Goal: Task Accomplishment & Management: Complete application form

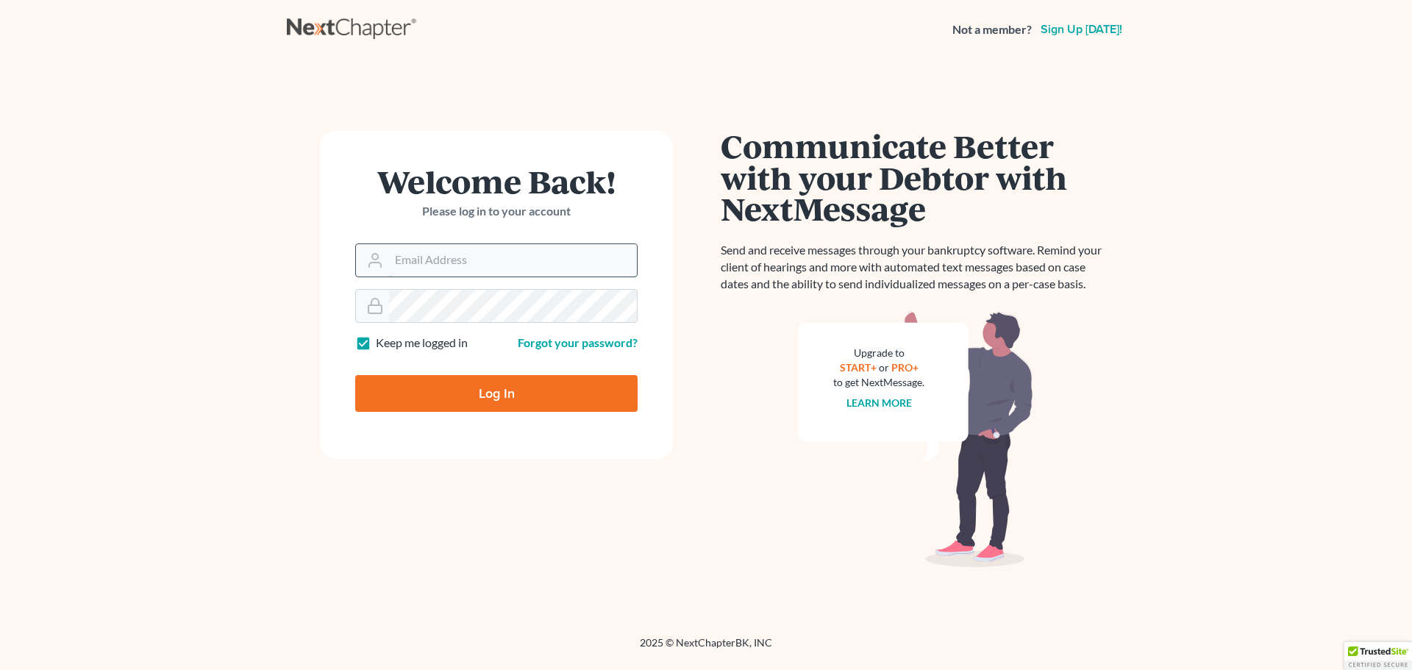
click at [410, 268] on input "Email Address" at bounding box center [513, 260] width 248 height 32
type input "[EMAIL_ADDRESS][DOMAIN_NAME]"
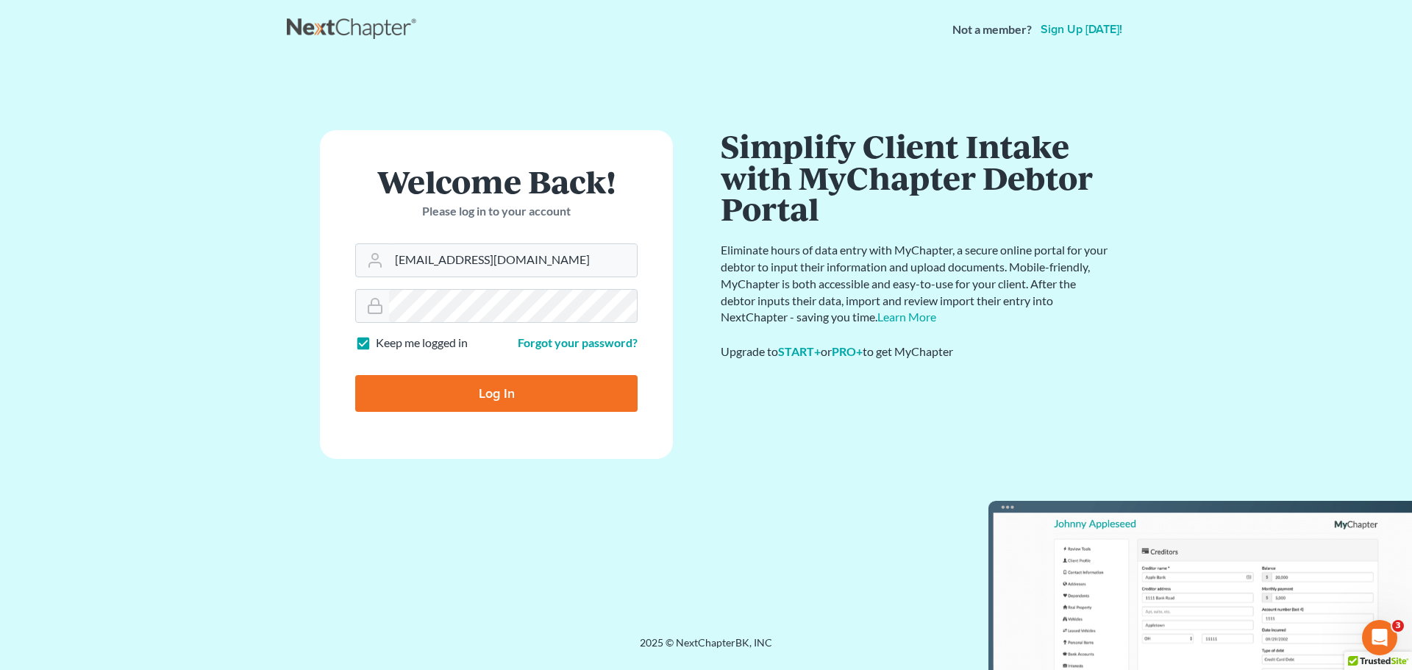
click at [376, 343] on label "Keep me logged in" at bounding box center [422, 343] width 92 height 17
click at [382, 343] on input "Keep me logged in" at bounding box center [387, 340] width 10 height 10
checkbox input "false"
click at [413, 382] on input "Log In" at bounding box center [496, 393] width 282 height 37
type input "Thinking..."
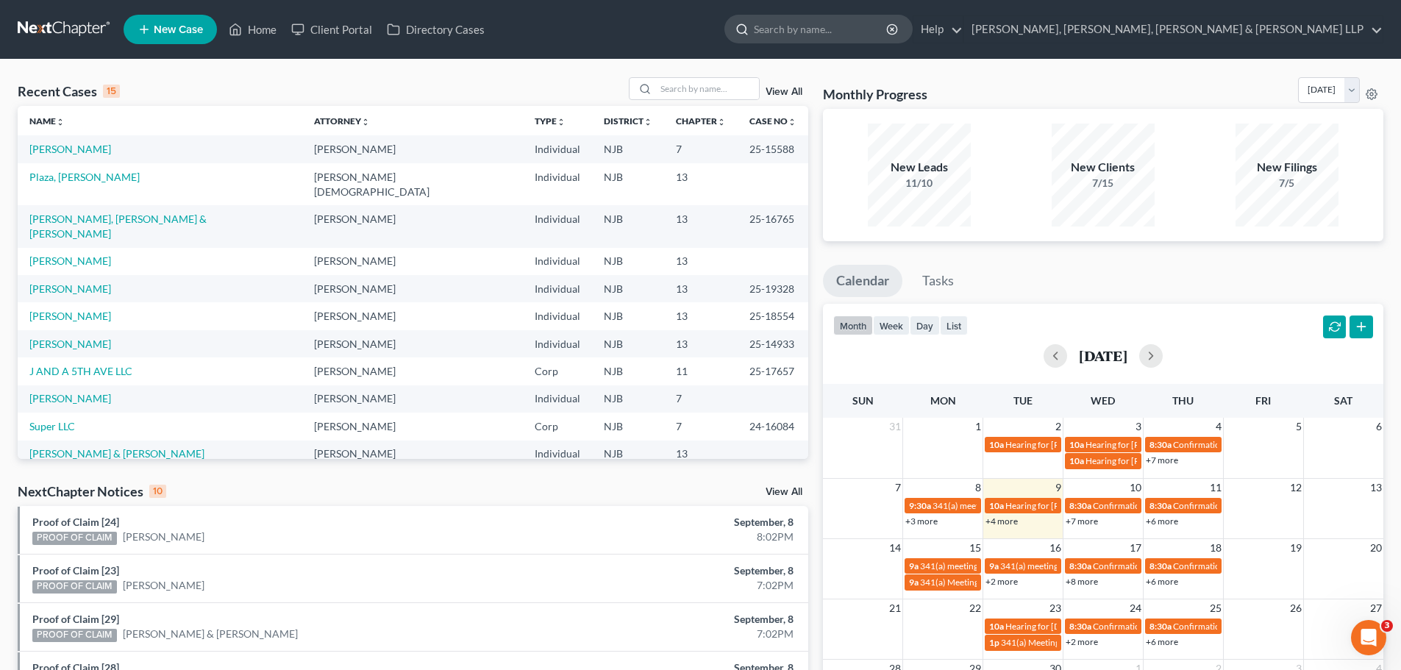
click at [888, 32] on input "search" at bounding box center [821, 28] width 135 height 27
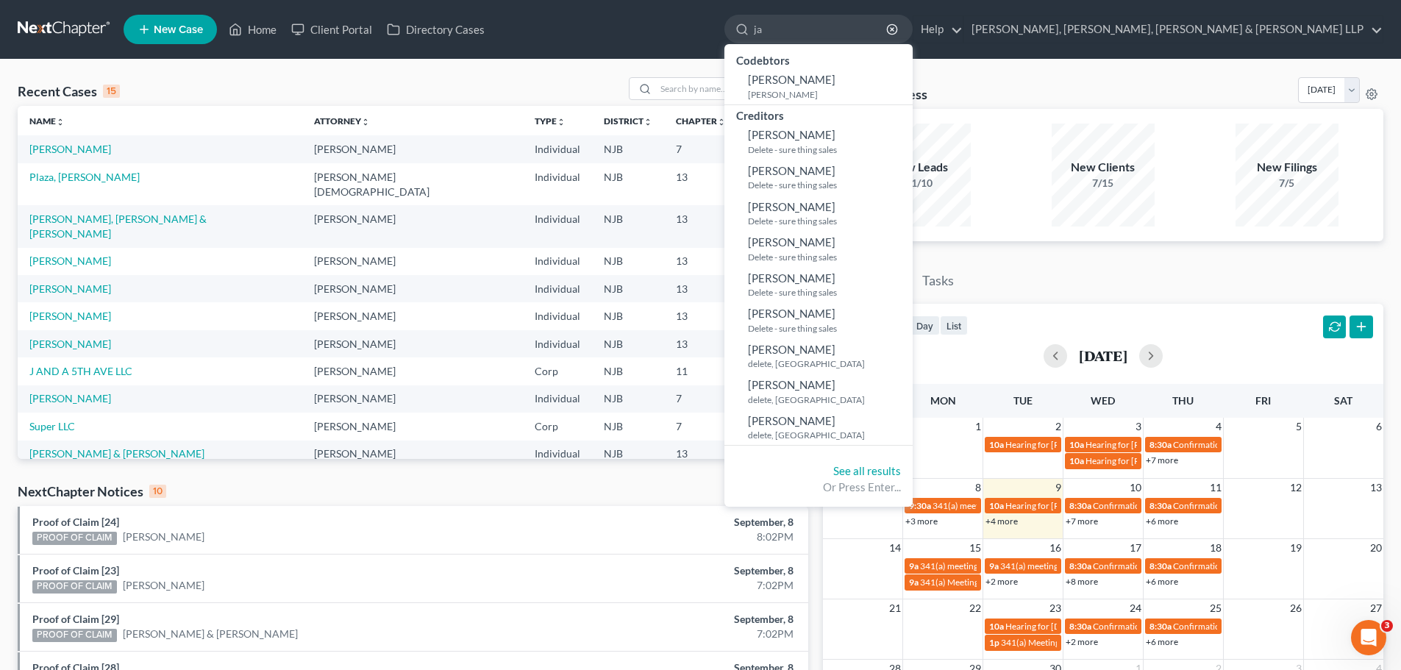
type input "j"
type input "[PERSON_NAME]"
click at [794, 43] on ul "New Case Home Client Portal Directory Cases [PERSON_NAME] - No Result - Current…" at bounding box center [754, 29] width 1260 height 38
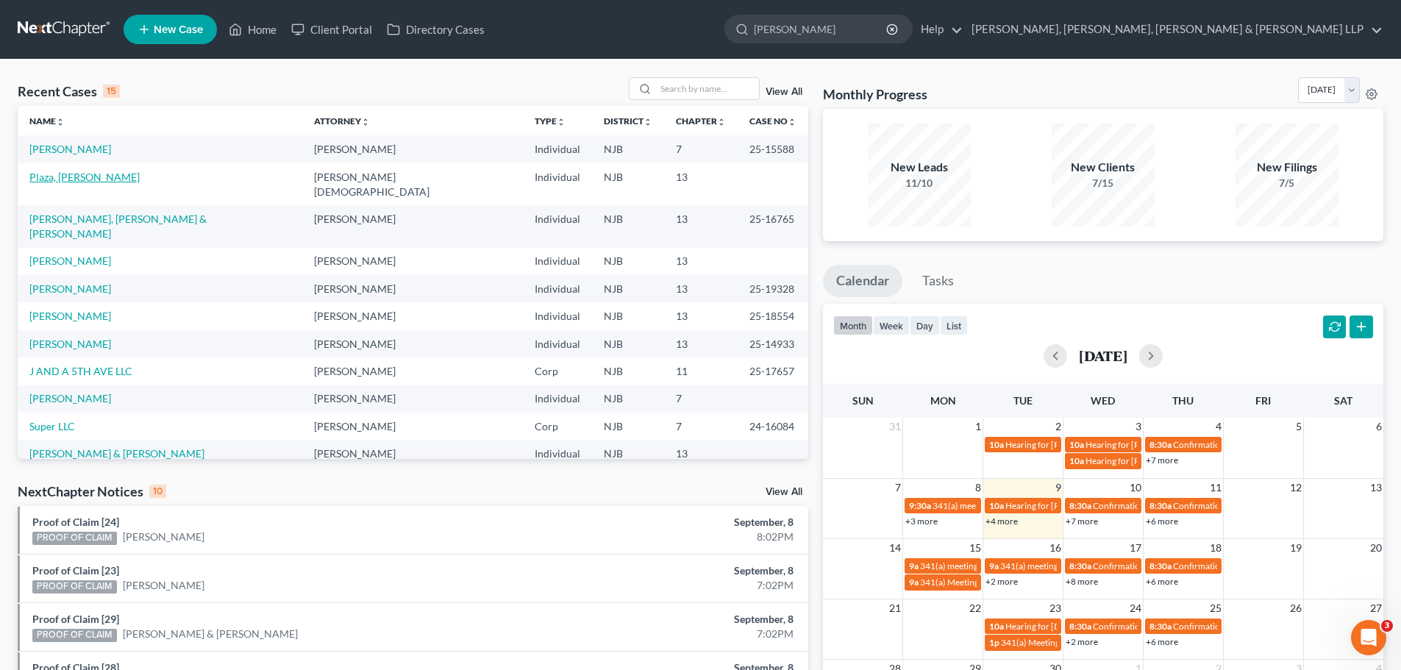
click at [51, 176] on link "Plaza, [PERSON_NAME]" at bounding box center [84, 177] width 110 height 13
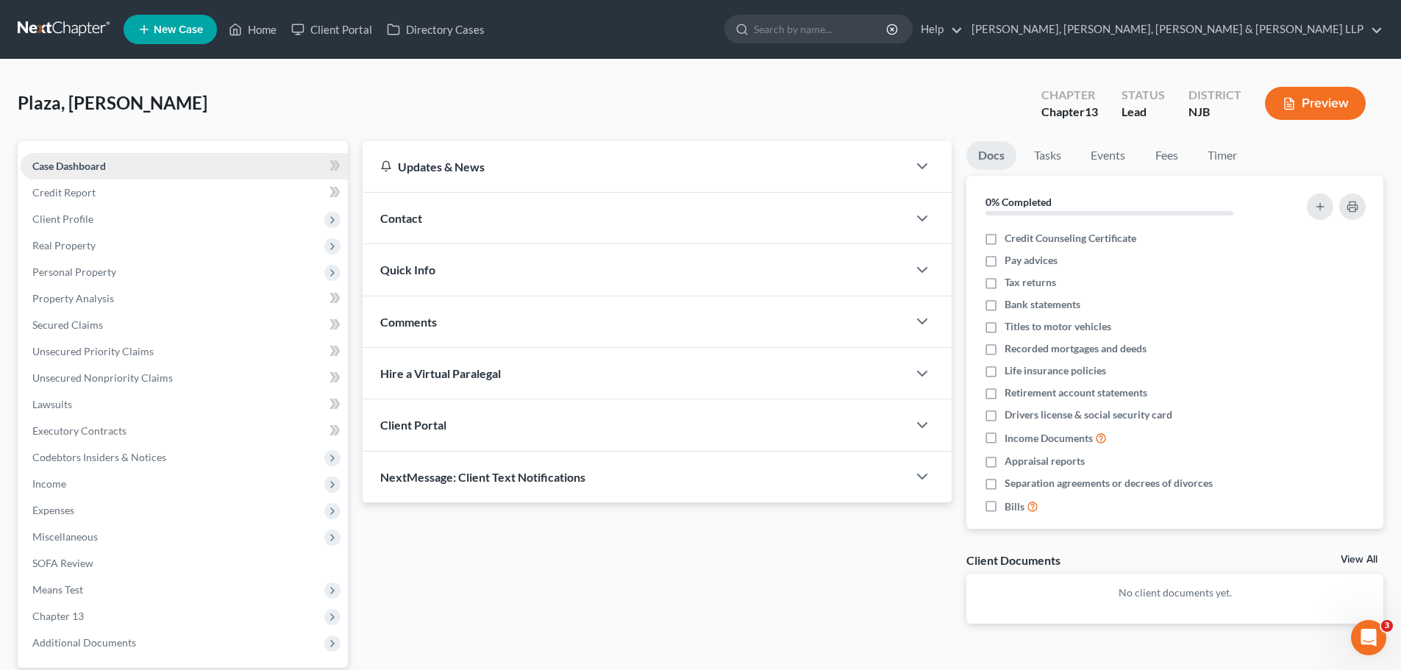
click at [78, 174] on link "Case Dashboard" at bounding box center [184, 166] width 327 height 26
click at [97, 196] on link "Credit Report" at bounding box center [184, 192] width 327 height 26
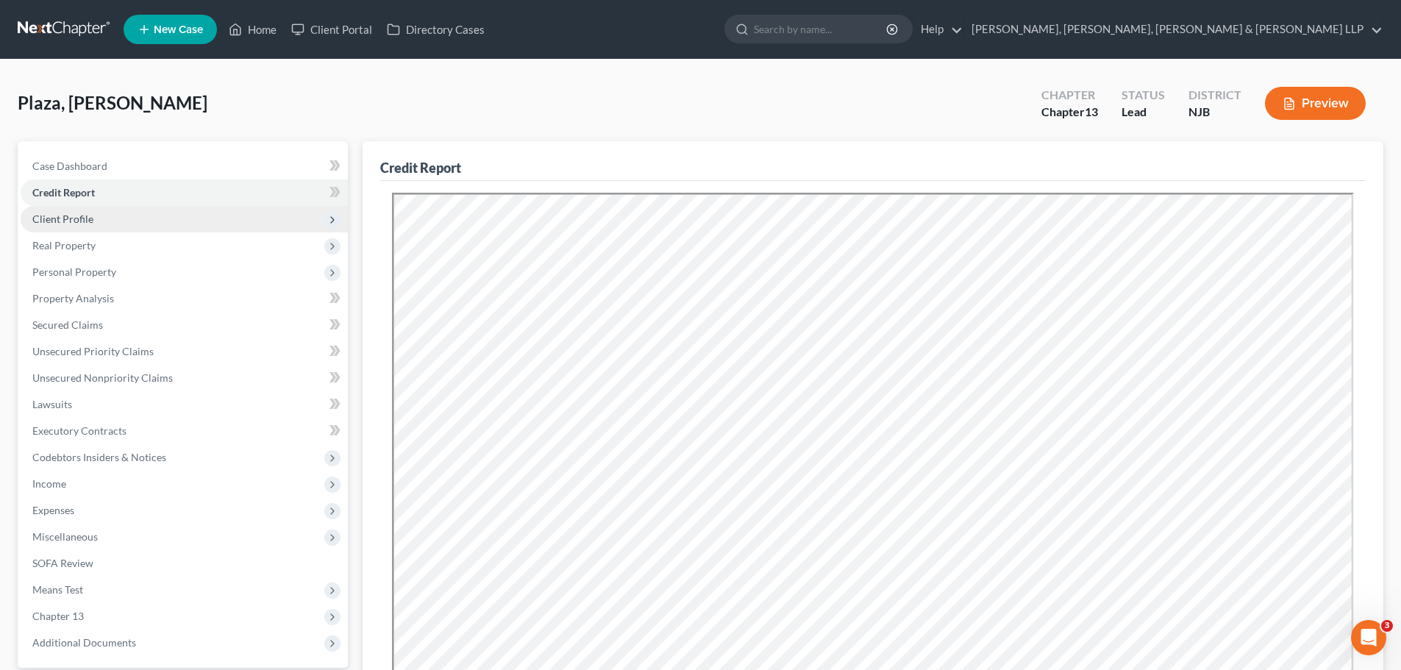
click at [93, 217] on span "Client Profile" at bounding box center [184, 219] width 327 height 26
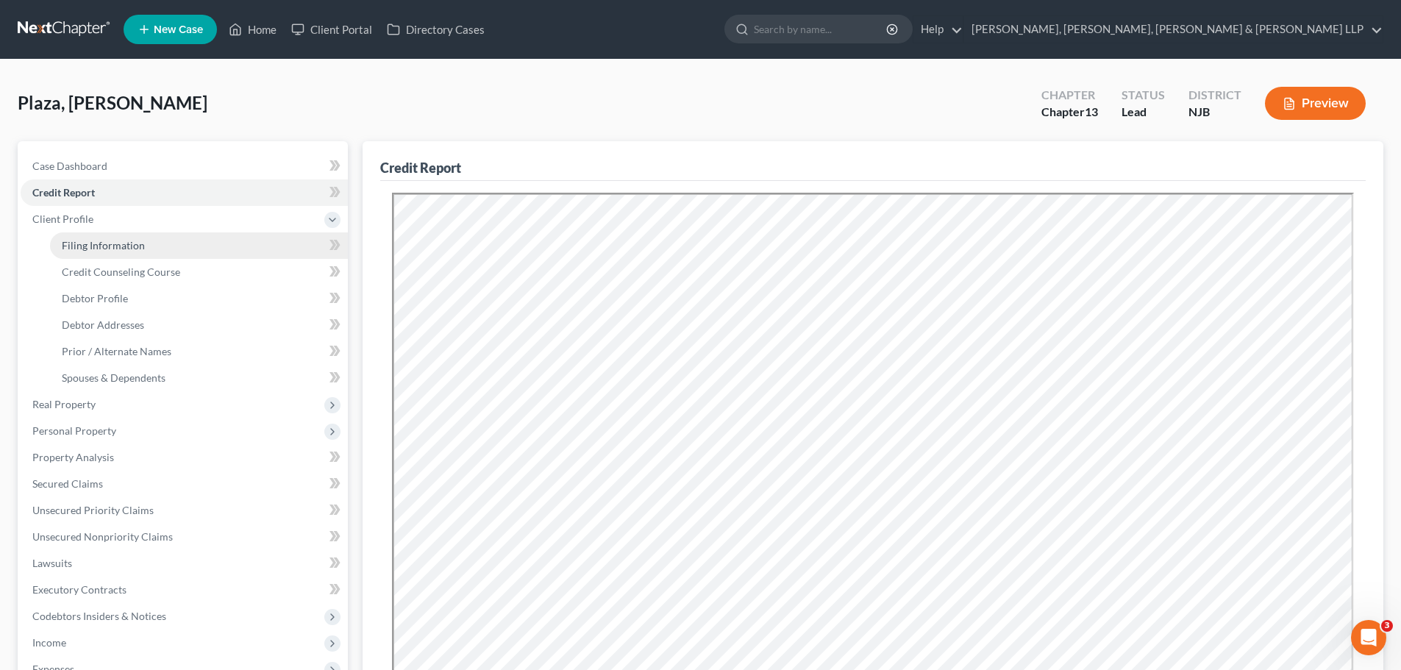
click at [140, 252] on link "Filing Information" at bounding box center [199, 245] width 298 height 26
select select "1"
select select "0"
select select "3"
select select "51"
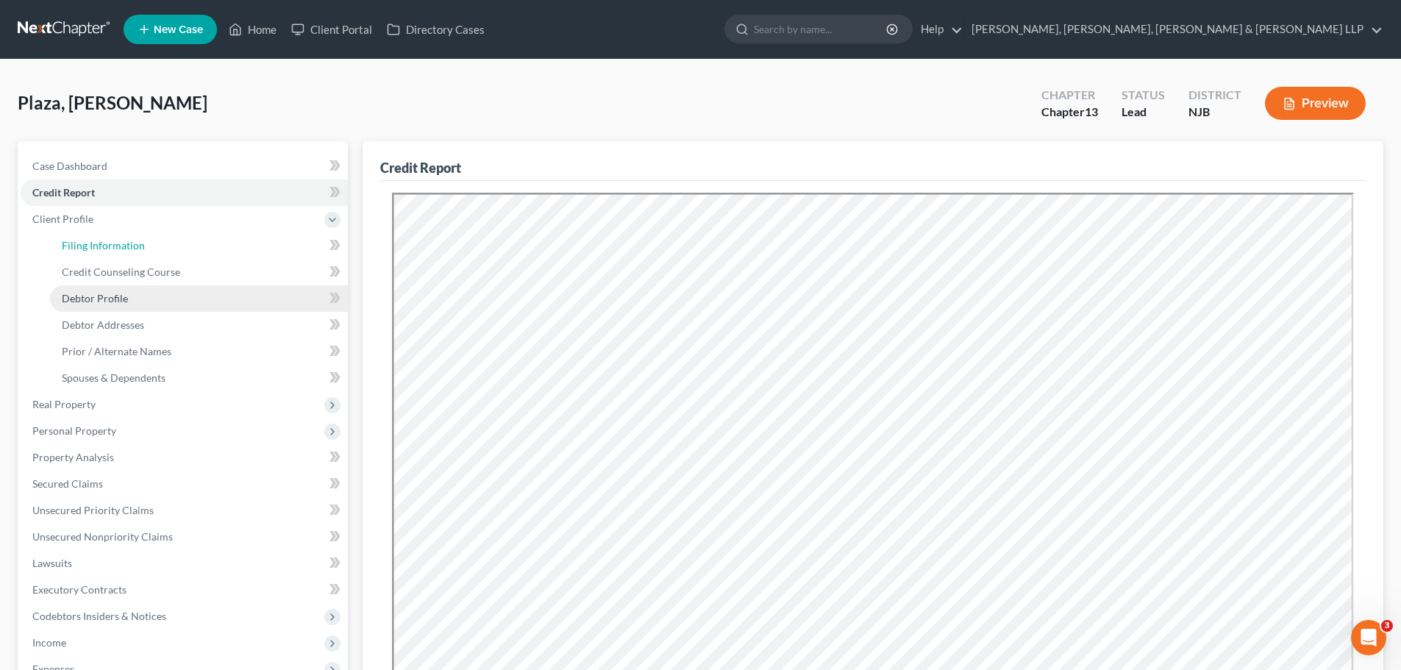
select select "0"
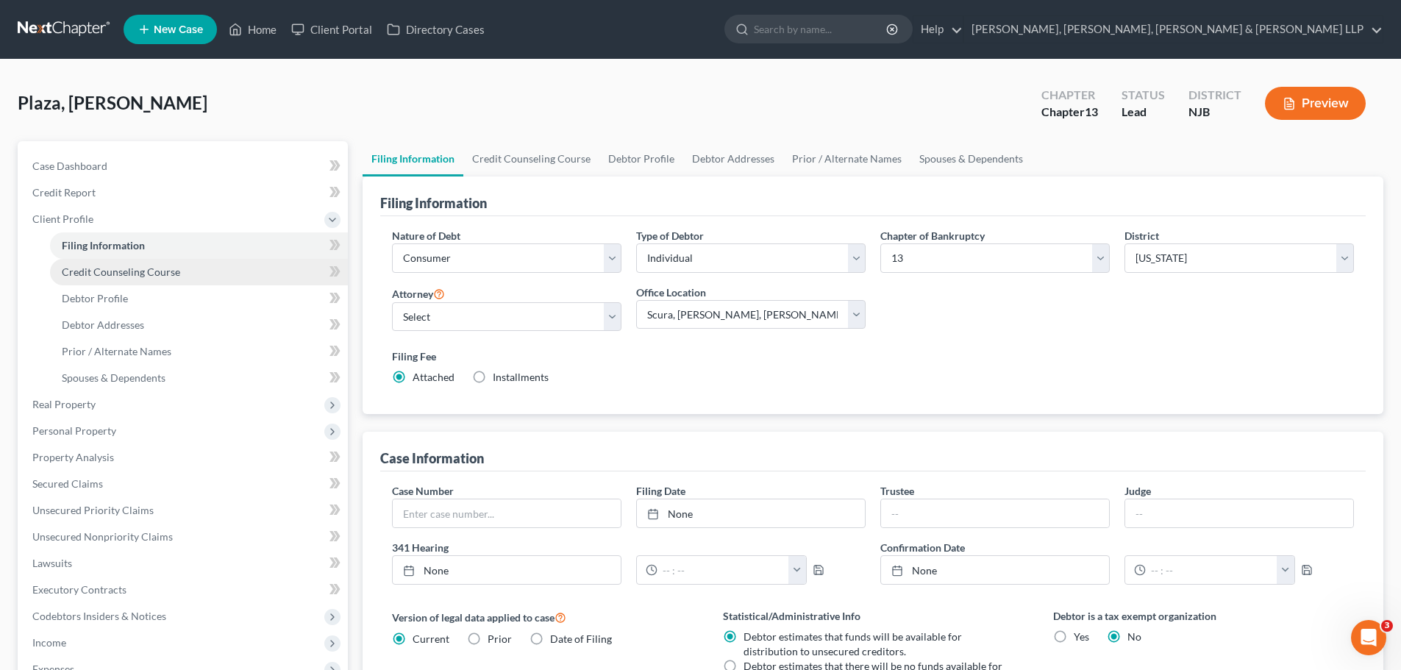
click at [94, 270] on span "Credit Counseling Course" at bounding box center [121, 272] width 118 height 13
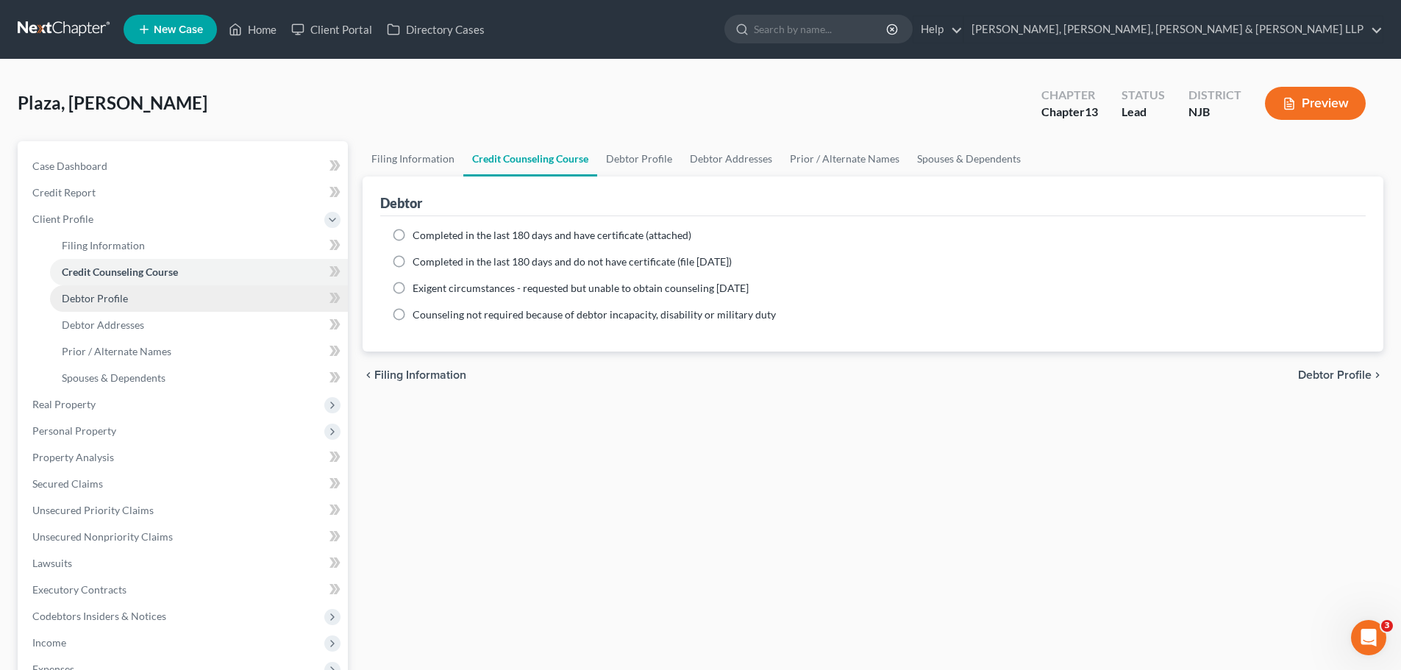
click at [127, 301] on link "Debtor Profile" at bounding box center [199, 298] width 298 height 26
select select "0"
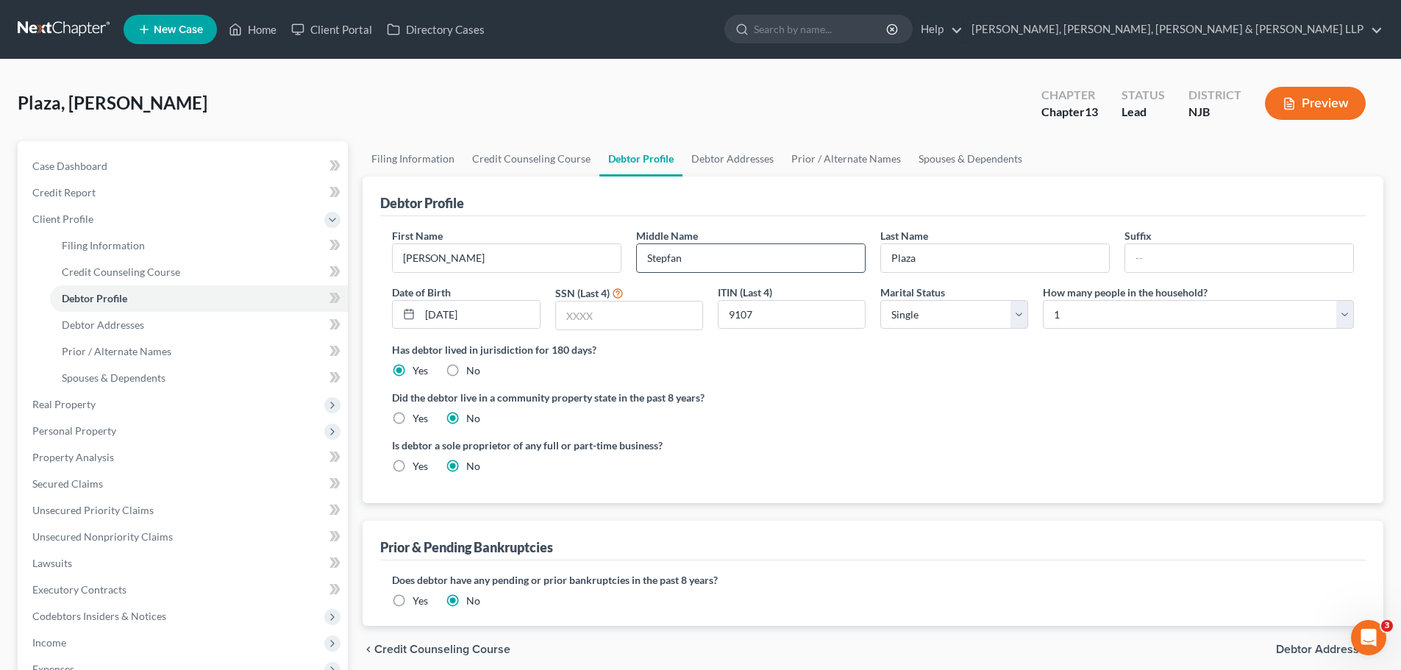
click at [696, 260] on input "Stepfan" at bounding box center [751, 258] width 228 height 28
type input "S."
click at [827, 385] on ng-include "First Name [PERSON_NAME] Middle Name S. Last Name Plaza Suffix Date of Birth [D…" at bounding box center [873, 356] width 962 height 257
click at [143, 355] on span "Prior / Alternate Names" at bounding box center [117, 351] width 110 height 13
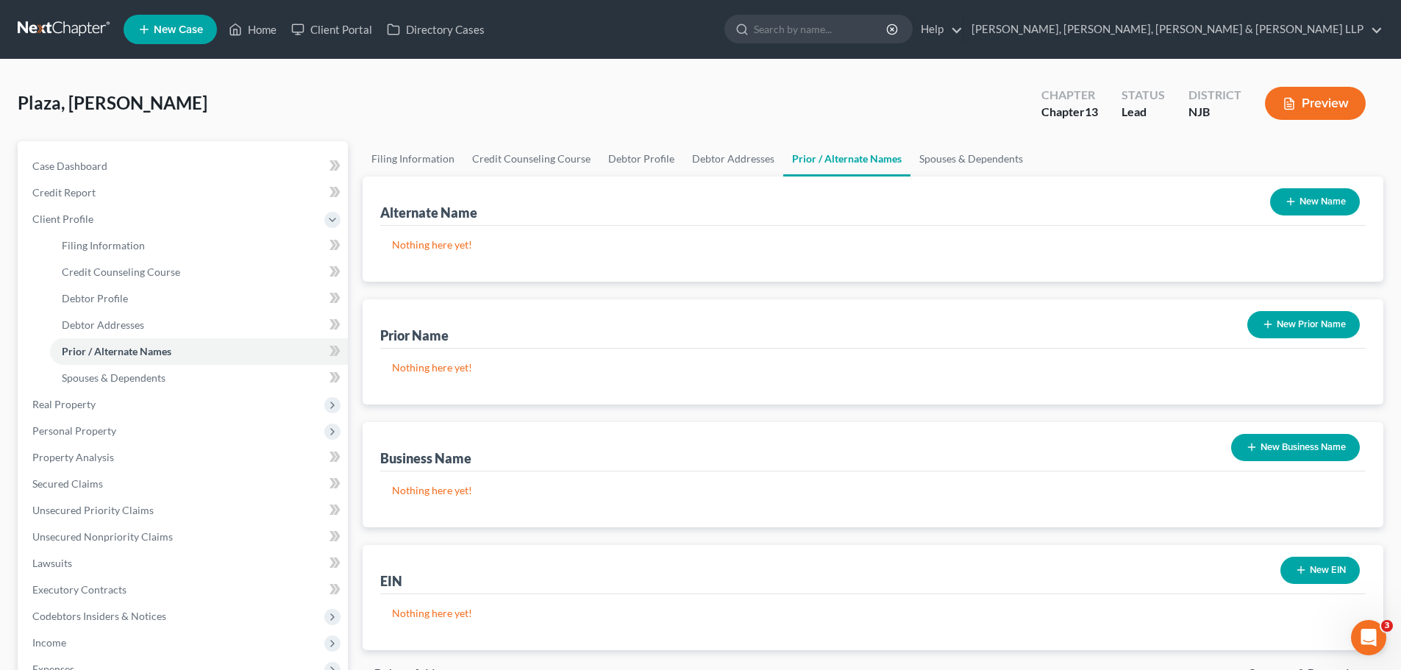
click at [1344, 203] on button "New Name" at bounding box center [1315, 201] width 90 height 27
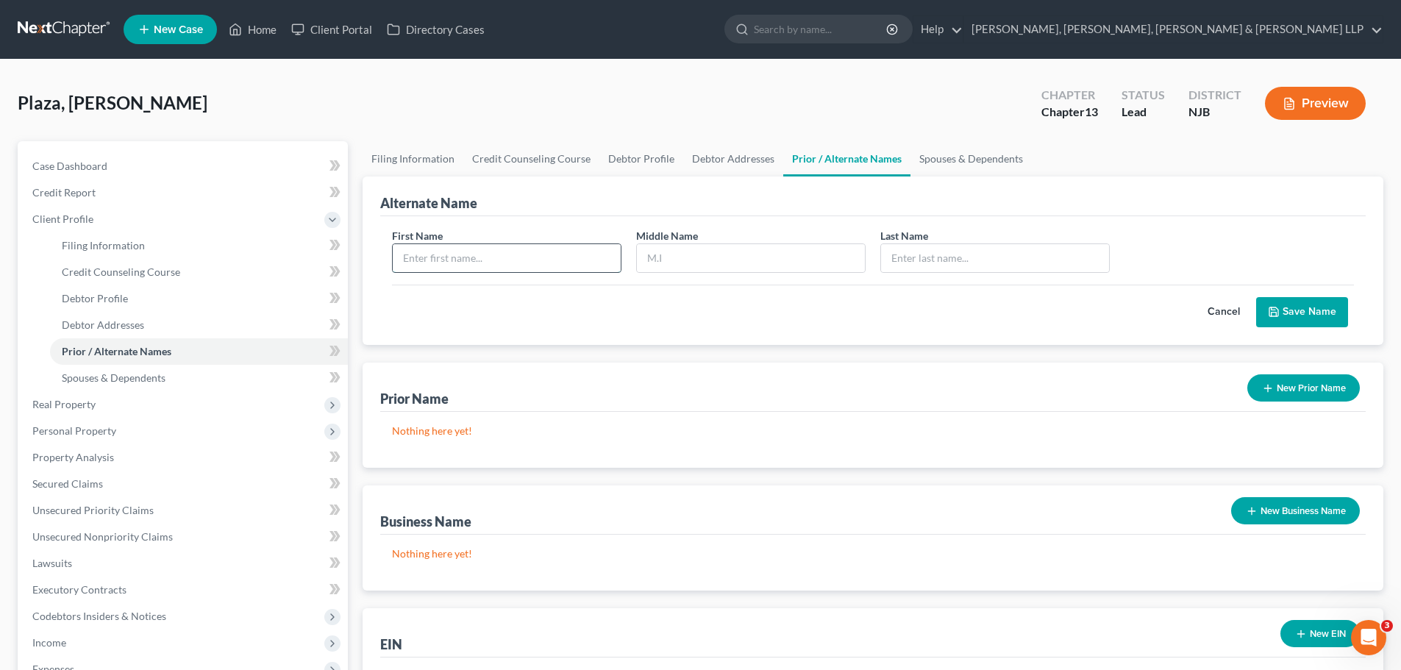
click at [524, 266] on input "text" at bounding box center [507, 258] width 228 height 28
type input "[PERSON_NAME]"
click at [716, 254] on input "text" at bounding box center [751, 258] width 228 height 28
type input "[PERSON_NAME]"
click at [995, 261] on input "text" at bounding box center [995, 258] width 228 height 28
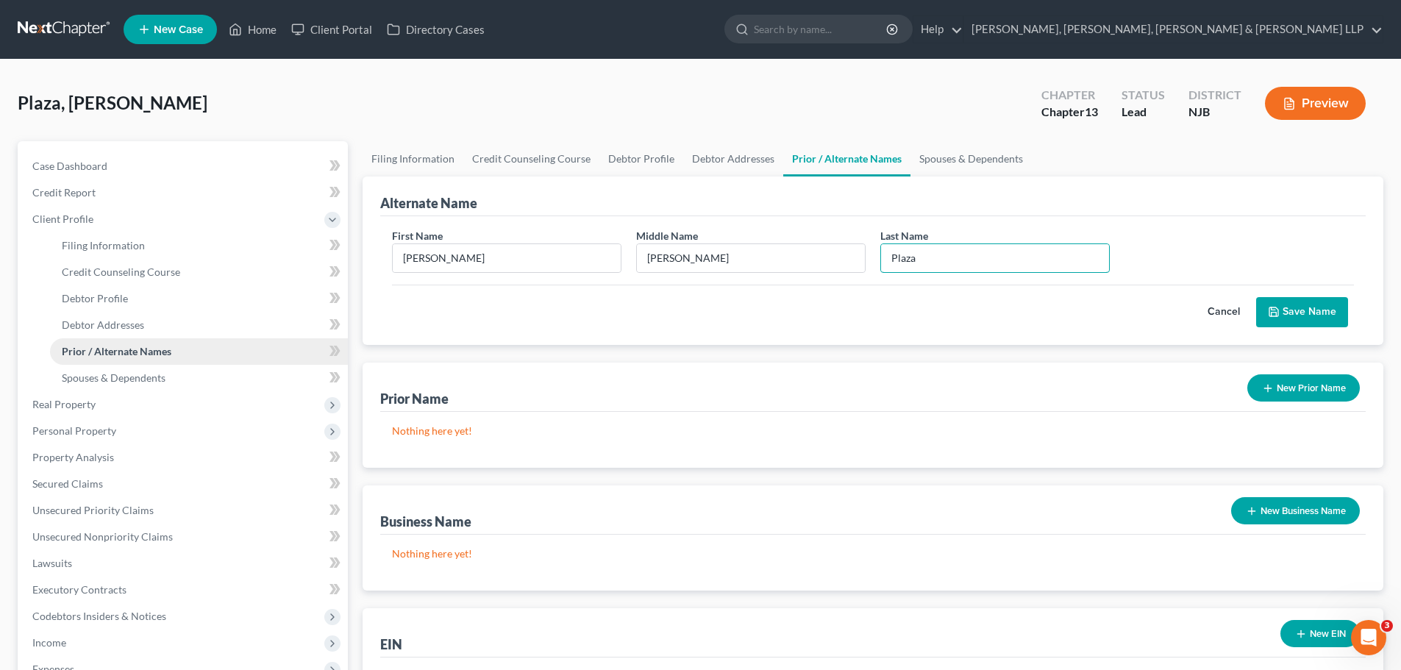
type input "Plaza"
click at [705, 256] on input "[PERSON_NAME]" at bounding box center [751, 258] width 228 height 28
type input "Stepfan"
click at [1328, 318] on button "Save Name" at bounding box center [1302, 312] width 92 height 31
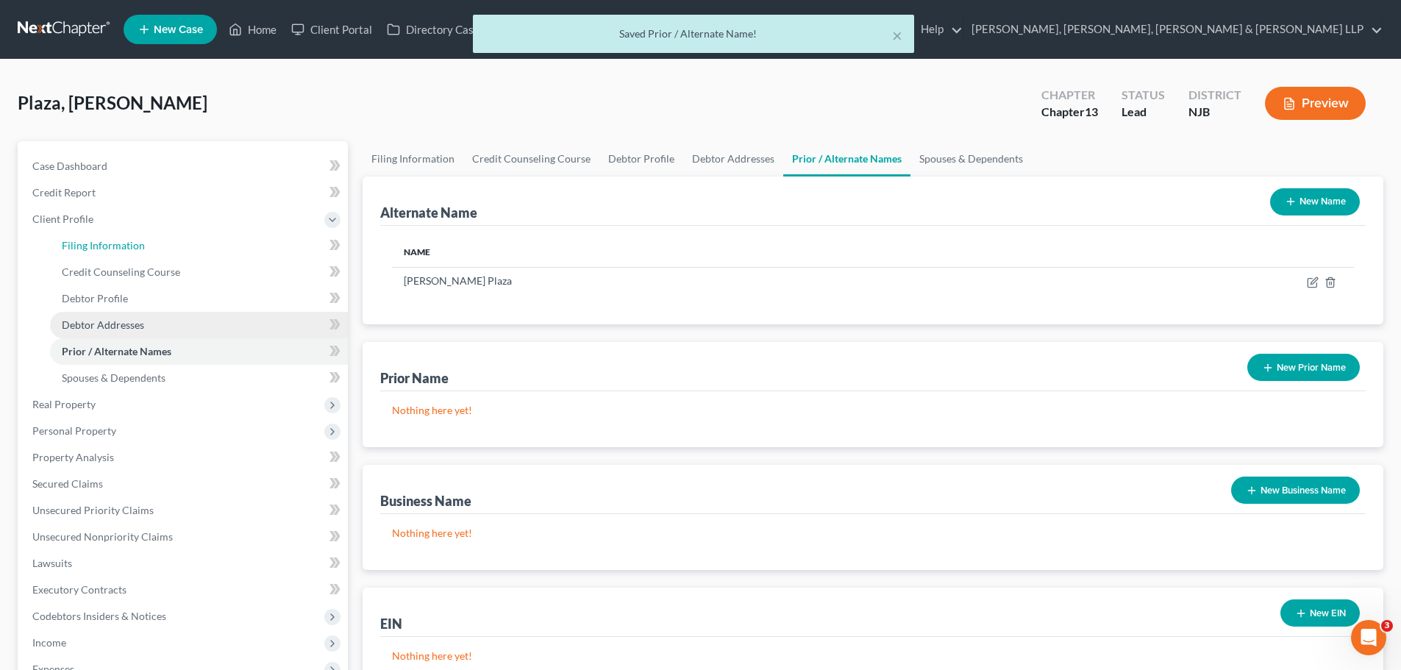
drag, startPoint x: 125, startPoint y: 242, endPoint x: 321, endPoint y: 332, distance: 215.2
click at [125, 242] on span "Filing Information" at bounding box center [103, 245] width 83 height 13
select select "1"
select select "0"
select select "3"
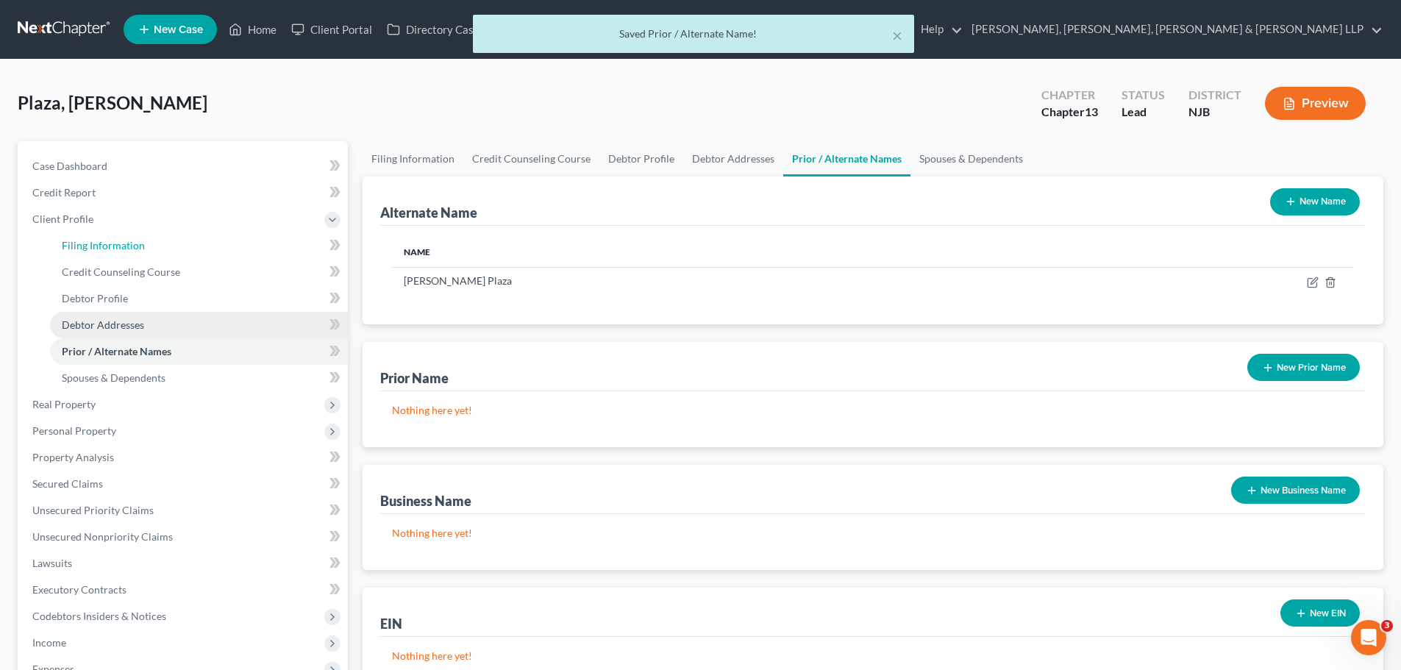
select select "51"
select select "6"
select select "0"
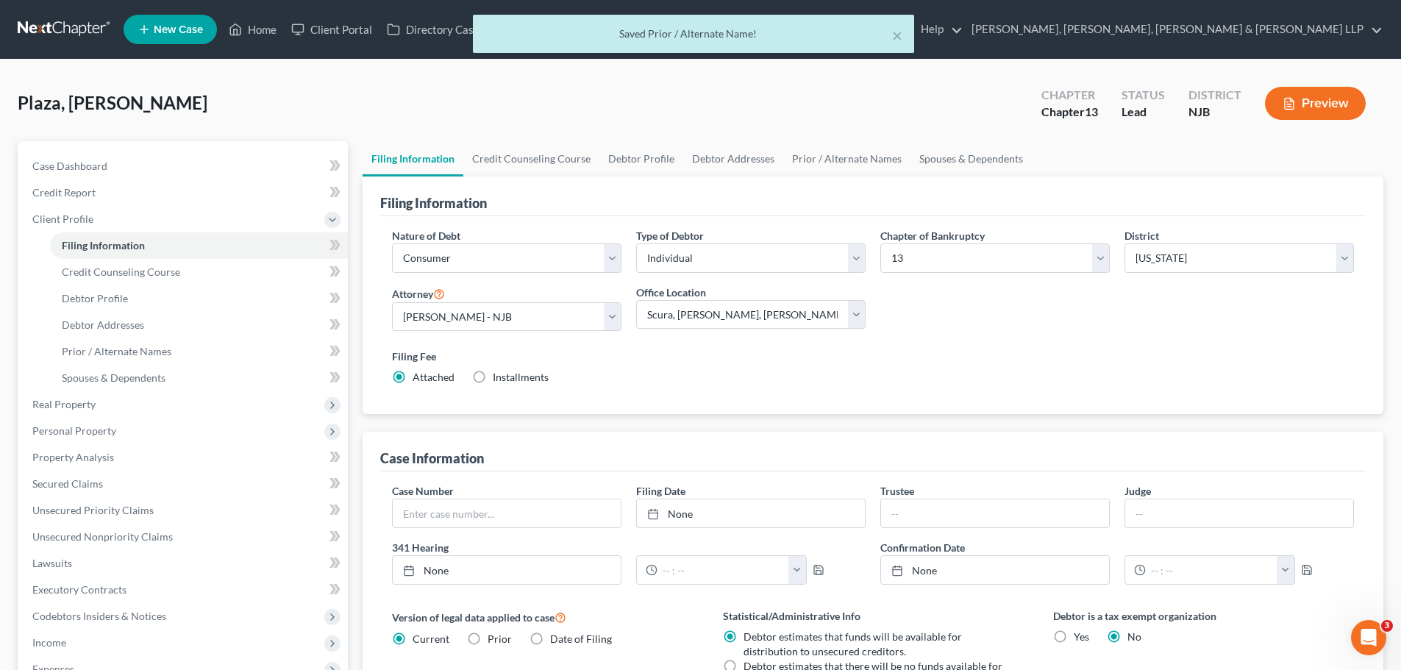
scroll to position [74, 0]
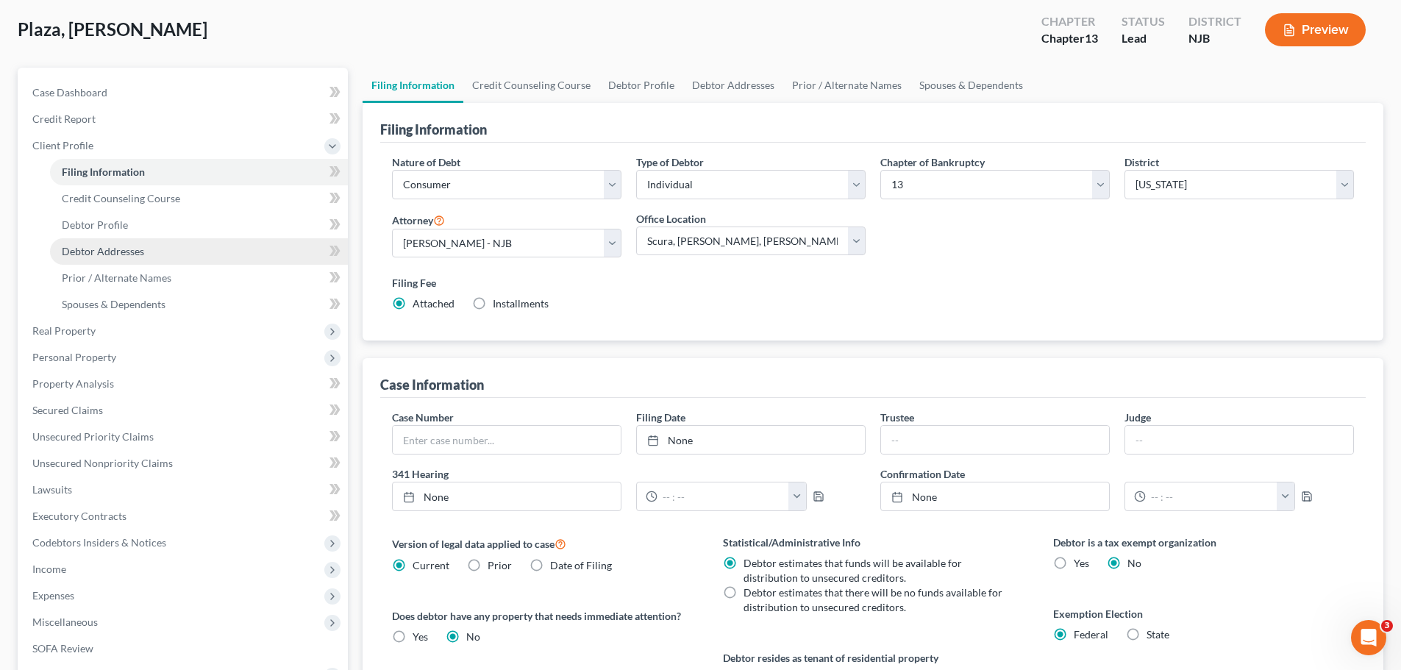
click at [133, 256] on span "Debtor Addresses" at bounding box center [103, 251] width 82 height 13
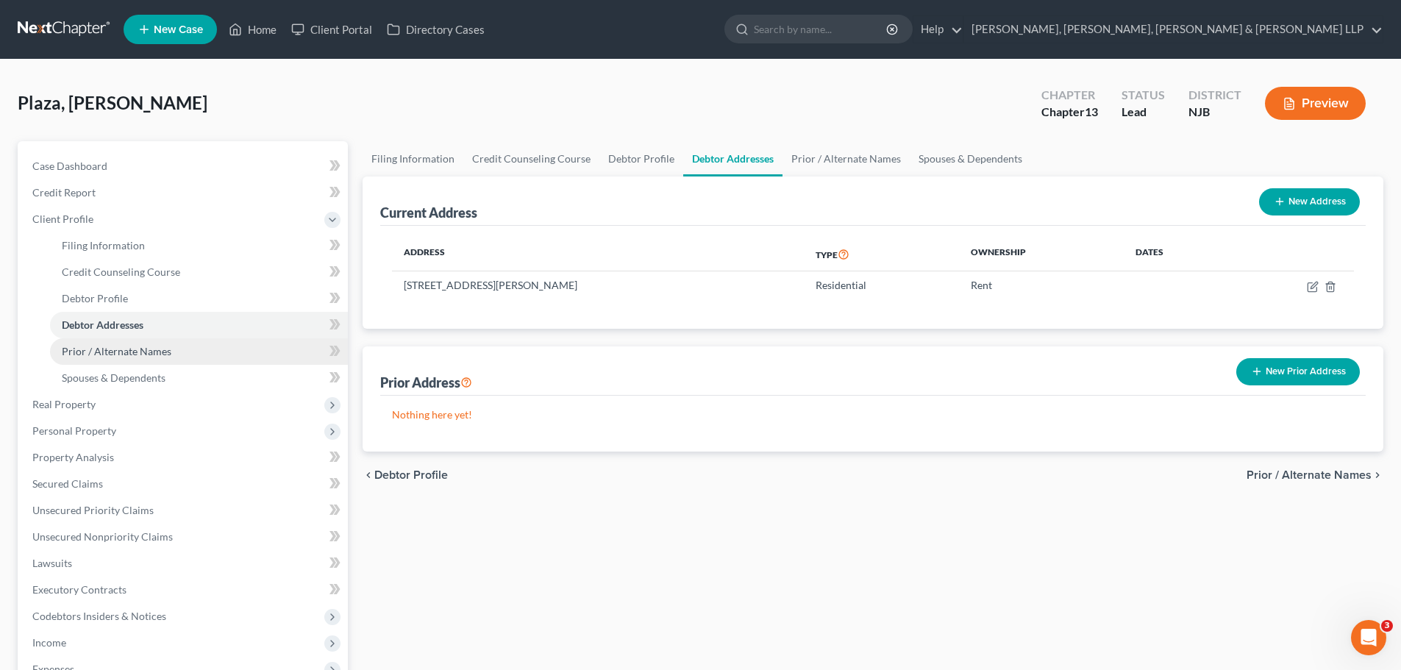
click at [145, 354] on span "Prior / Alternate Names" at bounding box center [117, 351] width 110 height 13
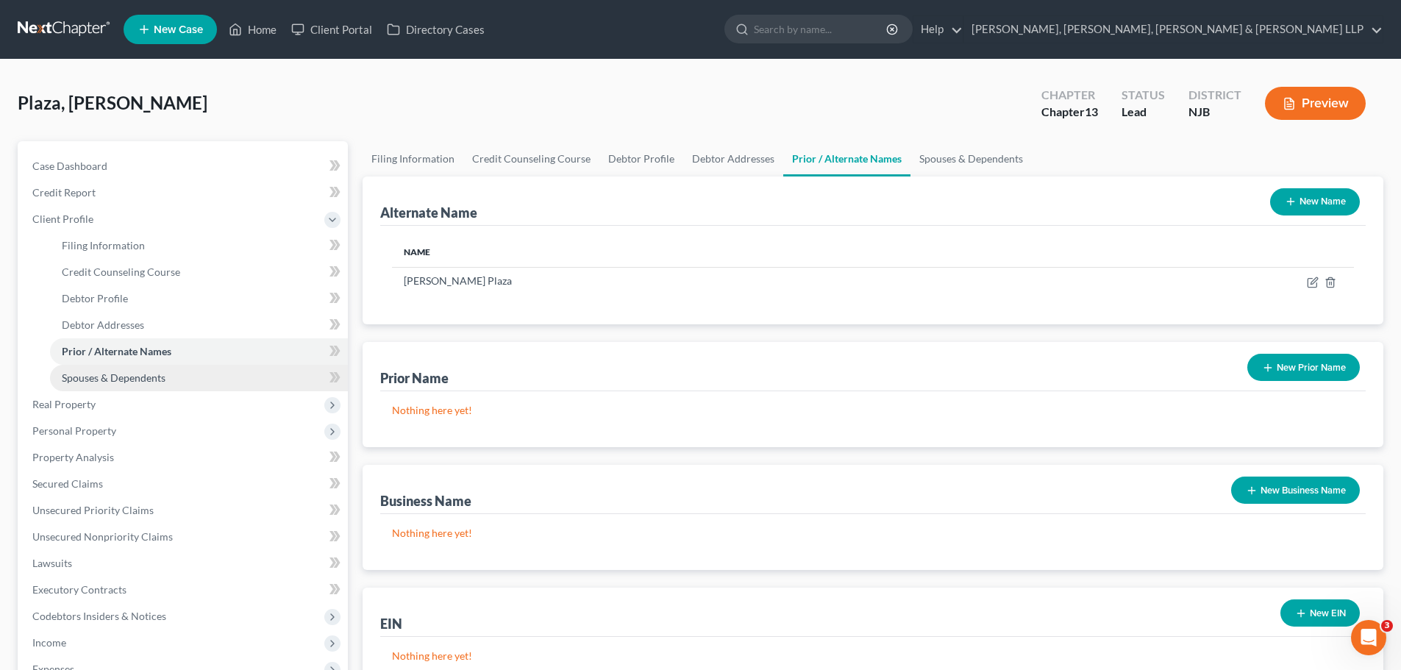
click at [146, 377] on span "Spouses & Dependents" at bounding box center [114, 377] width 104 height 13
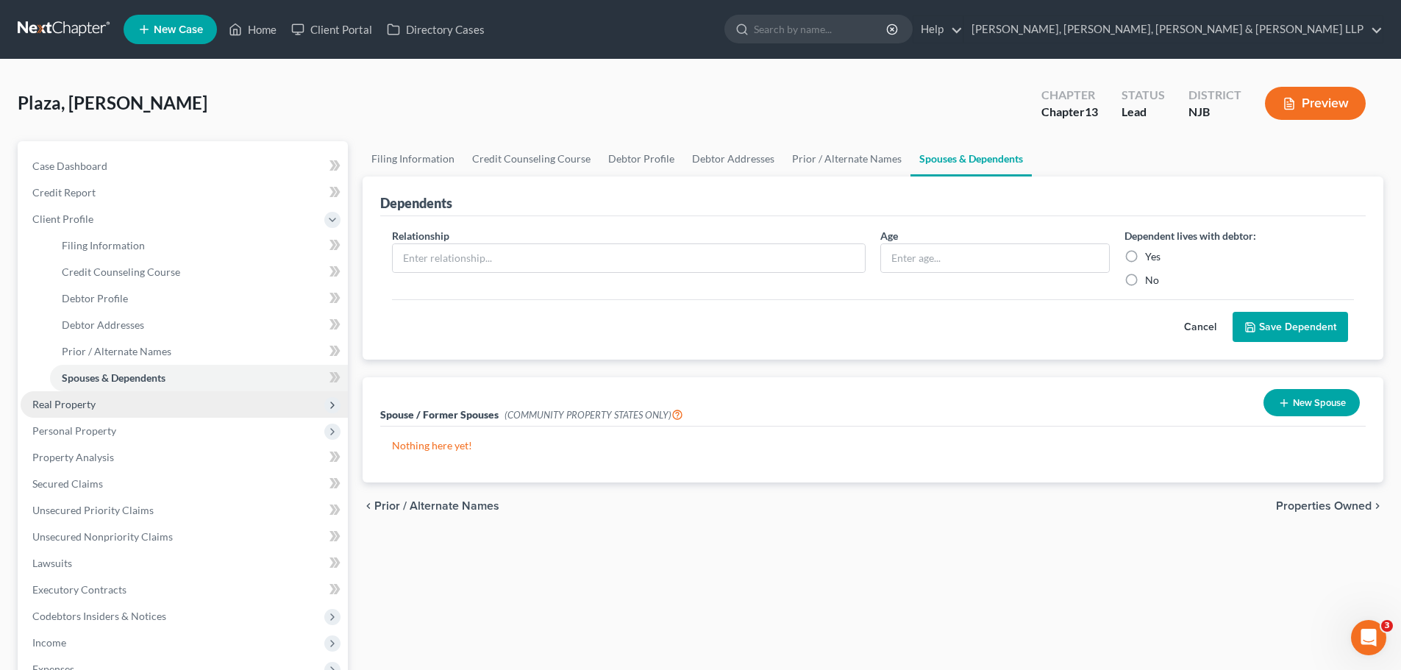
click at [95, 404] on span "Real Property" at bounding box center [184, 404] width 327 height 26
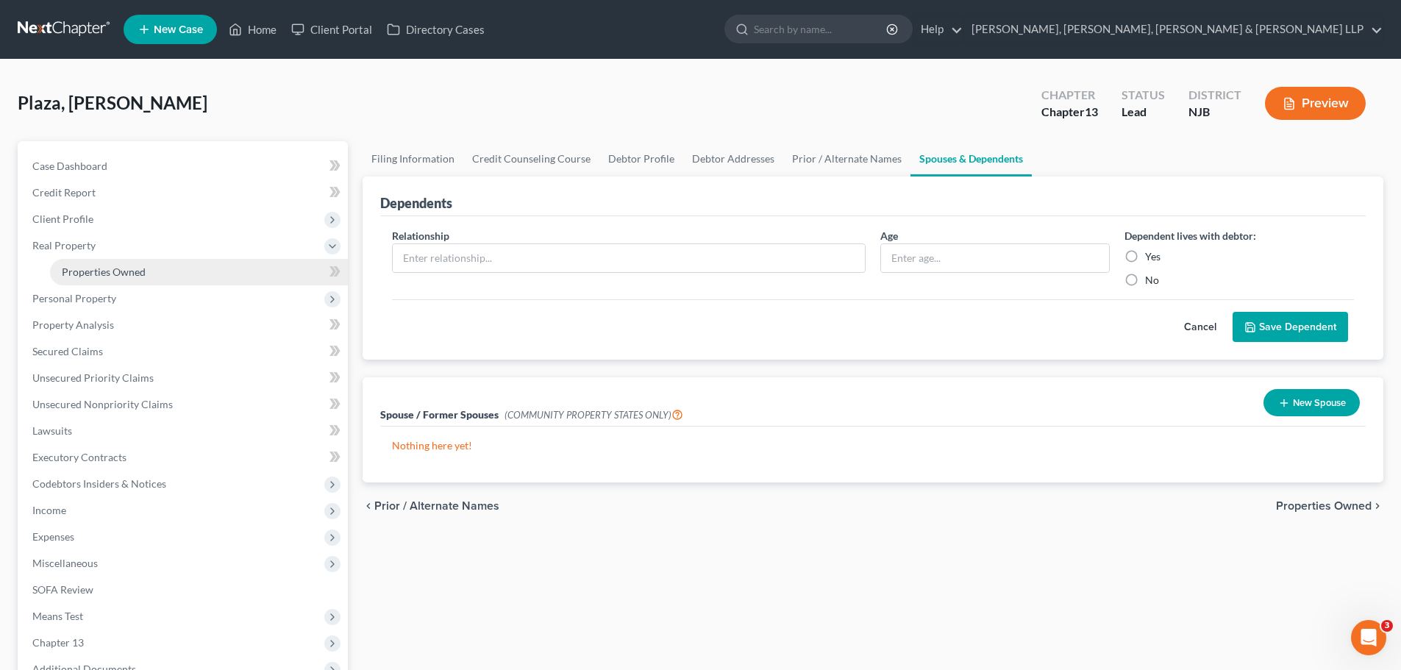
click at [110, 277] on span "Properties Owned" at bounding box center [104, 272] width 84 height 13
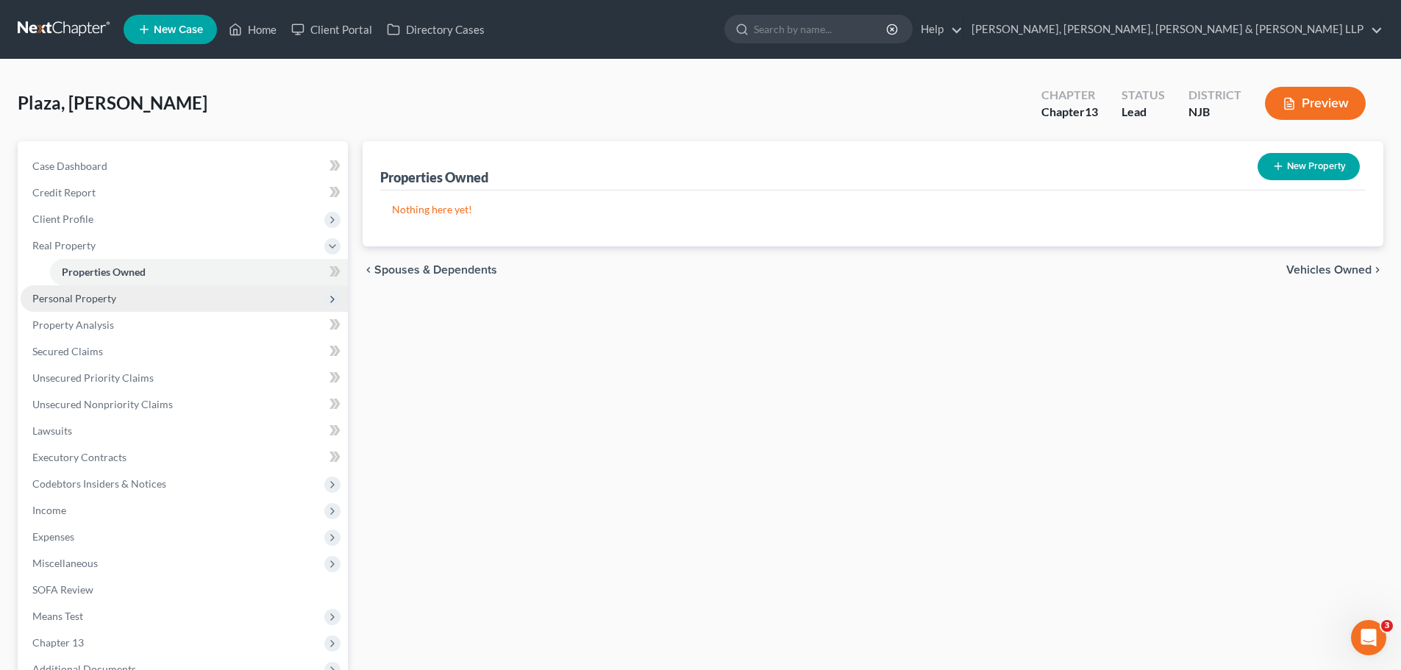
click at [121, 299] on span "Personal Property" at bounding box center [184, 298] width 327 height 26
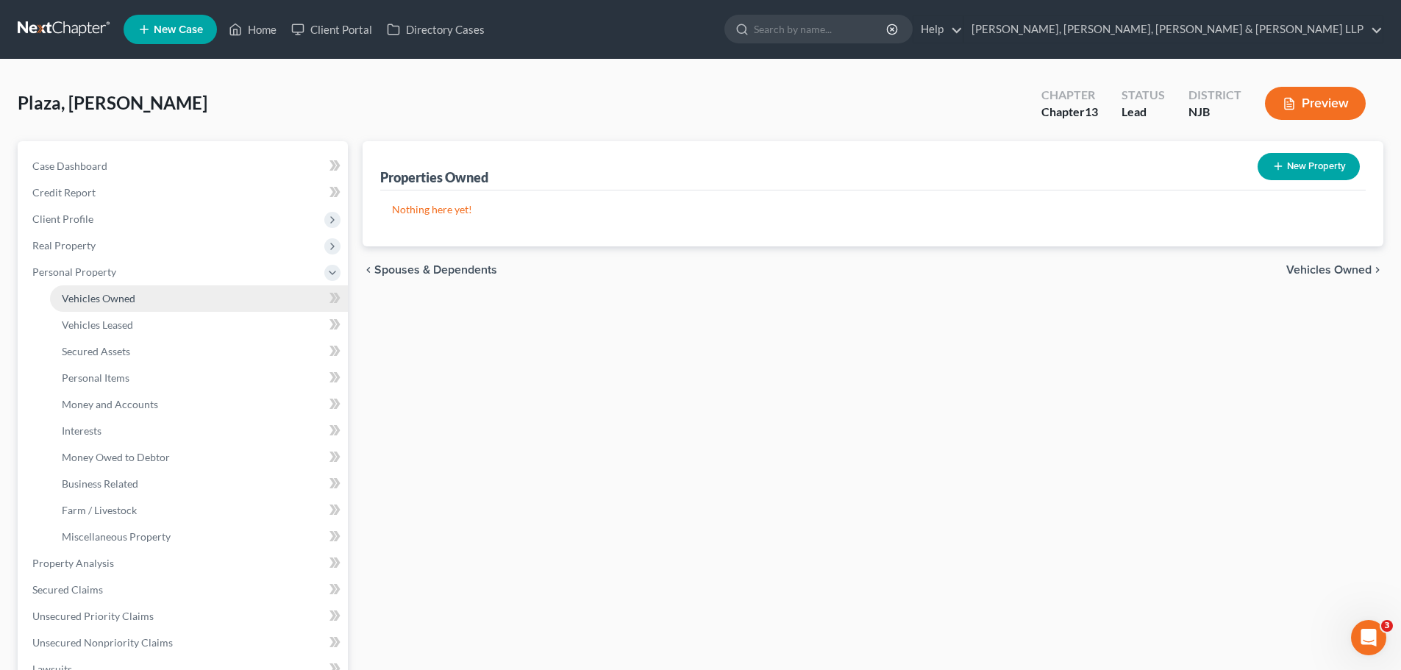
click at [121, 297] on span "Vehicles Owned" at bounding box center [99, 298] width 74 height 13
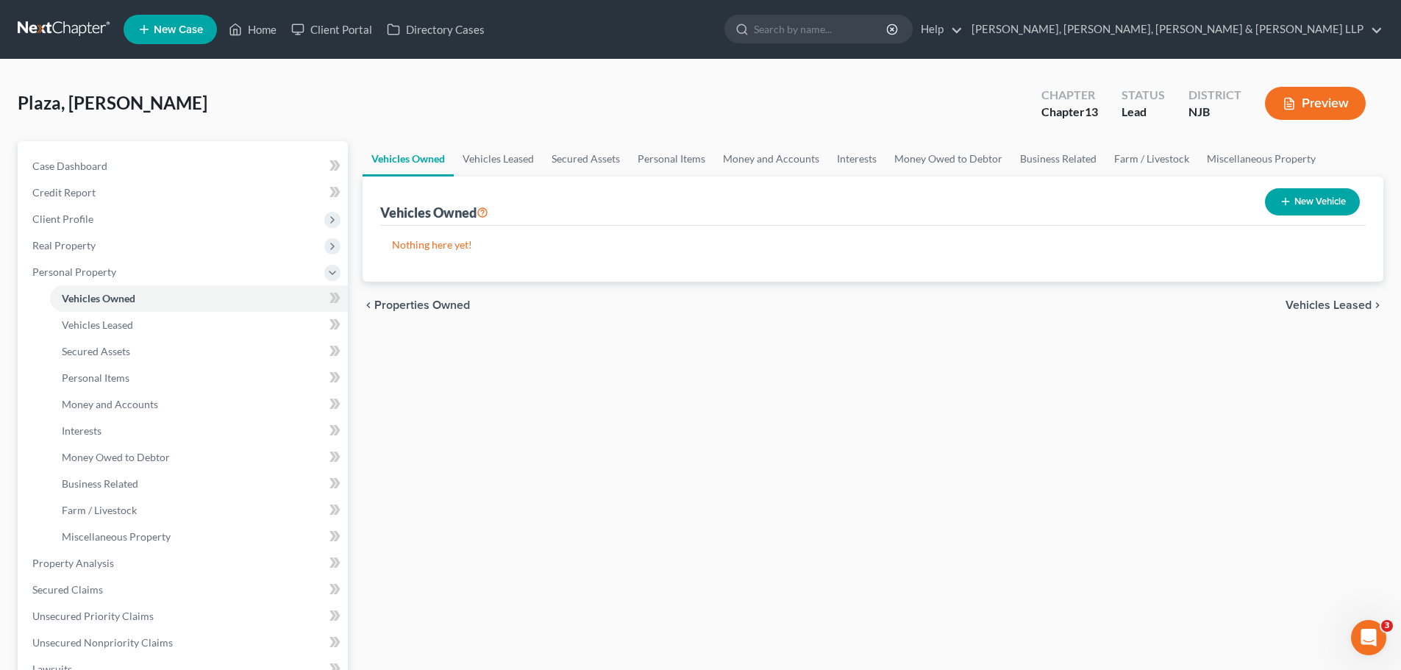
click at [1318, 203] on button "New Vehicle" at bounding box center [1312, 201] width 95 height 27
select select "0"
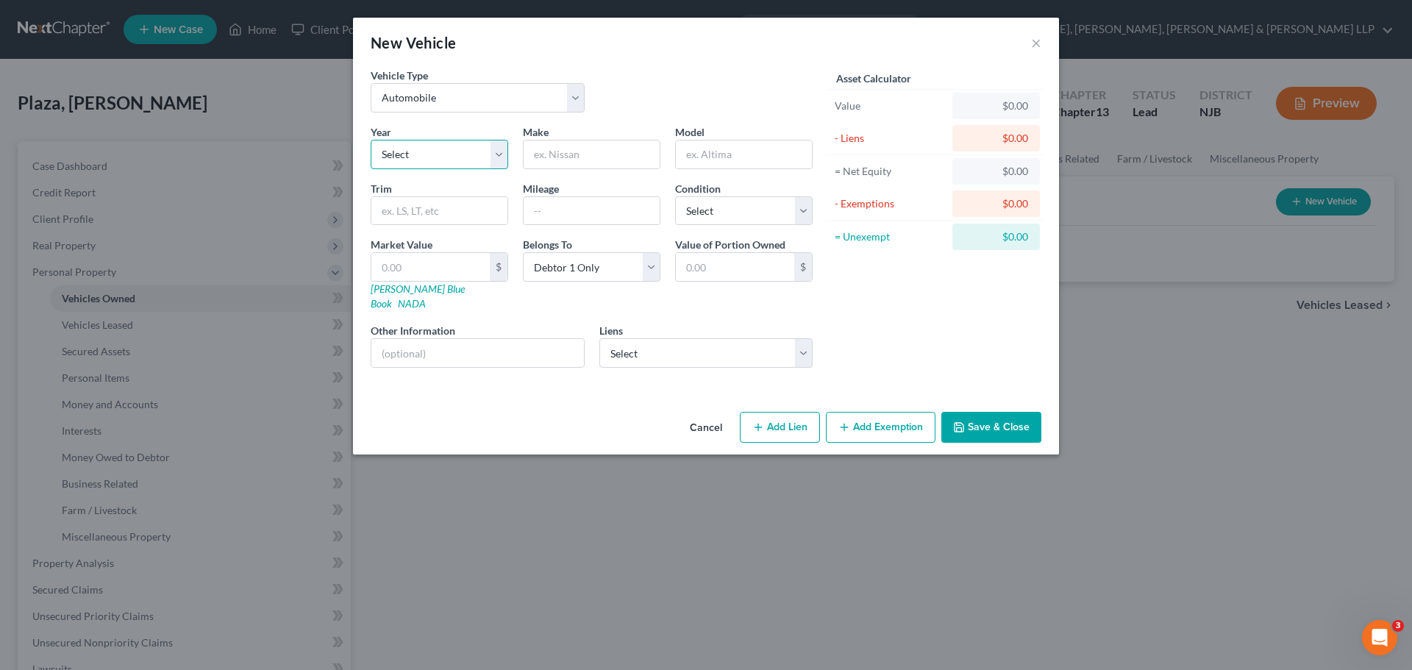
click at [499, 163] on select "Select 2026 2025 2024 2023 2022 2021 2020 2019 2018 2017 2016 2015 2014 2013 20…" at bounding box center [440, 154] width 138 height 29
select select "11"
click at [371, 140] on select "Select 2026 2025 2024 2023 2022 2021 2020 2019 2018 2017 2016 2015 2014 2013 20…" at bounding box center [440, 154] width 138 height 29
click at [619, 157] on input "text" at bounding box center [592, 154] width 136 height 28
type input "Jeep"
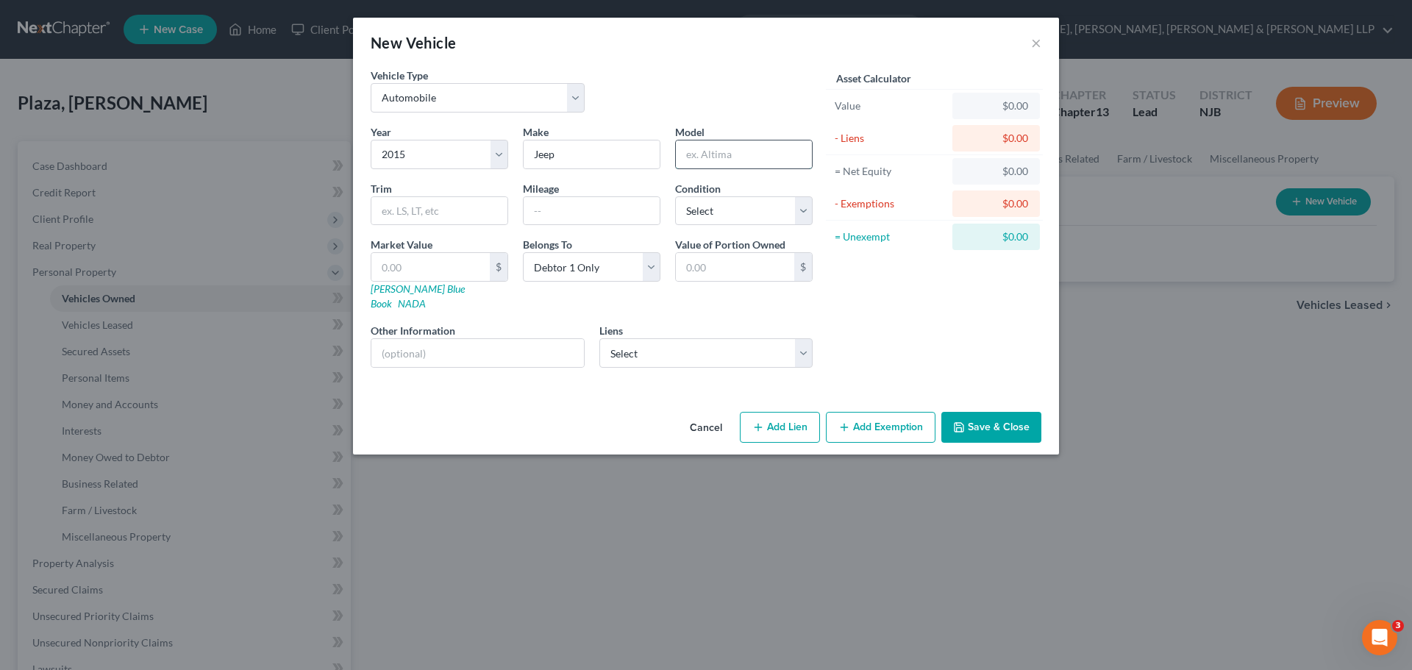
click at [756, 161] on input "text" at bounding box center [744, 154] width 136 height 28
type input "Grand Cherokee"
click at [549, 213] on input "text" at bounding box center [592, 211] width 136 height 28
type input "8400"
click at [568, 144] on input "Jeep" at bounding box center [592, 154] width 136 height 28
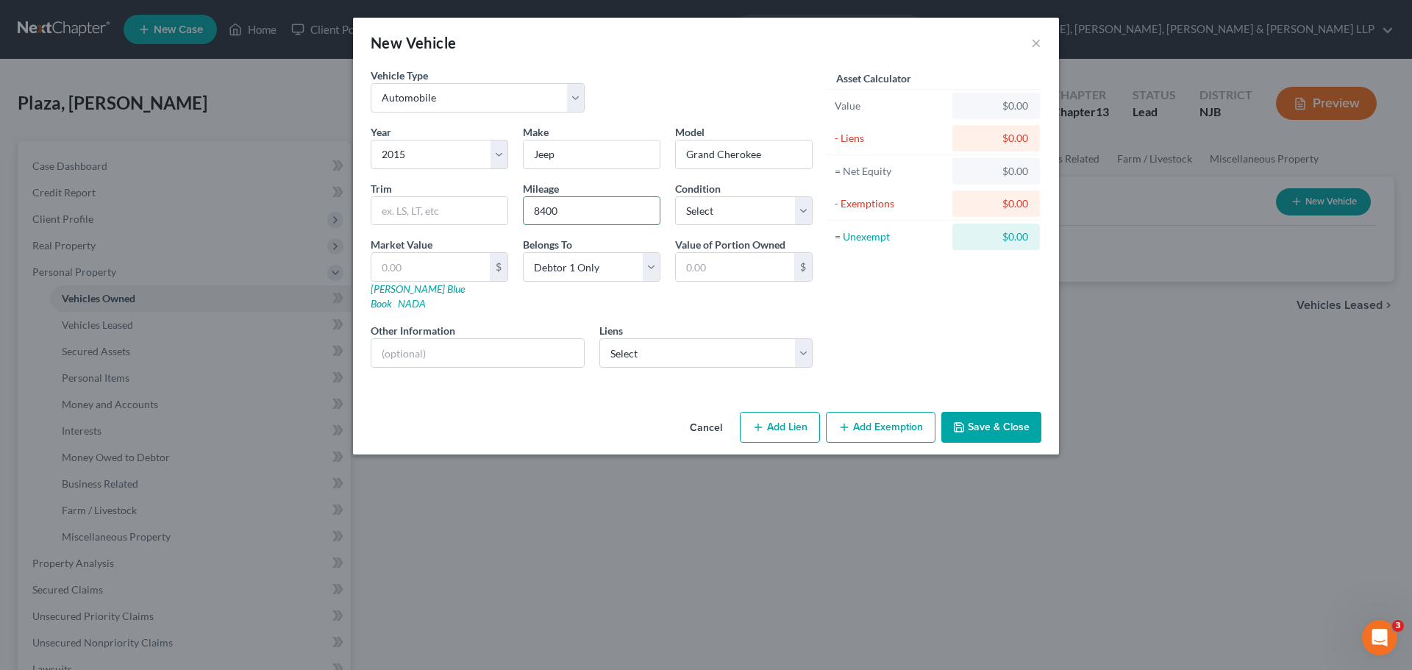
drag, startPoint x: 560, startPoint y: 211, endPoint x: 518, endPoint y: 218, distance: 42.6
click at [518, 218] on div "Mileage 8400" at bounding box center [592, 203] width 152 height 45
click at [456, 272] on input "text" at bounding box center [430, 267] width 118 height 28
type input "8"
type input "8.00"
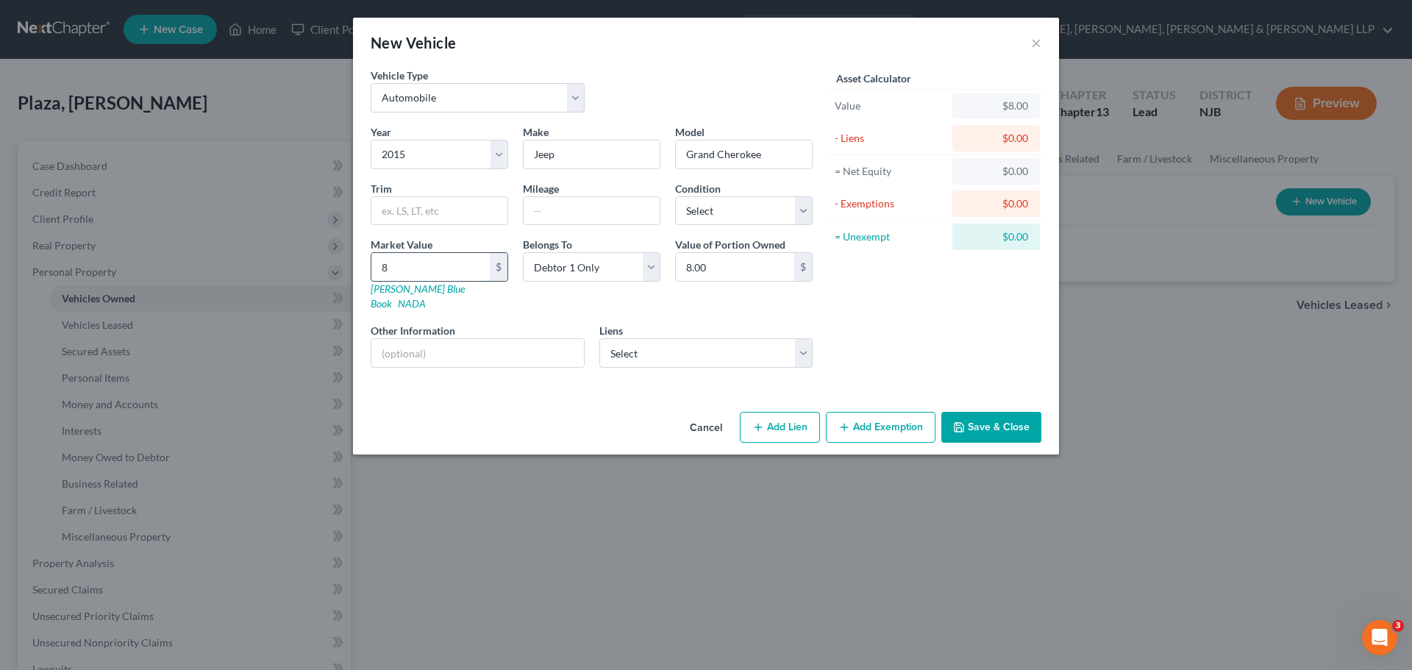
type input "84"
type input "84.00"
type input "840"
type input "840.00"
type input "8400"
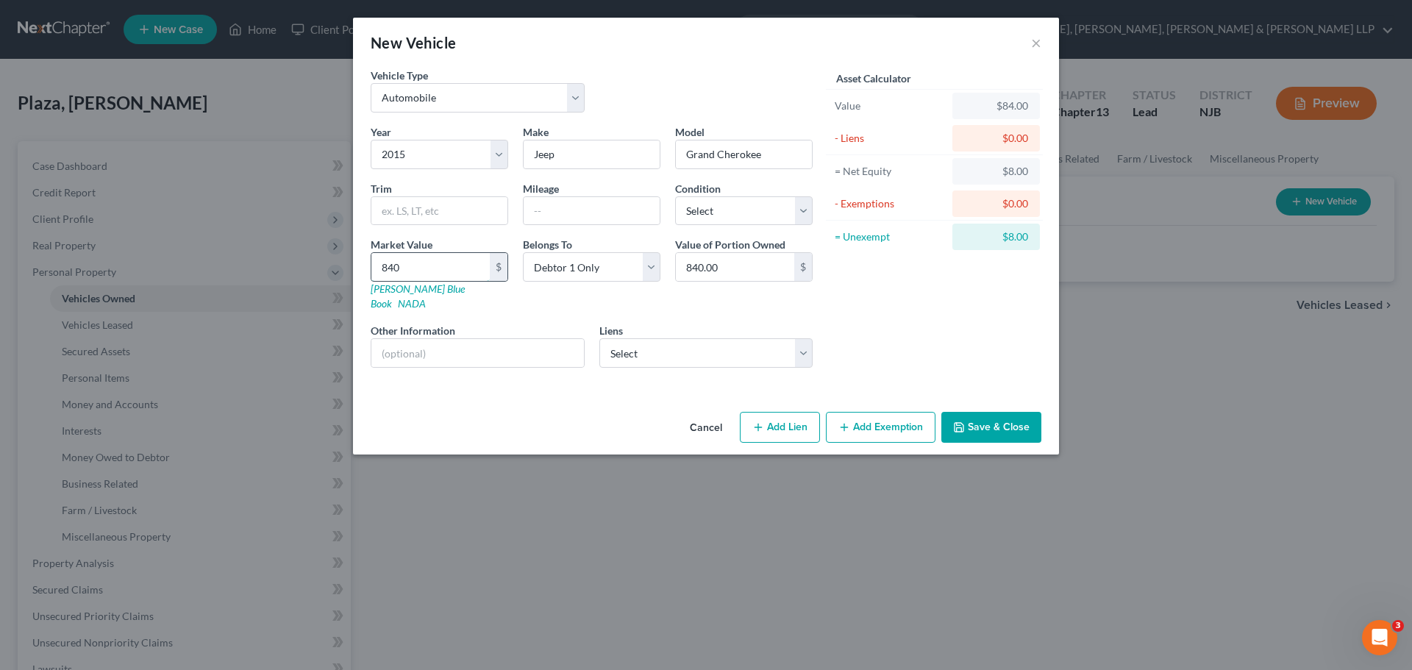
type input "8,400.00"
type input "8,400"
click at [783, 416] on button "Add Lien" at bounding box center [780, 427] width 80 height 31
select select "0"
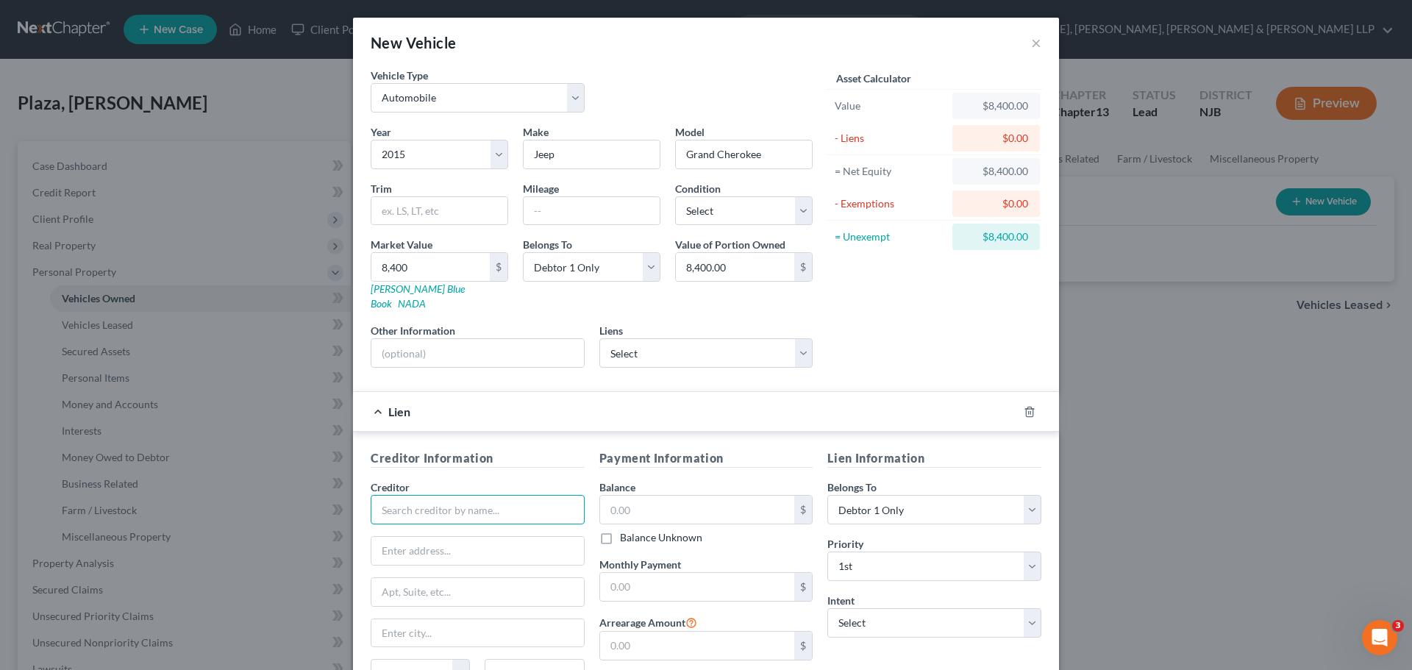
click at [467, 501] on input "text" at bounding box center [478, 509] width 214 height 29
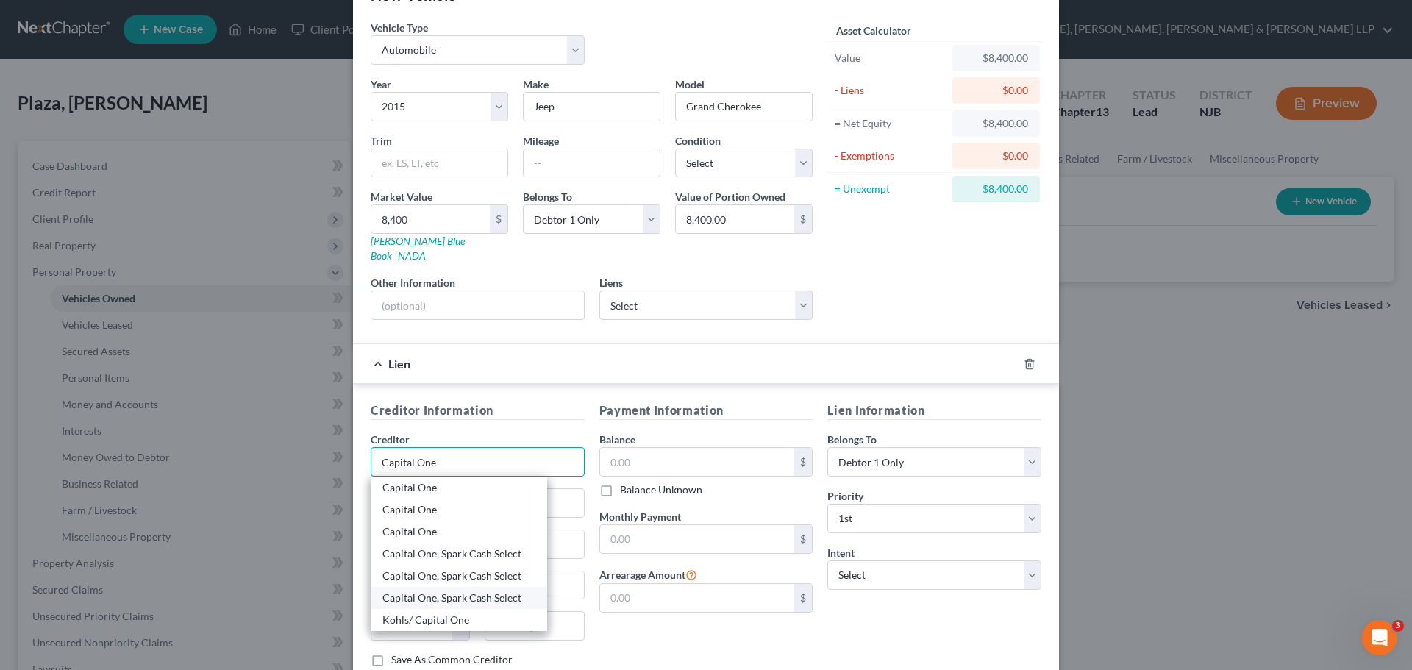
scroll to position [74, 0]
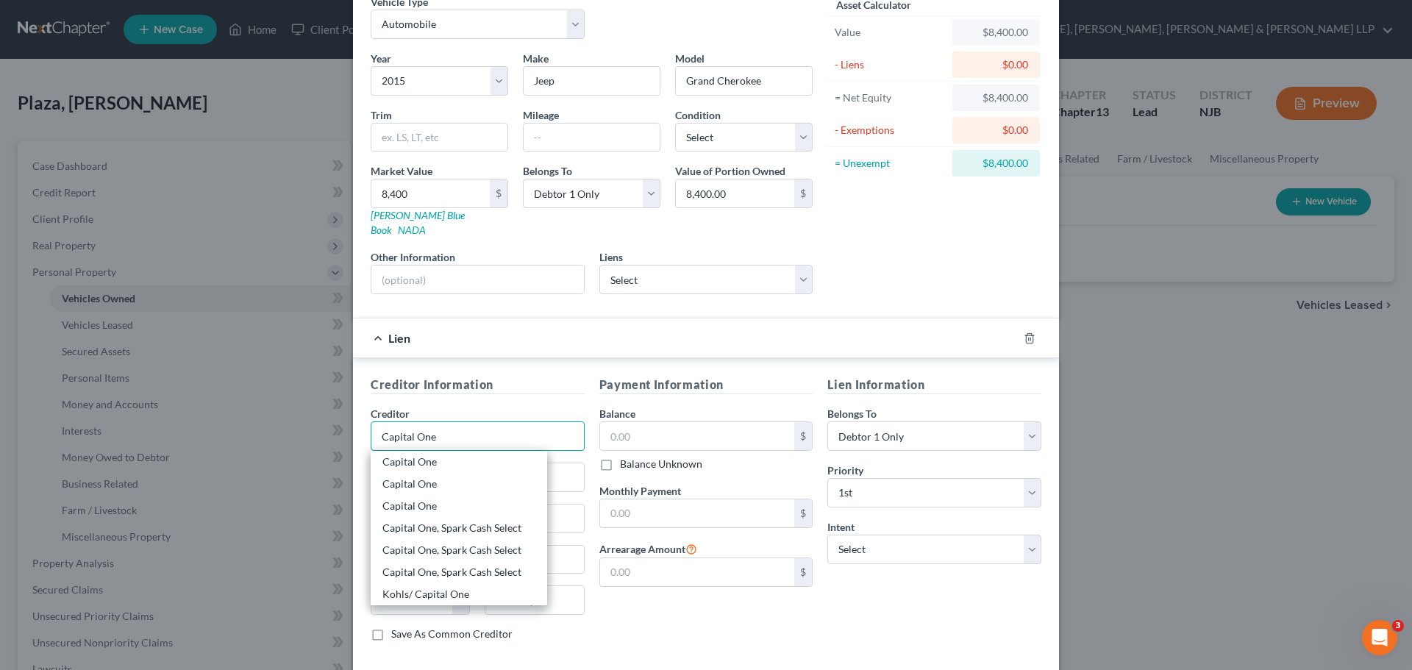
click at [466, 422] on input "Capital One" at bounding box center [478, 435] width 214 height 29
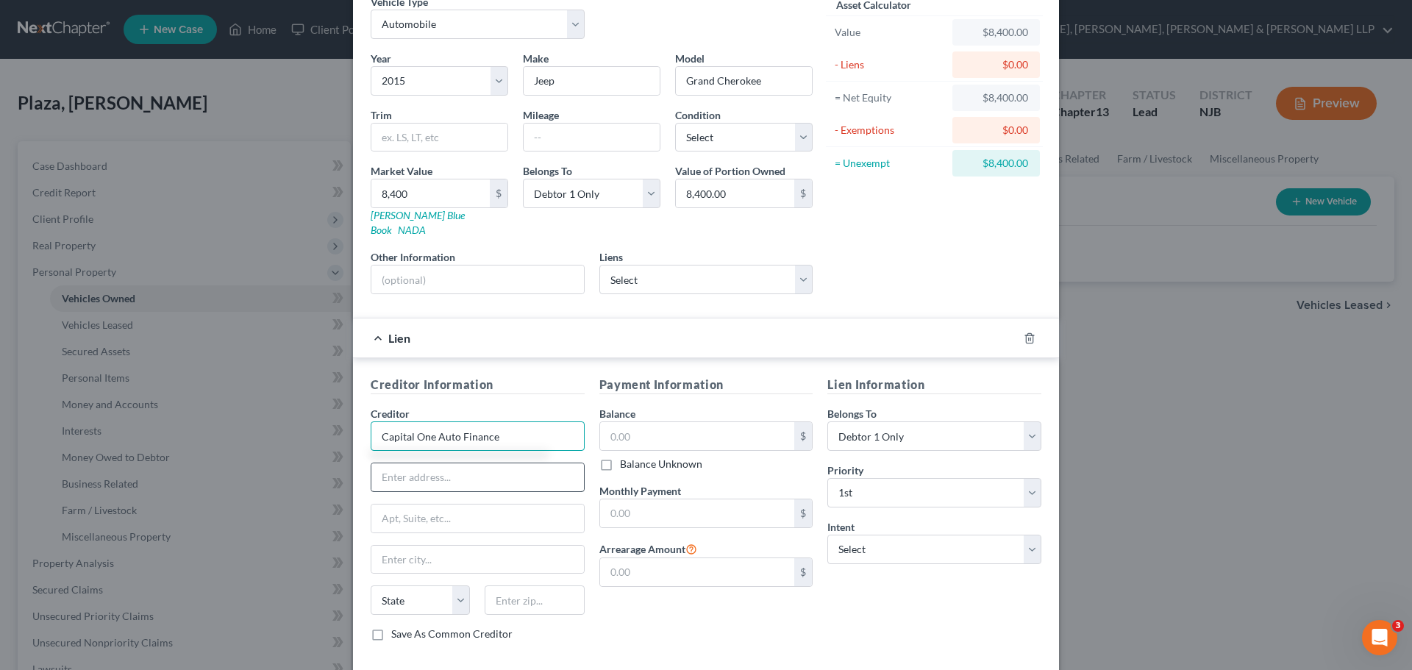
type input "Capital One Auto Finance"
click at [501, 463] on input "text" at bounding box center [477, 477] width 213 height 28
click at [416, 468] on input "text" at bounding box center [477, 477] width 213 height 28
type input "[STREET_ADDRESS][PERSON_NAME]"
click at [471, 546] on input "text" at bounding box center [477, 560] width 213 height 28
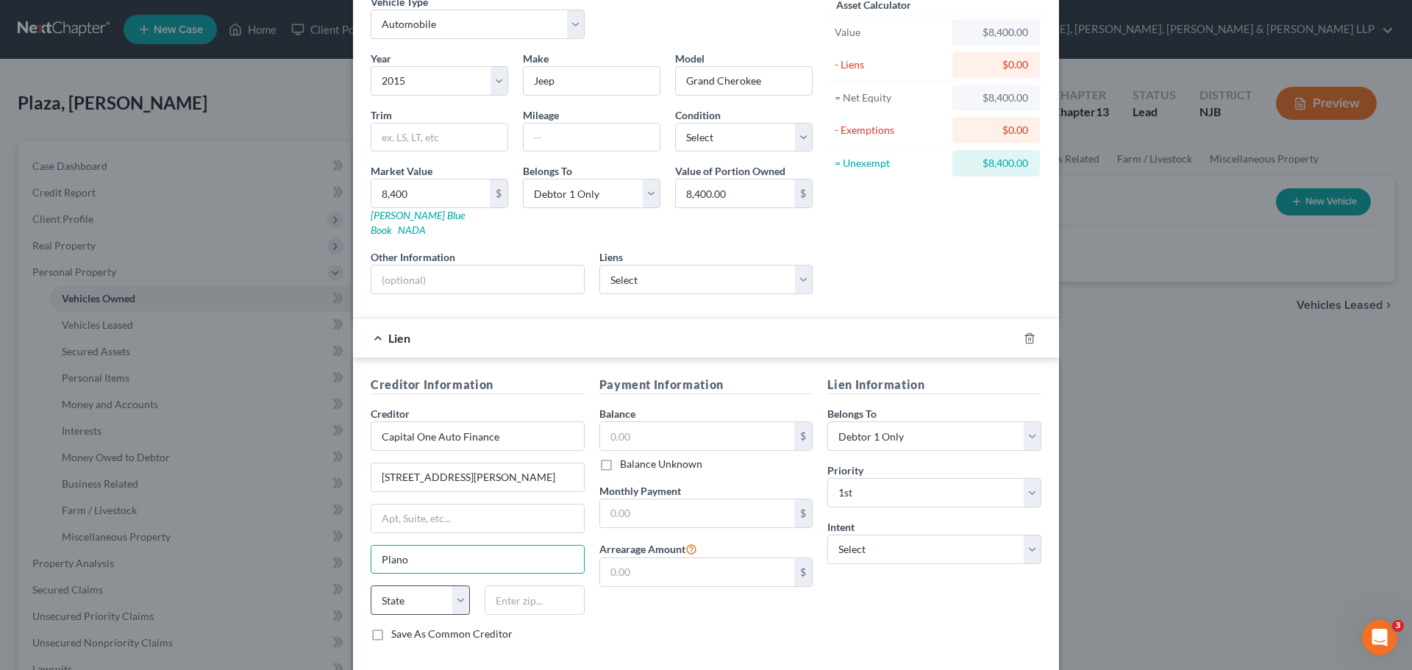
type input "Plano"
click at [459, 589] on select "State [US_STATE] AK AR AZ CA CO CT DE DC [GEOGRAPHIC_DATA] [GEOGRAPHIC_DATA] GU…" at bounding box center [420, 599] width 99 height 29
select select "45"
click at [371, 585] on select "State [US_STATE] AK AR AZ CA CO CT DE DC [GEOGRAPHIC_DATA] [GEOGRAPHIC_DATA] GU…" at bounding box center [420, 599] width 99 height 29
drag, startPoint x: 542, startPoint y: 596, endPoint x: 557, endPoint y: 604, distance: 17.1
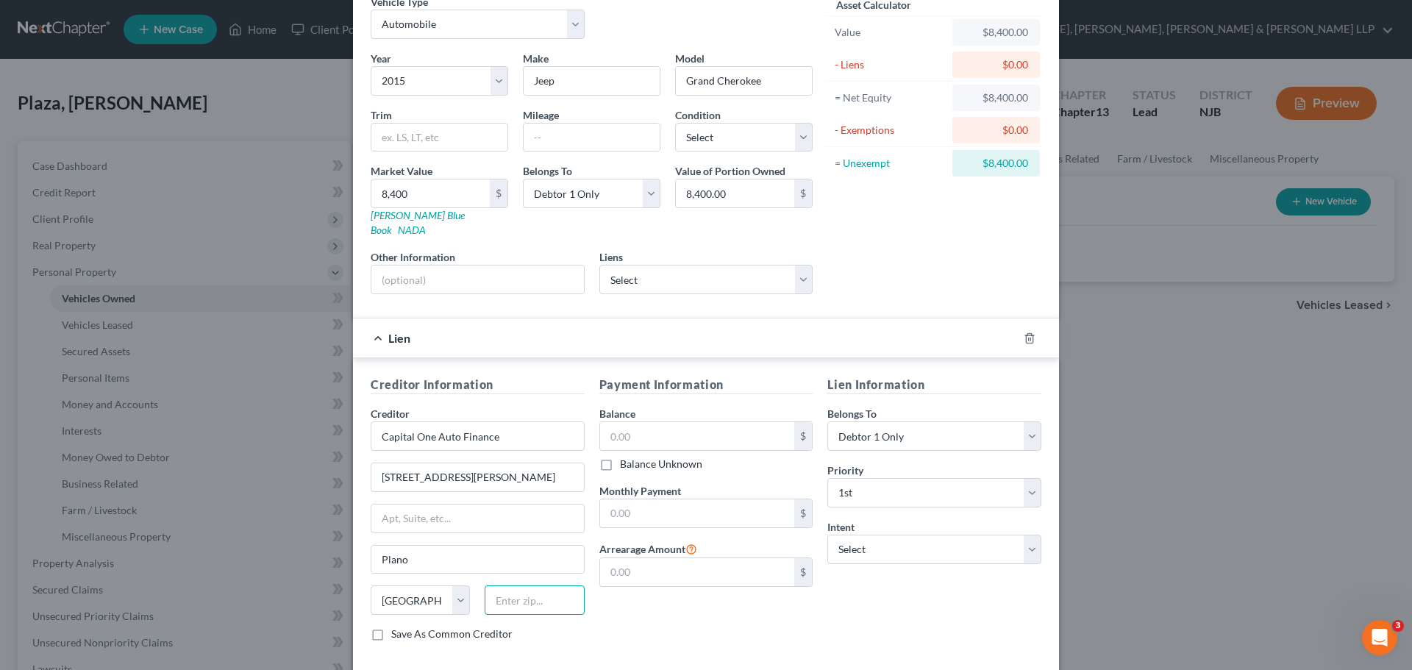
click at [542, 596] on input "text" at bounding box center [534, 599] width 99 height 29
type input "75024"
click at [659, 425] on input "text" at bounding box center [697, 436] width 195 height 28
click at [618, 422] on input "text" at bounding box center [697, 436] width 195 height 28
type input "5,487"
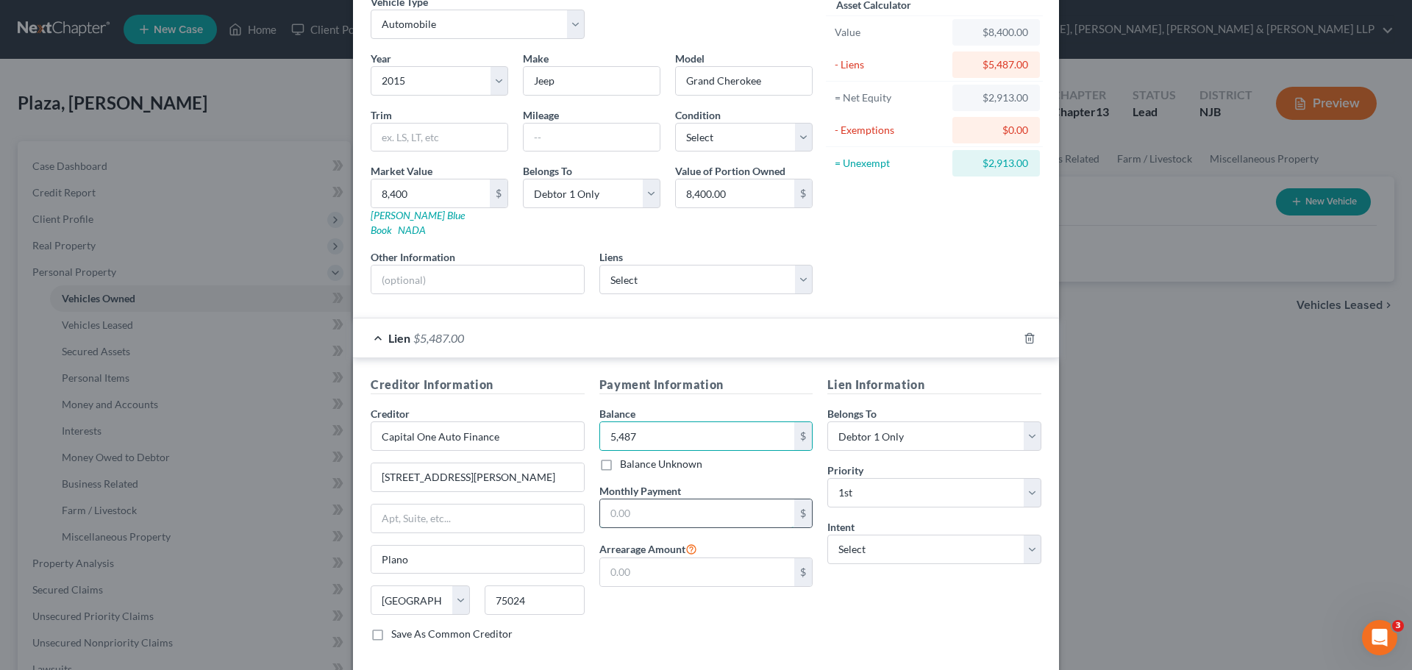
click at [706, 503] on input "text" at bounding box center [697, 513] width 195 height 28
type input "597.00"
click at [874, 598] on div "Lien Information Belongs To * Select Debtor 1 Only Debtor 2 Only Debtor 1 And D…" at bounding box center [934, 514] width 229 height 277
drag, startPoint x: 1027, startPoint y: 538, endPoint x: 1017, endPoint y: 547, distance: 13.0
click at [1027, 538] on select "Select Surrender Redeem Reaffirm Avoid Other" at bounding box center [934, 549] width 214 height 29
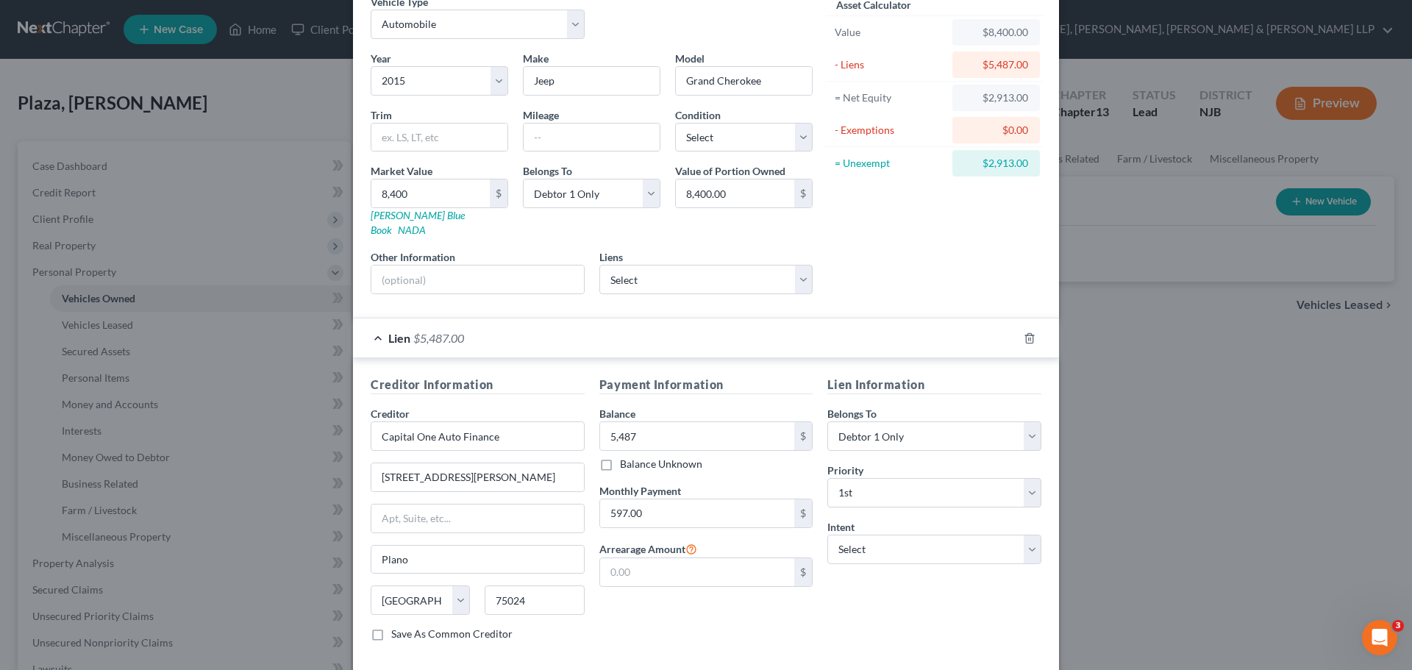
click at [719, 610] on div "Payment Information Balance 5,487.00 $ Balance Unknown Balance Undetermined 5,4…" at bounding box center [706, 514] width 229 height 277
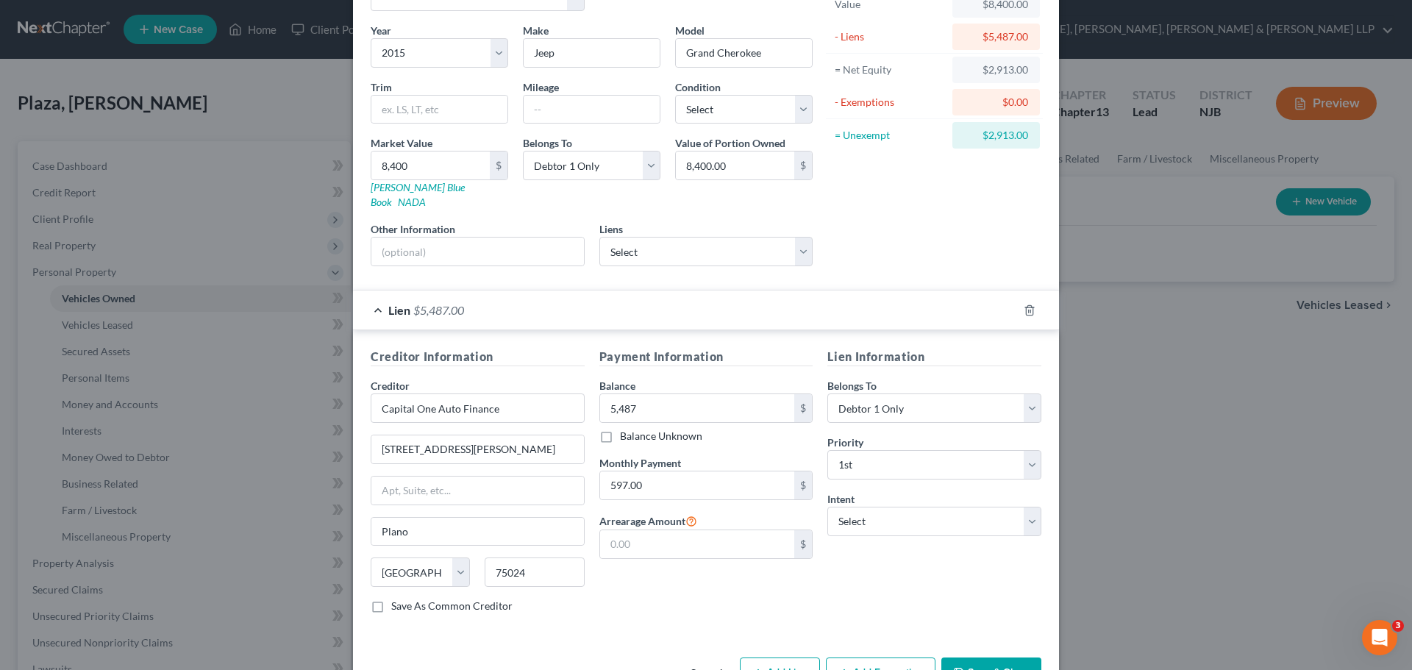
scroll to position [135, 0]
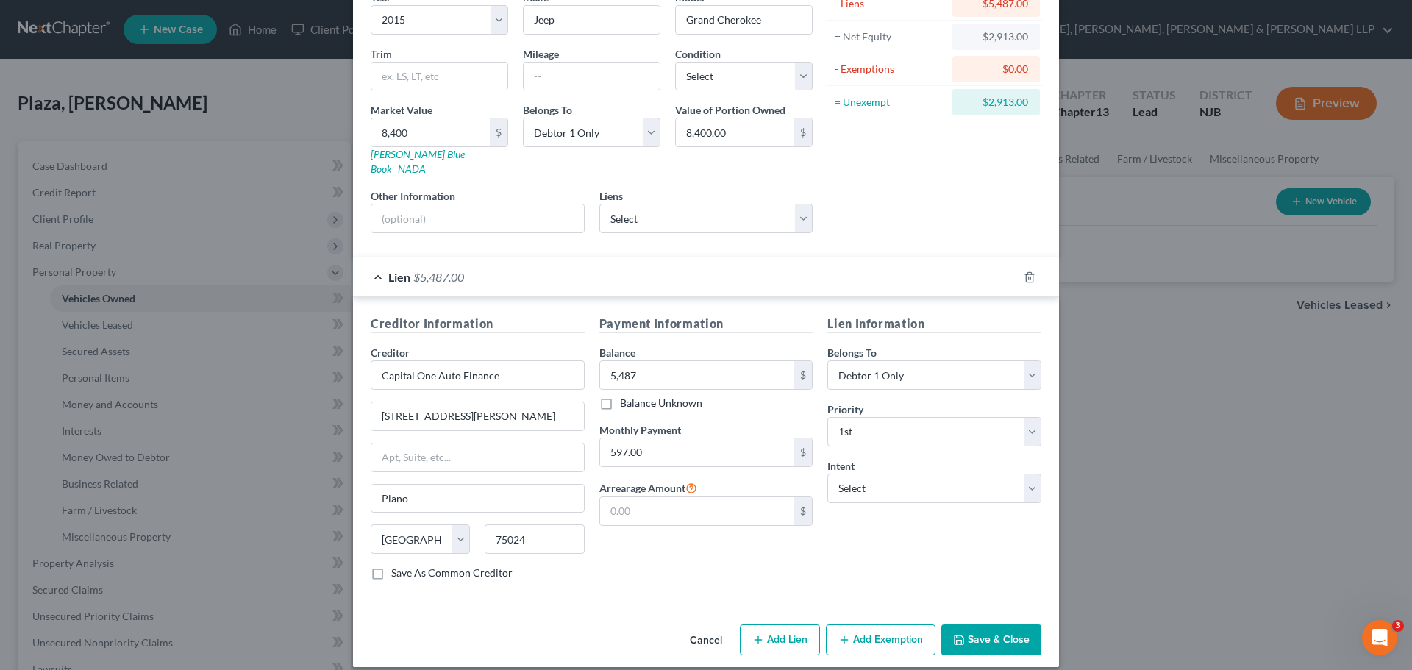
click at [867, 624] on button "Add Exemption" at bounding box center [881, 639] width 110 height 31
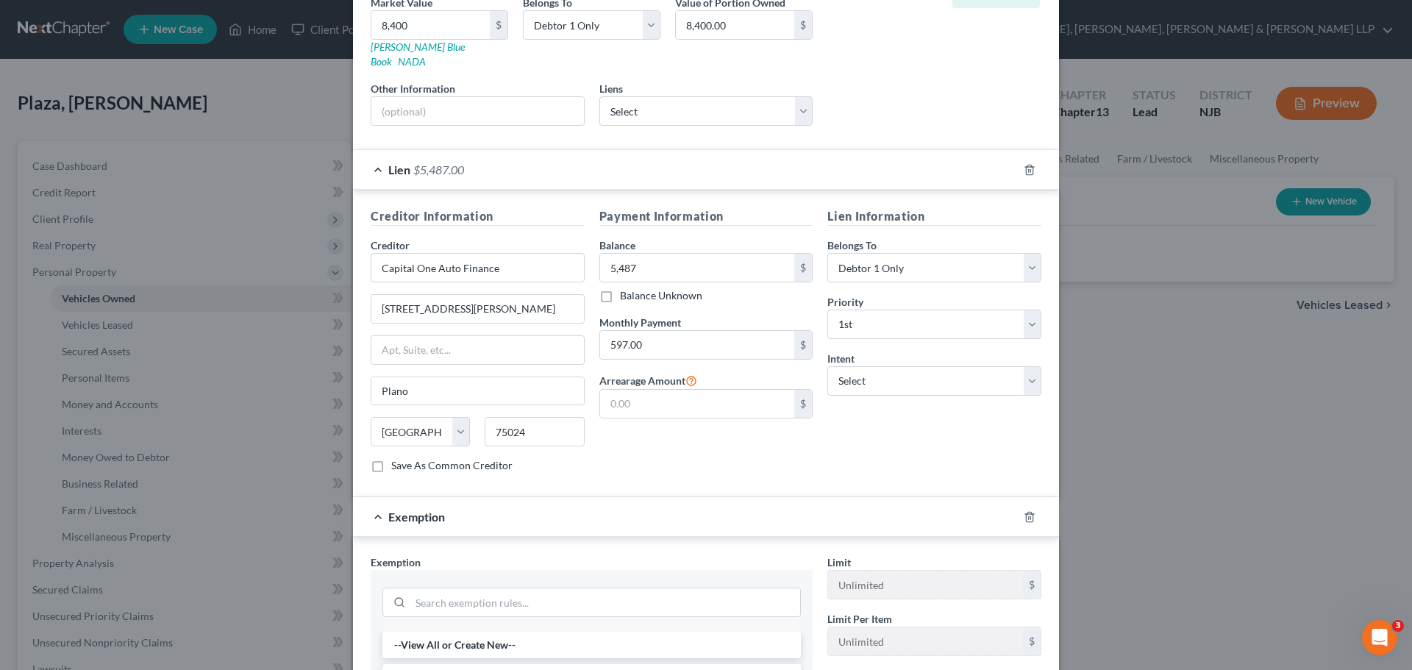
scroll to position [502, 0]
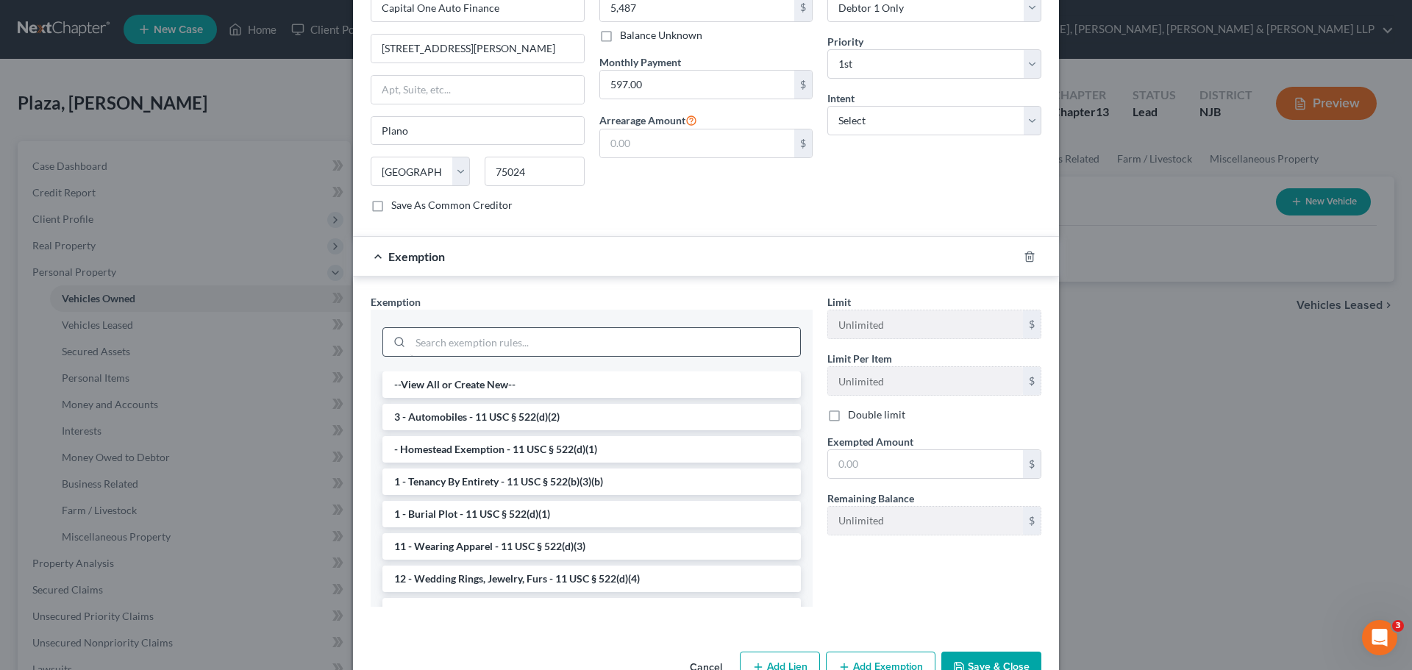
click at [532, 404] on li "3 - Automobiles - 11 USC § 522(d)(2)" at bounding box center [591, 417] width 418 height 26
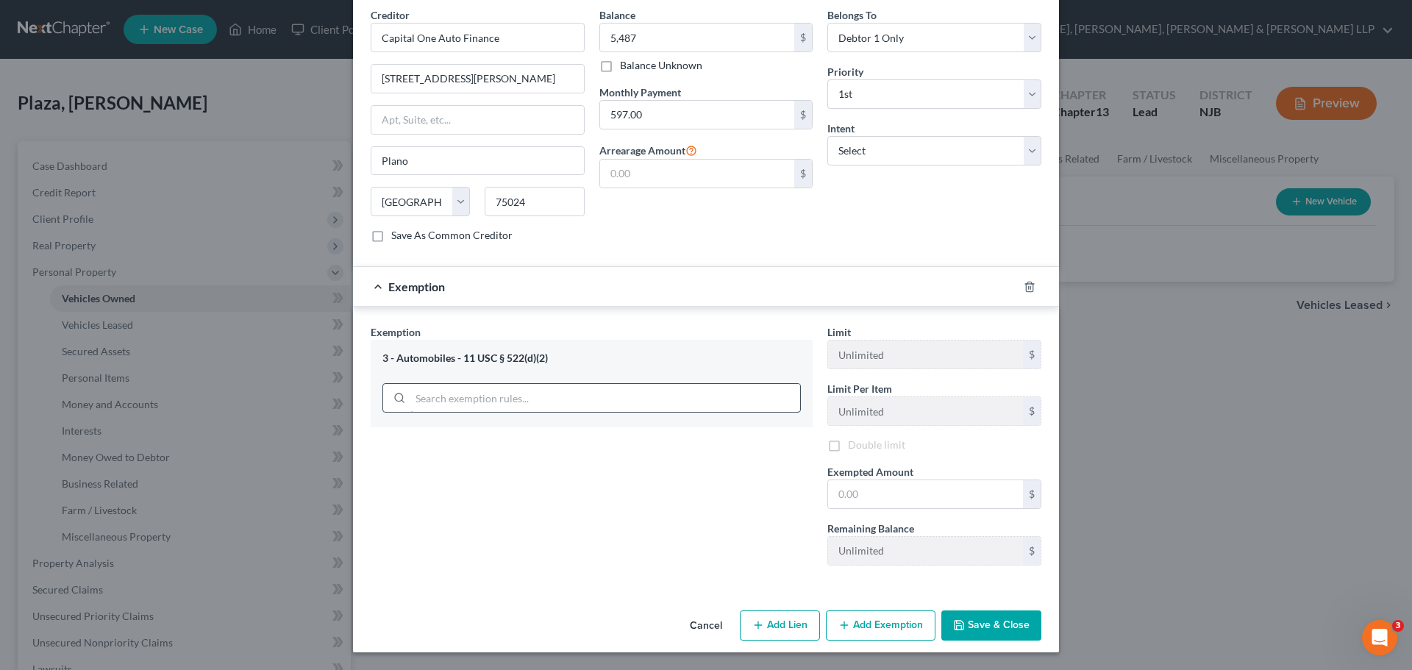
scroll to position [457, 0]
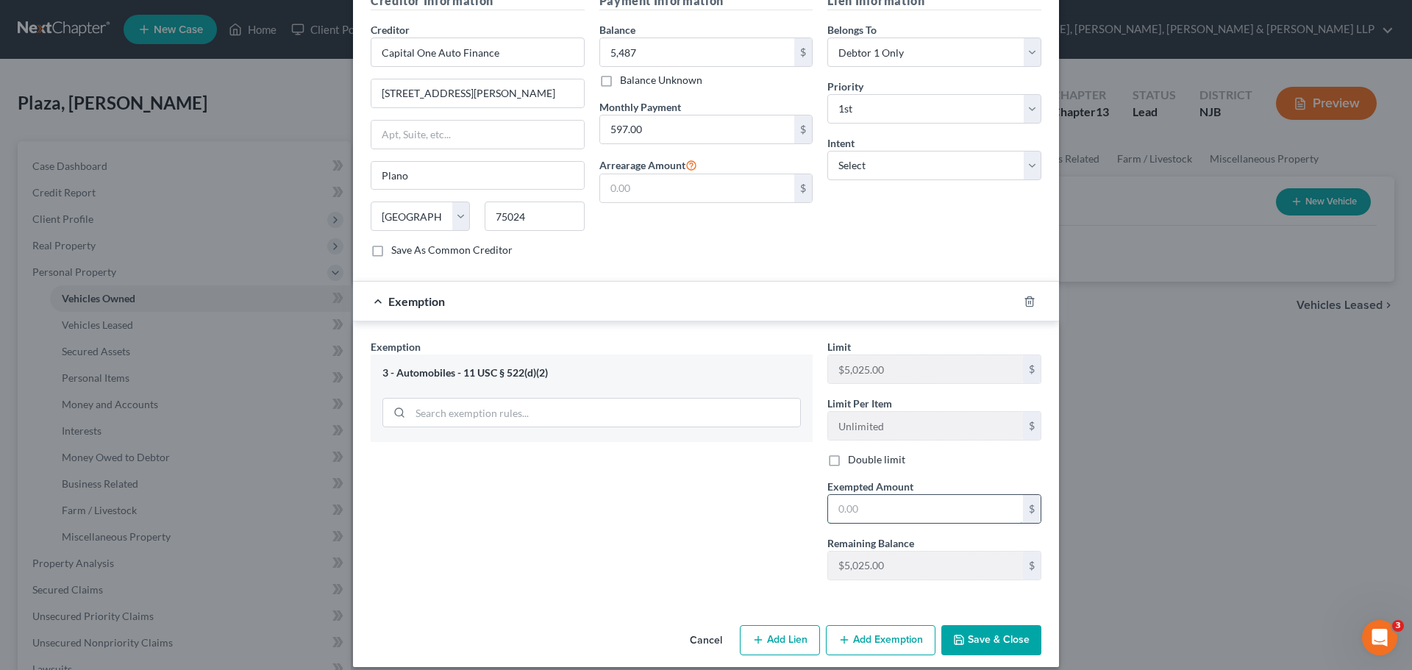
click at [949, 495] on input "text" at bounding box center [925, 509] width 195 height 28
type input "2,913.00"
click at [972, 629] on button "Save & Close" at bounding box center [991, 640] width 100 height 31
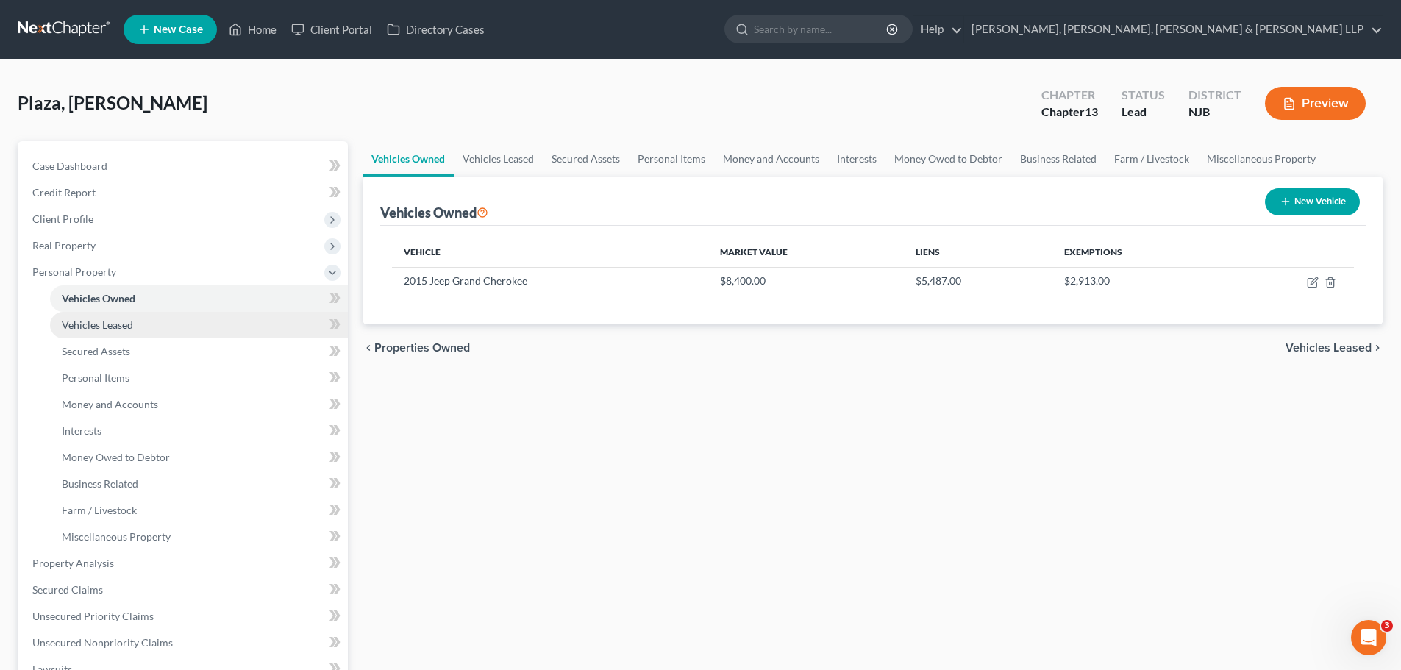
click at [139, 326] on link "Vehicles Leased" at bounding box center [199, 325] width 298 height 26
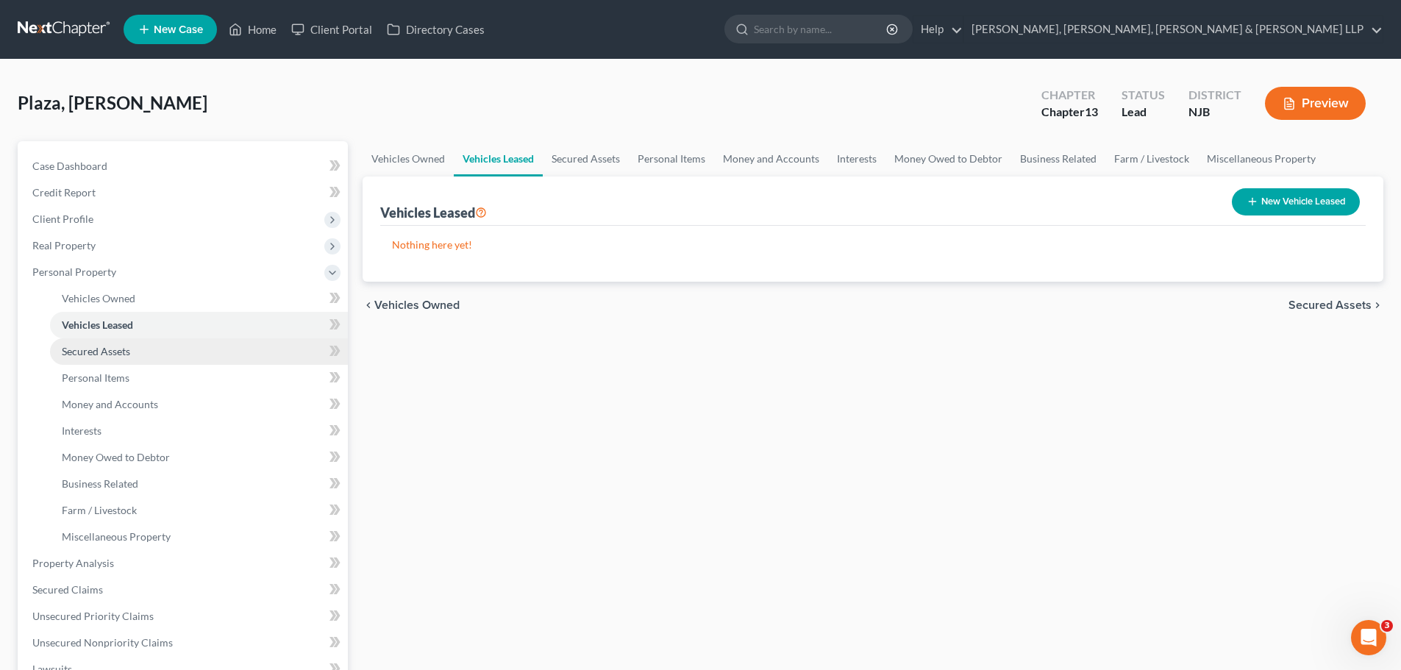
click at [139, 354] on link "Secured Assets" at bounding box center [199, 351] width 298 height 26
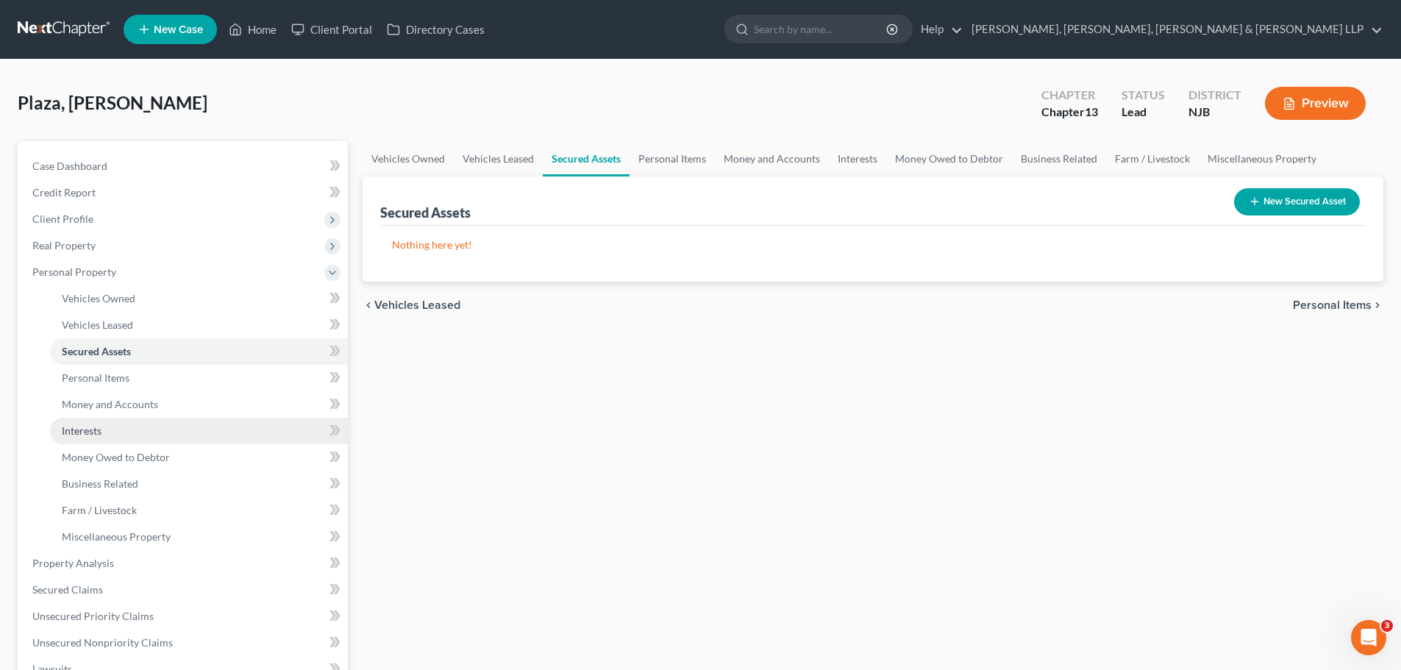
drag, startPoint x: 116, startPoint y: 427, endPoint x: 302, endPoint y: 433, distance: 185.5
click at [116, 427] on link "Interests" at bounding box center [199, 431] width 298 height 26
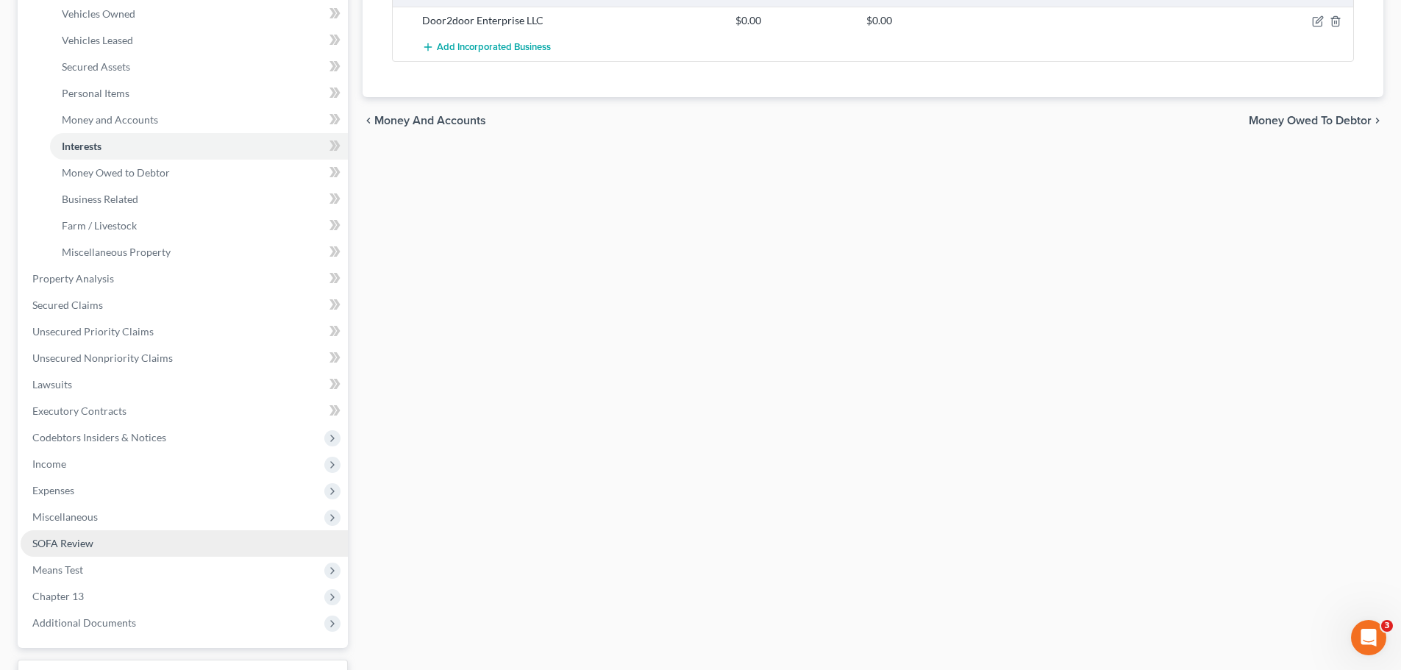
scroll to position [365, 0]
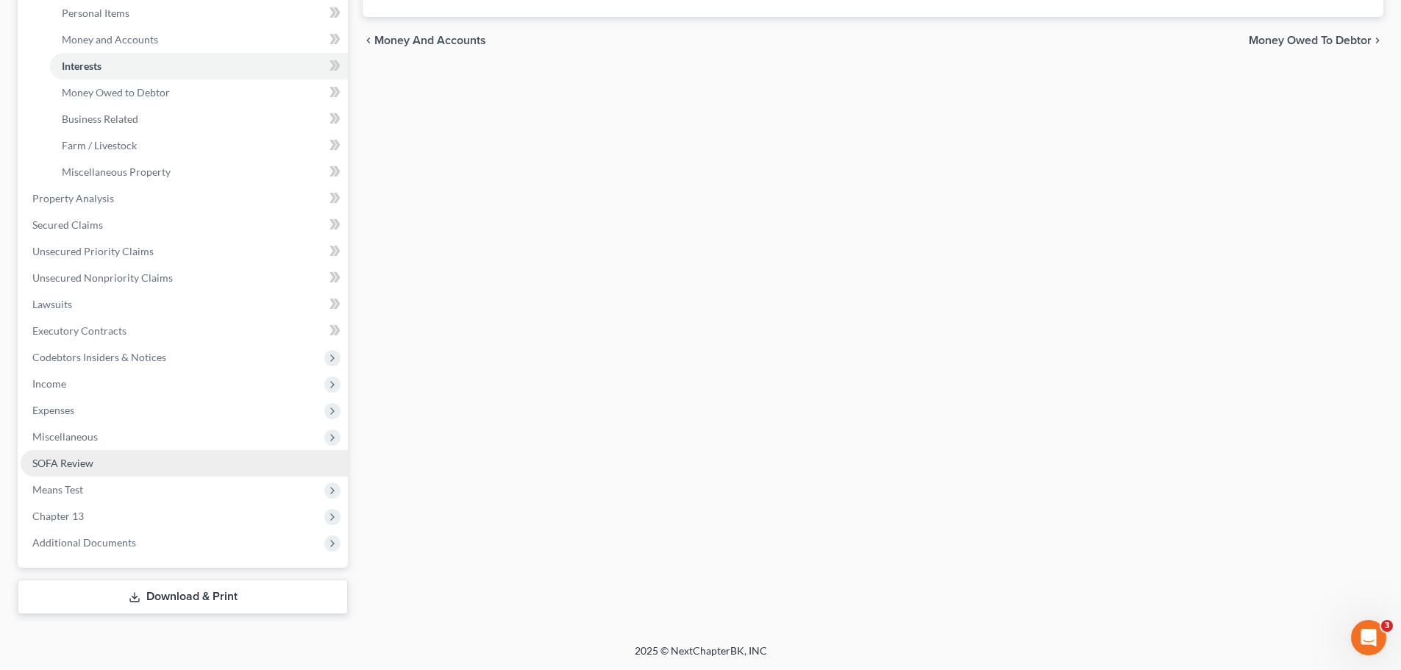
click at [99, 469] on link "SOFA Review" at bounding box center [184, 463] width 327 height 26
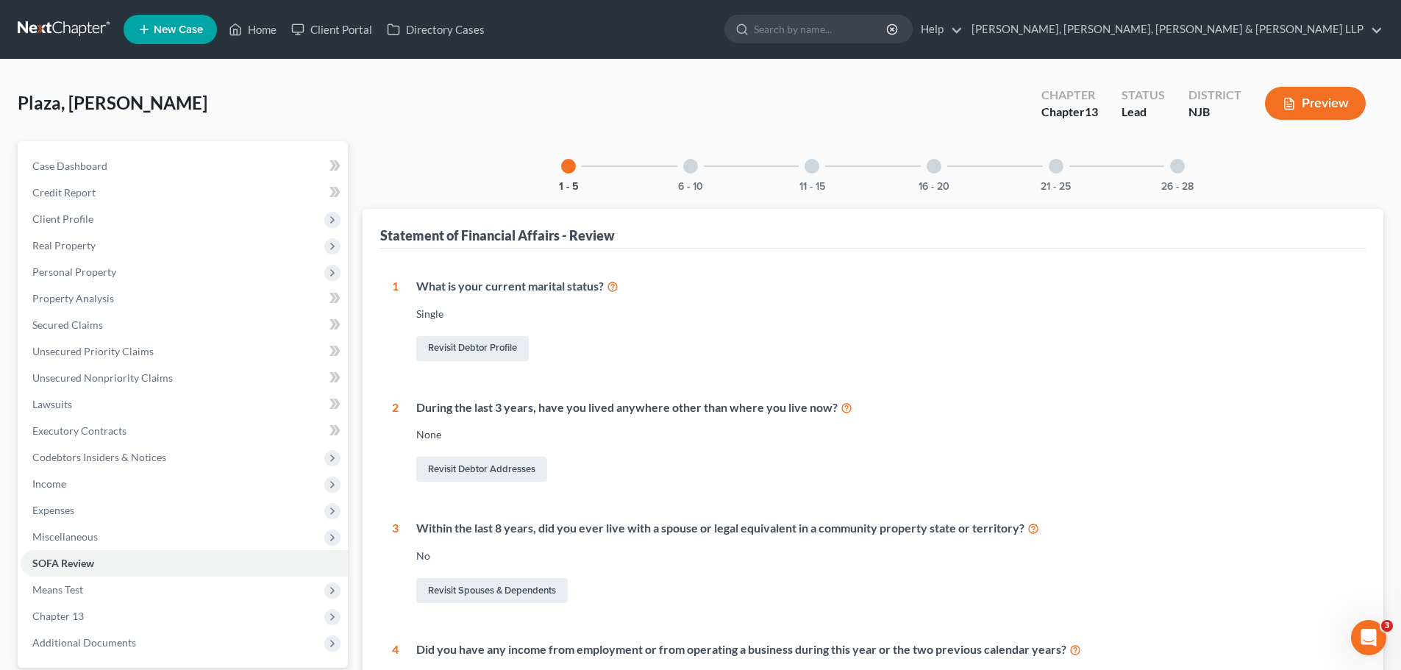
click at [933, 164] on div at bounding box center [934, 166] width 15 height 15
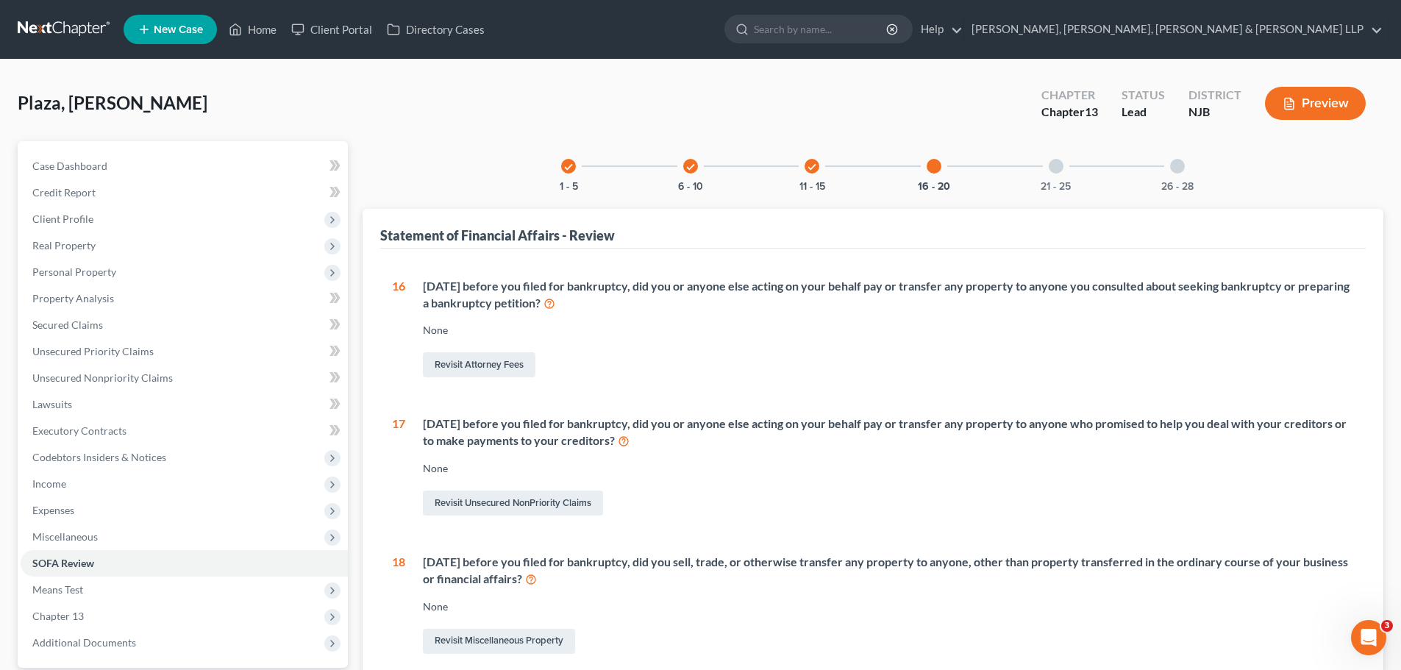
click at [1052, 169] on div at bounding box center [1056, 166] width 15 height 15
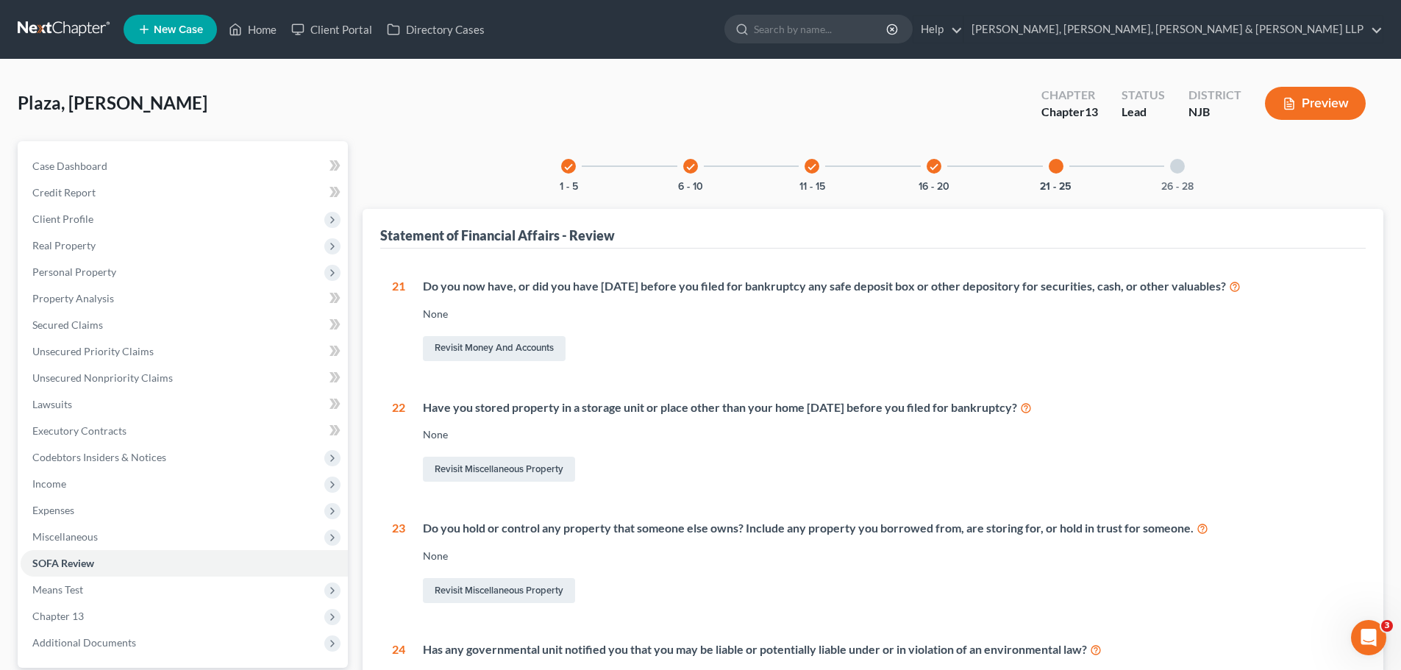
click at [1060, 168] on div at bounding box center [1056, 166] width 15 height 15
click at [1170, 169] on div at bounding box center [1177, 166] width 15 height 15
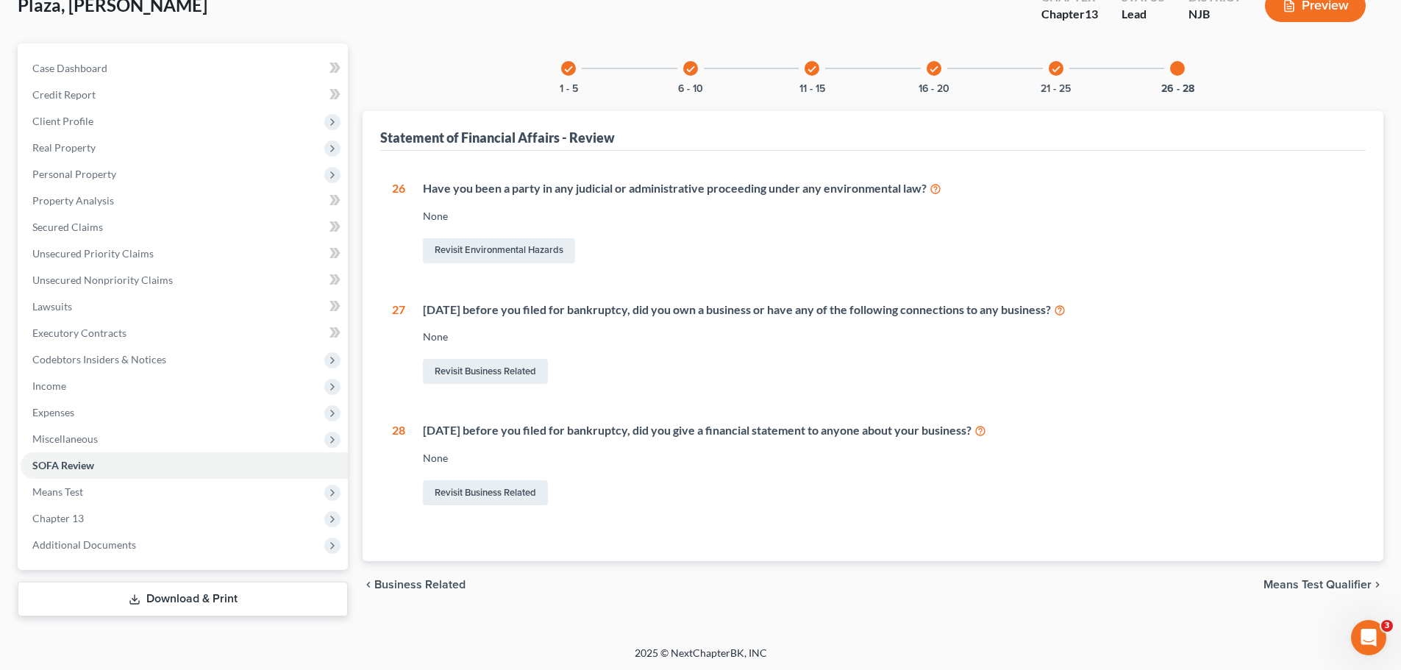
scroll to position [100, 0]
click at [933, 66] on icon "check" at bounding box center [934, 67] width 10 height 10
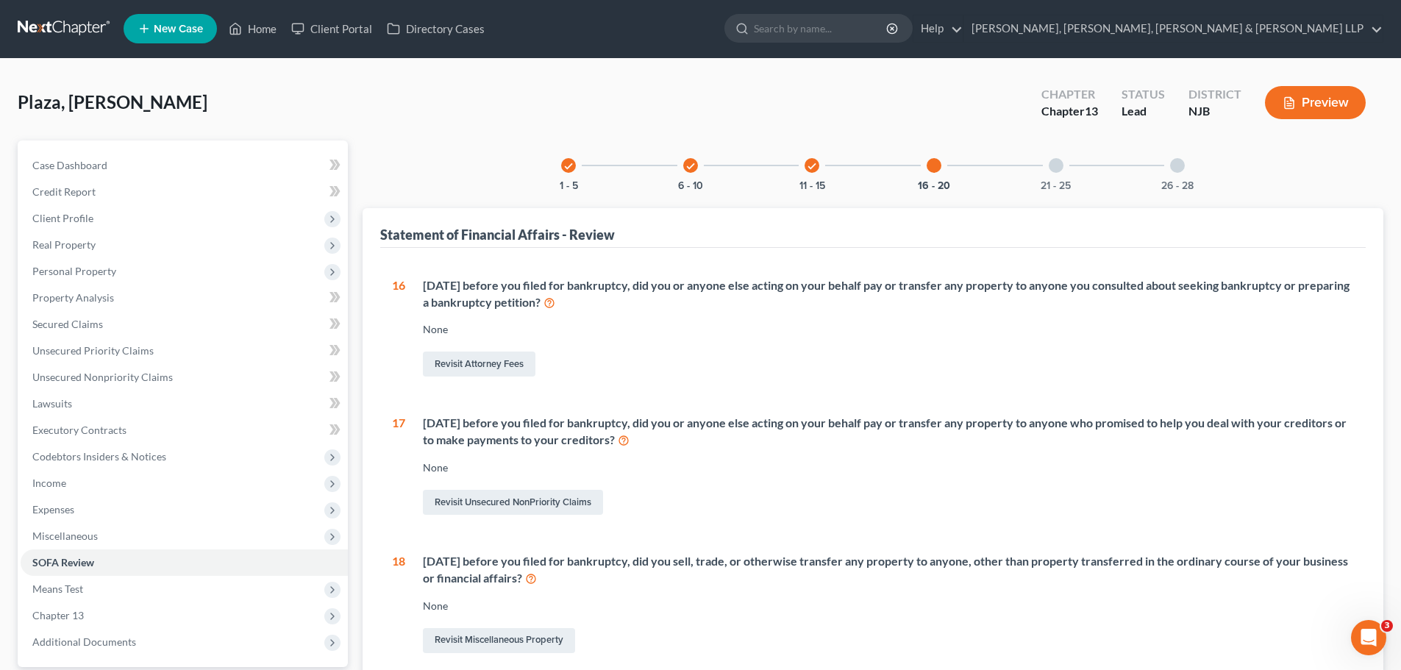
scroll to position [0, 0]
click at [819, 164] on div "check 11 - 15" at bounding box center [812, 166] width 50 height 50
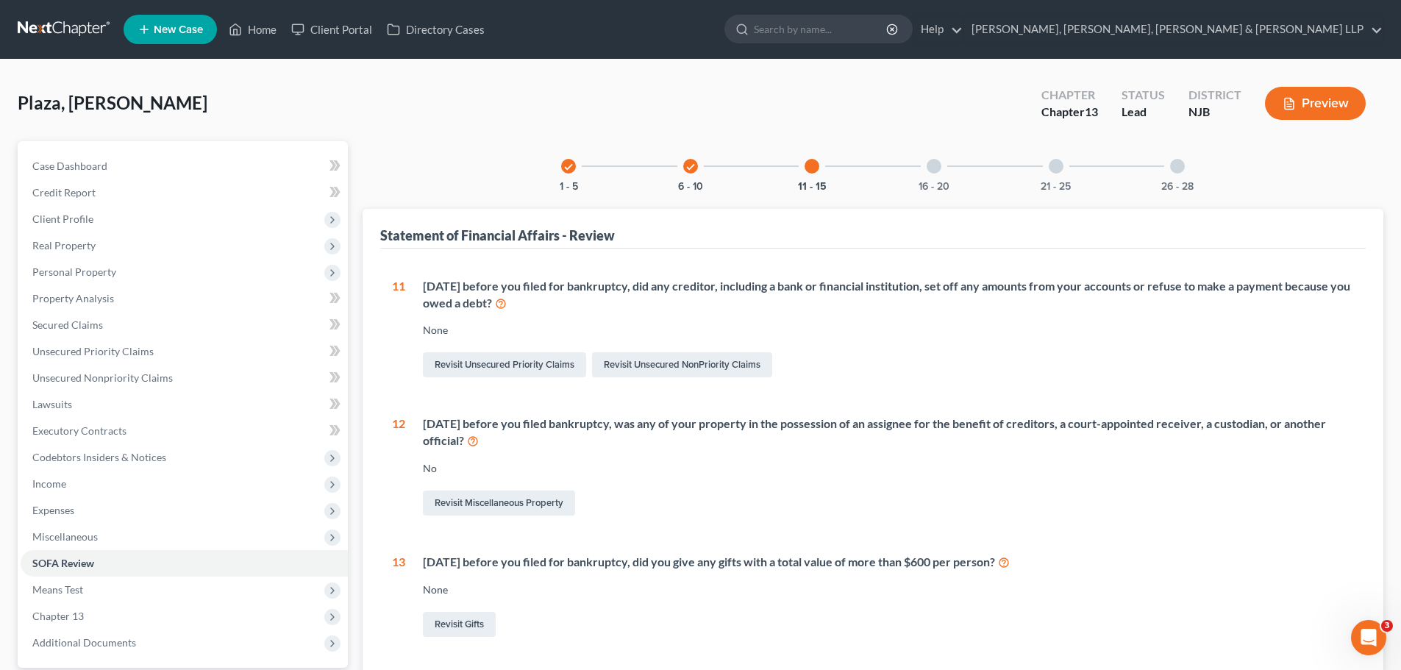
click at [695, 171] on icon "check" at bounding box center [690, 167] width 10 height 10
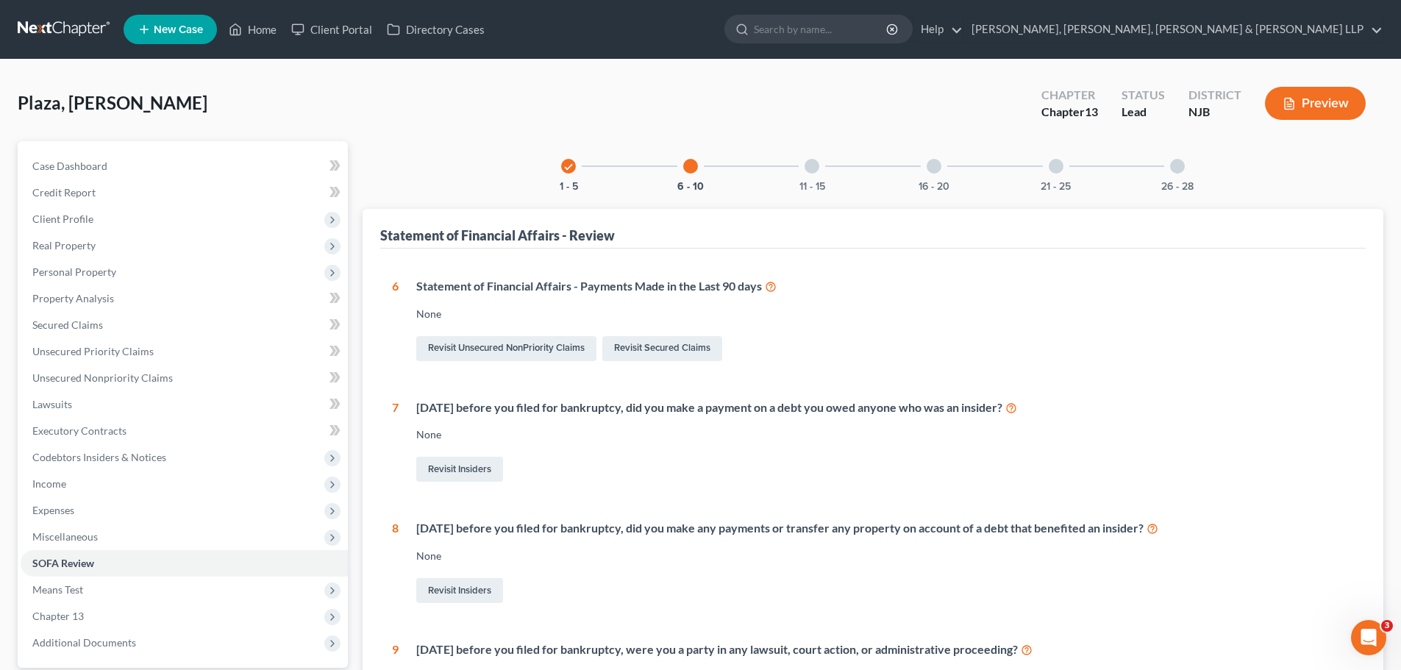
click at [1183, 168] on div at bounding box center [1177, 166] width 15 height 15
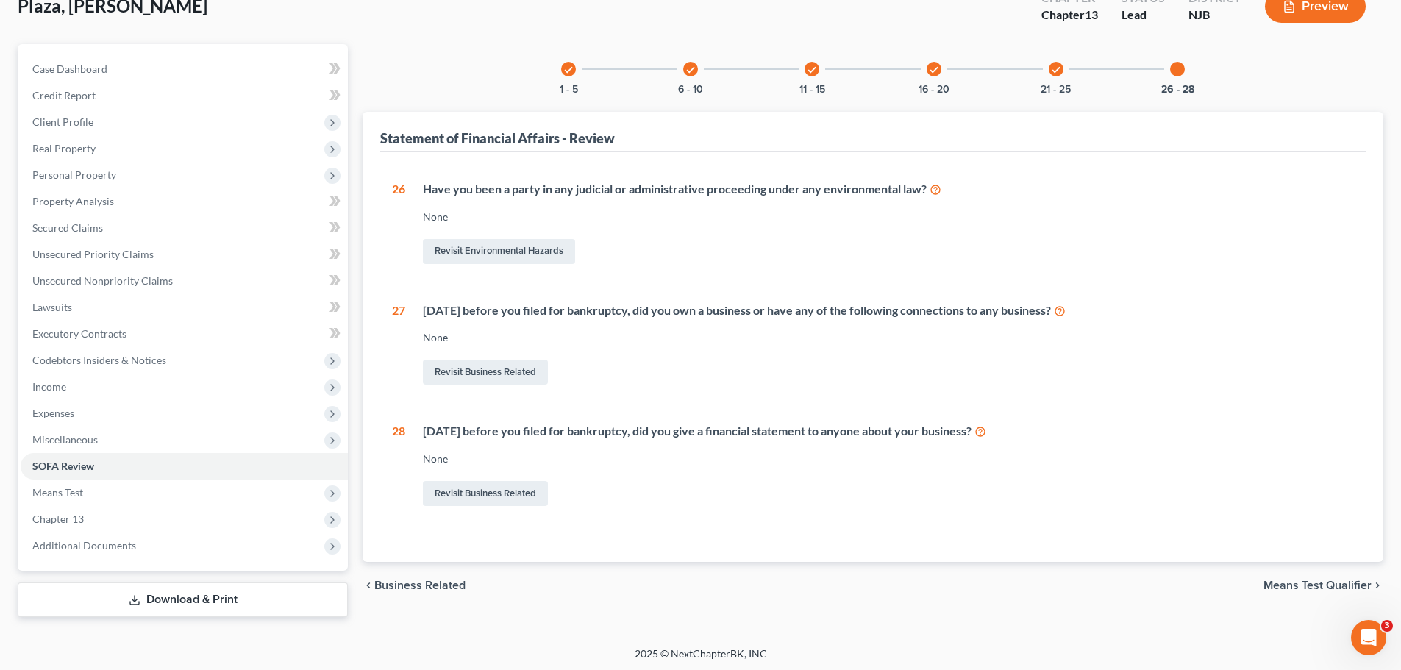
scroll to position [100, 0]
click at [506, 374] on link "Revisit Business Related" at bounding box center [485, 369] width 125 height 25
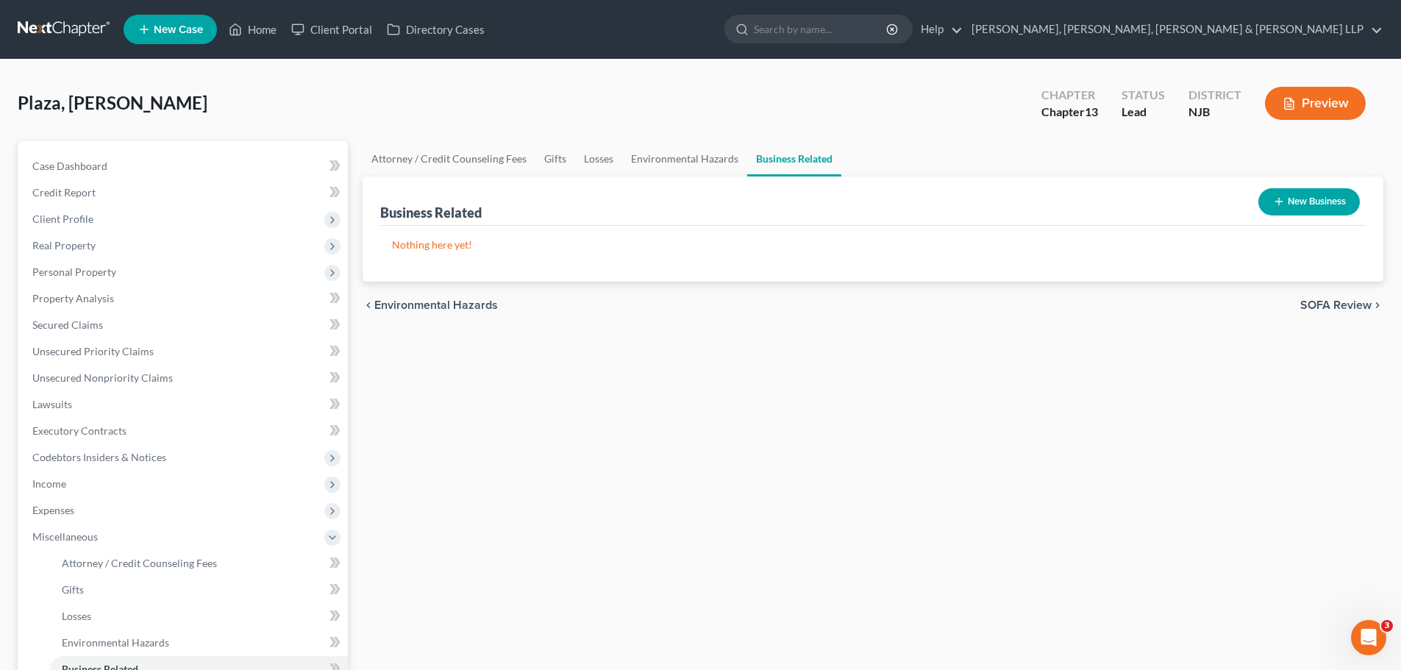
click at [1316, 206] on button "New Business" at bounding box center [1308, 201] width 101 height 27
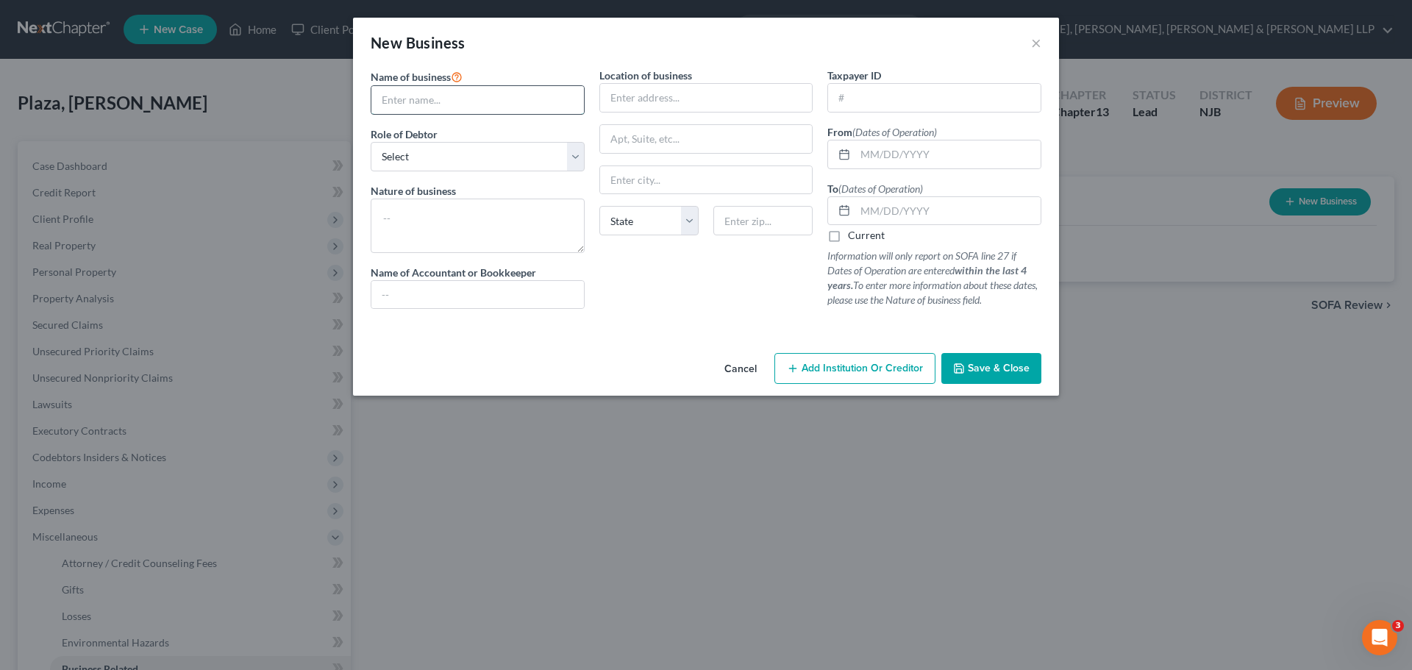
click at [475, 104] on input "text" at bounding box center [477, 100] width 213 height 28
type input "Door2Door Enterprise LLC"
click at [577, 160] on select "Select A member of a limited liability company (LLC) or limited liability partn…" at bounding box center [478, 156] width 214 height 29
select select "member"
click at [371, 142] on select "Select A member of a limited liability company (LLC) or limited liability partn…" at bounding box center [478, 156] width 214 height 29
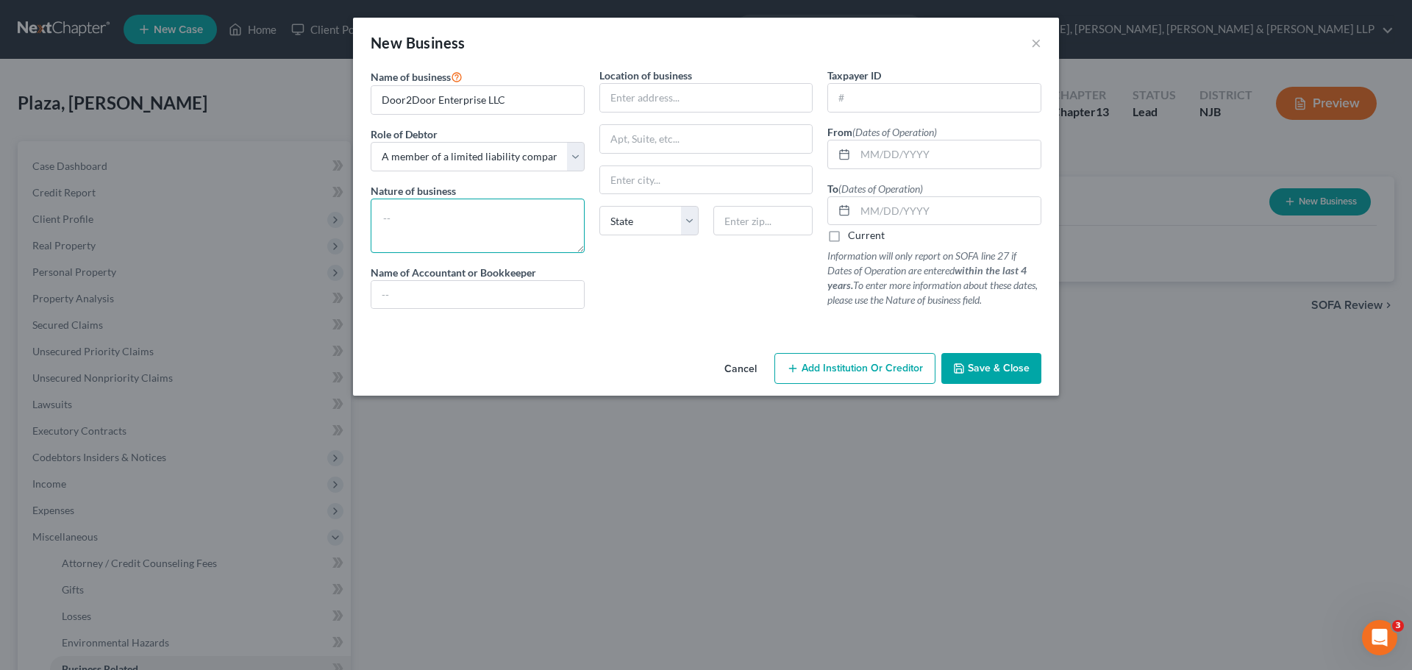
click at [482, 221] on textarea at bounding box center [478, 226] width 214 height 54
type textarea "Moving services"
click at [700, 92] on input "text" at bounding box center [706, 98] width 213 height 28
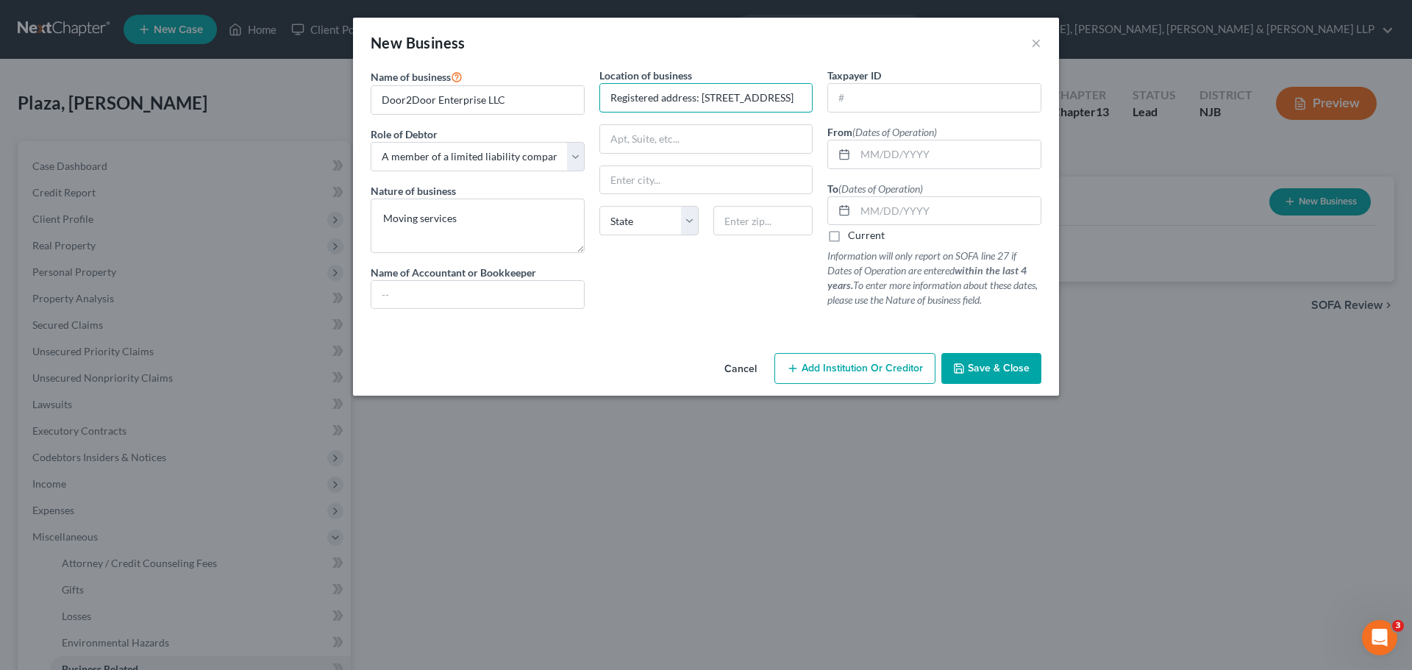
scroll to position [0, 179]
click at [724, 98] on input "Registered address: [STREET_ADDRESS]" at bounding box center [706, 98] width 213 height 28
drag, startPoint x: 648, startPoint y: 100, endPoint x: 733, endPoint y: 97, distance: 85.4
click at [733, 97] on input "Registered address: [STREET_ADDRESS]" at bounding box center [706, 98] width 213 height 28
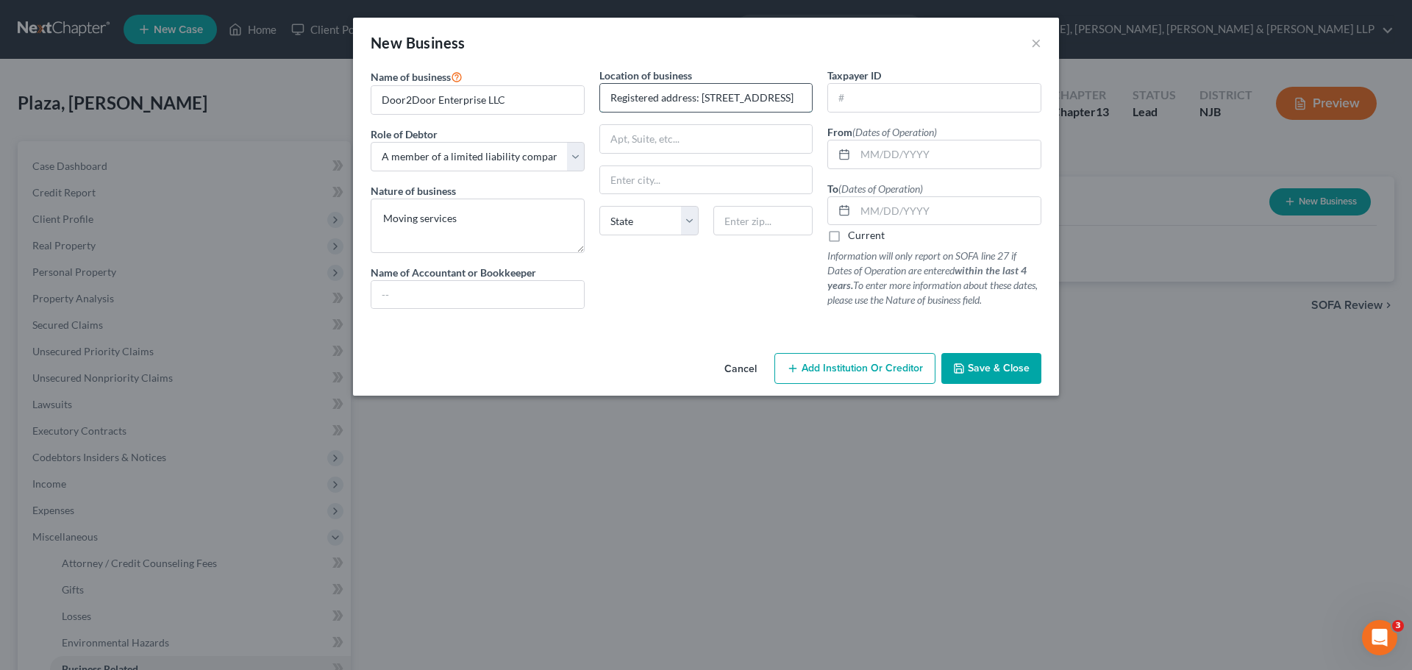
click at [718, 95] on input "Registered address: [STREET_ADDRESS]" at bounding box center [706, 98] width 213 height 28
click at [660, 95] on input "Registered address: [STREET_ADDRESS]" at bounding box center [706, 98] width 213 height 28
drag, startPoint x: 647, startPoint y: 96, endPoint x: 698, endPoint y: 99, distance: 50.8
click at [698, 99] on input "Registered address: [STREET_ADDRESS]" at bounding box center [706, 98] width 213 height 28
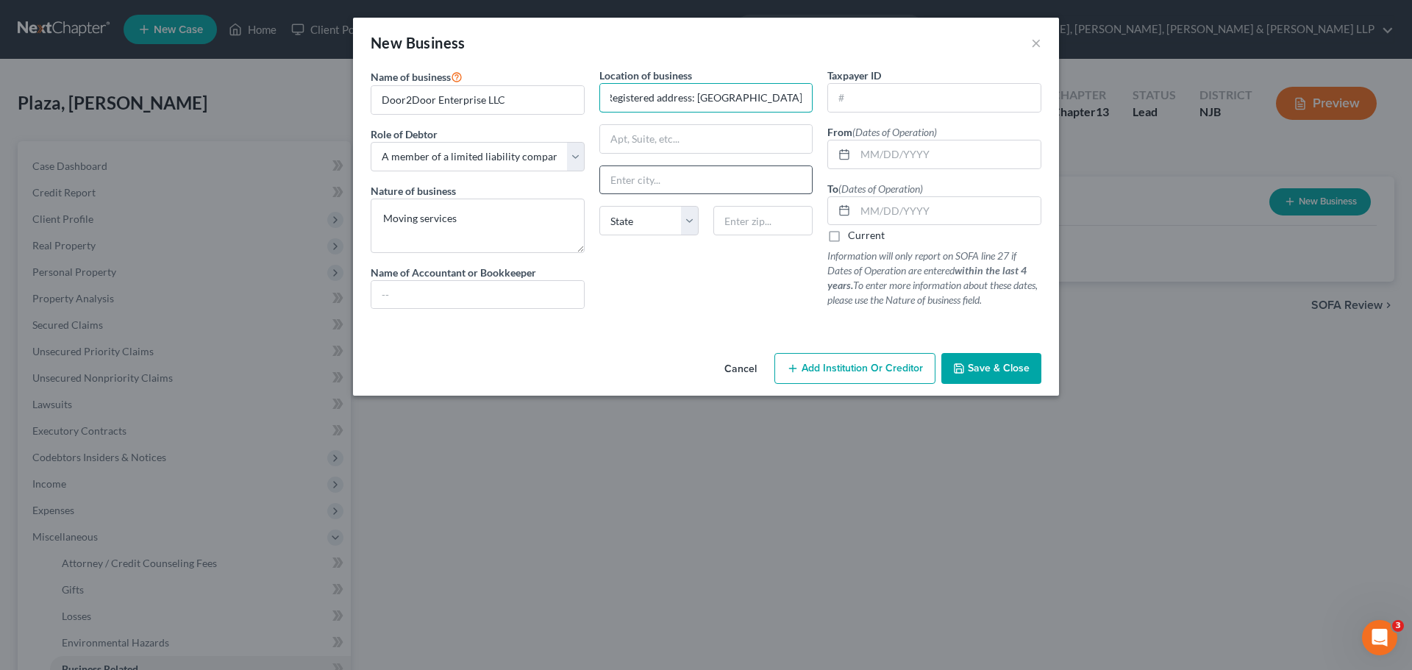
scroll to position [0, 4]
type input "Registered address: [GEOGRAPHIC_DATA]"
click at [664, 142] on input "text" at bounding box center [706, 139] width 213 height 28
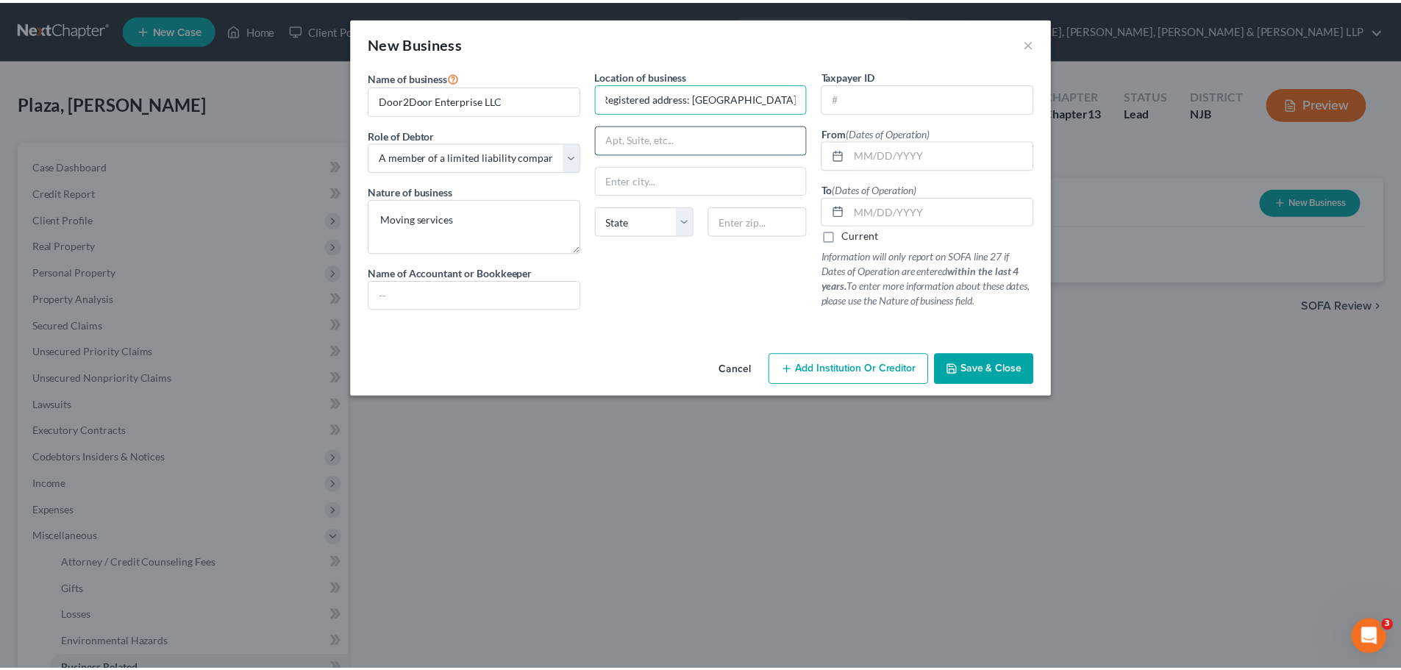
scroll to position [0, 0]
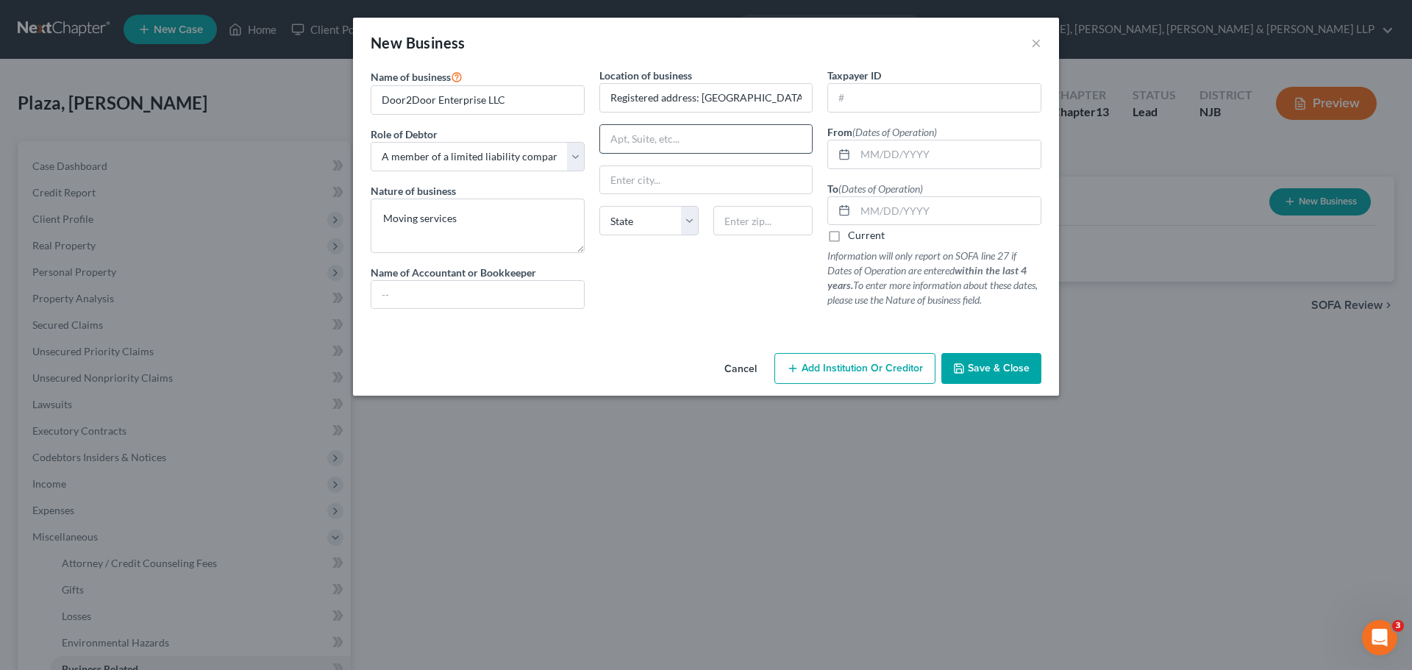
paste input "[STREET_ADDRESS]"
type input "[STREET_ADDRESS]"
click at [702, 100] on input "Registered address: [GEOGRAPHIC_DATA]" at bounding box center [706, 98] width 213 height 28
drag, startPoint x: 704, startPoint y: 96, endPoint x: 752, endPoint y: 101, distance: 48.2
click at [752, 101] on input "Registered address: [GEOGRAPHIC_DATA]" at bounding box center [706, 98] width 213 height 28
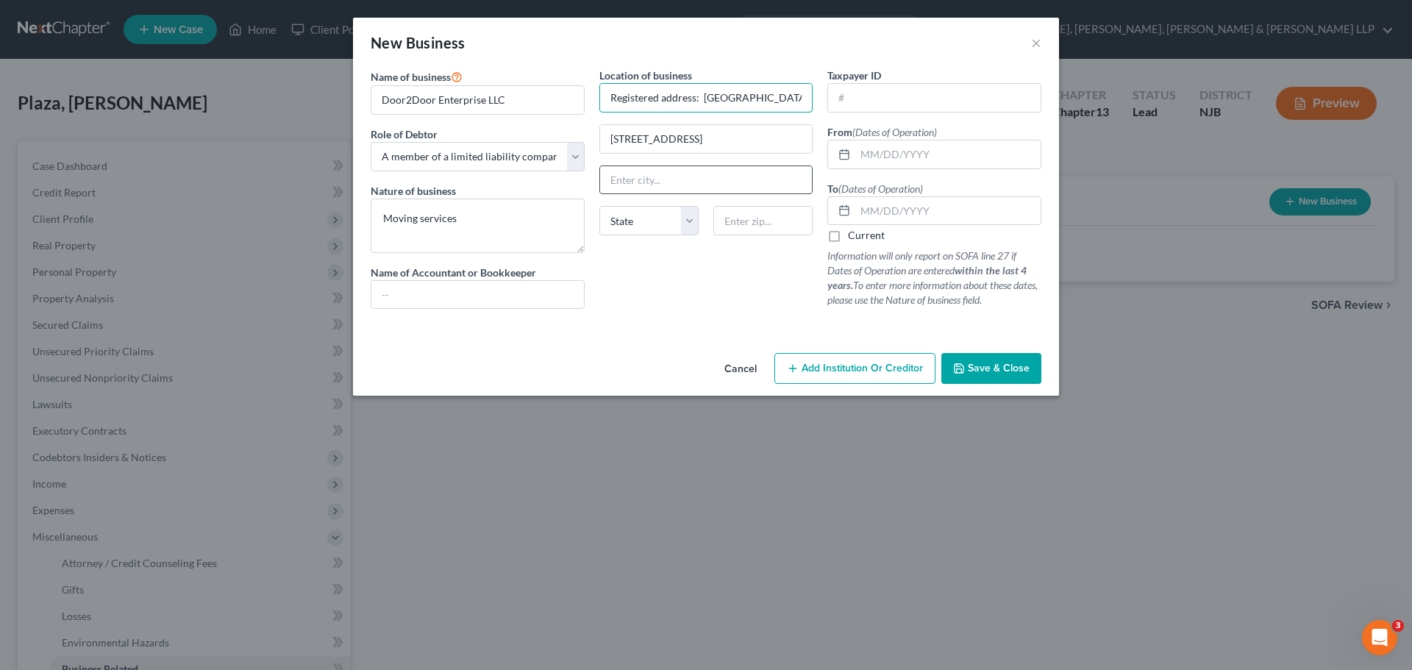
type input "Registered address: [GEOGRAPHIC_DATA]"
click at [658, 180] on input "text" at bounding box center [706, 180] width 213 height 28
paste input "[PERSON_NAME]"
type input "[PERSON_NAME]"
drag, startPoint x: 685, startPoint y: 226, endPoint x: 677, endPoint y: 233, distance: 10.9
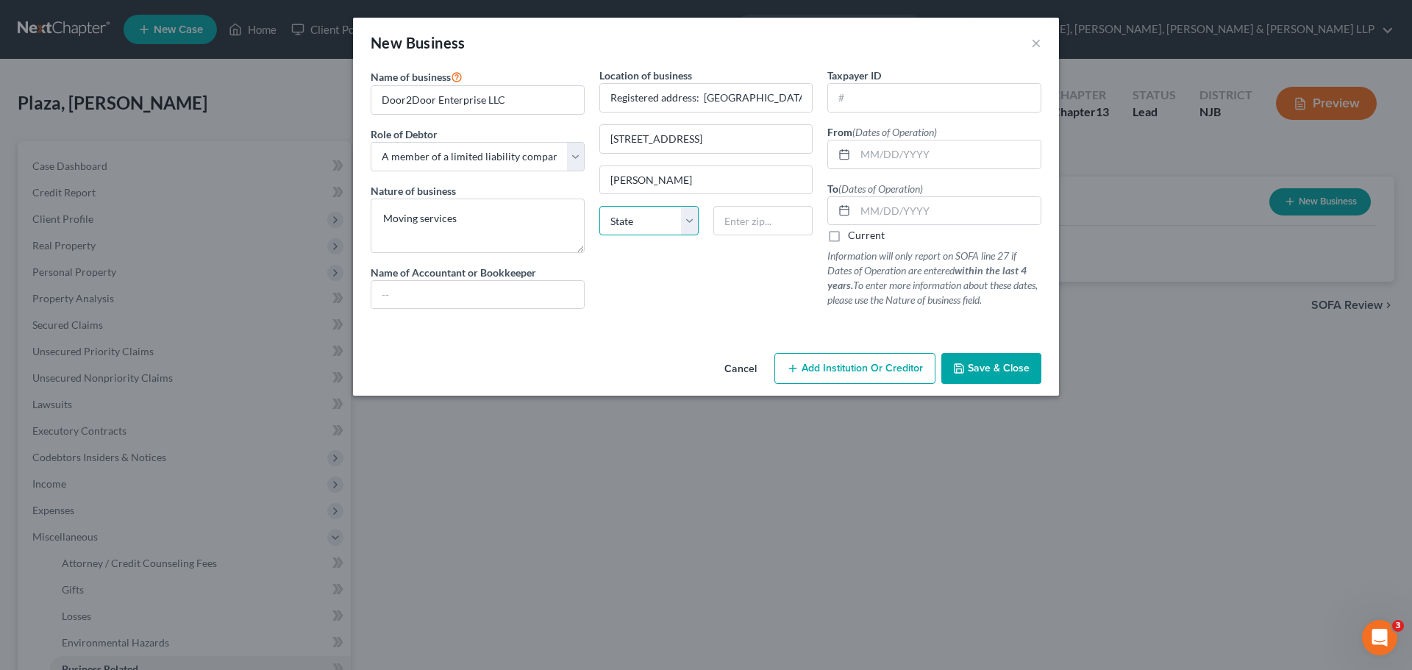
click at [685, 225] on select "State [US_STATE] AK AR AZ CA CO CT DE DC [GEOGRAPHIC_DATA] [GEOGRAPHIC_DATA] GU…" at bounding box center [648, 220] width 99 height 29
select select "33"
click at [599, 206] on select "State [US_STATE] AK AR AZ CA CO CT DE DC [GEOGRAPHIC_DATA] [GEOGRAPHIC_DATA] GU…" at bounding box center [648, 220] width 99 height 29
click at [769, 224] on input "text" at bounding box center [762, 220] width 99 height 29
type input "07070"
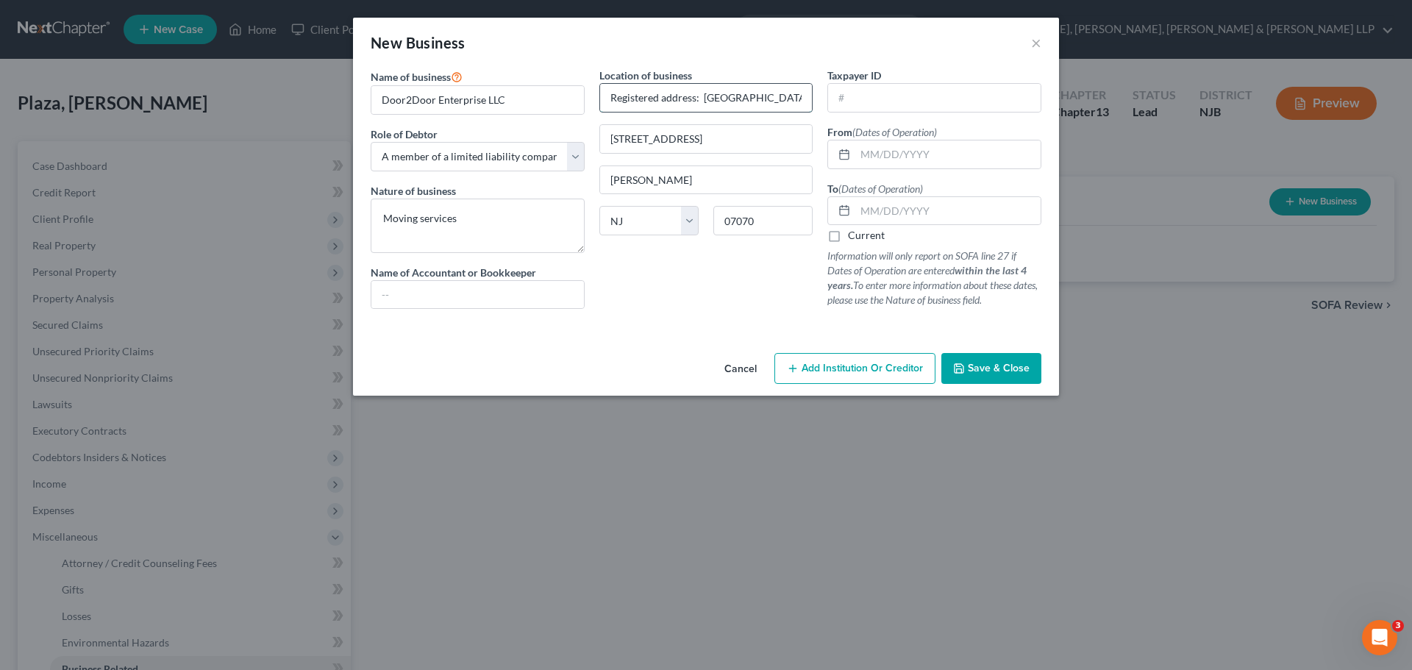
click at [767, 90] on input "Registered address: [GEOGRAPHIC_DATA]" at bounding box center [706, 98] width 213 height 28
type input "Registered address:"
drag, startPoint x: 991, startPoint y: 368, endPoint x: 946, endPoint y: 366, distance: 44.9
click at [991, 368] on span "Save & Close" at bounding box center [999, 368] width 62 height 13
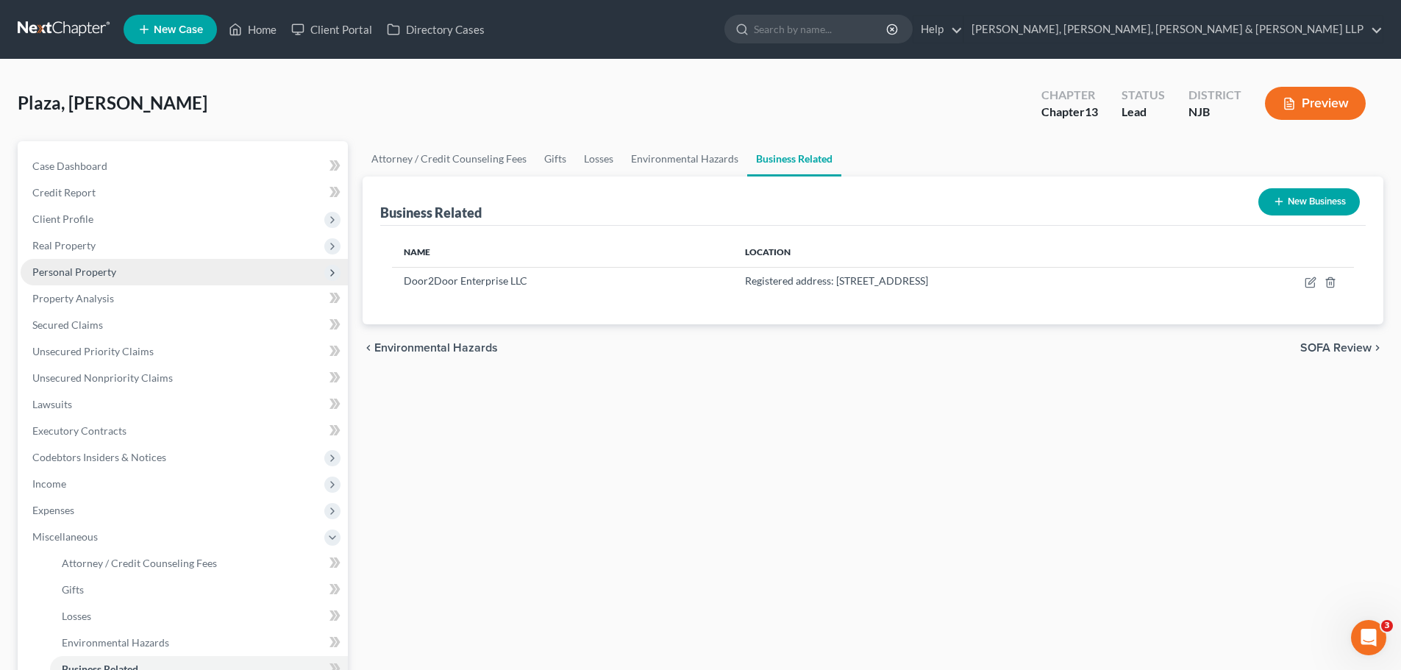
click at [114, 274] on span "Personal Property" at bounding box center [74, 272] width 84 height 13
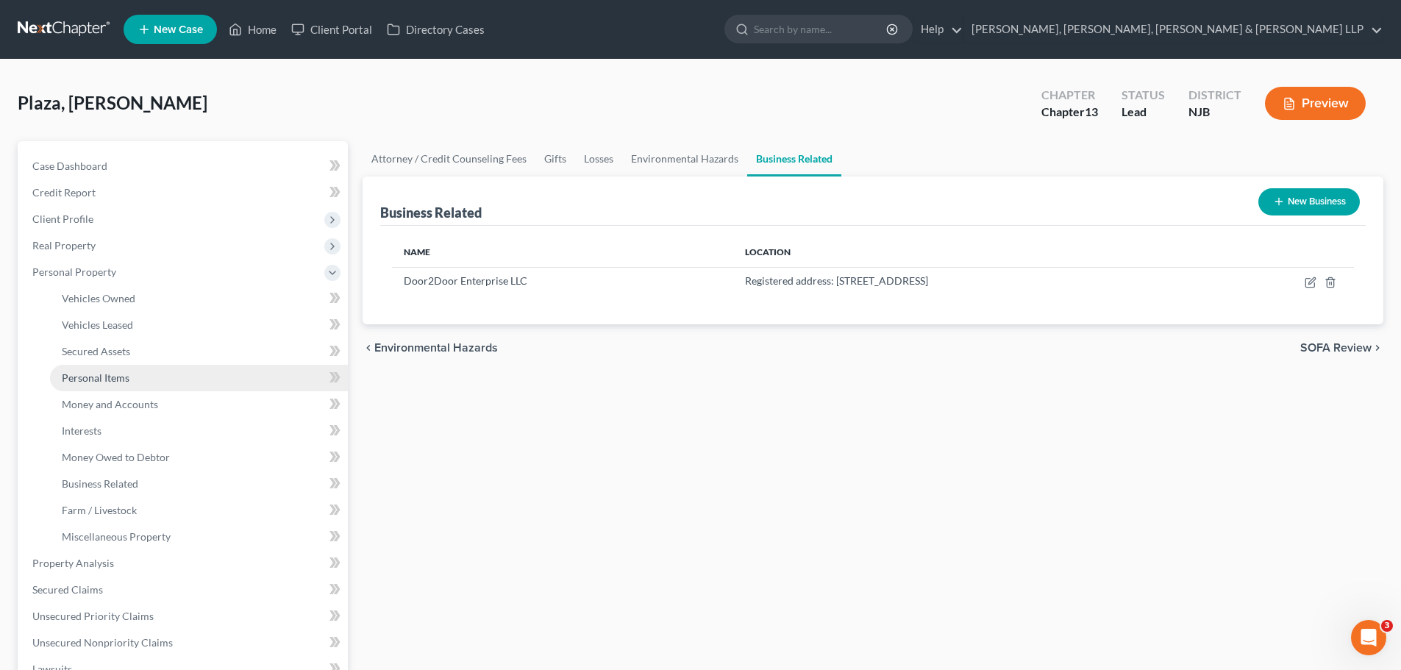
click at [110, 380] on span "Personal Items" at bounding box center [96, 377] width 68 height 13
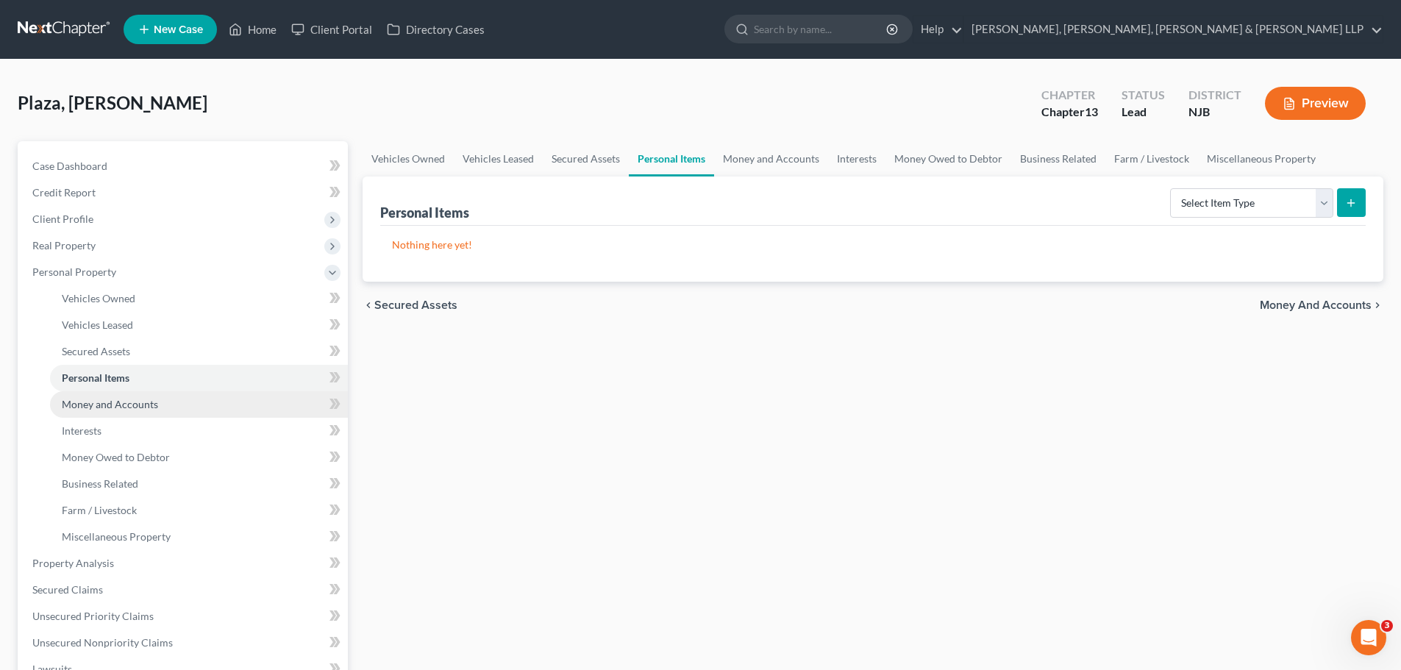
click at [119, 409] on span "Money and Accounts" at bounding box center [110, 404] width 96 height 13
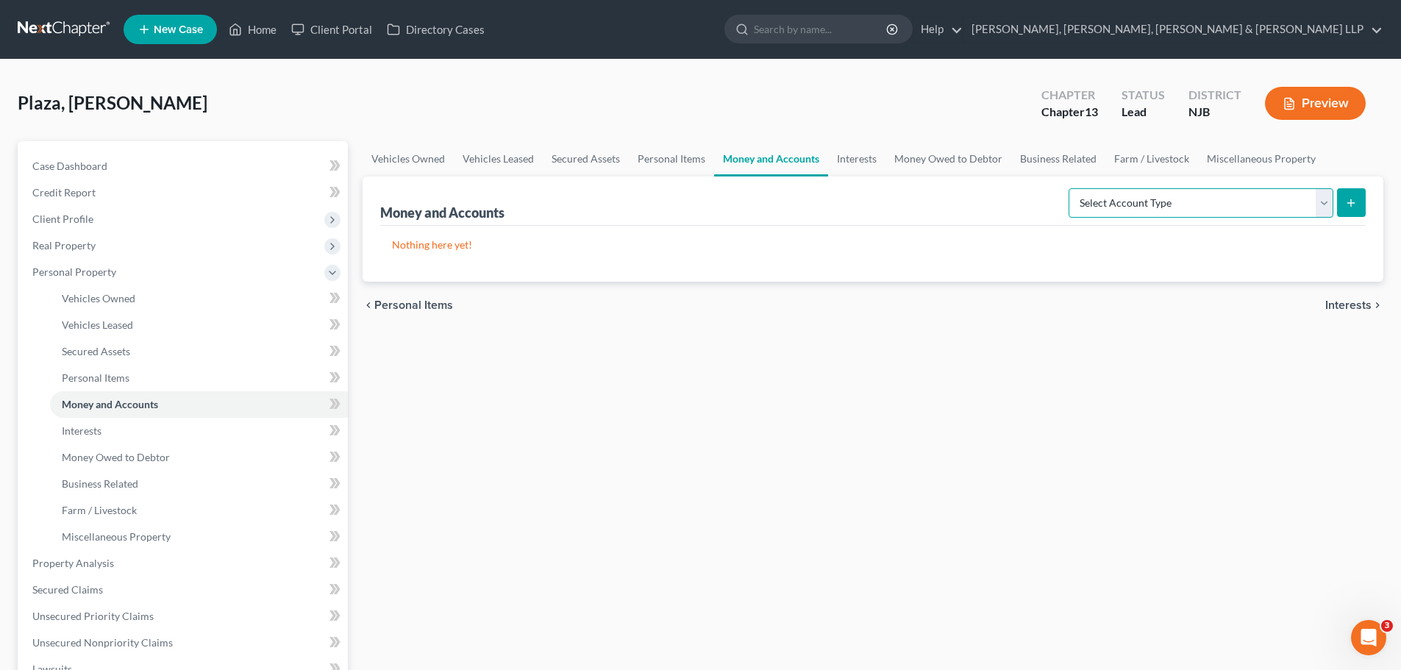
click at [1323, 207] on select "Select Account Type Brokerage Cash on Hand Certificates of Deposit Checking Acc…" at bounding box center [1201, 202] width 265 height 29
select select "checking"
click at [1072, 188] on select "Select Account Type Brokerage Cash on Hand Certificates of Deposit Checking Acc…" at bounding box center [1201, 202] width 265 height 29
click at [1360, 207] on button "submit" at bounding box center [1351, 202] width 29 height 29
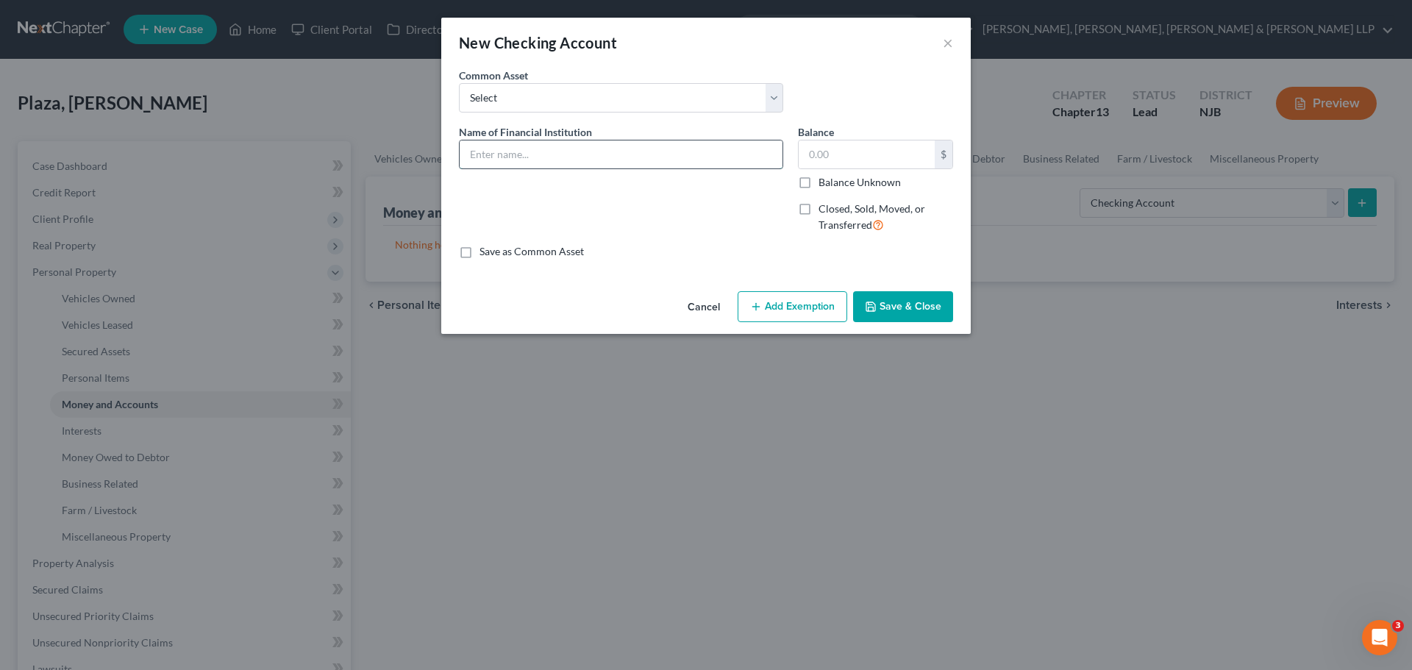
click at [679, 150] on input "text" at bounding box center [621, 154] width 323 height 28
type input "Citizens Bank checking 4790"
click at [893, 151] on input "text" at bounding box center [867, 154] width 136 height 28
type input "1.26"
click at [903, 313] on button "Save & Close" at bounding box center [903, 306] width 100 height 31
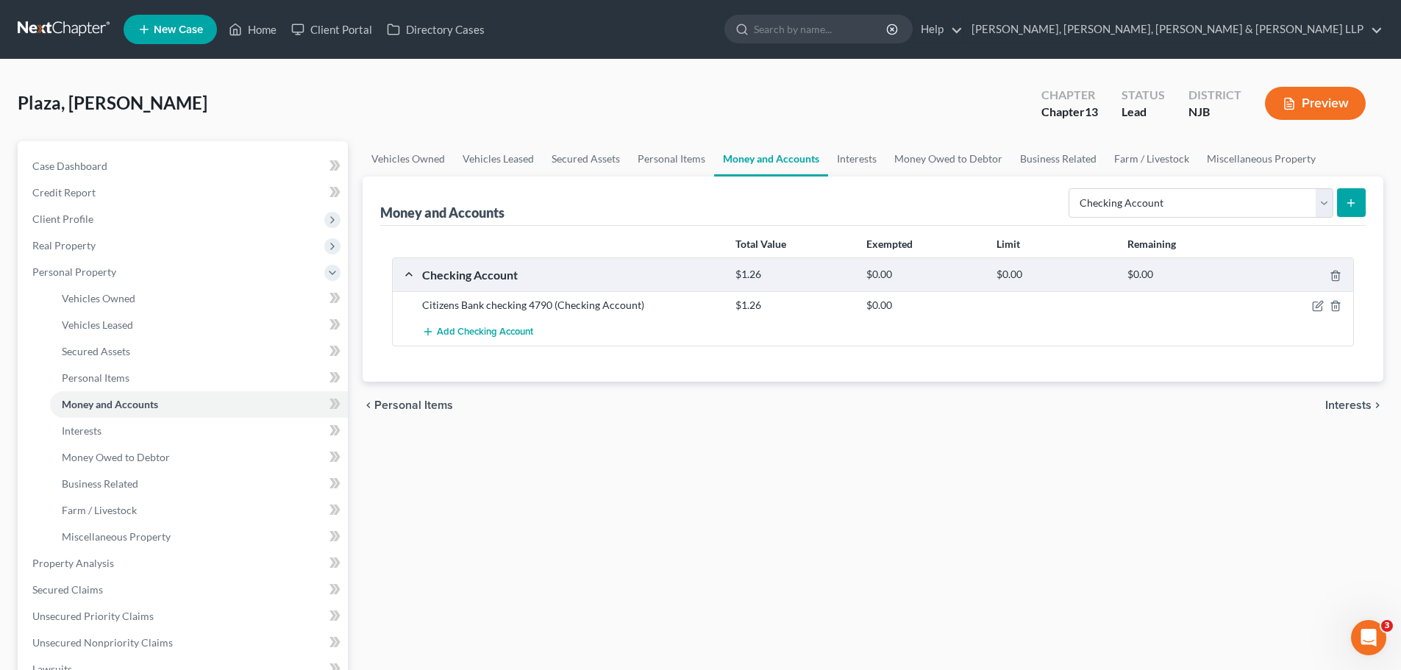
click at [1363, 214] on button "submit" at bounding box center [1351, 202] width 29 height 29
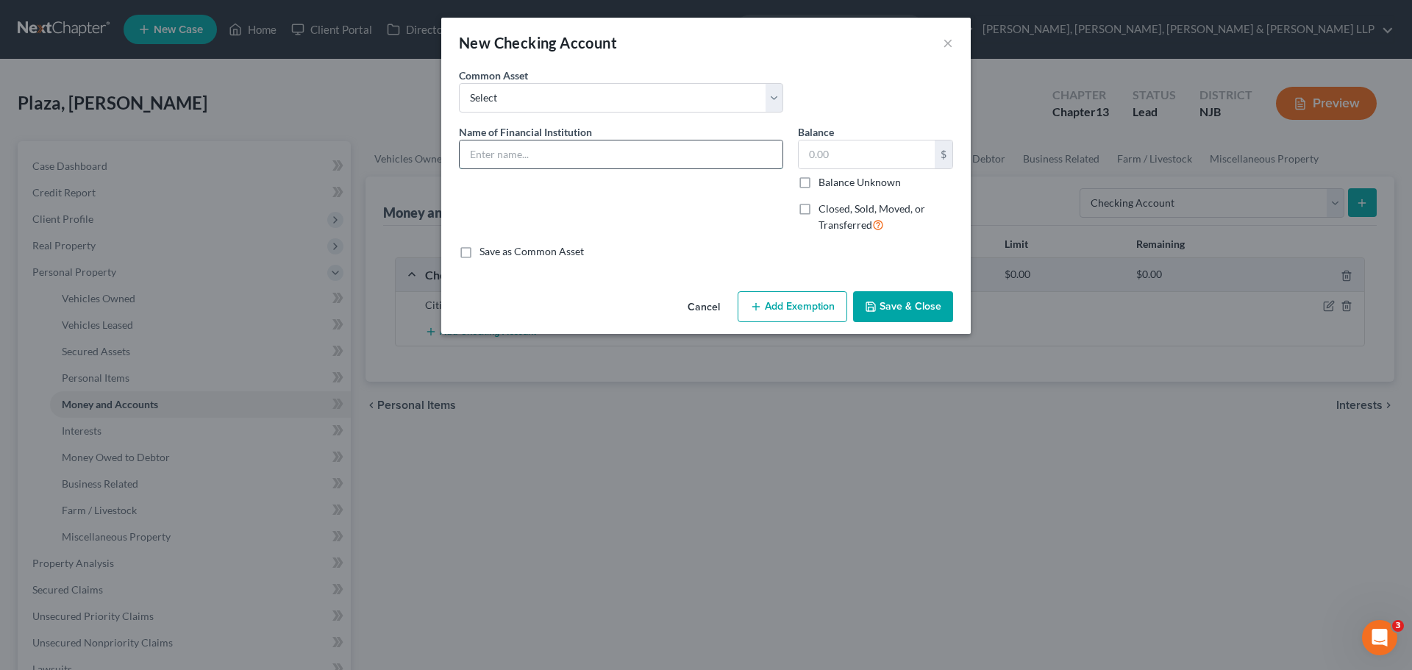
click at [583, 150] on input "text" at bounding box center [621, 154] width 323 height 28
type input "Cash App checking 9871"
click at [879, 161] on input "text" at bounding box center [867, 154] width 136 height 28
type input "814.22"
click at [801, 310] on button "Add Exemption" at bounding box center [793, 306] width 110 height 31
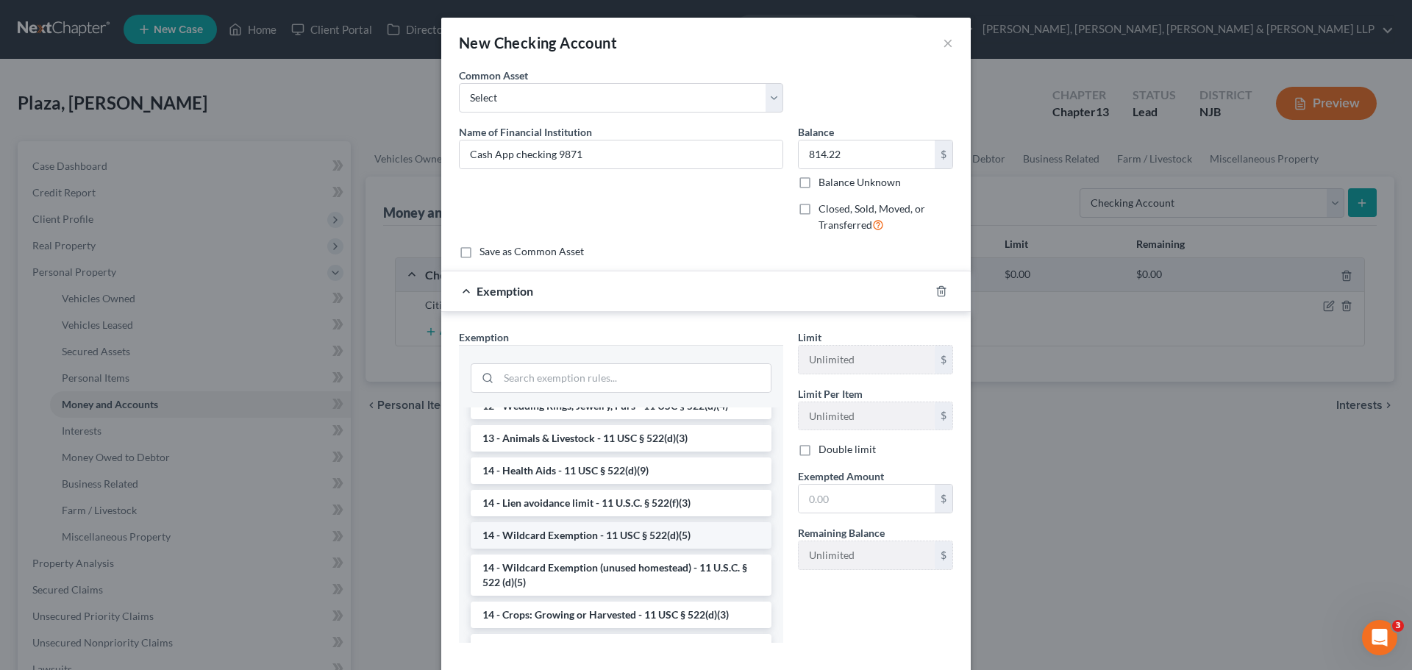
scroll to position [221, 0]
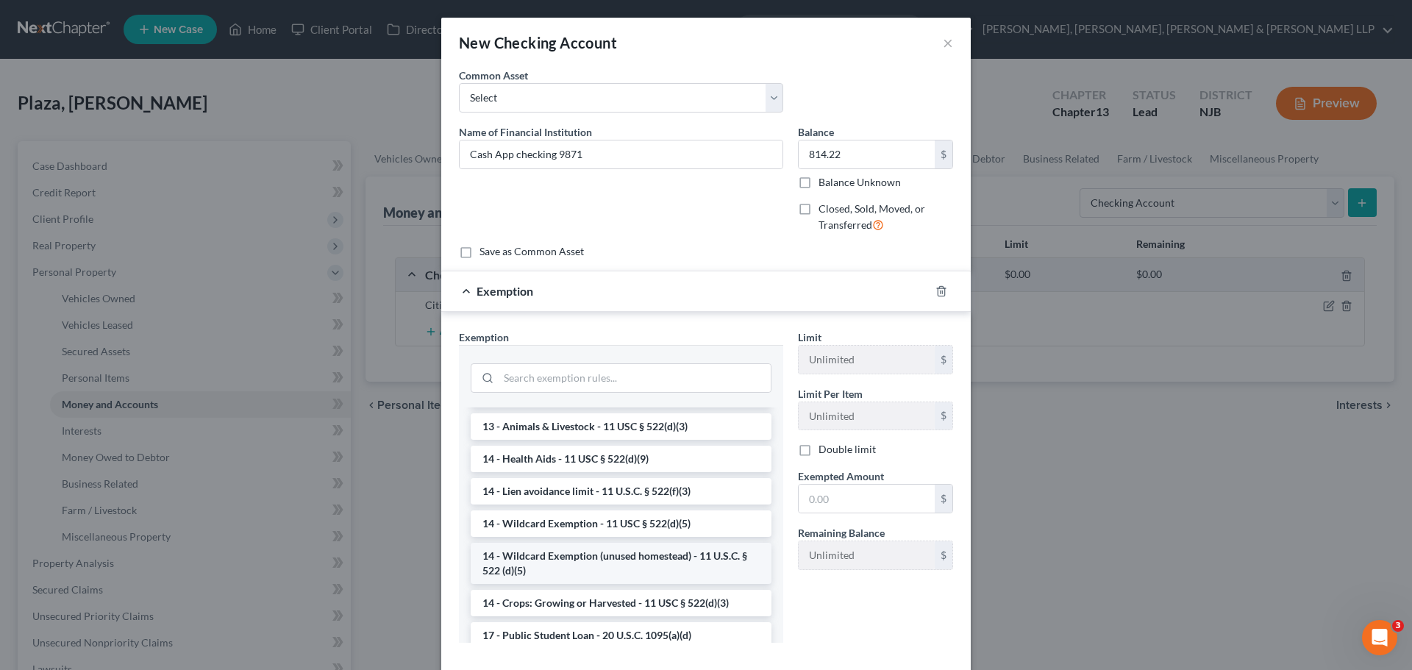
click at [610, 569] on li "14 - Wildcard Exemption (unused homestead) - 11 U.S.C. § 522 (d)(5)" at bounding box center [621, 563] width 301 height 41
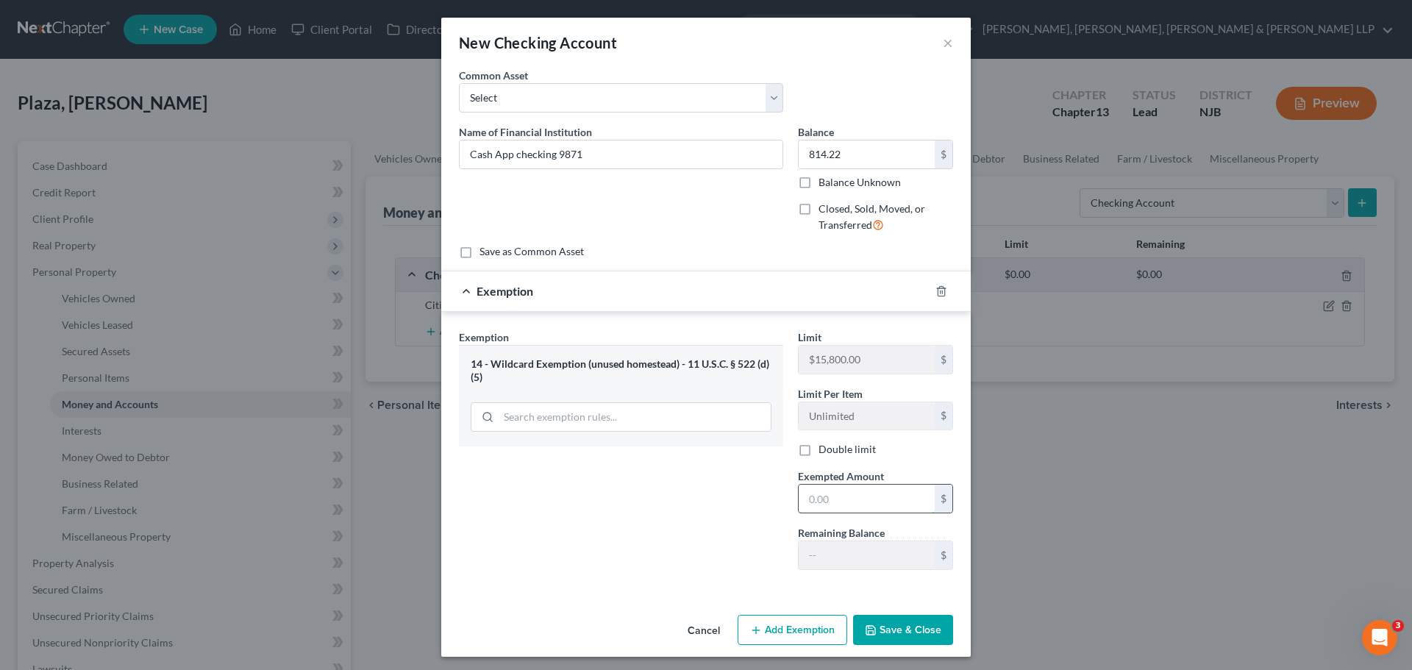
click at [847, 502] on input "text" at bounding box center [867, 499] width 136 height 28
type input "814.22"
click at [911, 634] on button "Save & Close" at bounding box center [903, 630] width 100 height 31
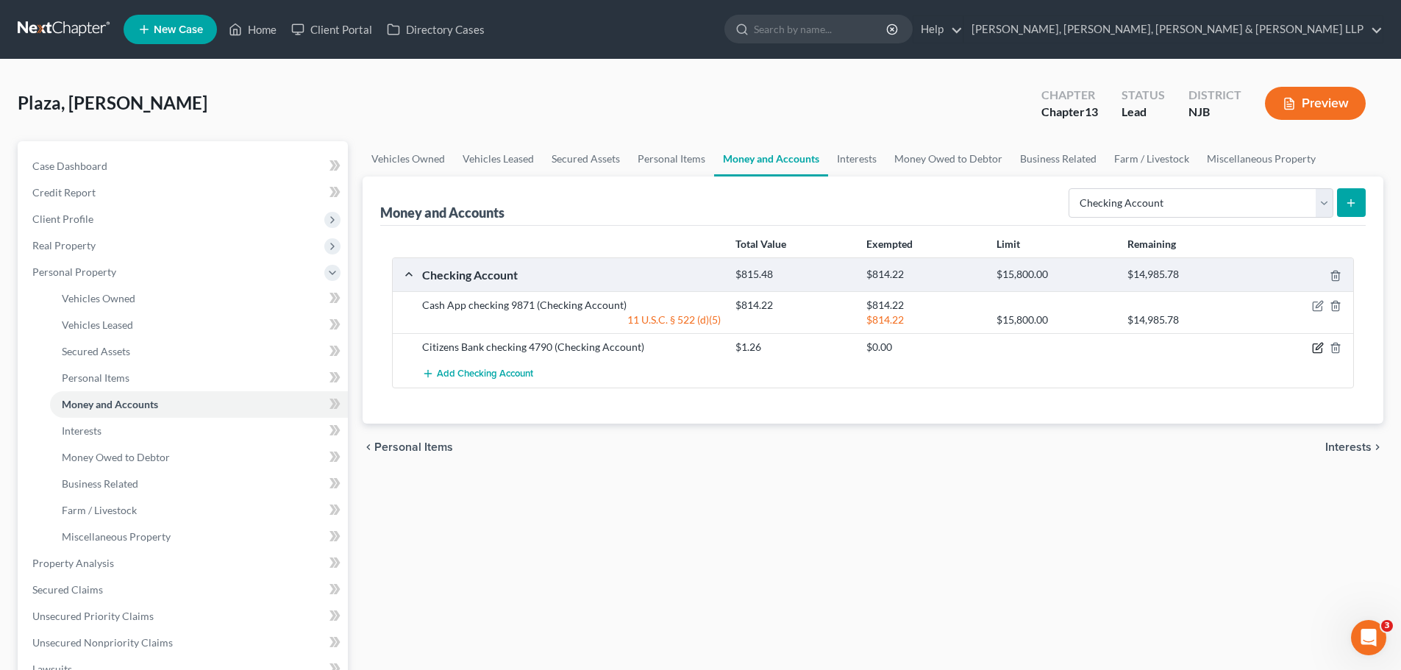
click at [1314, 352] on icon "button" at bounding box center [1318, 348] width 12 height 12
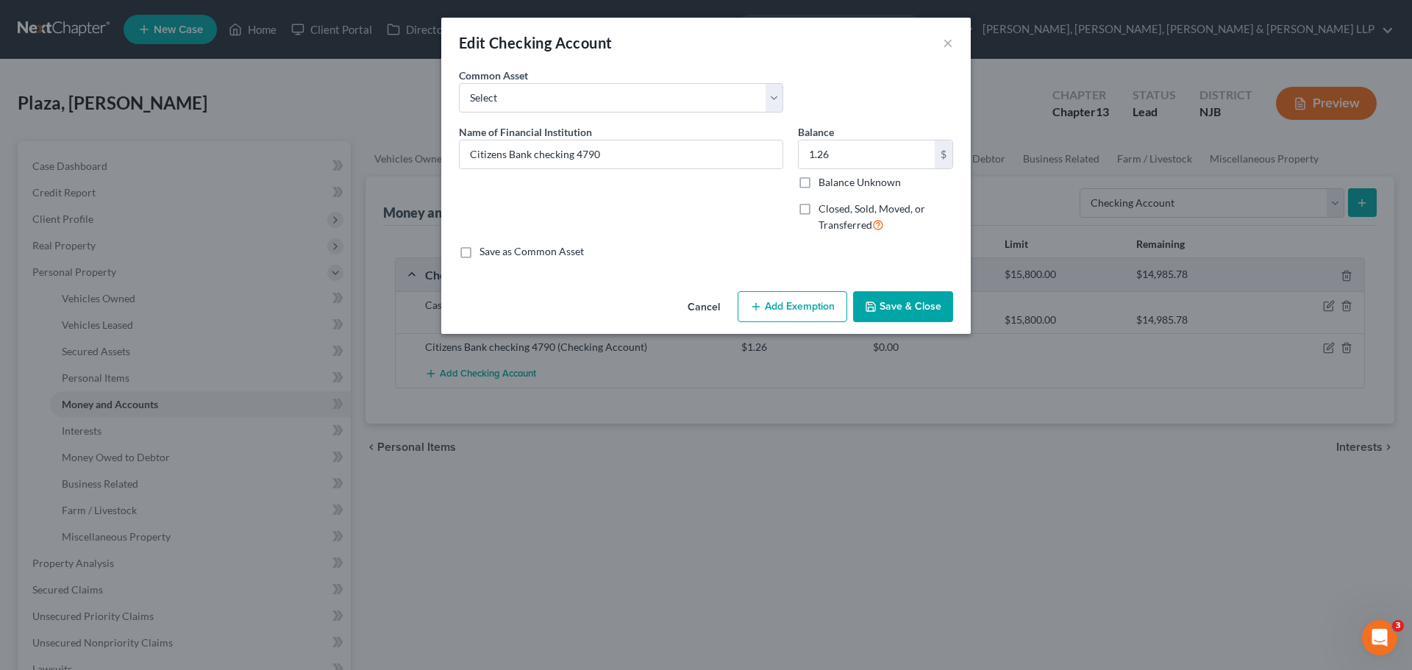
click at [817, 309] on button "Add Exemption" at bounding box center [793, 306] width 110 height 31
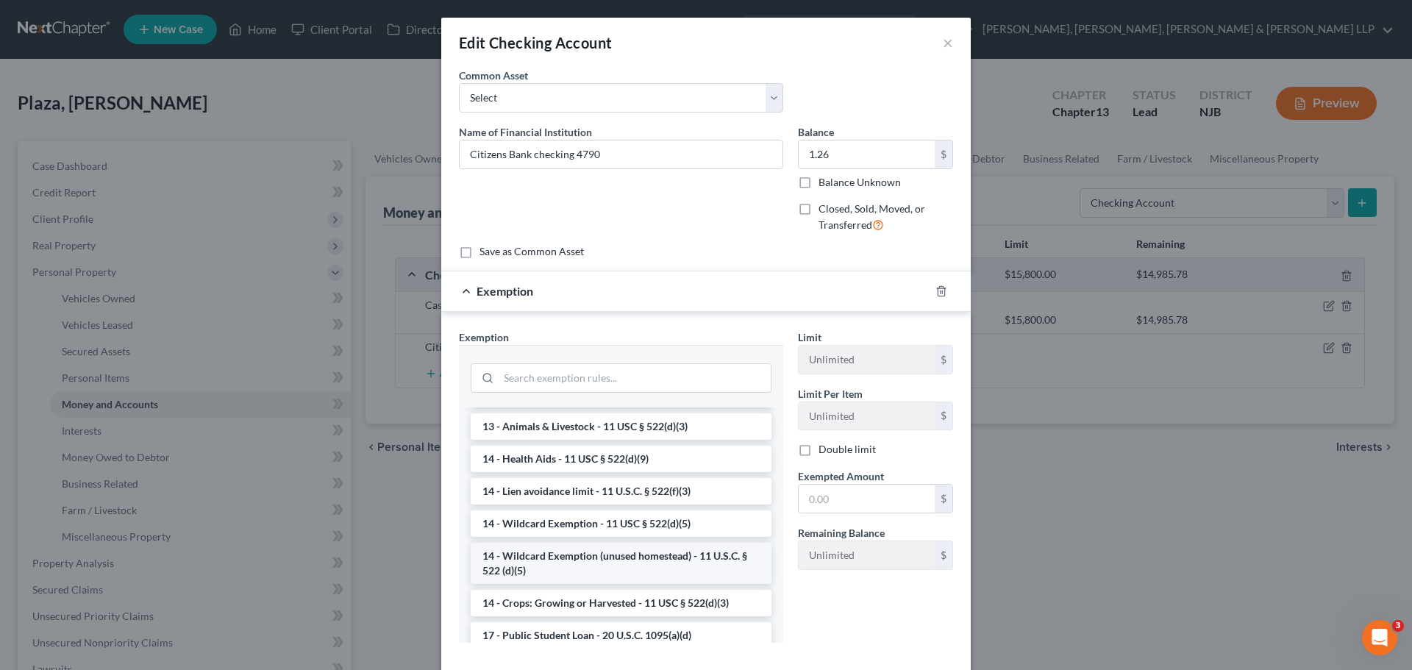
click at [616, 566] on li "14 - Wildcard Exemption (unused homestead) - 11 U.S.C. § 522 (d)(5)" at bounding box center [621, 563] width 301 height 41
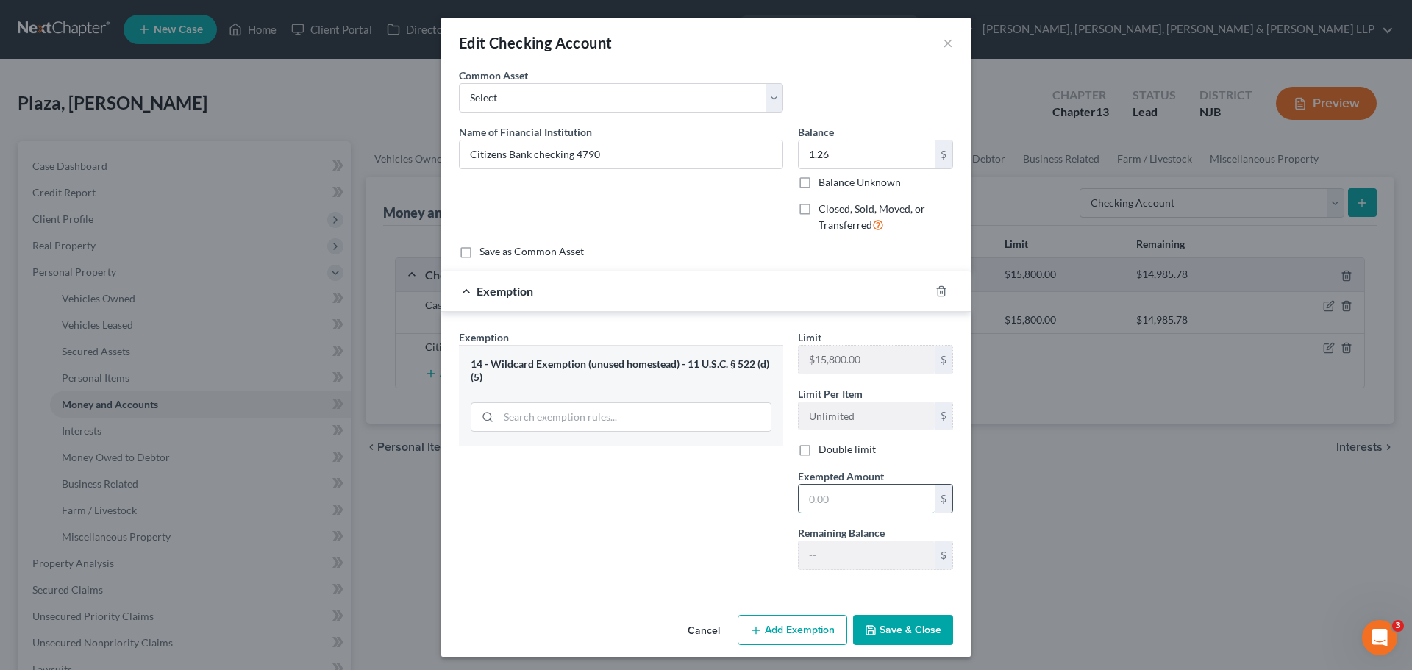
click at [851, 493] on input "text" at bounding box center [867, 499] width 136 height 28
type input "1.26"
click at [885, 640] on button "Save & Close" at bounding box center [903, 630] width 100 height 31
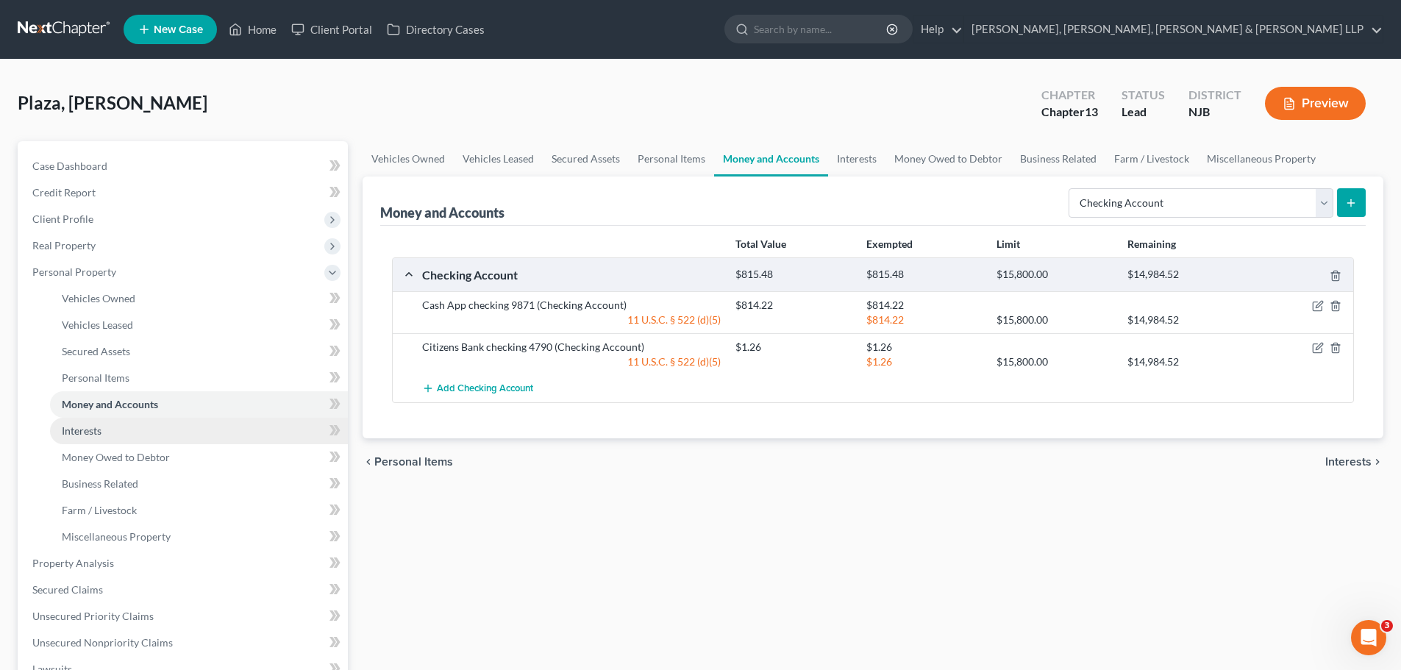
click at [82, 435] on span "Interests" at bounding box center [82, 430] width 40 height 13
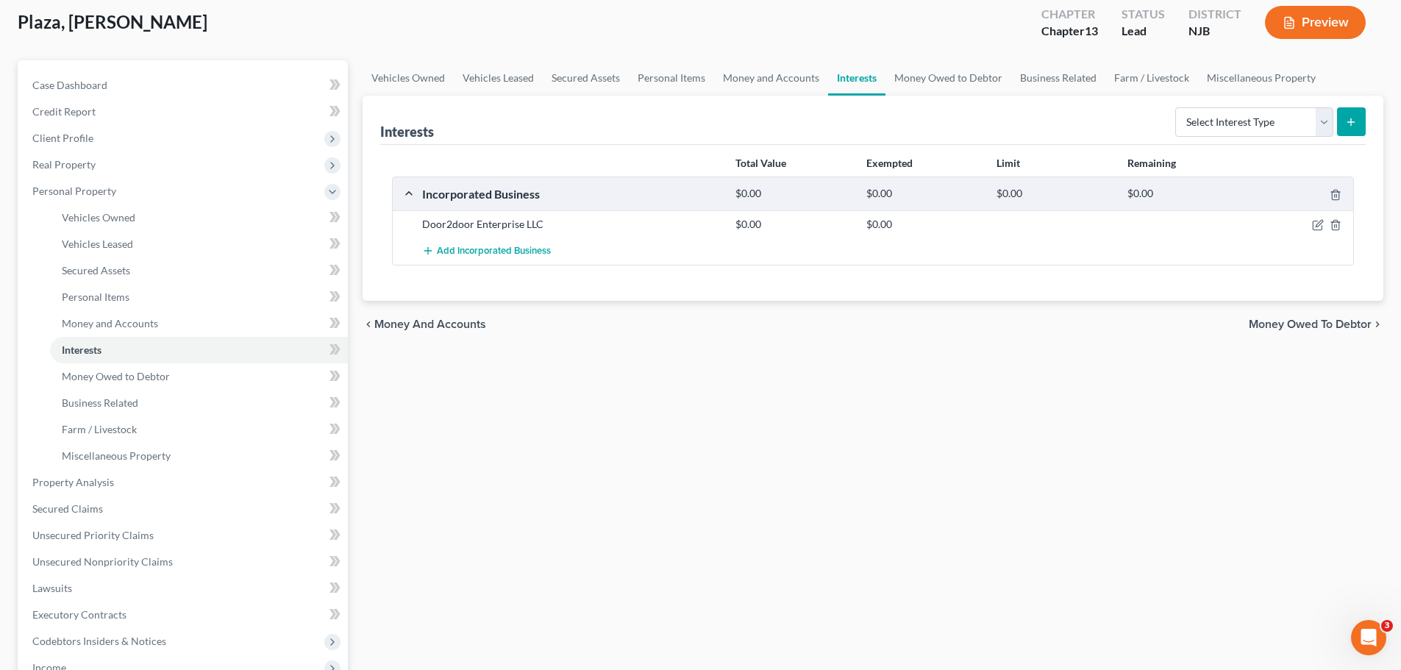
scroll to position [365, 0]
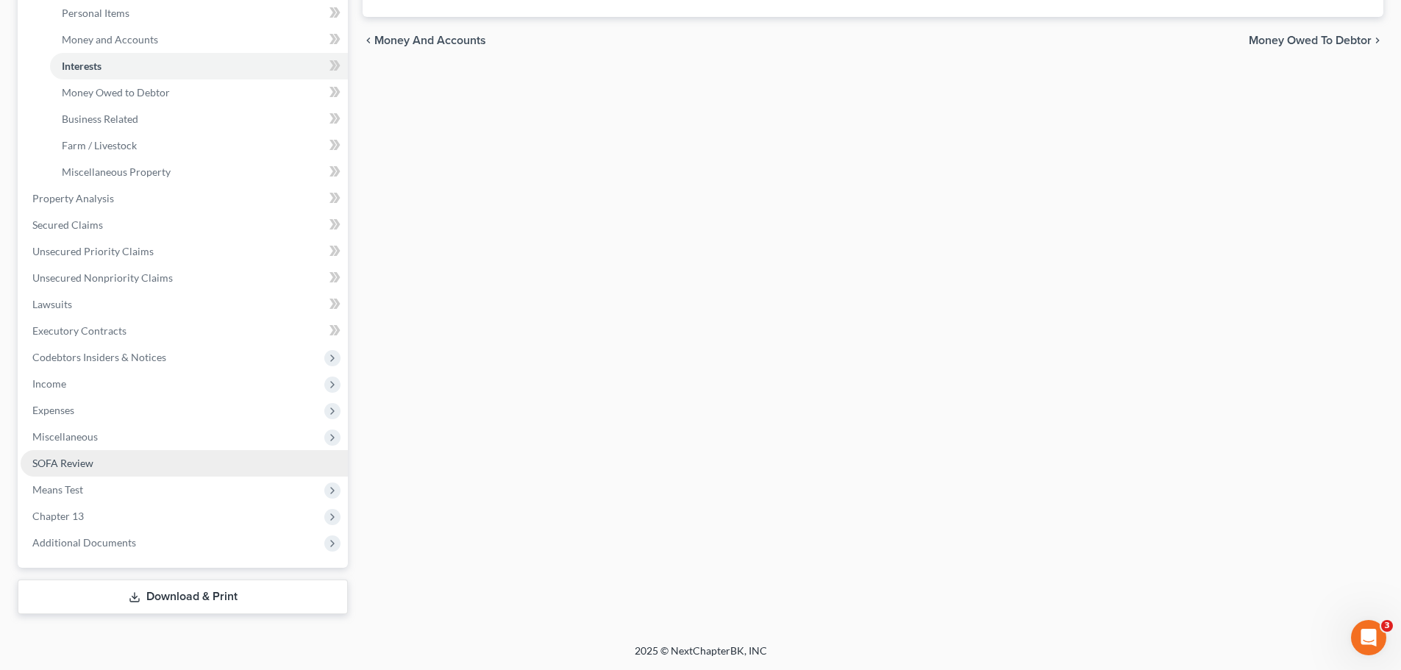
click at [46, 468] on span "SOFA Review" at bounding box center [62, 463] width 61 height 13
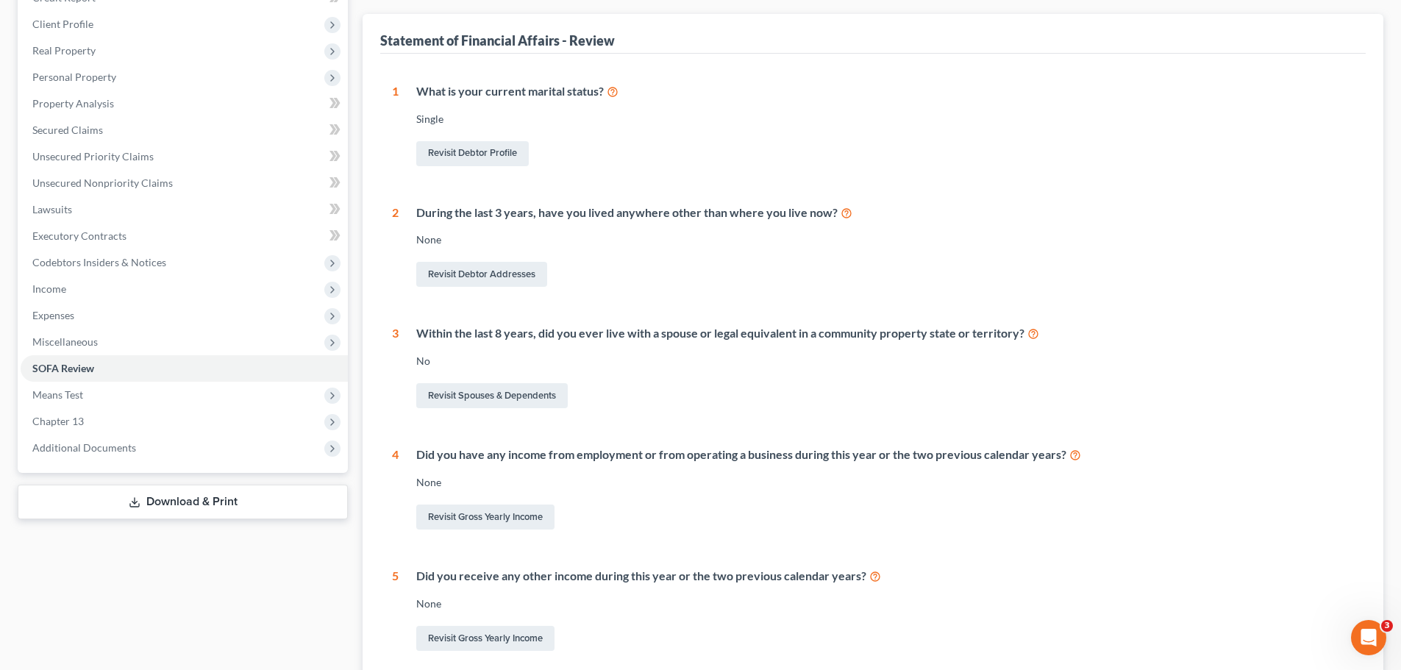
scroll to position [221, 0]
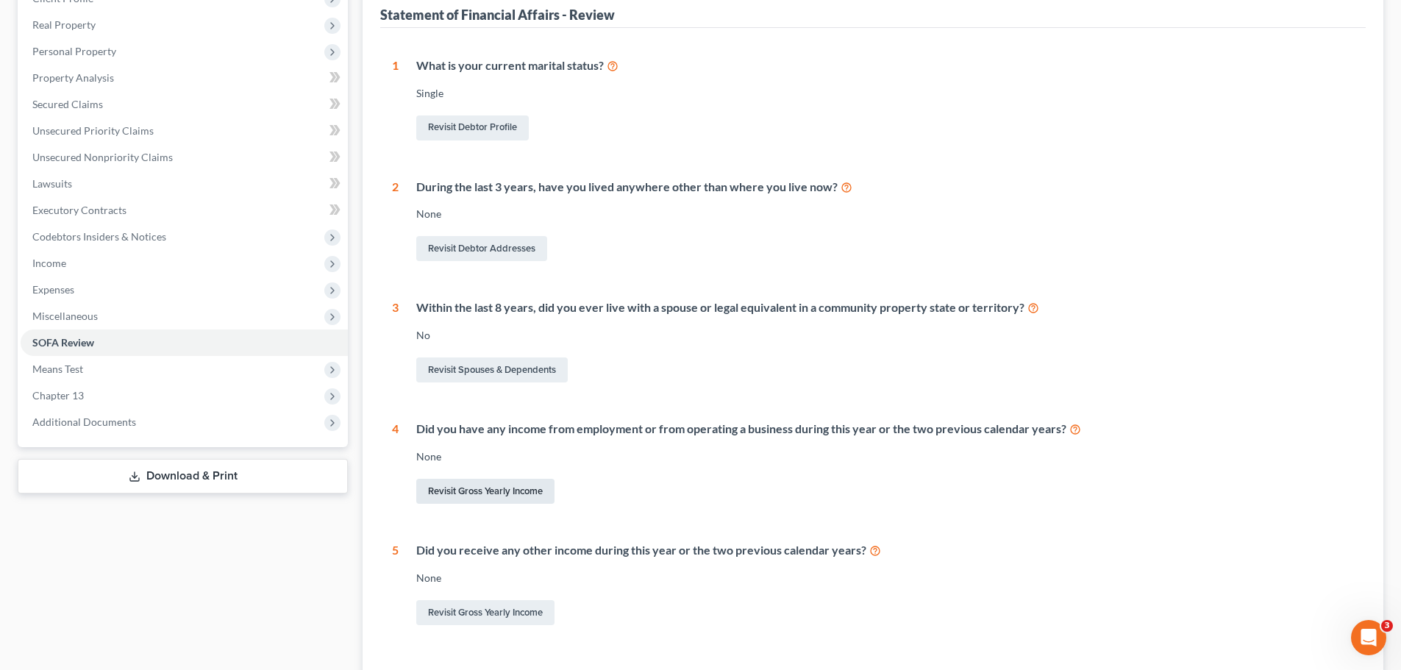
click at [531, 495] on link "Revisit Gross Yearly Income" at bounding box center [485, 491] width 138 height 25
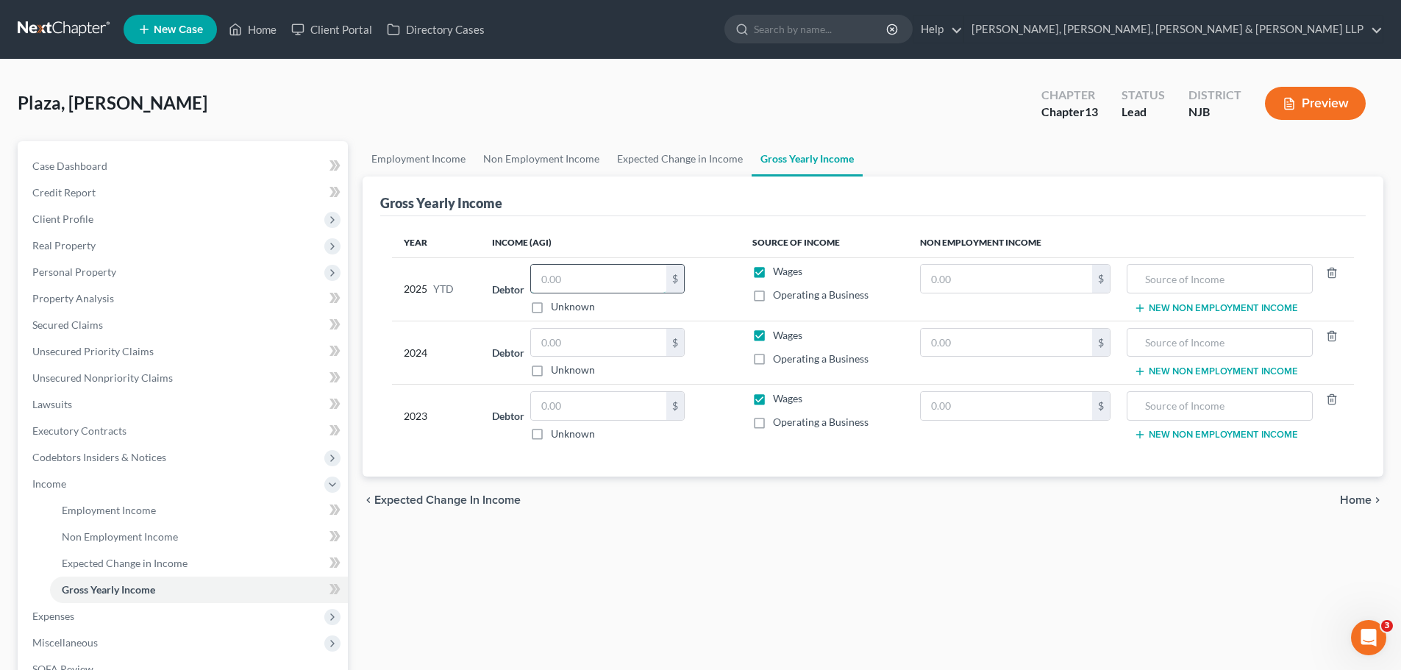
click at [599, 280] on input "text" at bounding box center [598, 279] width 135 height 28
click at [613, 343] on input "text" at bounding box center [598, 343] width 135 height 28
type input "189,631"
click at [970, 343] on input "text" at bounding box center [1006, 343] width 171 height 28
click at [629, 404] on input "text" at bounding box center [598, 406] width 135 height 28
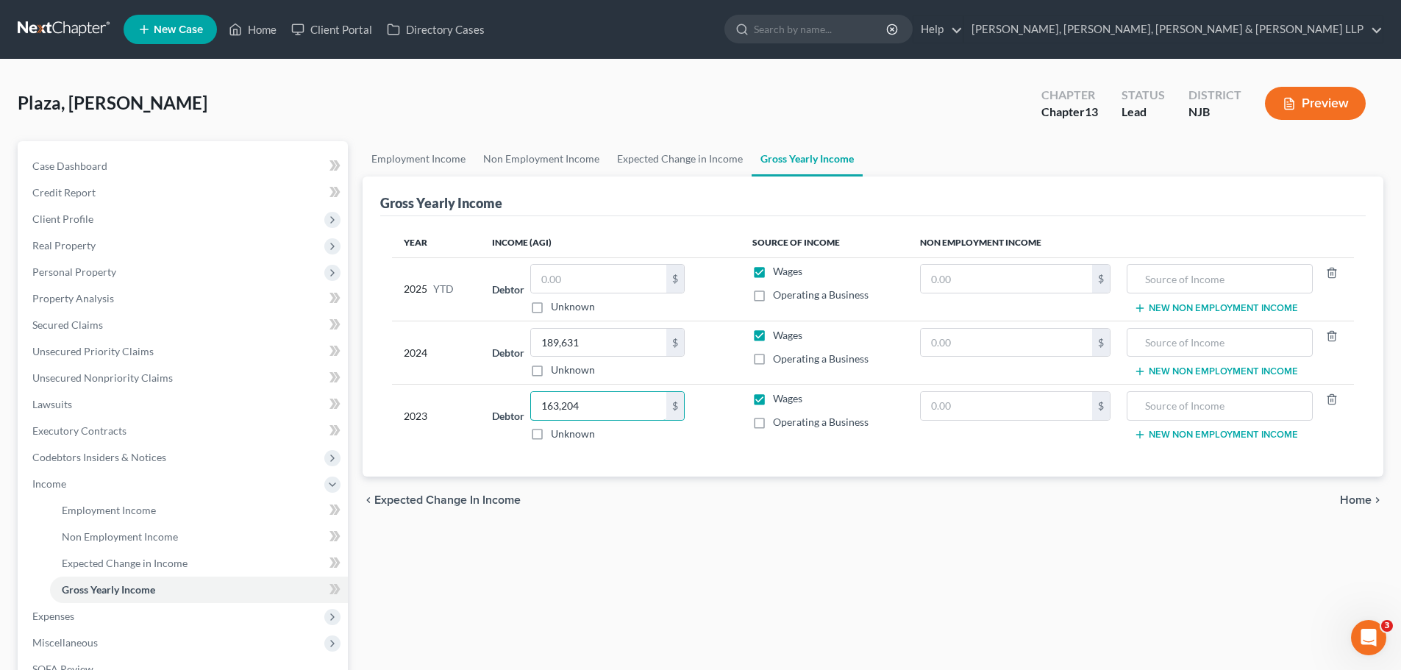
type input "163,204"
click at [1362, 500] on span "Home" at bounding box center [1356, 500] width 32 height 12
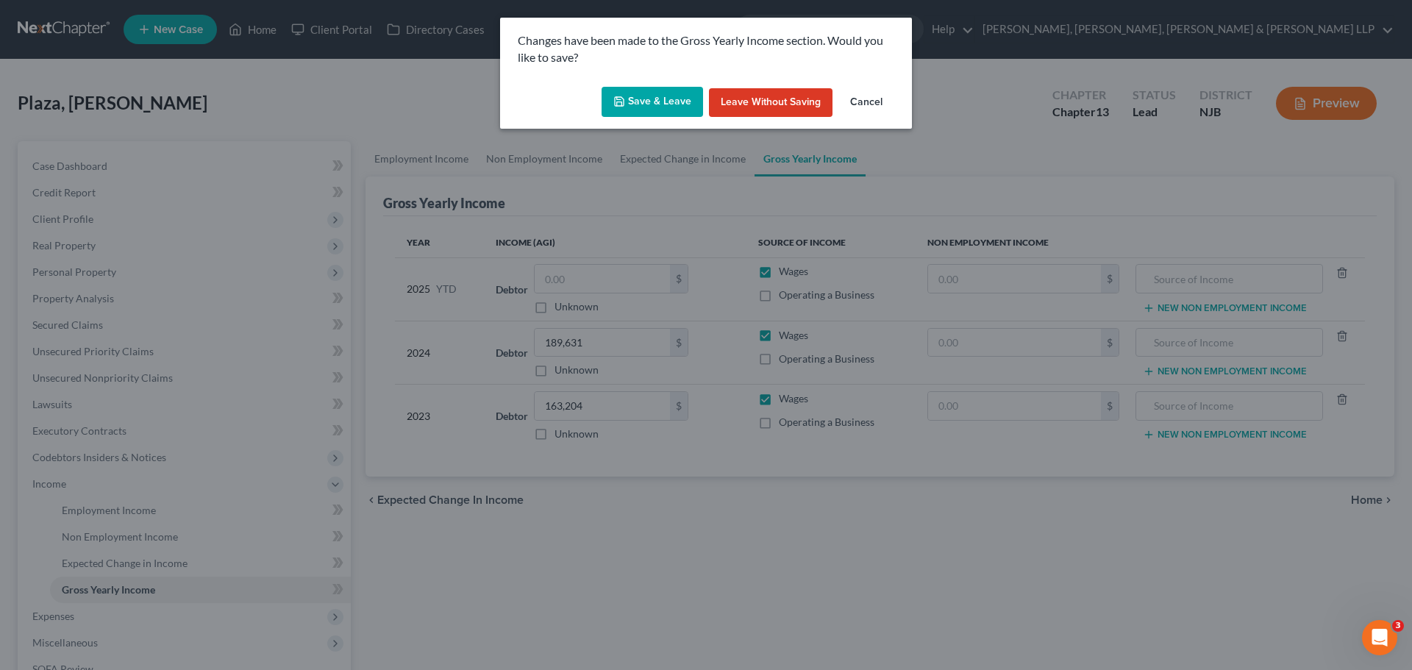
drag, startPoint x: 634, startPoint y: 102, endPoint x: 641, endPoint y: 123, distance: 21.9
click at [635, 102] on button "Save & Leave" at bounding box center [652, 102] width 101 height 31
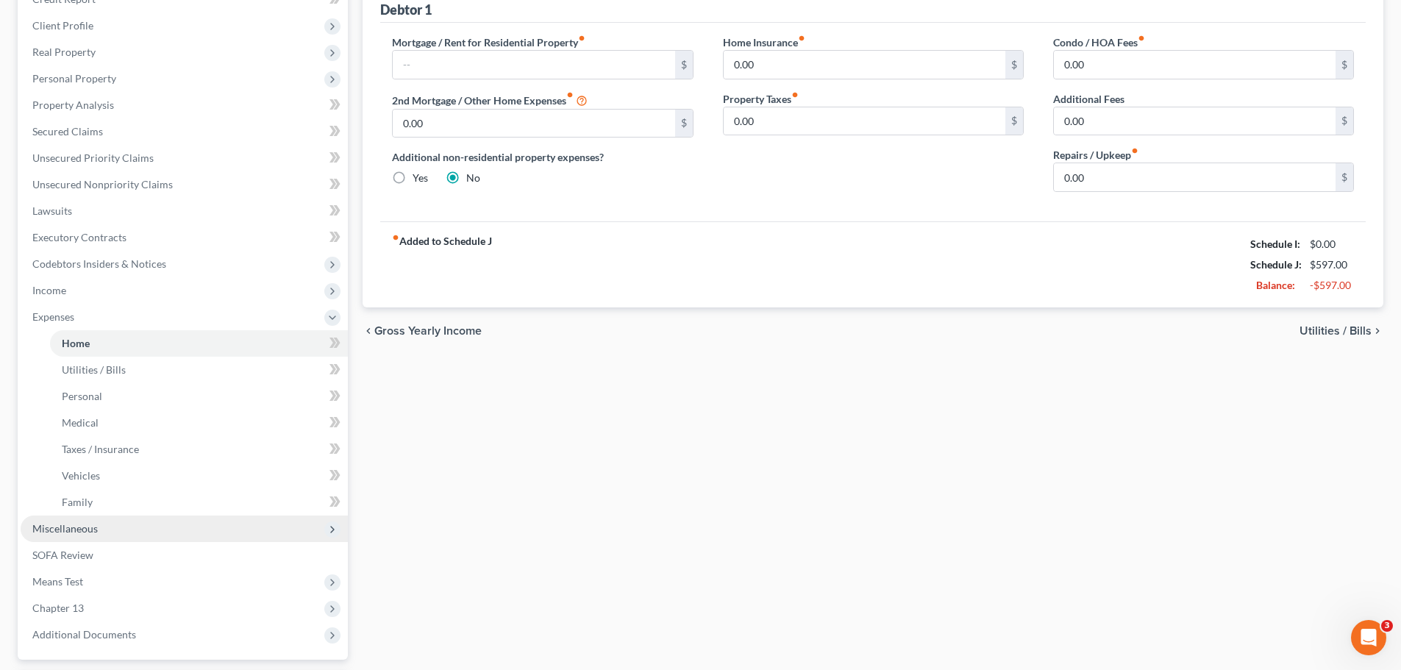
scroll to position [285, 0]
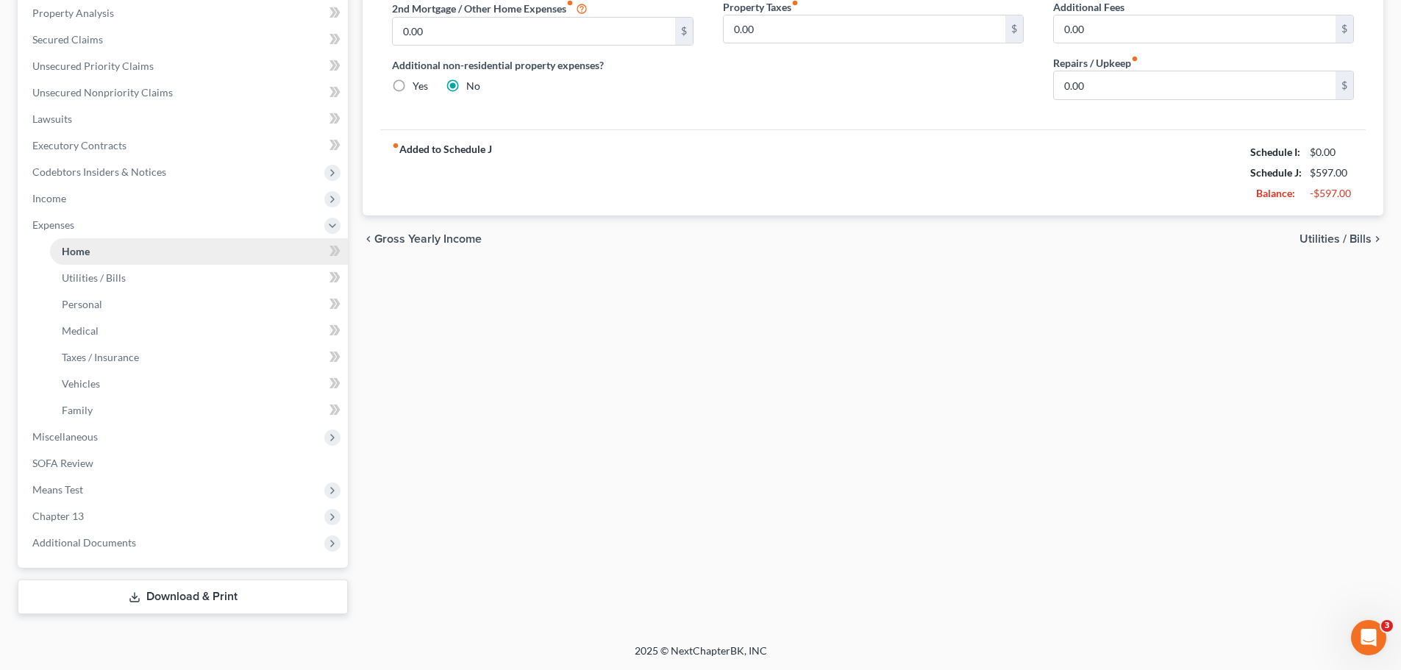
click at [106, 259] on link "Home" at bounding box center [199, 251] width 298 height 26
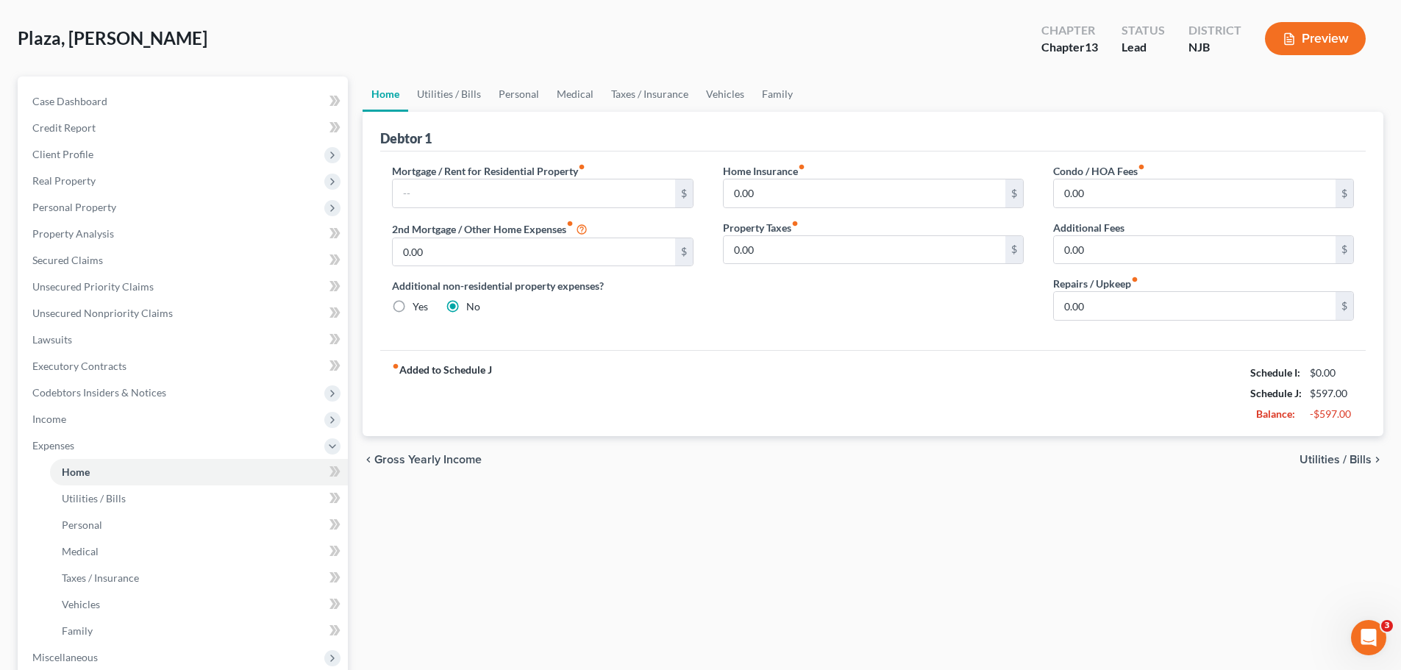
click at [1364, 460] on span "Utilities / Bills" at bounding box center [1336, 460] width 72 height 12
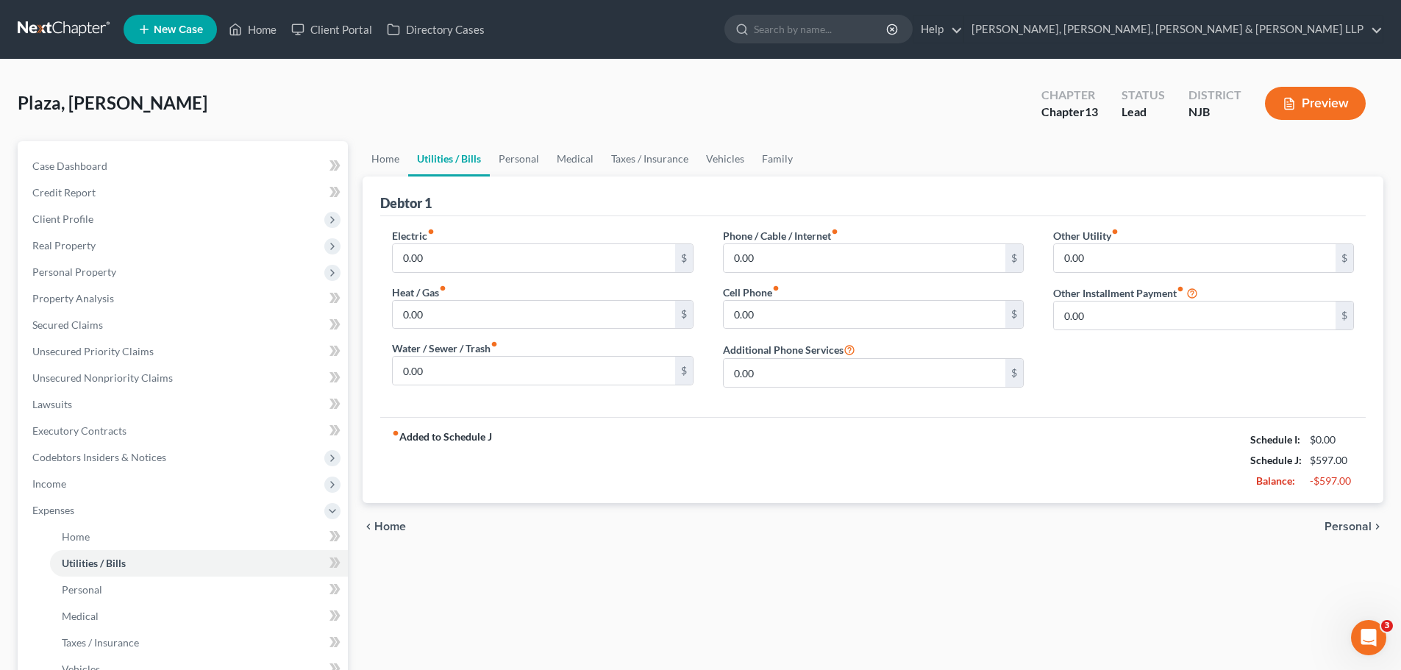
click at [1352, 523] on span "Personal" at bounding box center [1348, 527] width 47 height 12
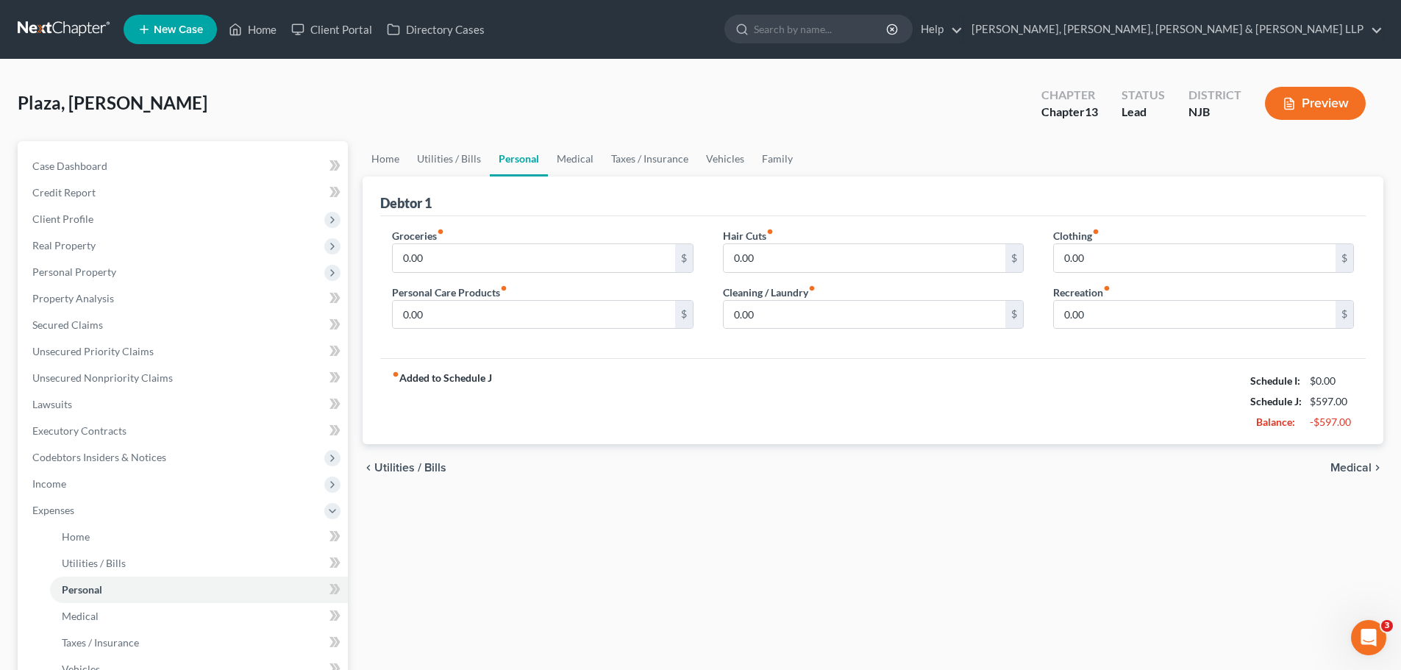
click at [1358, 471] on span "Medical" at bounding box center [1350, 468] width 41 height 12
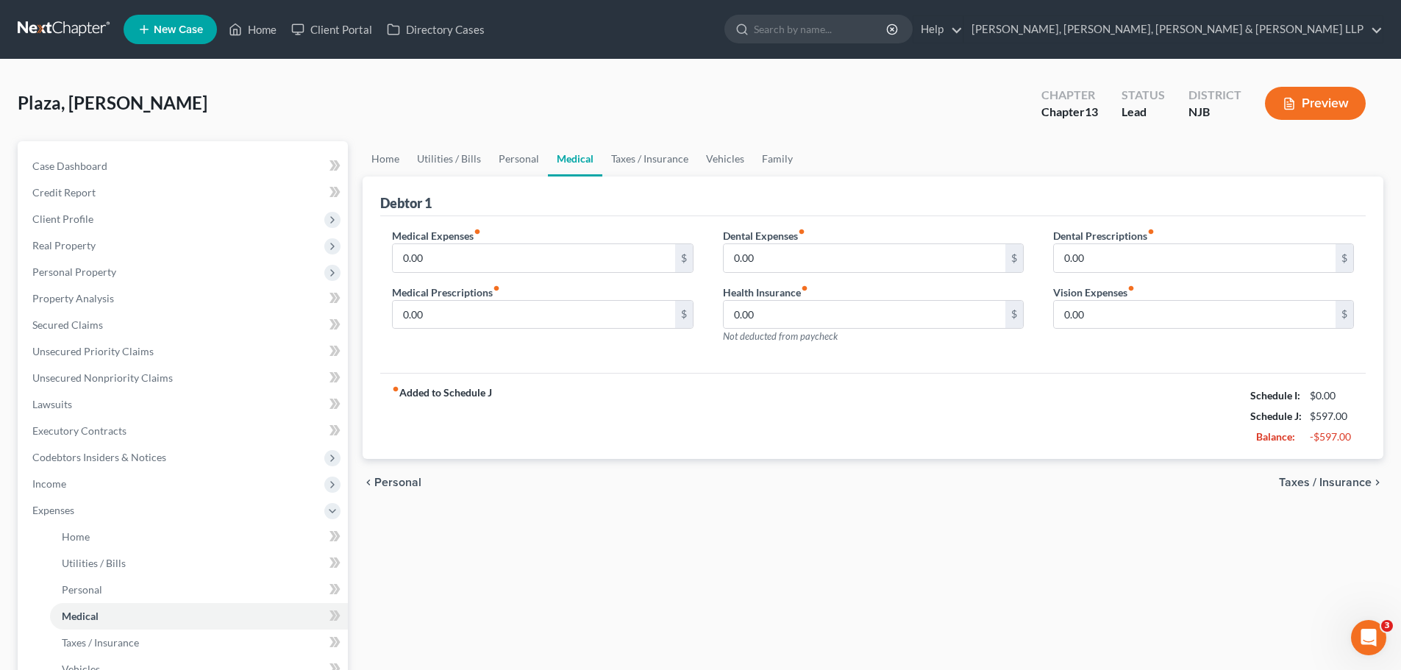
click at [1358, 472] on div "chevron_left Personal Taxes / Insurance chevron_right" at bounding box center [873, 482] width 1021 height 47
click at [1358, 487] on span "Taxes / Insurance" at bounding box center [1325, 483] width 93 height 12
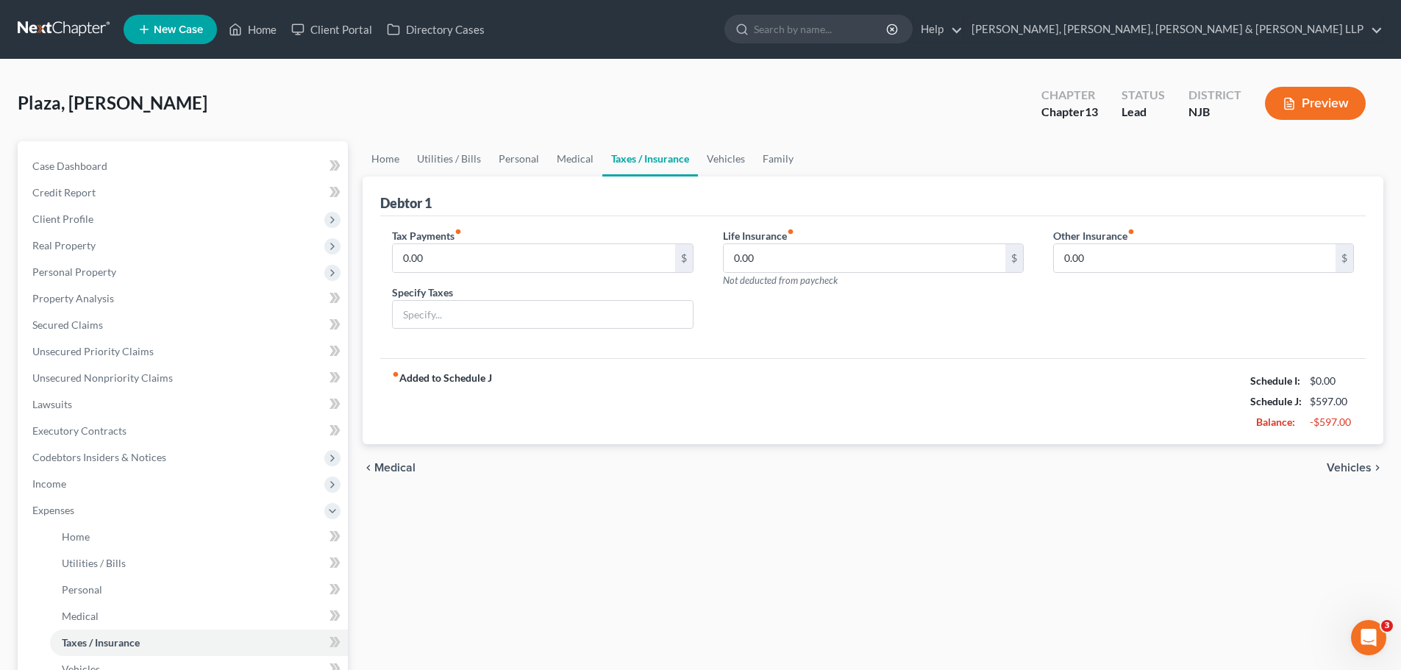
click at [1353, 471] on span "Vehicles" at bounding box center [1349, 468] width 45 height 12
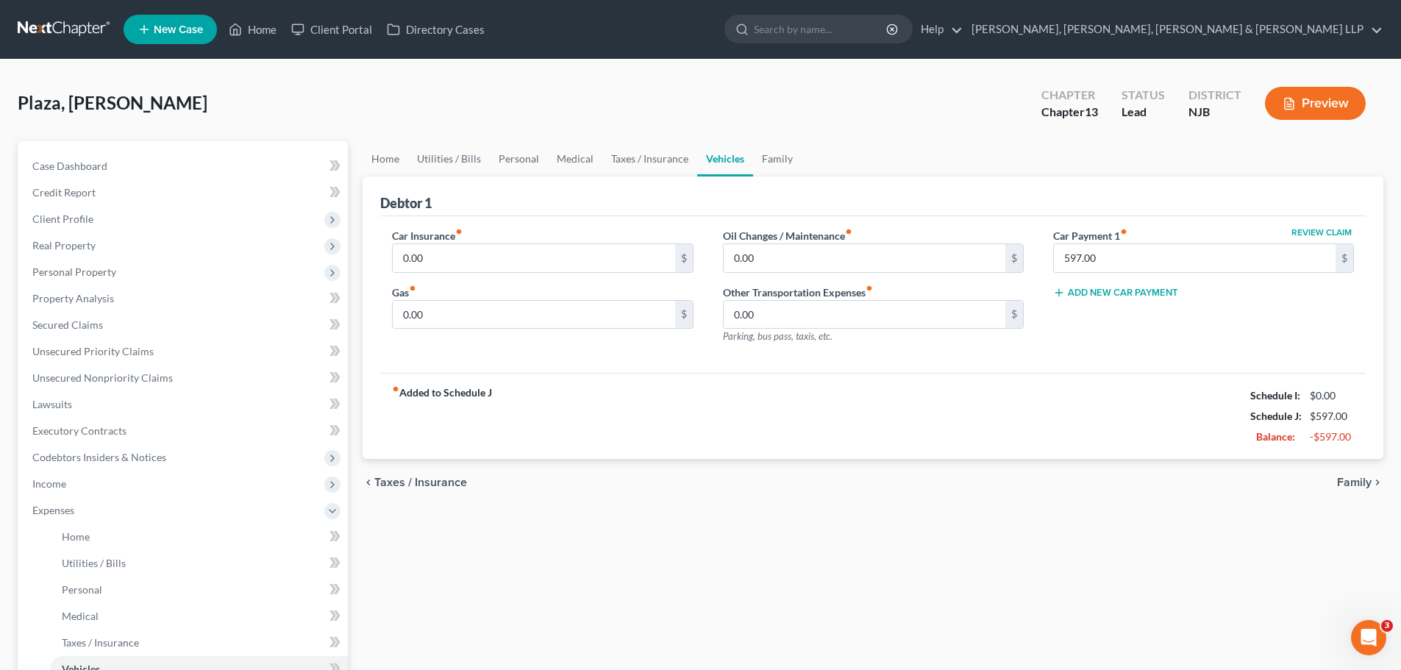
click at [1353, 471] on div "chevron_left Taxes / Insurance Family chevron_right" at bounding box center [873, 482] width 1021 height 47
click at [1358, 480] on span "Family" at bounding box center [1354, 483] width 35 height 12
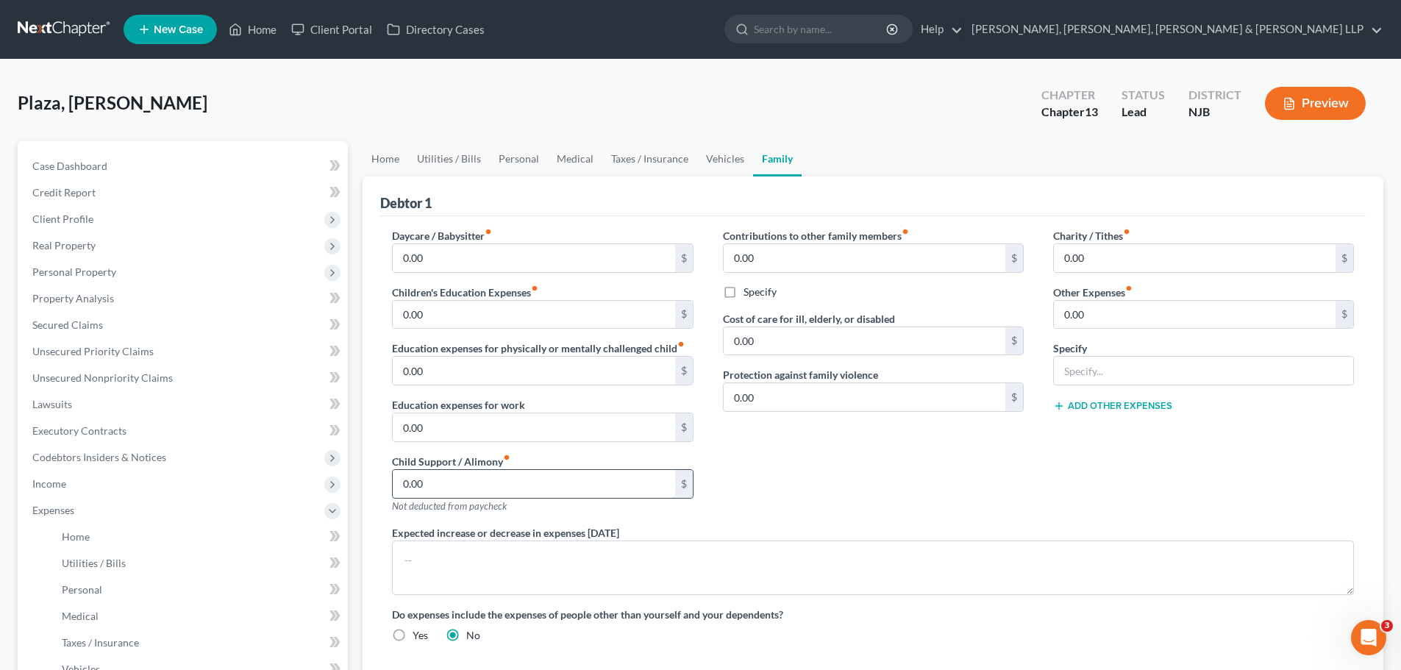
click at [555, 484] on input "0.00" at bounding box center [534, 484] width 282 height 28
type input "1,189.94"
click at [463, 424] on input "0.00" at bounding box center [534, 427] width 282 height 28
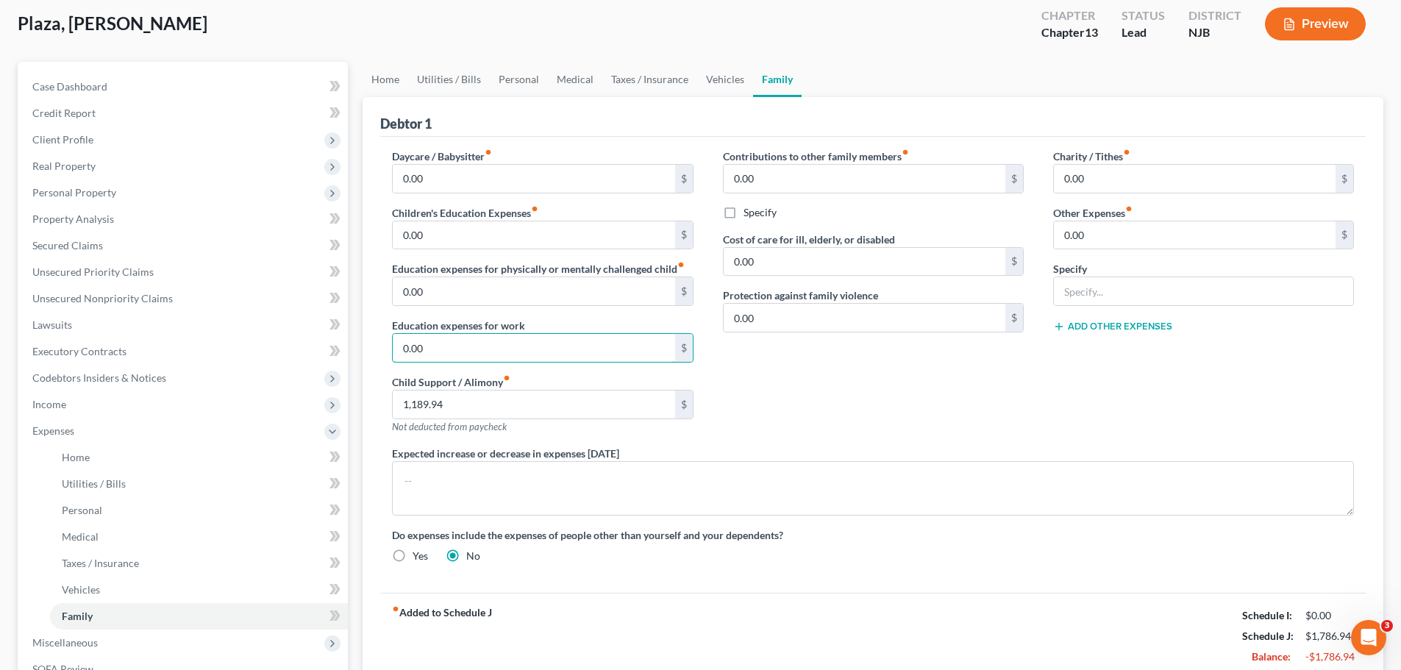
scroll to position [285, 0]
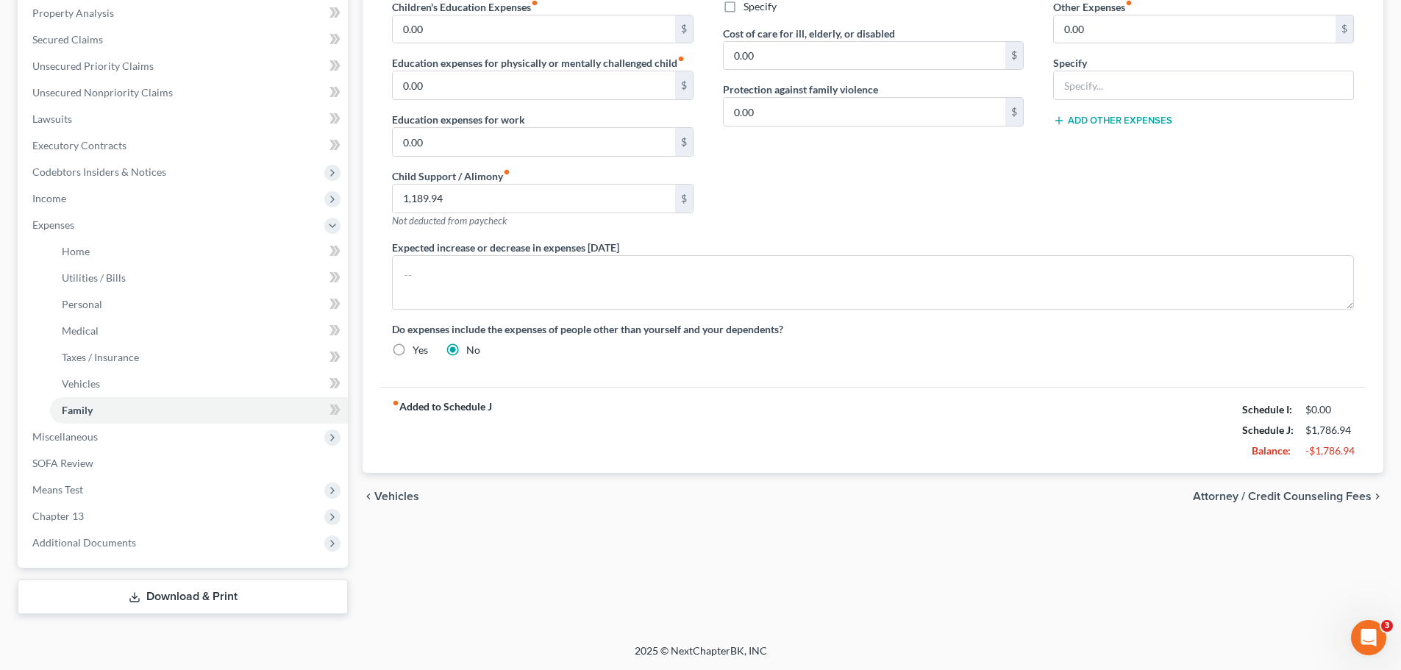
click at [1328, 502] on span "Attorney / Credit Counseling Fees" at bounding box center [1282, 497] width 179 height 12
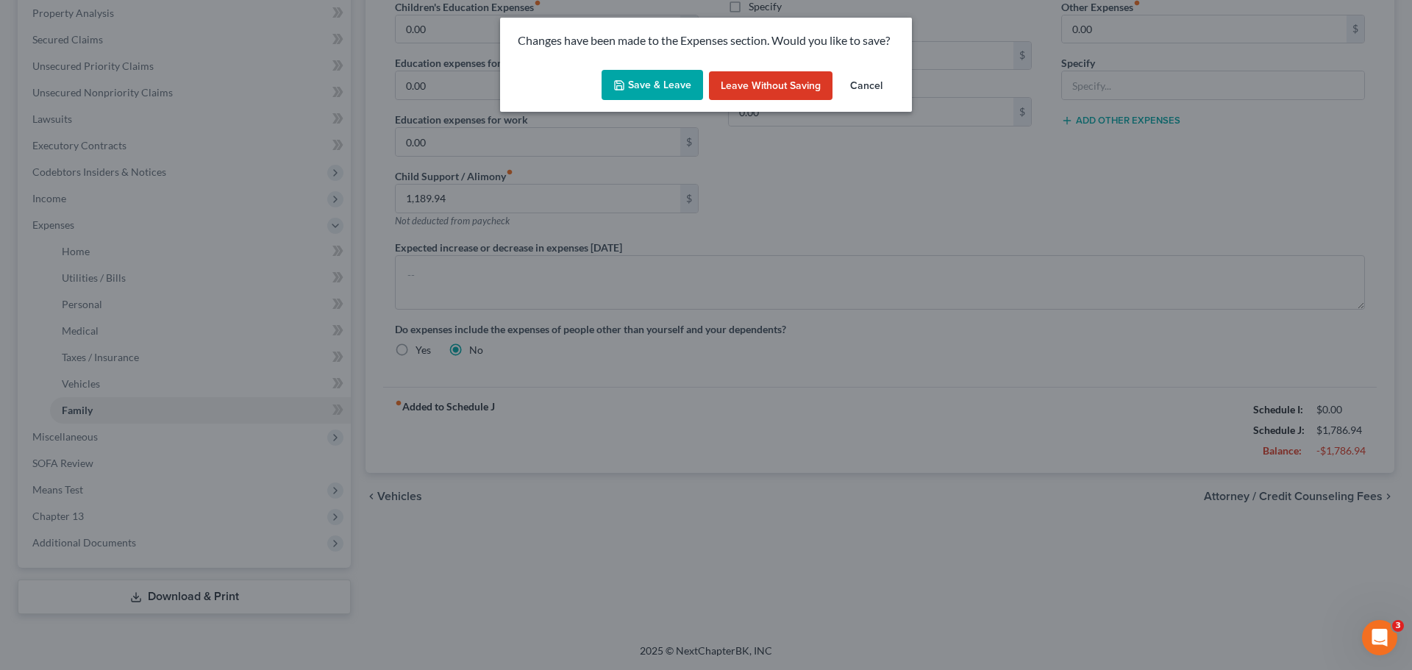
drag, startPoint x: 639, startPoint y: 85, endPoint x: 640, endPoint y: 108, distance: 22.8
click at [640, 85] on button "Save & Leave" at bounding box center [652, 85] width 101 height 31
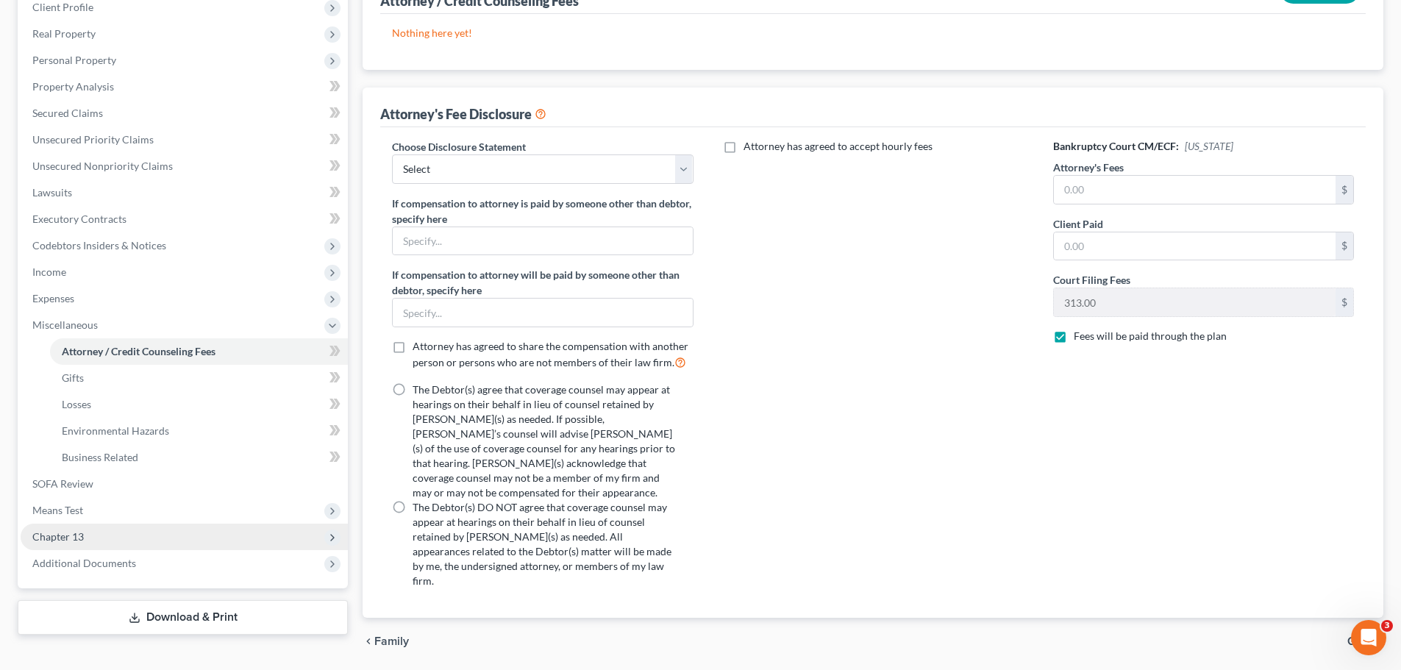
scroll to position [221, 0]
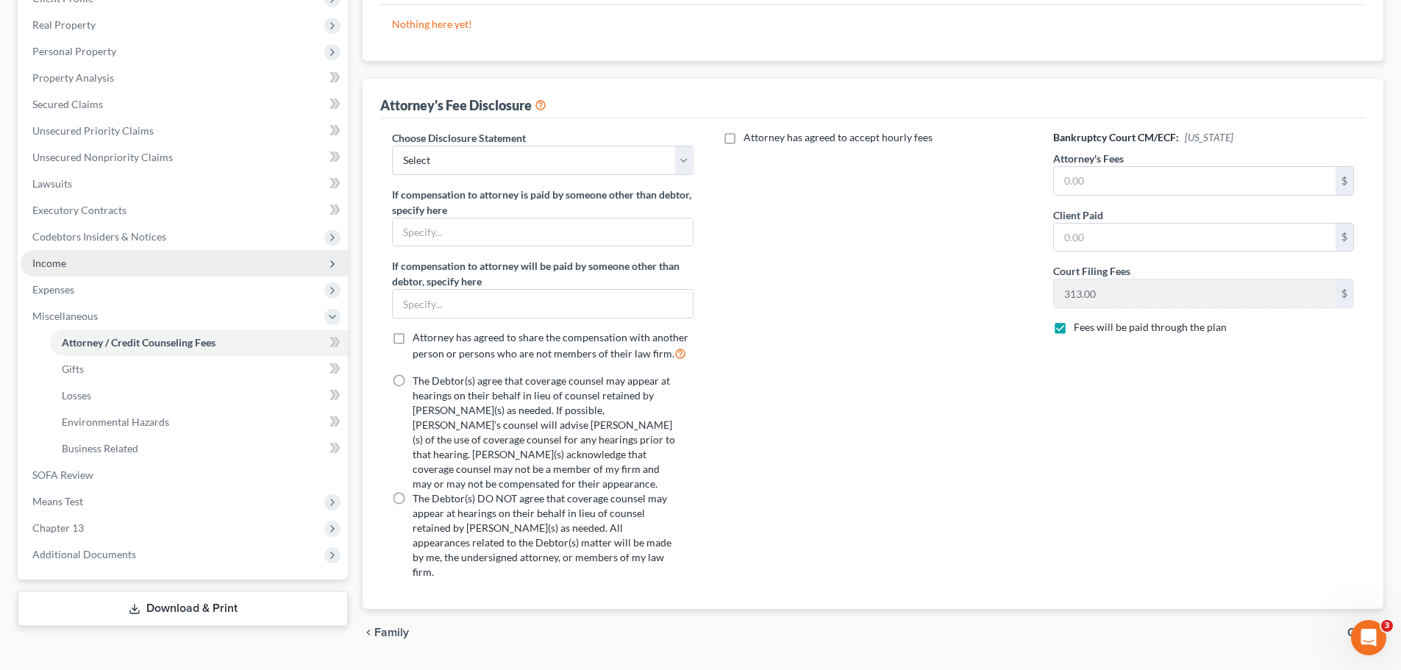
click at [74, 262] on span "Income" at bounding box center [184, 263] width 327 height 26
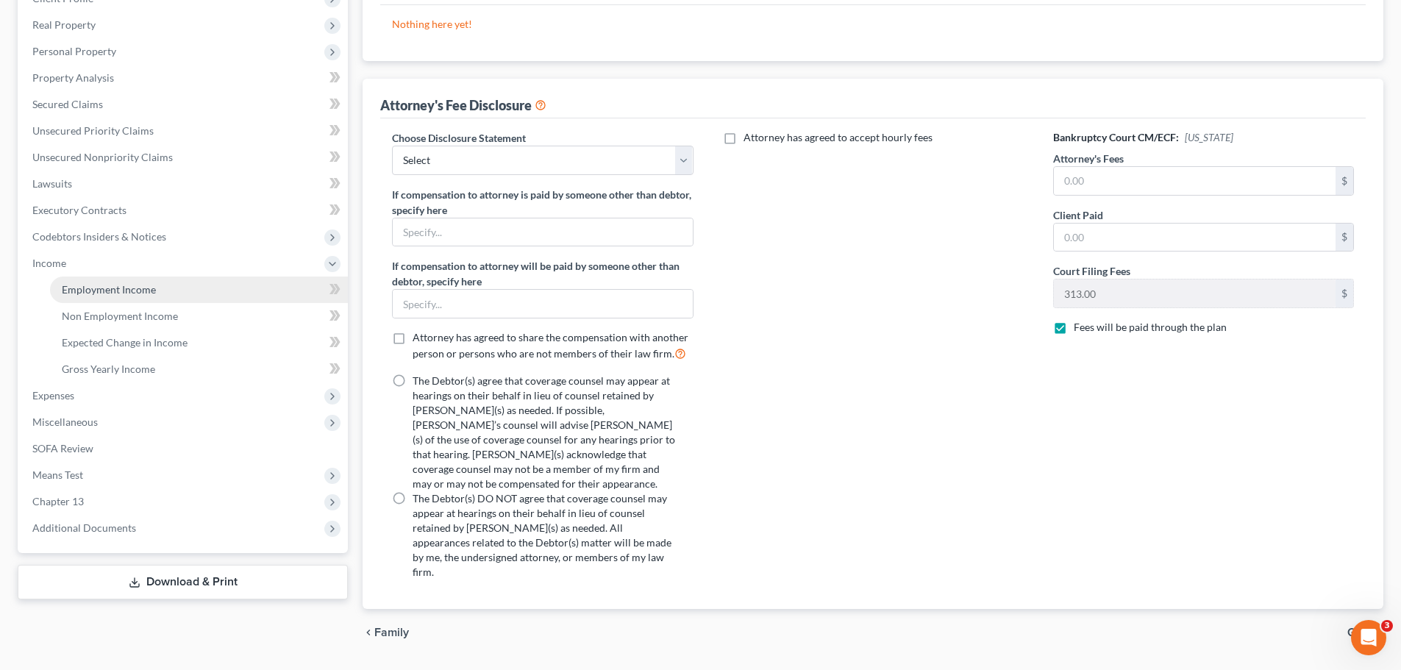
click at [112, 295] on span "Employment Income" at bounding box center [109, 289] width 94 height 13
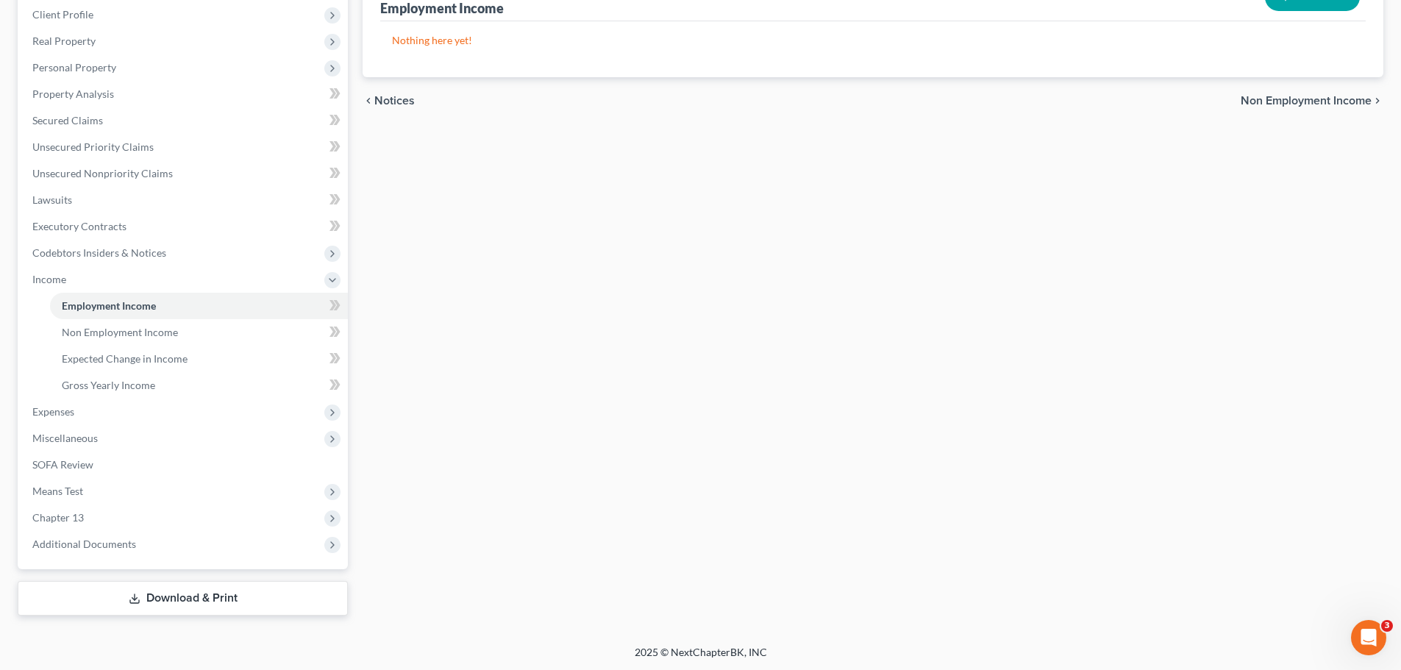
scroll to position [206, 0]
click at [78, 149] on span "Unsecured Priority Claims" at bounding box center [92, 145] width 121 height 13
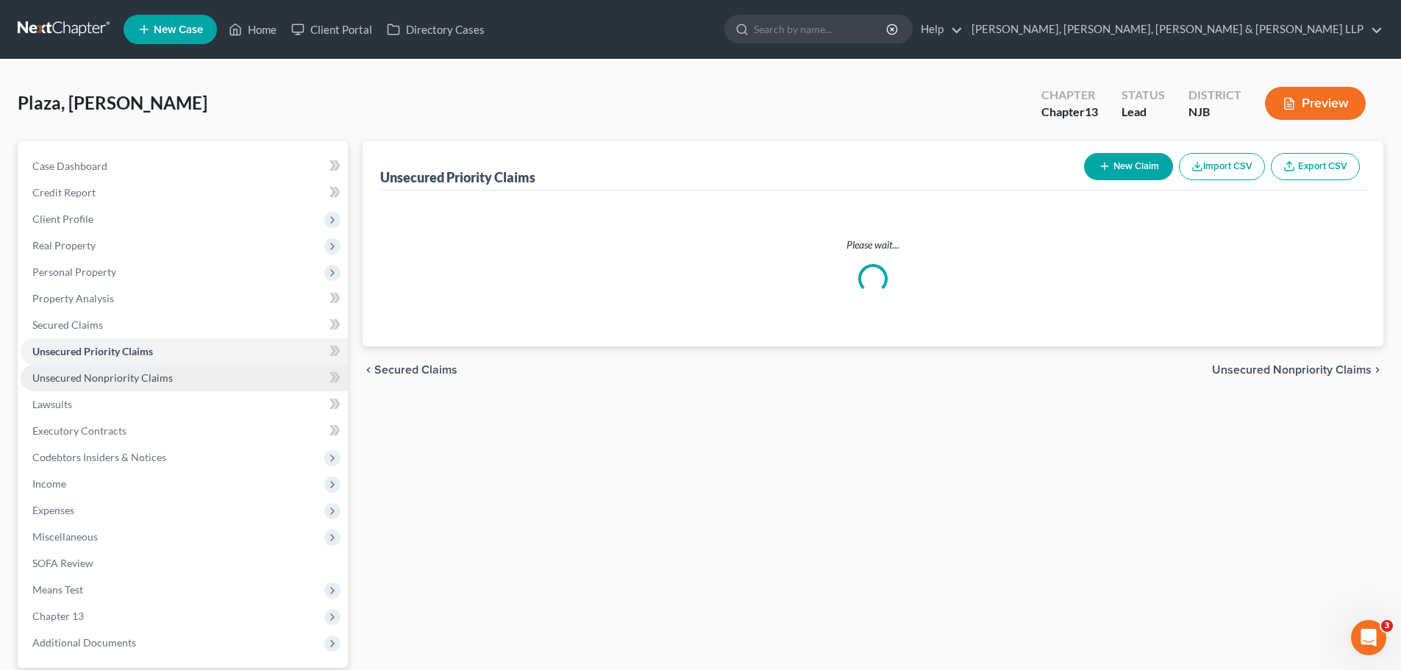
click at [151, 374] on span "Unsecured Nonpriority Claims" at bounding box center [102, 377] width 140 height 13
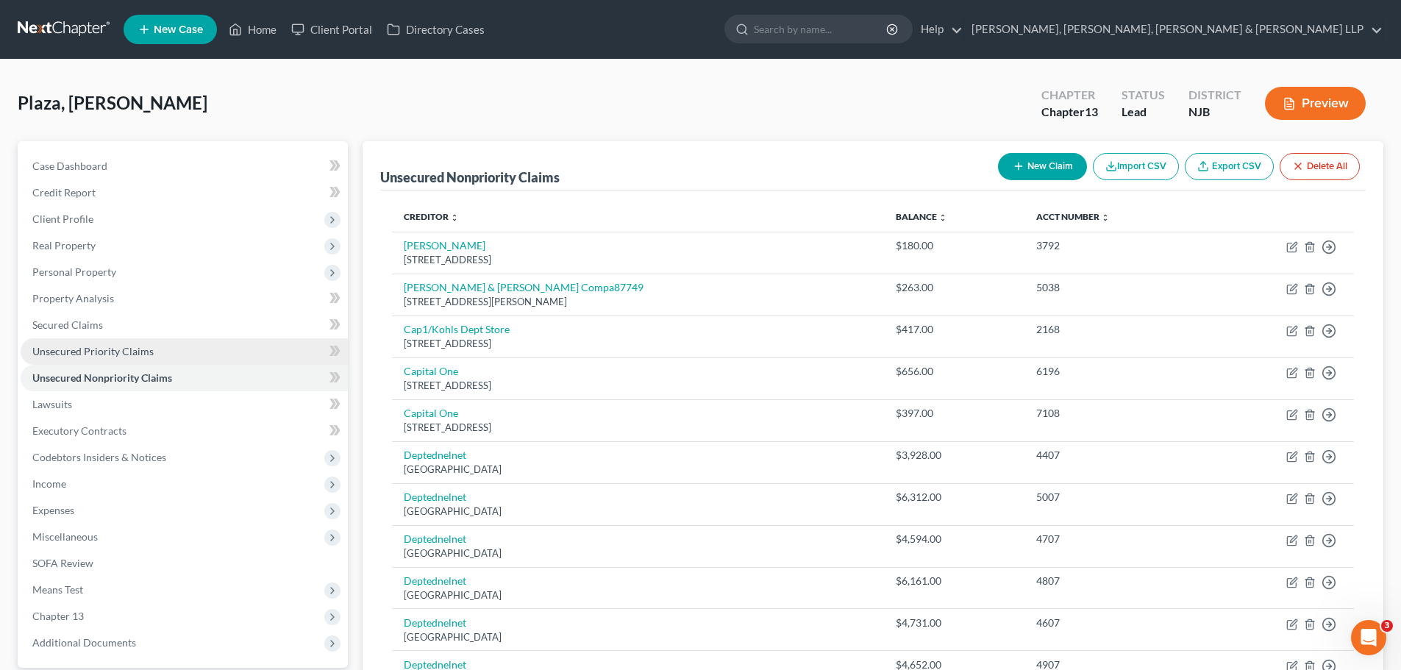
click at [98, 346] on span "Unsecured Priority Claims" at bounding box center [92, 351] width 121 height 13
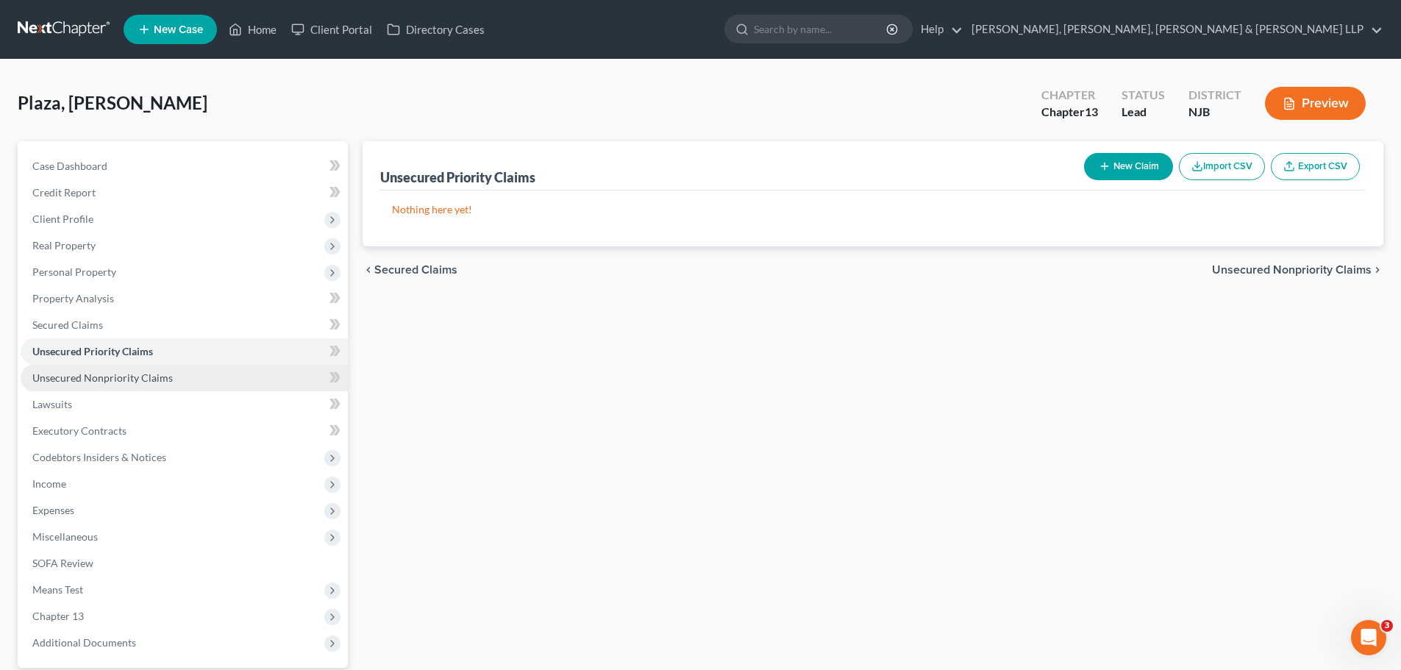
click at [166, 374] on span "Unsecured Nonpriority Claims" at bounding box center [102, 377] width 140 height 13
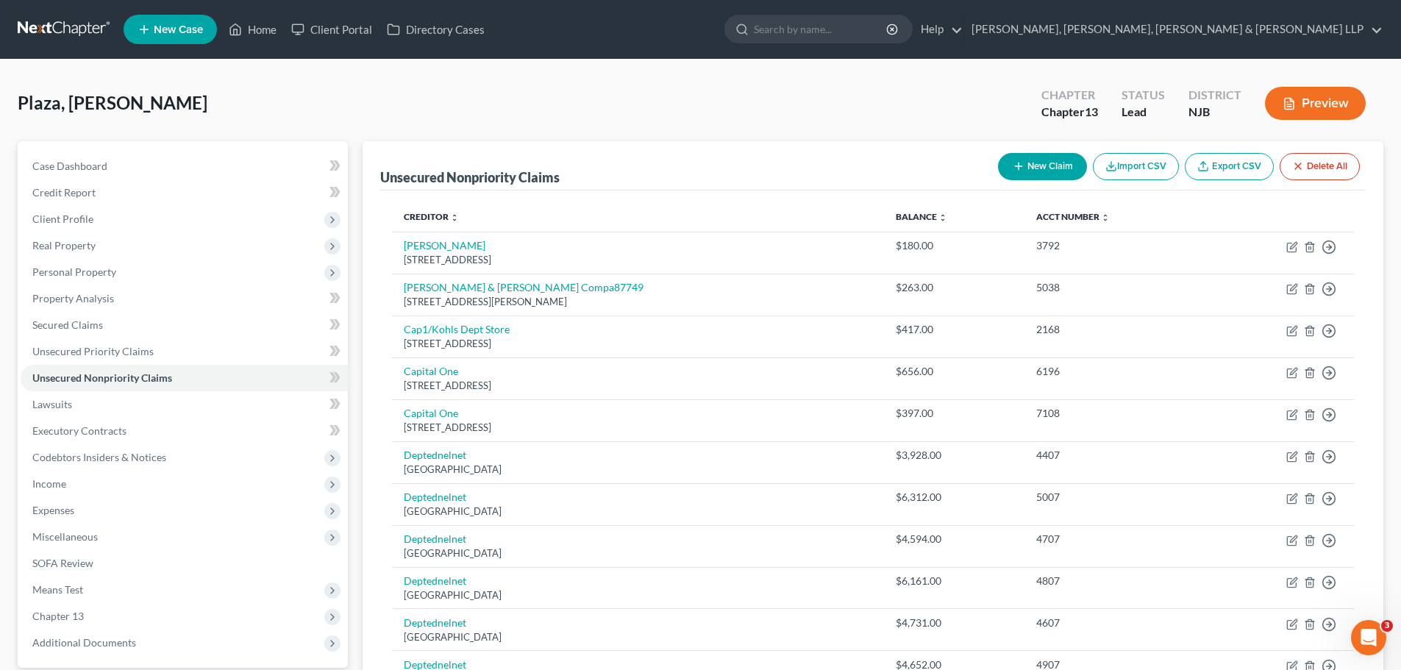
click at [1040, 167] on button "New Claim" at bounding box center [1042, 166] width 89 height 27
select select "0"
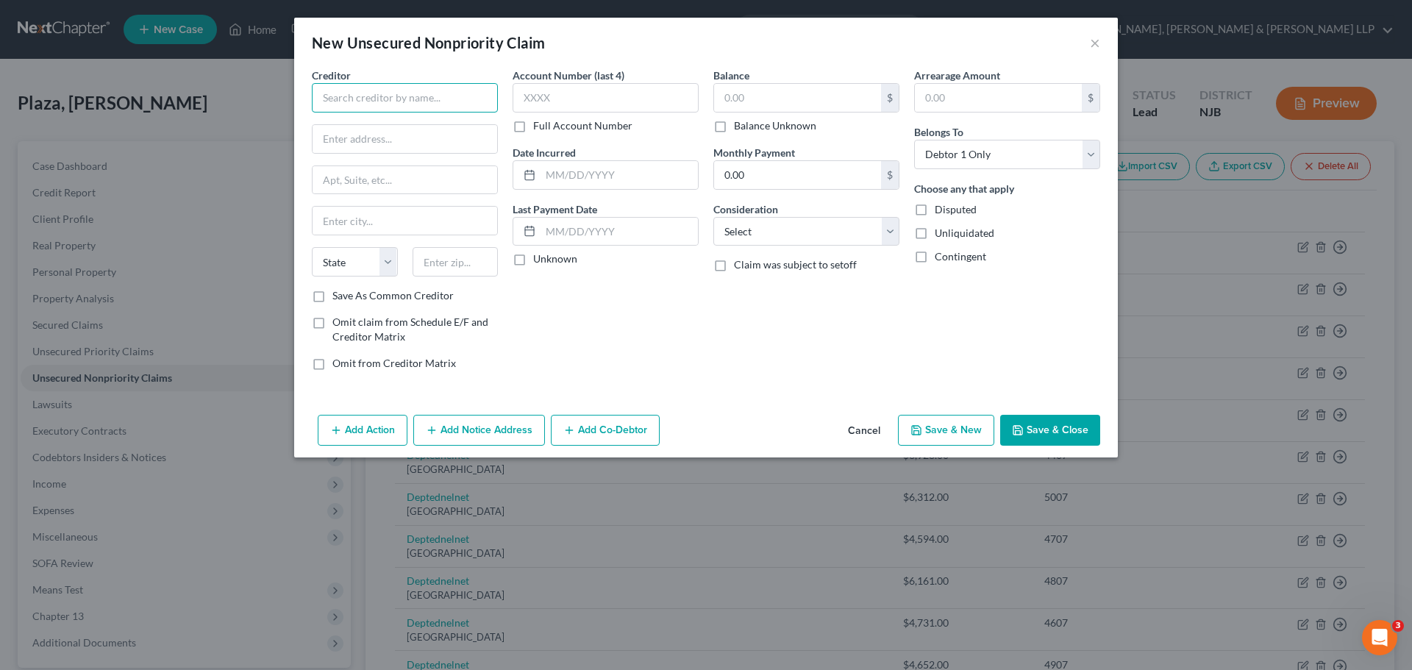
click at [409, 89] on input "text" at bounding box center [405, 97] width 186 height 29
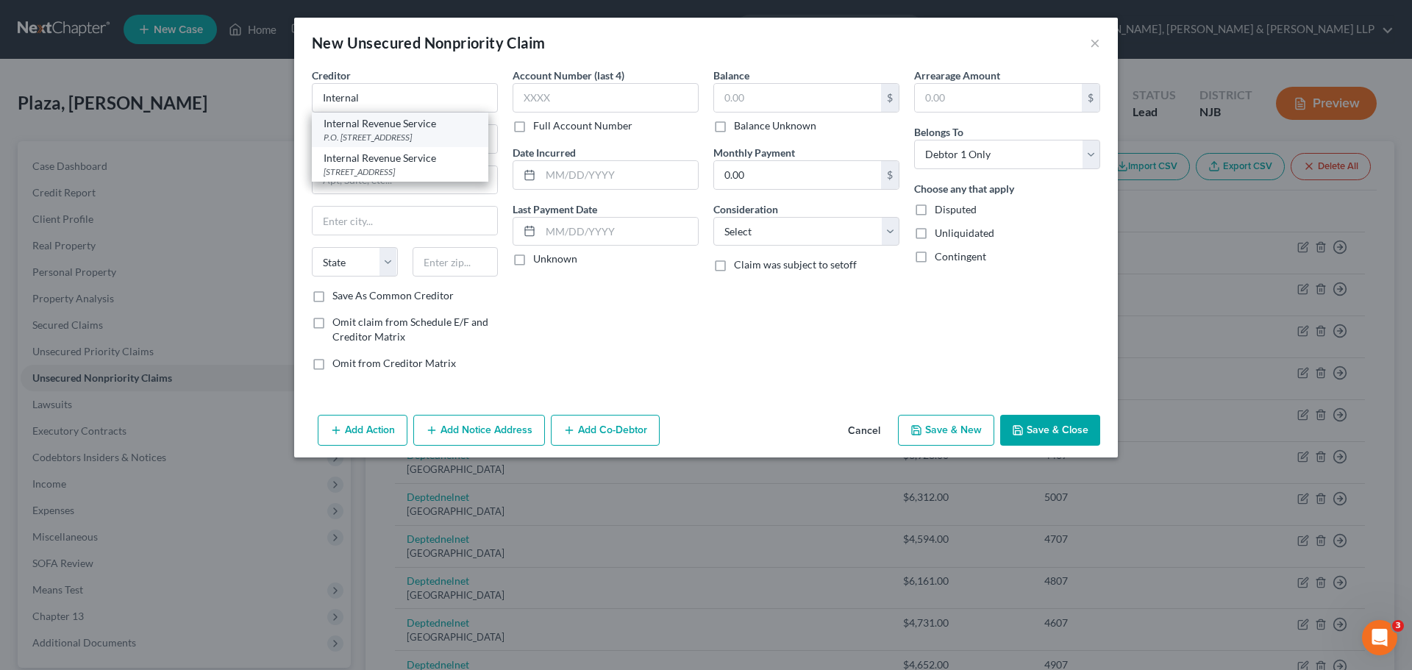
click at [399, 134] on div "P.O. [STREET_ADDRESS]" at bounding box center [400, 137] width 153 height 13
type input "Internal Revenue Service"
type input "P.O. Box 7346"
type input "[GEOGRAPHIC_DATA]"
select select "39"
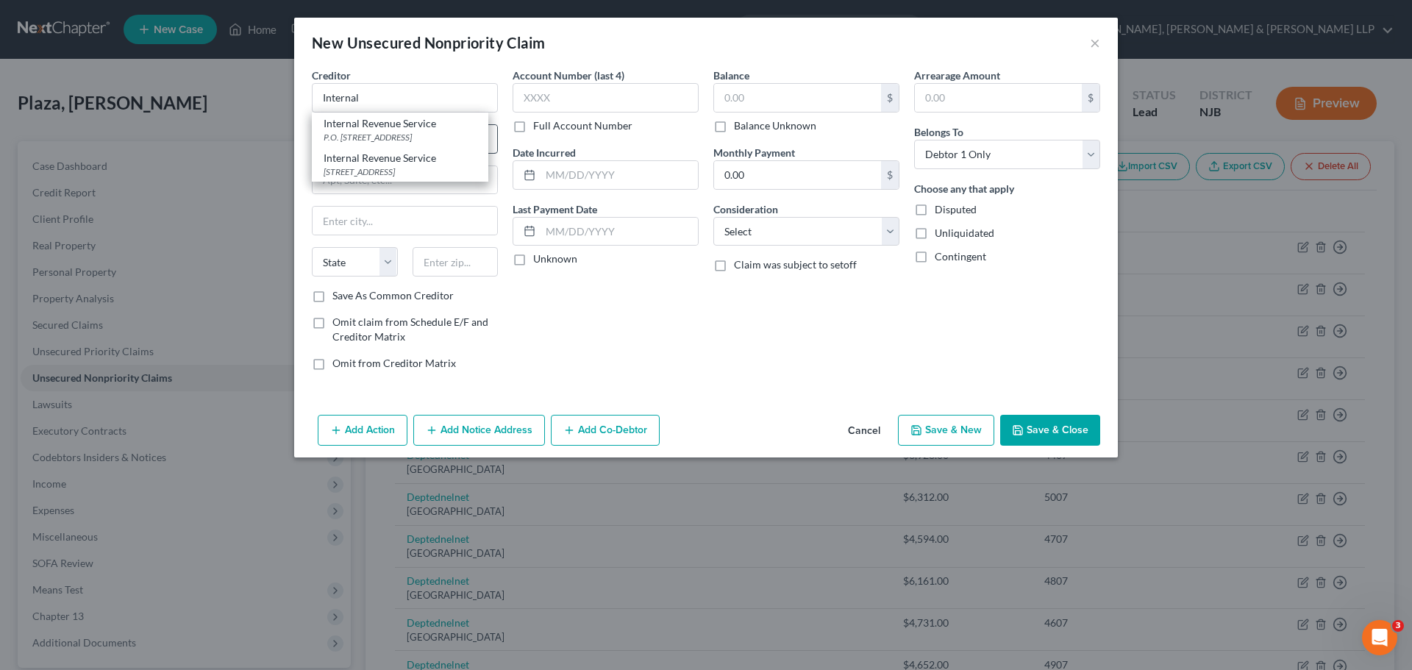
type input "19101"
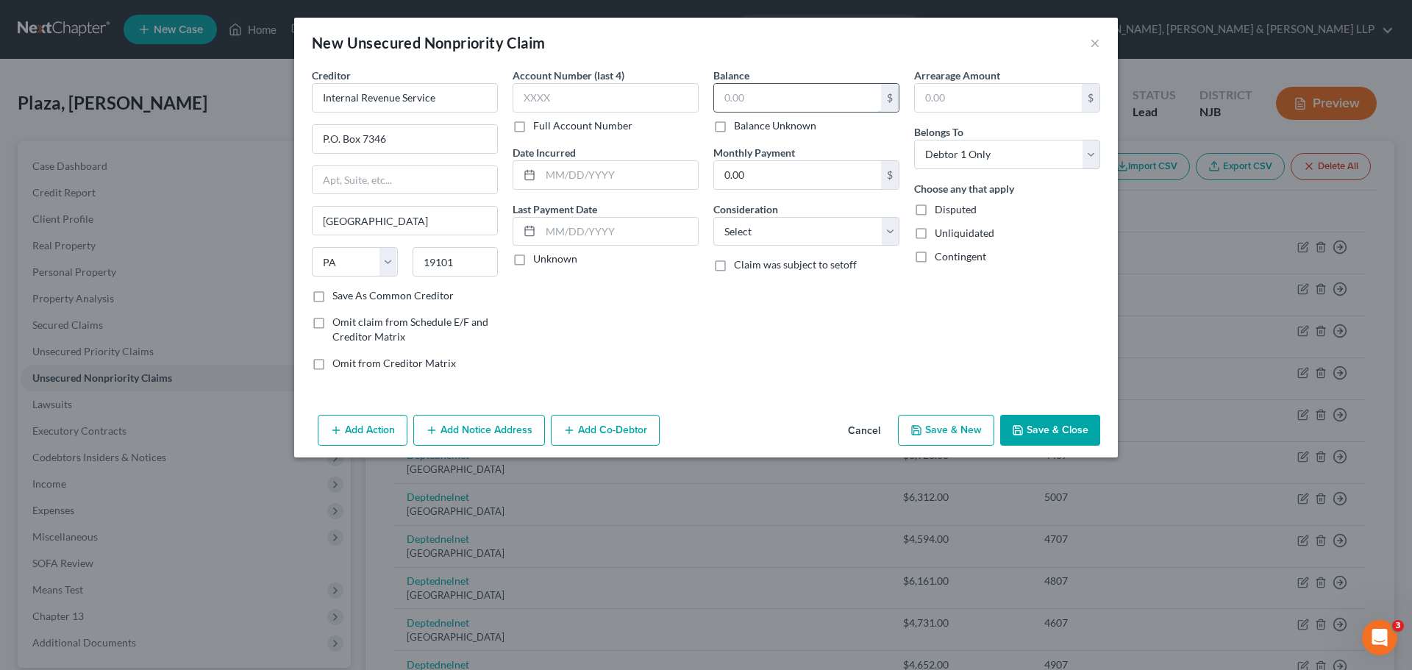
click at [774, 104] on input "text" at bounding box center [797, 98] width 167 height 28
click at [751, 100] on input "text" at bounding box center [797, 98] width 167 height 28
type input "35,050.00"
drag, startPoint x: 888, startPoint y: 233, endPoint x: 888, endPoint y: 245, distance: 11.8
click at [888, 240] on select "Select Cable / Satellite Services Collection Agency Credit Card Debt Debt Couns…" at bounding box center [806, 231] width 186 height 29
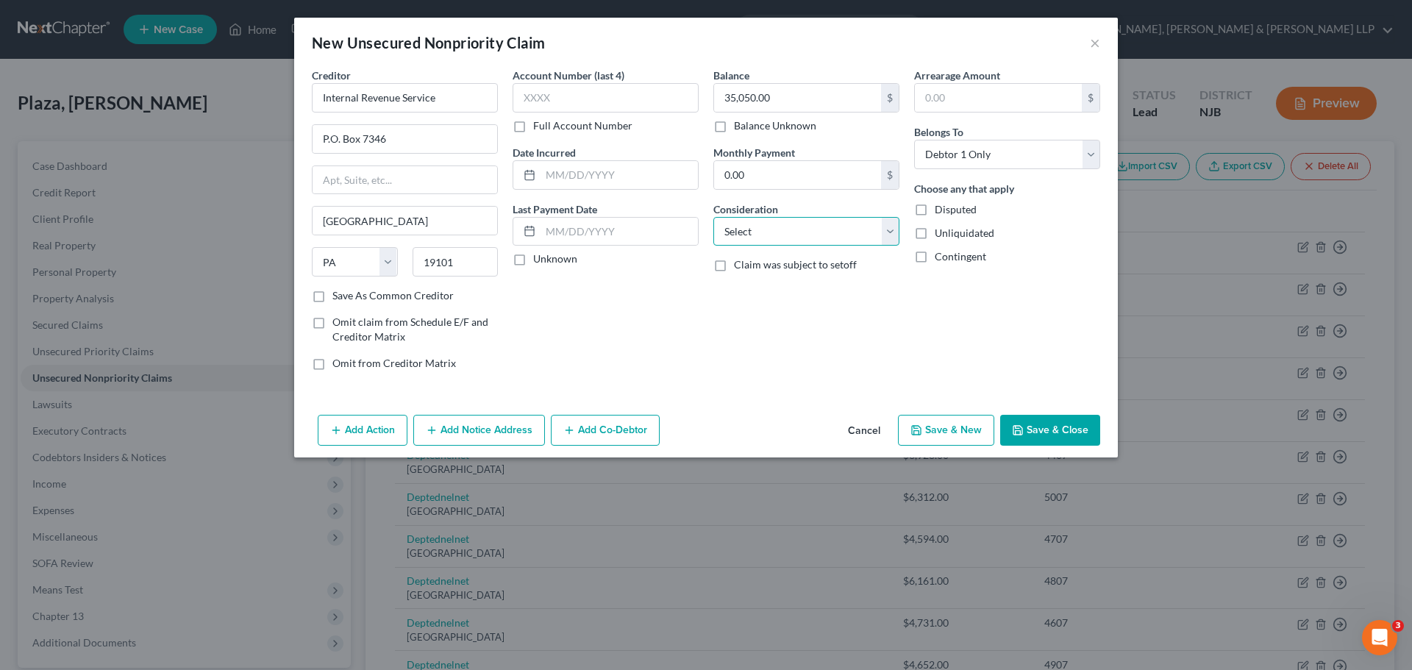
select select "7"
click at [713, 217] on select "Select Cable / Satellite Services Collection Agency Credit Card Debt Debt Couns…" at bounding box center [806, 231] width 186 height 29
click at [774, 349] on div "Balance 35,050.00 $ Balance Unknown Balance Undetermined 35,050.00 $ Balance Un…" at bounding box center [806, 225] width 201 height 315
click at [1065, 435] on button "Save & Close" at bounding box center [1050, 430] width 100 height 31
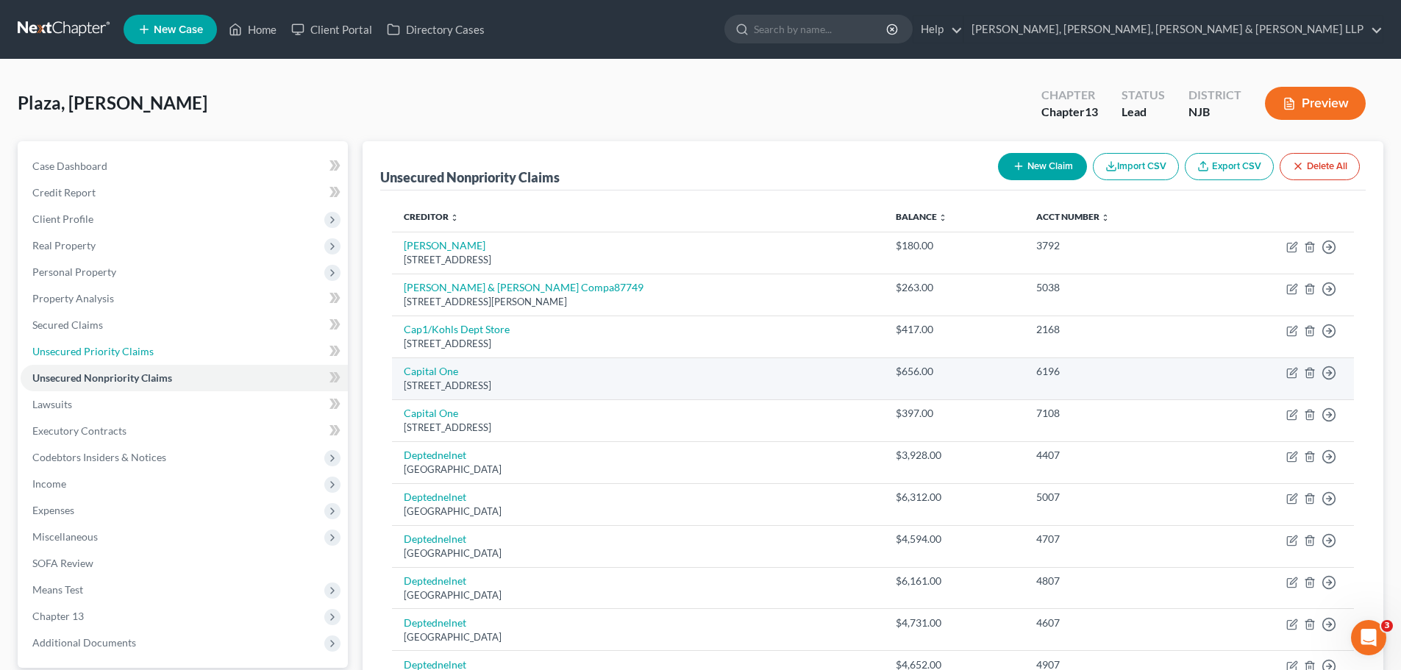
drag, startPoint x: 102, startPoint y: 358, endPoint x: 421, endPoint y: 358, distance: 319.2
click at [102, 358] on link "Unsecured Priority Claims" at bounding box center [184, 351] width 327 height 26
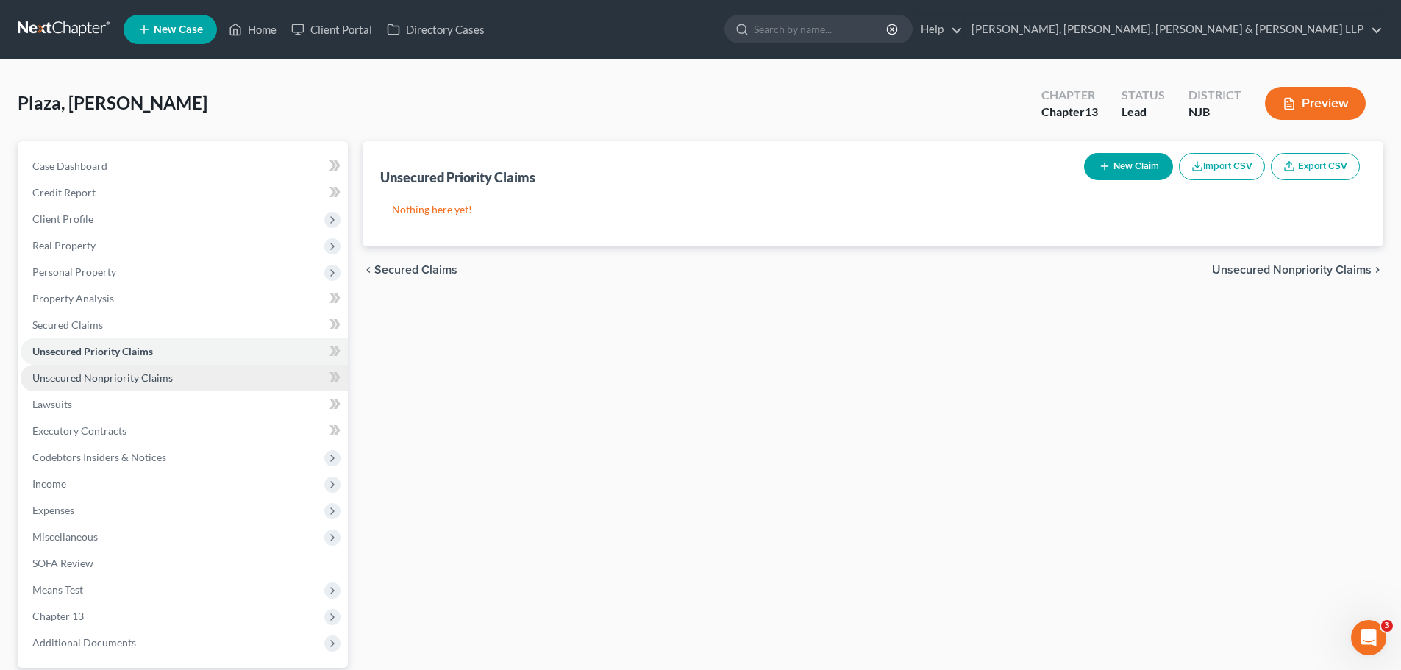
click at [195, 376] on link "Unsecured Nonpriority Claims" at bounding box center [184, 378] width 327 height 26
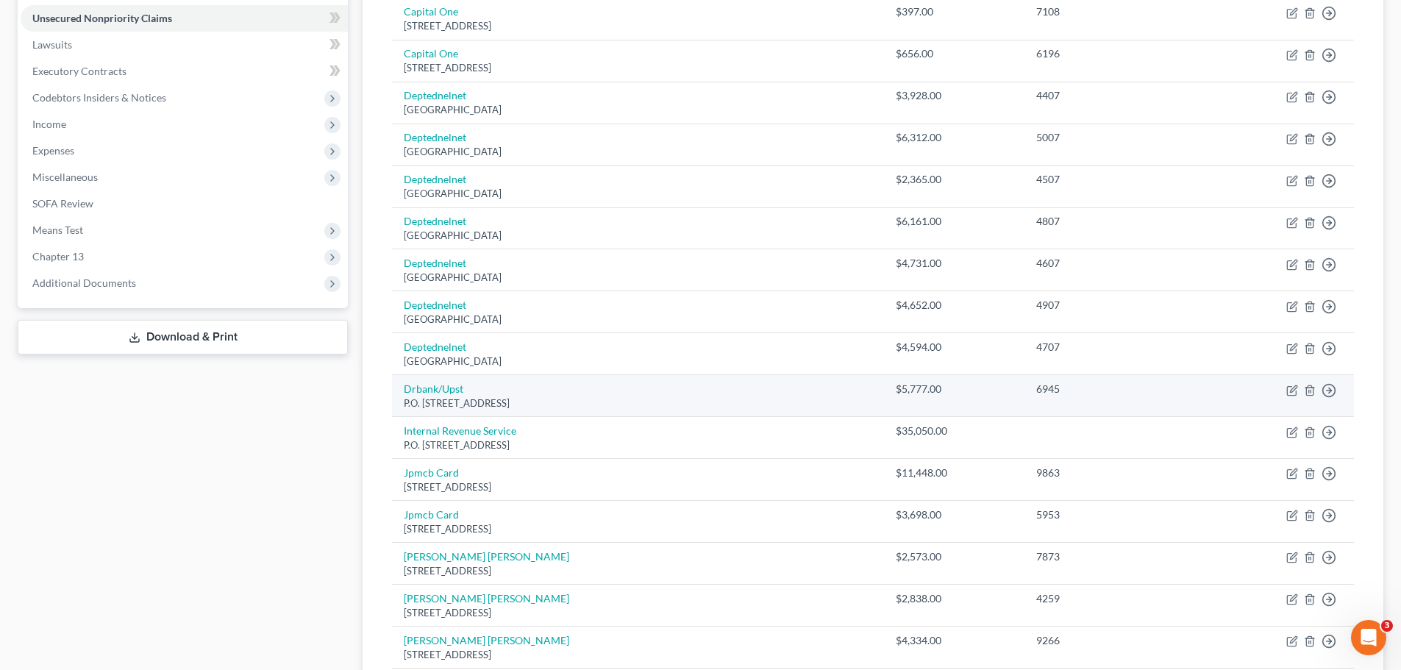
scroll to position [368, 0]
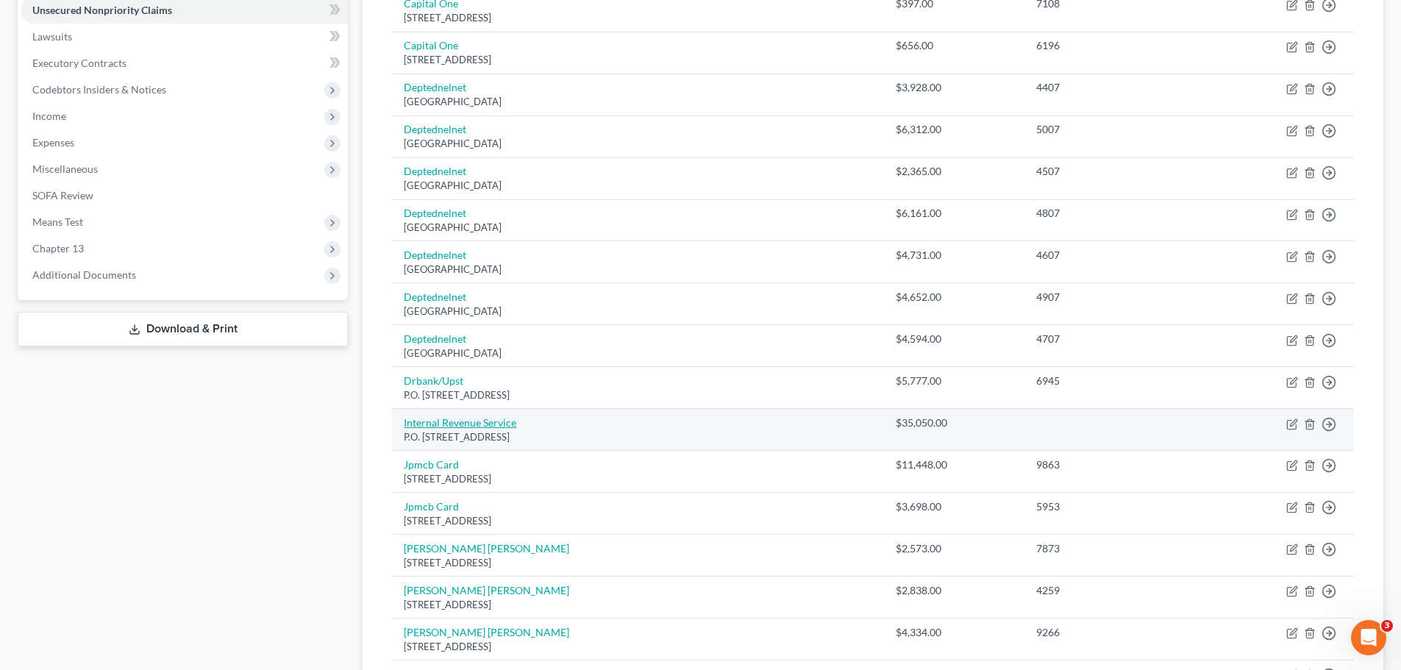
click at [497, 425] on link "Internal Revenue Service" at bounding box center [460, 422] width 113 height 13
select select "39"
select select "7"
select select "0"
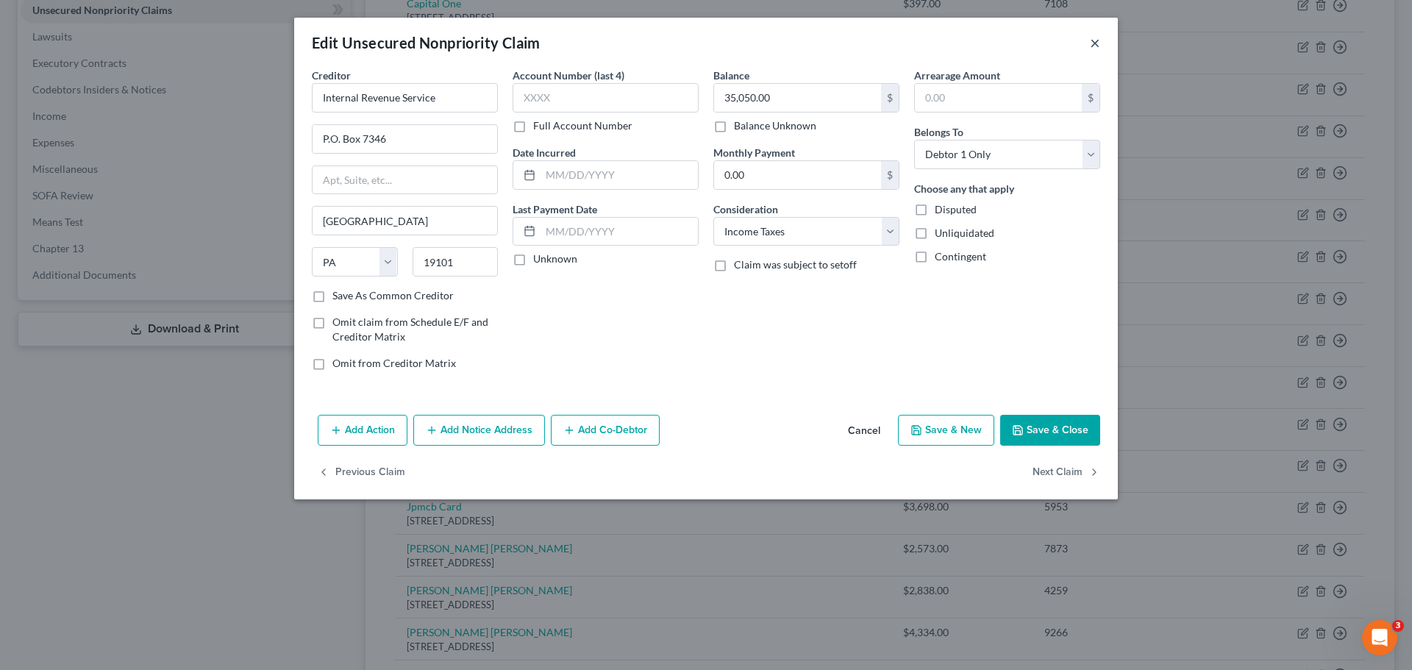
click at [1090, 45] on button "×" at bounding box center [1095, 43] width 10 height 18
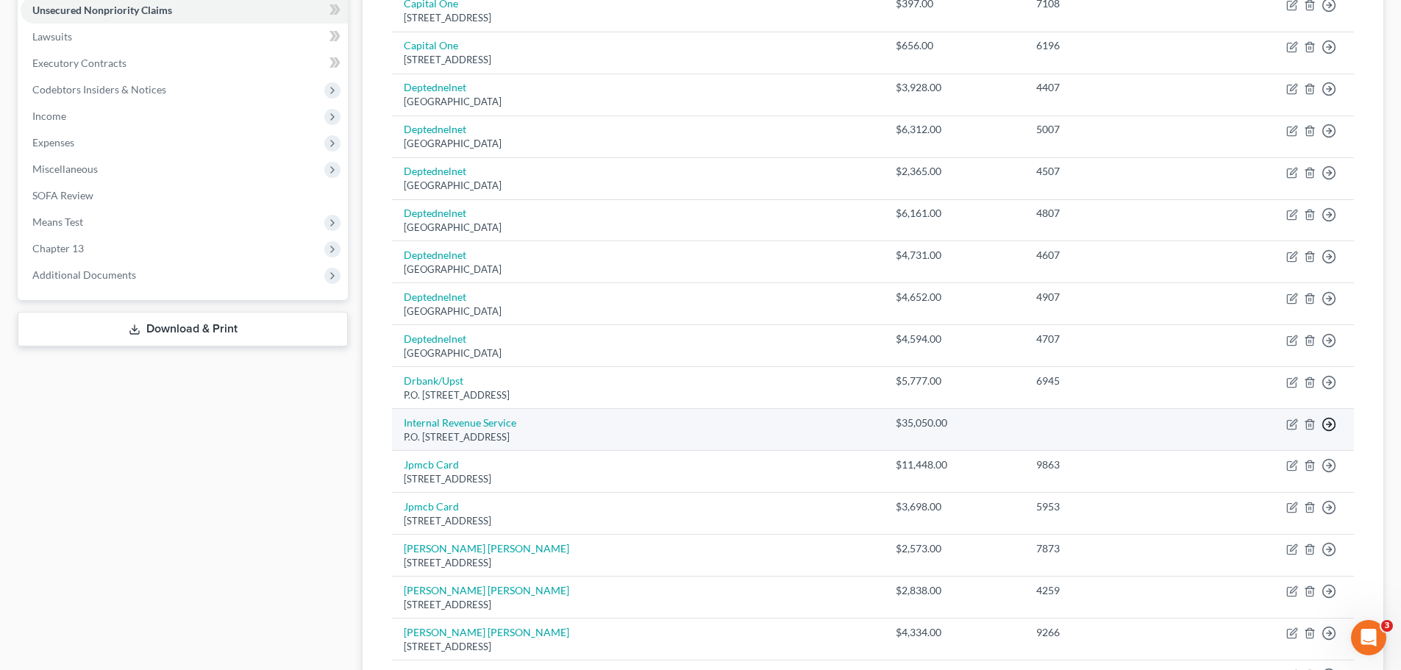
click at [1330, 422] on polyline "button" at bounding box center [1330, 423] width 2 height 5
click at [1249, 460] on link "Move to E" at bounding box center [1261, 459] width 123 height 25
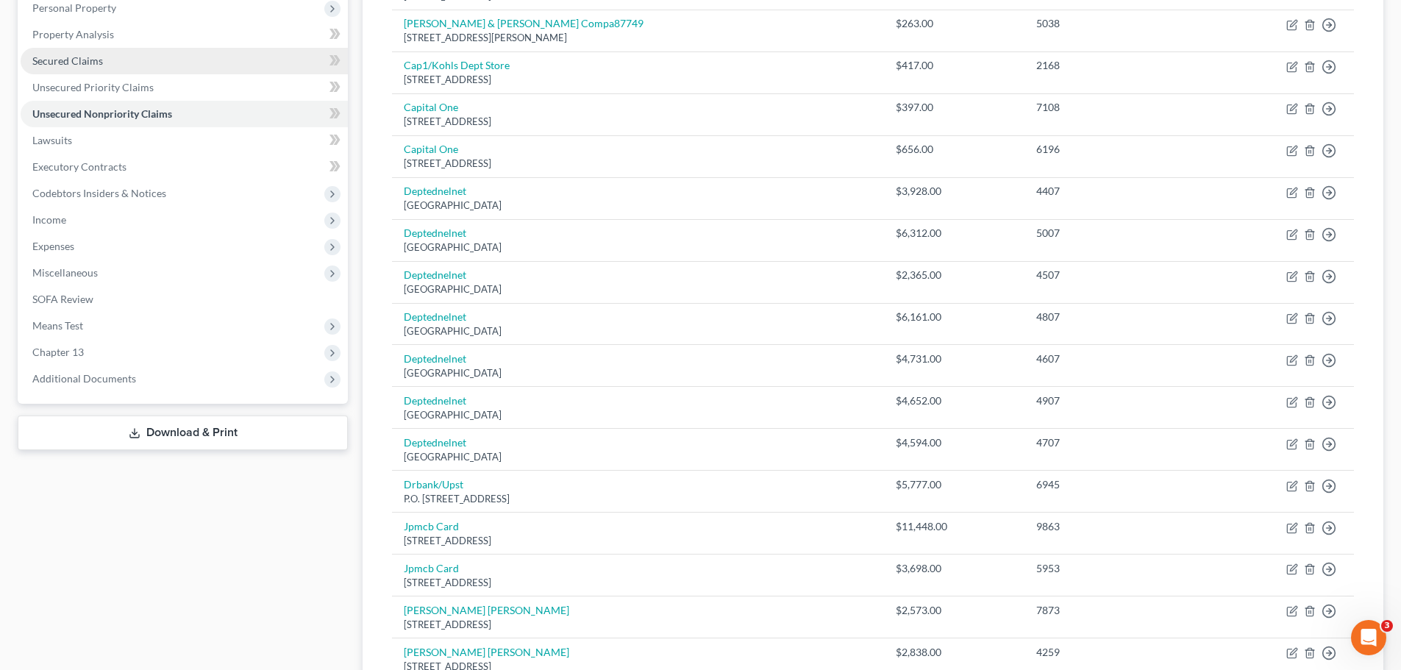
scroll to position [74, 0]
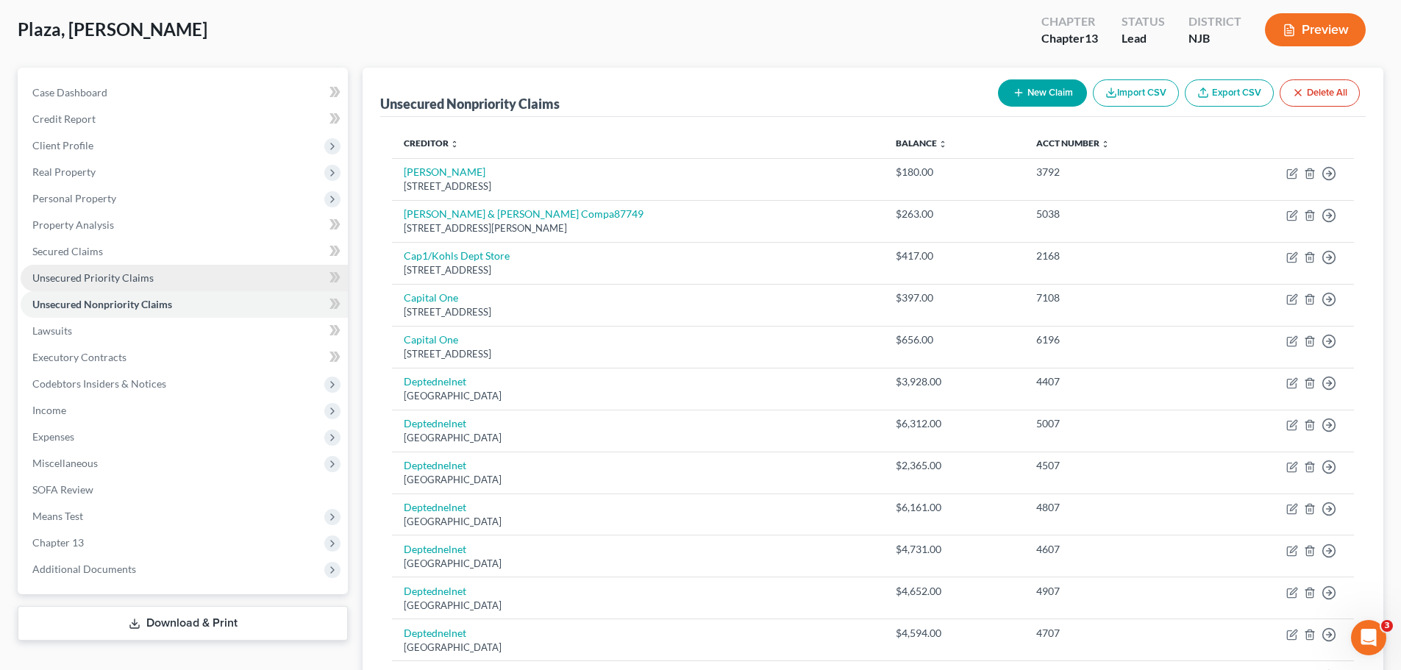
click at [125, 275] on span "Unsecured Priority Claims" at bounding box center [92, 277] width 121 height 13
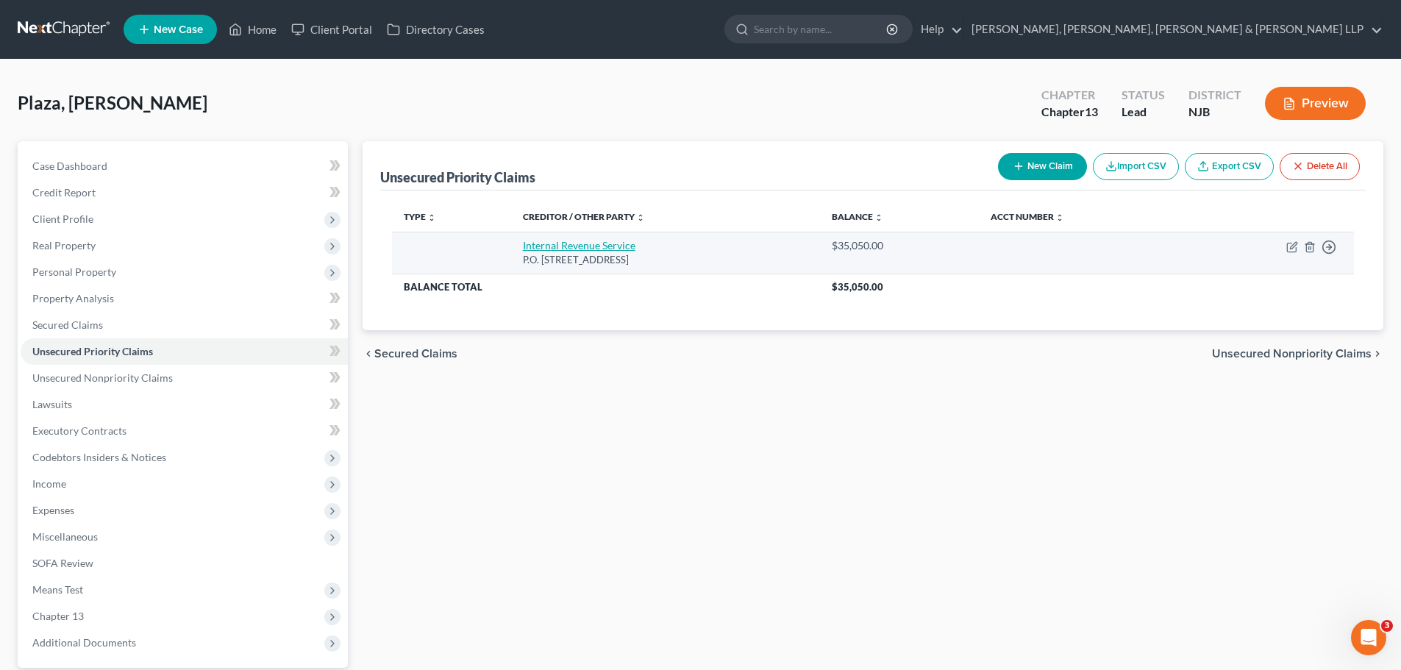
click at [599, 244] on link "Internal Revenue Service" at bounding box center [579, 245] width 113 height 13
select select "39"
select select "0"
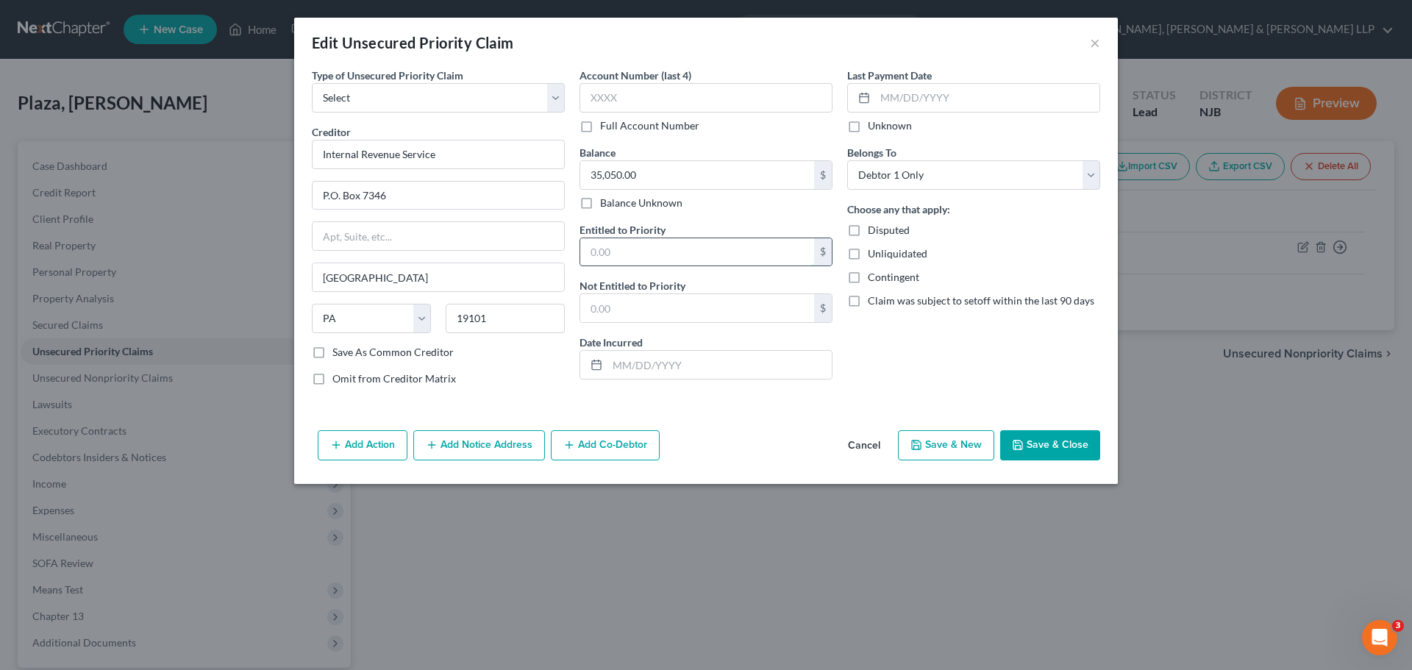
click at [705, 254] on input "text" at bounding box center [697, 252] width 234 height 28
type input "35,050.00"
drag, startPoint x: 549, startPoint y: 100, endPoint x: 540, endPoint y: 110, distance: 14.1
click at [549, 100] on select "Select Taxes & Other Government Units Domestic Support Obligations Extensions o…" at bounding box center [438, 97] width 253 height 29
select select "39"
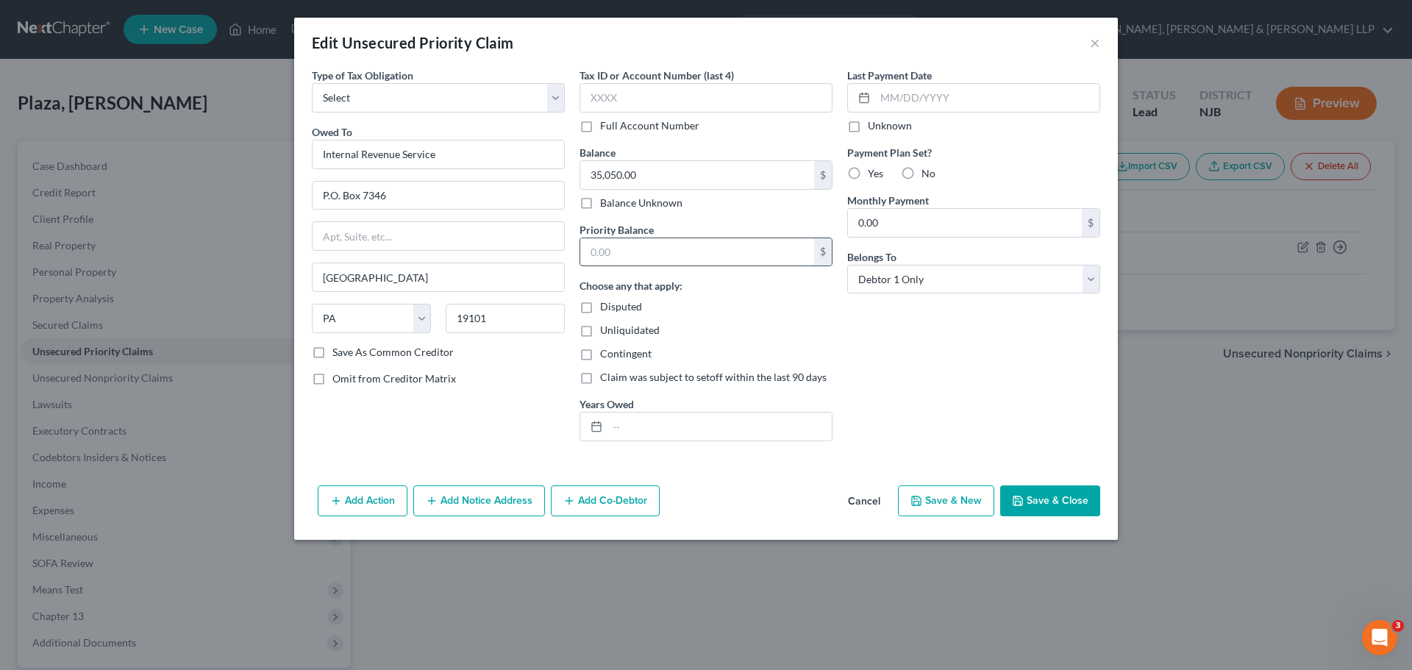
click at [705, 258] on input "text" at bounding box center [697, 252] width 234 height 28
type input "35,050.00"
click at [559, 92] on select "Select Federal City State Franchise Tax Board Other" at bounding box center [438, 97] width 253 height 29
select select "0"
click at [312, 83] on select "Select Federal City State Franchise Tax Board Other" at bounding box center [438, 97] width 253 height 29
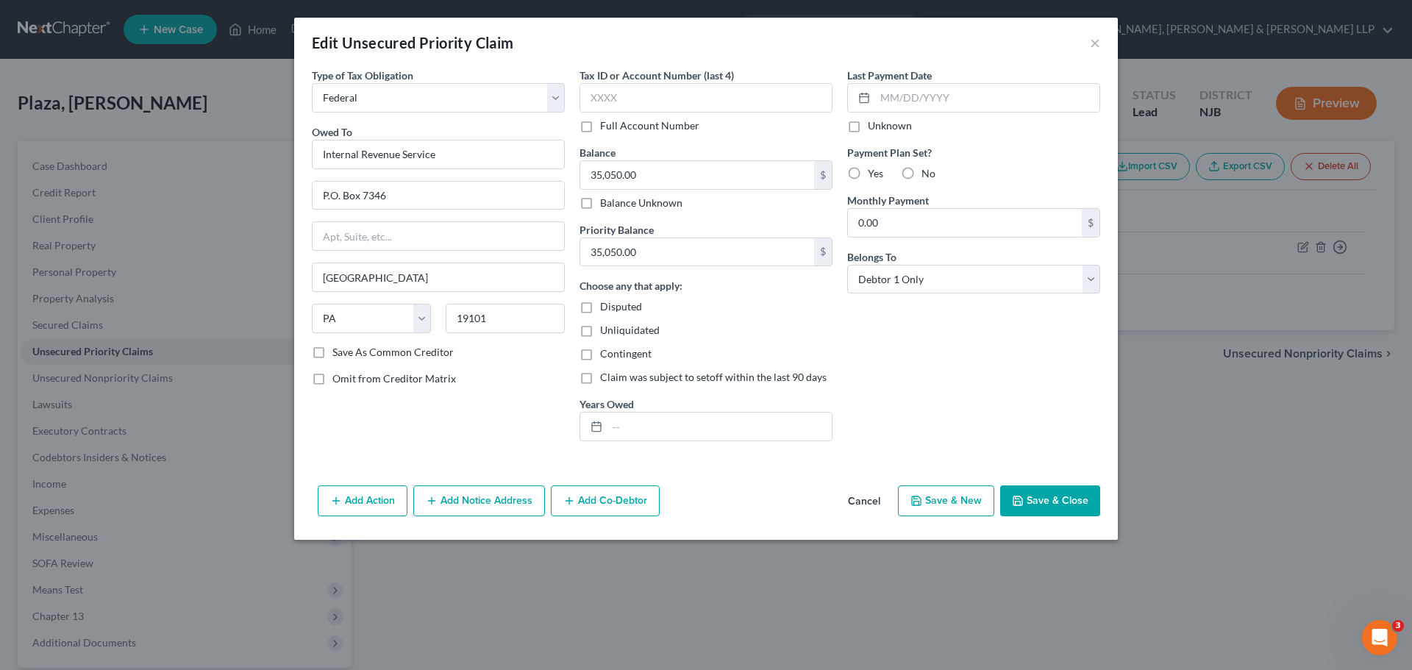
click at [783, 319] on div "Choose any that apply: Disputed Unliquidated Contingent Claim was subject to se…" at bounding box center [706, 331] width 253 height 107
click at [1047, 507] on button "Save & Close" at bounding box center [1050, 500] width 100 height 31
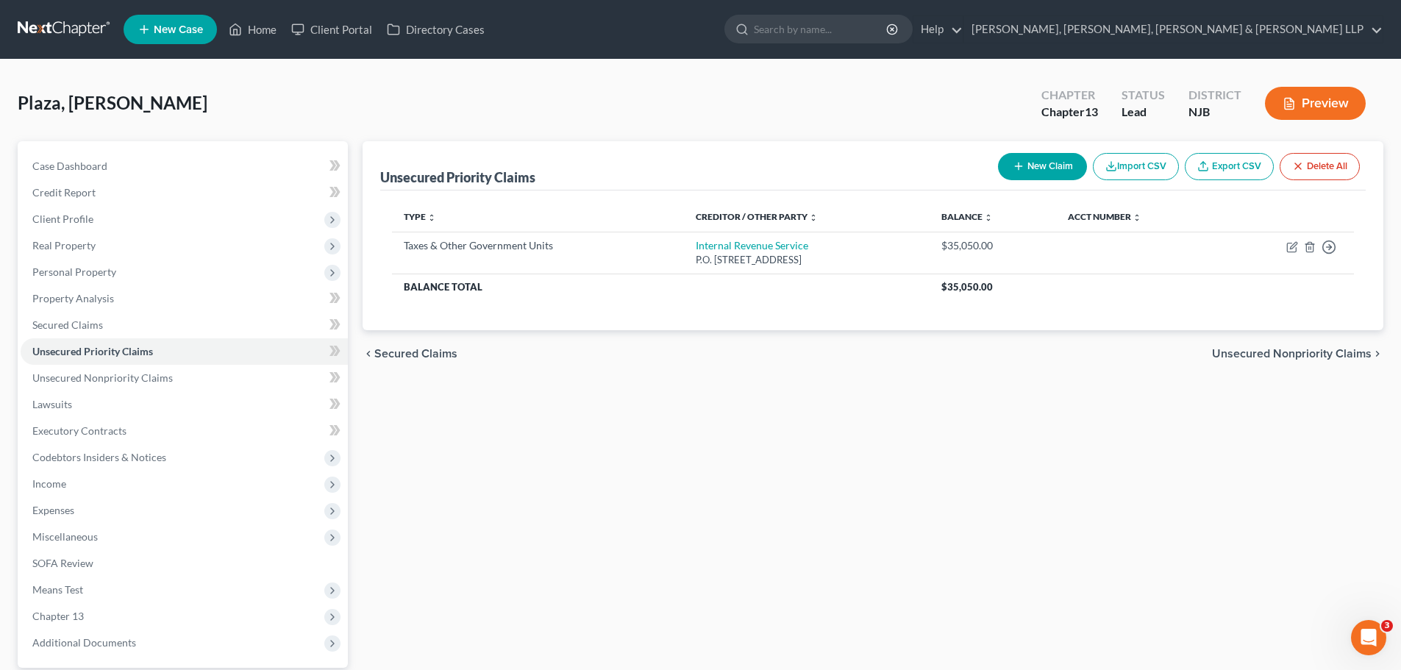
click at [1051, 170] on button "New Claim" at bounding box center [1042, 166] width 89 height 27
select select "0"
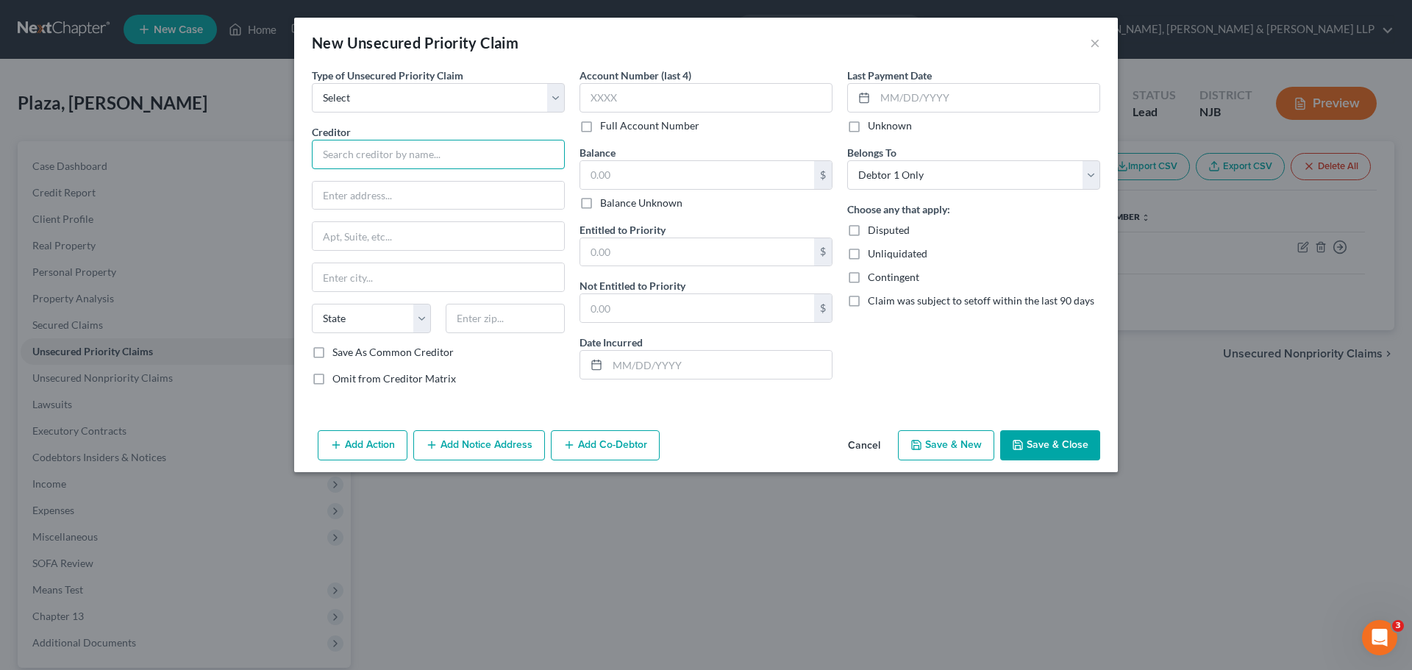
click at [472, 160] on input "text" at bounding box center [438, 154] width 253 height 29
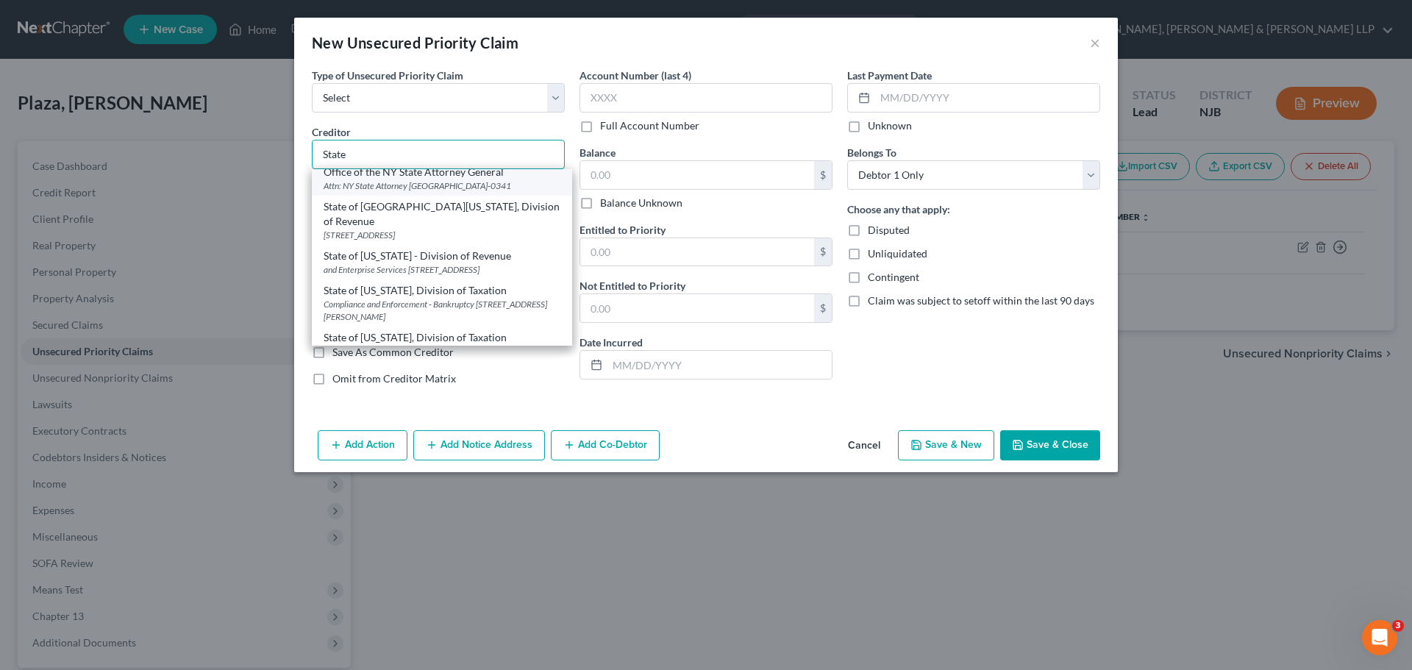
scroll to position [221, 0]
click at [490, 323] on div "Compliance and Enforcement - Bankruptcy [STREET_ADDRESS][PERSON_NAME]" at bounding box center [442, 311] width 237 height 25
type input "State of [US_STATE], Division of Taxation"
type input "Compliance and Enforcement - Bankruptcy Unit"
type input "[STREET_ADDRESS][PERSON_NAME]"
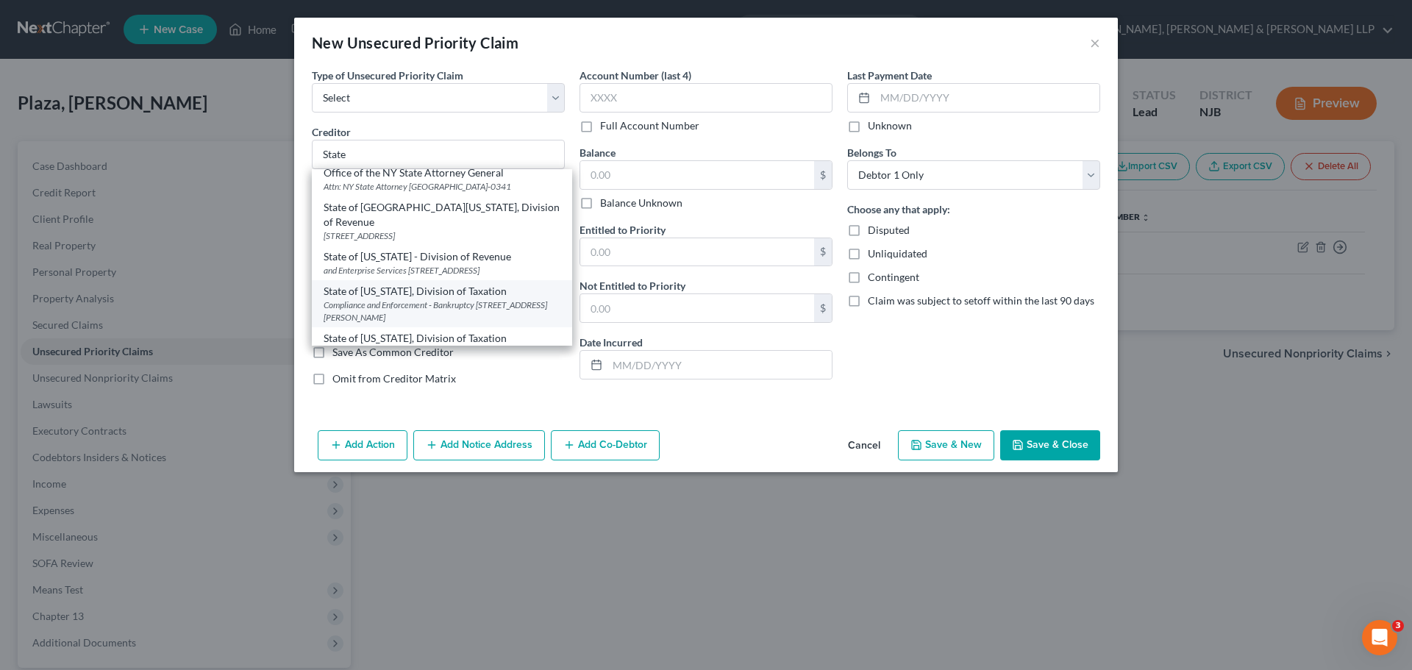
type input "[GEOGRAPHIC_DATA]"
select select "33"
type input "08695"
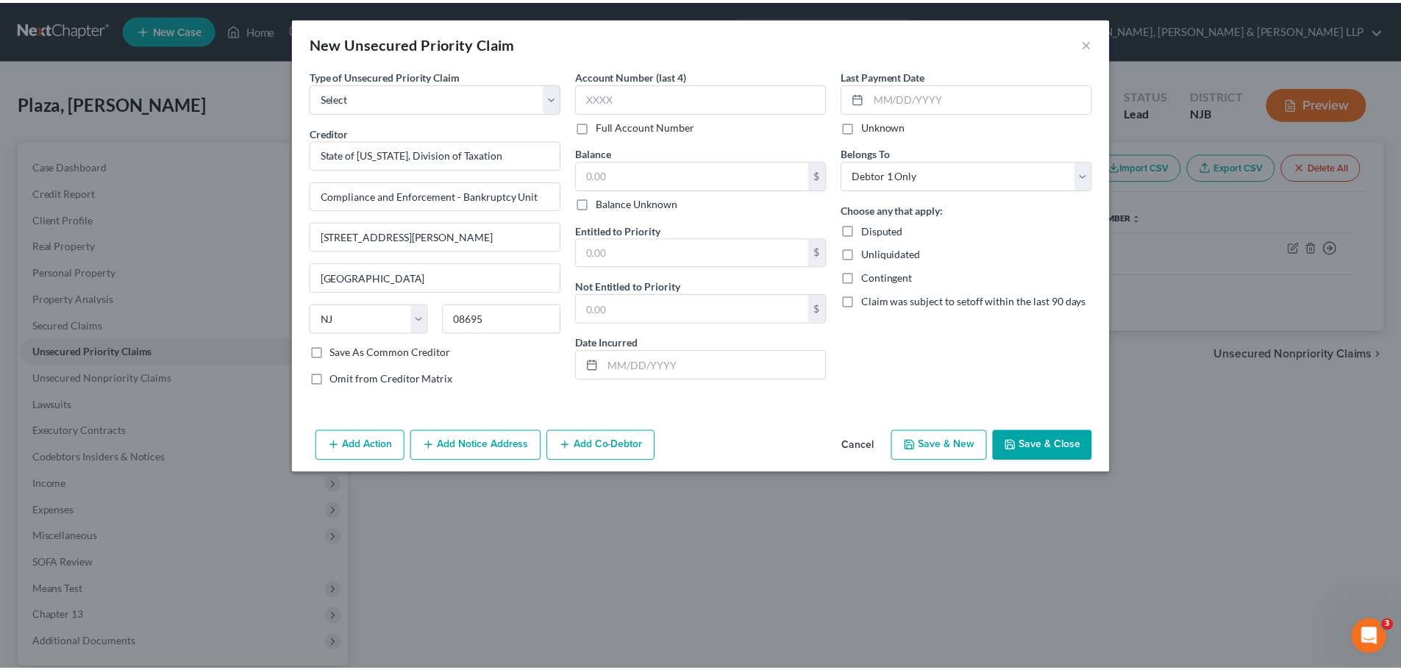
scroll to position [0, 0]
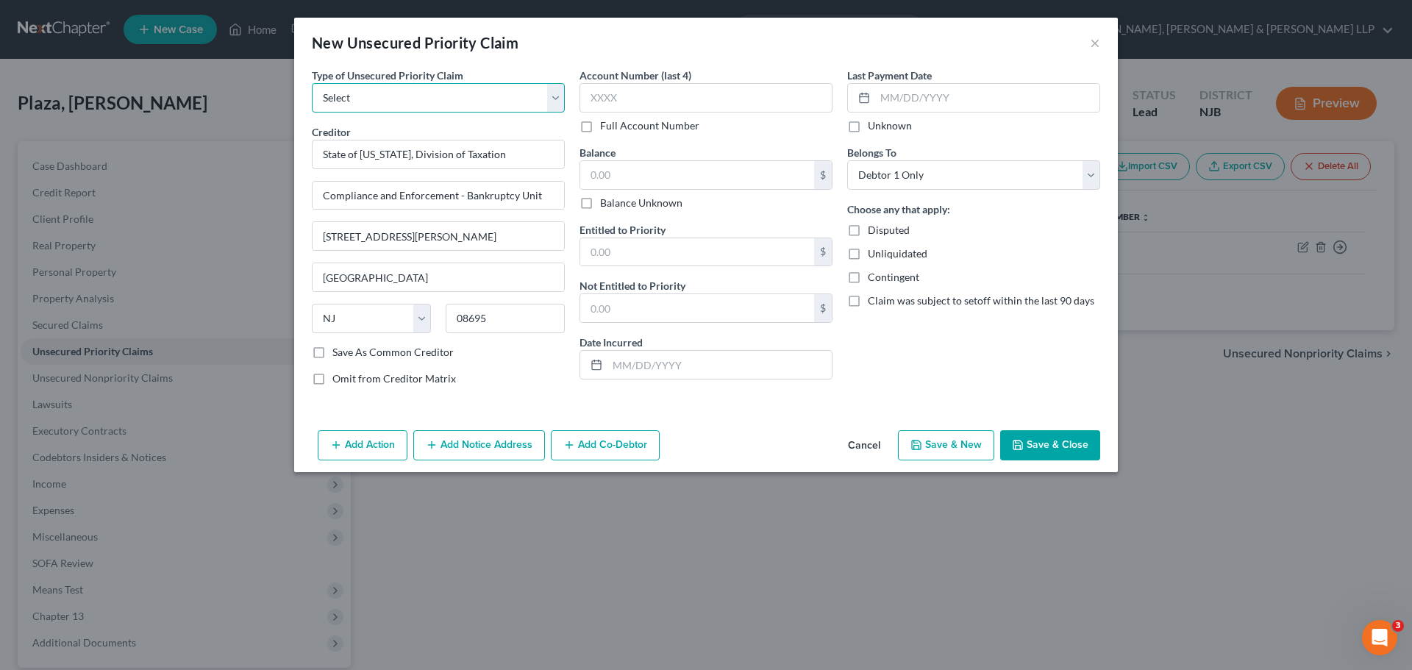
click at [555, 100] on select "Select Taxes & Other Government Units Domestic Support Obligations Extensions o…" at bounding box center [438, 97] width 253 height 29
select select "0"
click at [312, 83] on select "Select Taxes & Other Government Units Domestic Support Obligations Extensions o…" at bounding box center [438, 97] width 253 height 29
select select "33"
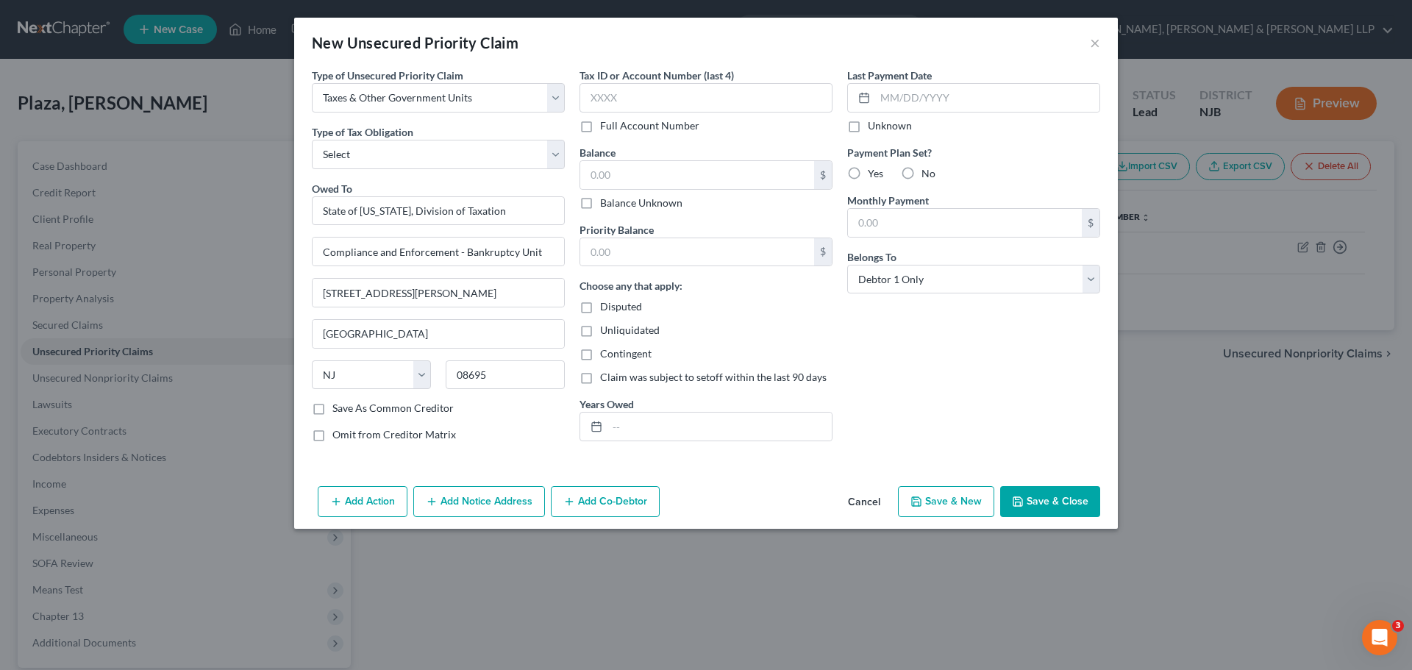
click at [600, 202] on label "Balance Unknown" at bounding box center [641, 203] width 82 height 15
click at [606, 202] on input "Balance Unknown" at bounding box center [611, 201] width 10 height 10
checkbox input "true"
type input "0.00"
click at [1047, 497] on button "Save & Close" at bounding box center [1050, 501] width 100 height 31
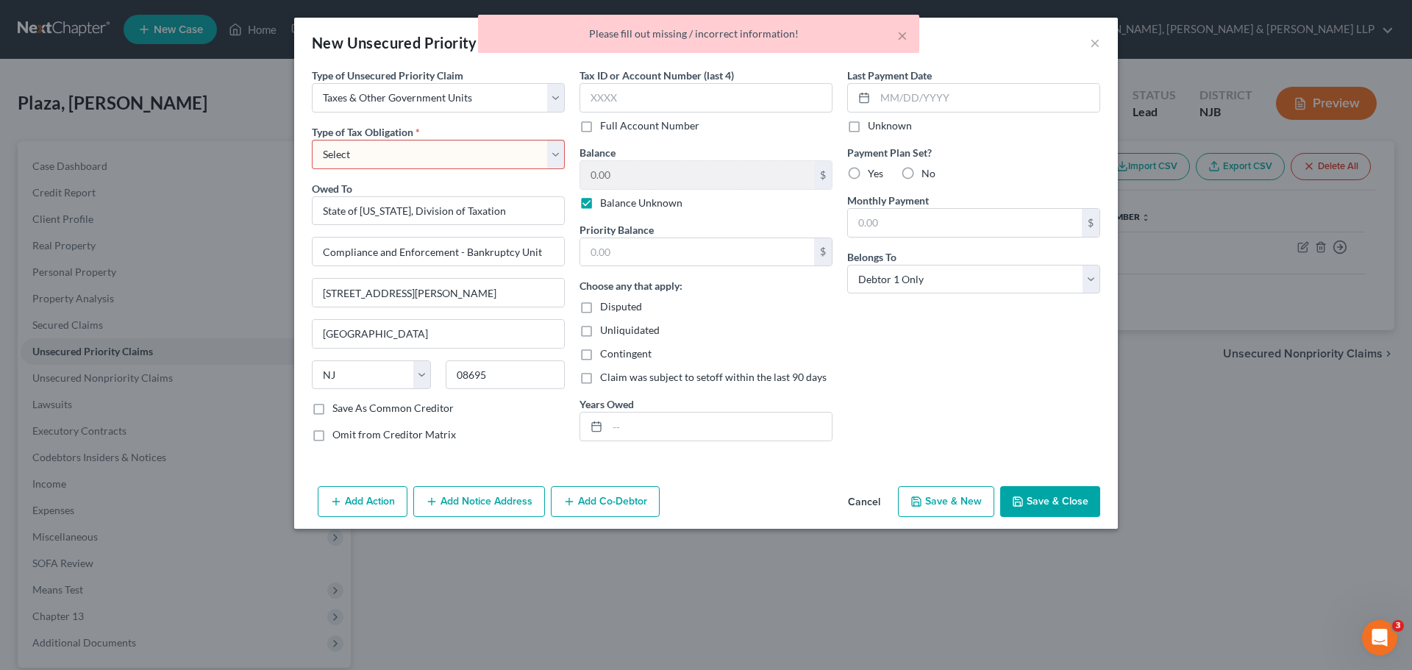
click at [980, 410] on div "Last Payment Date Unknown Payment Plan Set? Yes No Monthly Payment $ Belongs To…" at bounding box center [974, 261] width 268 height 386
drag, startPoint x: 554, startPoint y: 159, endPoint x: 544, endPoint y: 168, distance: 13.5
click at [554, 159] on select "Select Federal City State Franchise Tax Board Other" at bounding box center [438, 154] width 253 height 29
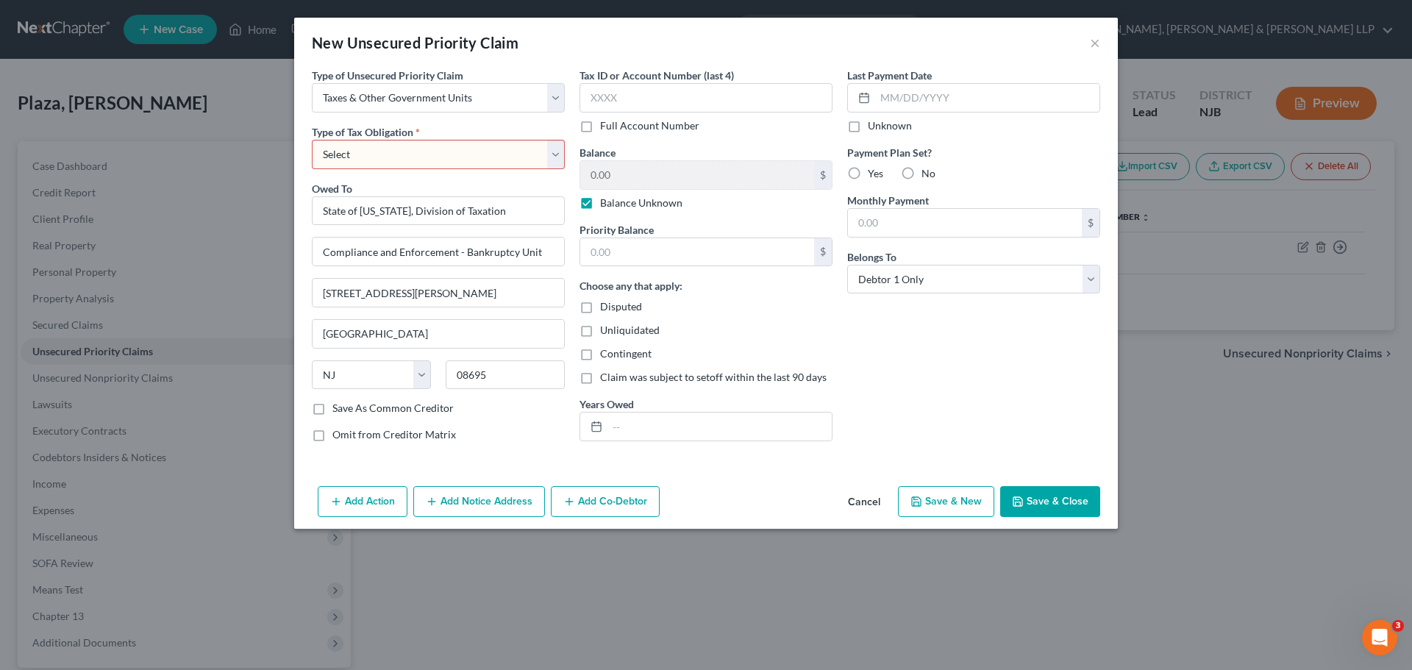
select select "2"
click at [312, 140] on select "Select Federal City State Franchise Tax Board Other" at bounding box center [438, 154] width 253 height 29
click at [872, 357] on div "Last Payment Date Unknown Payment Plan Set? Yes No Monthly Payment $ Belongs To…" at bounding box center [974, 261] width 268 height 386
click at [1072, 510] on button "Save & Close" at bounding box center [1050, 501] width 100 height 31
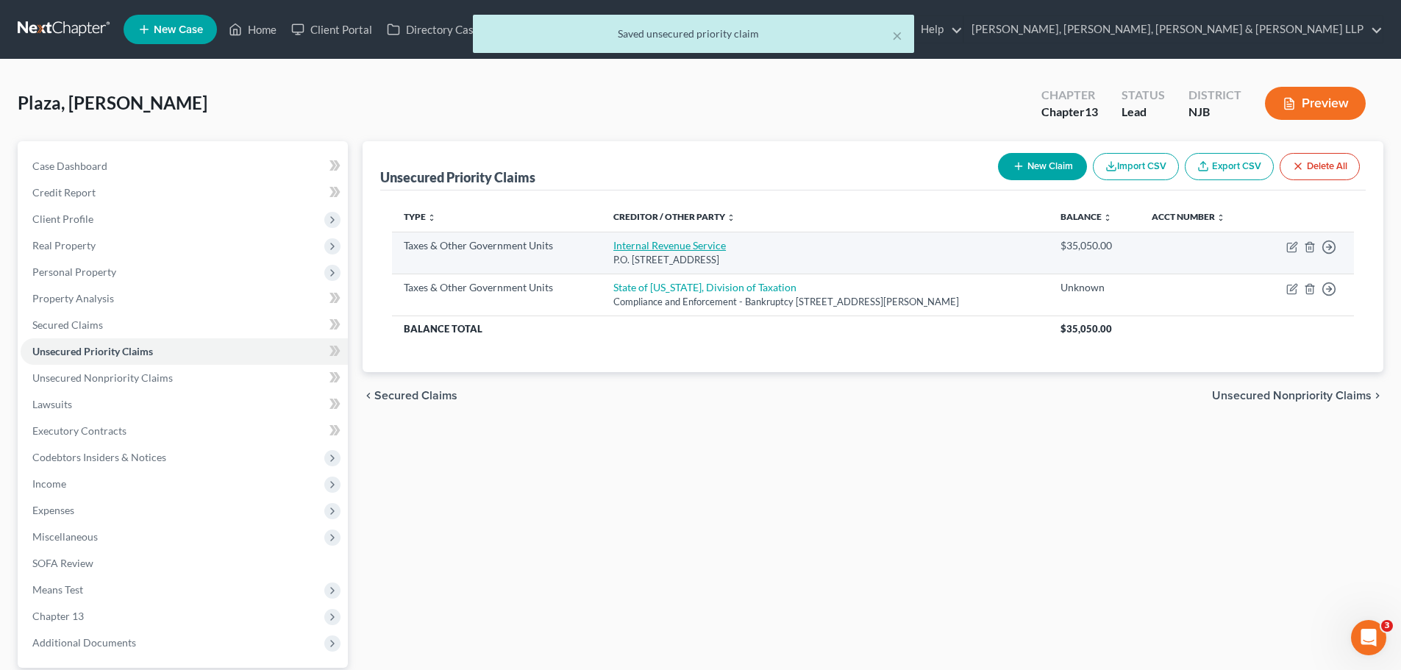
click at [674, 244] on link "Internal Revenue Service" at bounding box center [669, 245] width 113 height 13
select select "0"
select select "39"
select select "0"
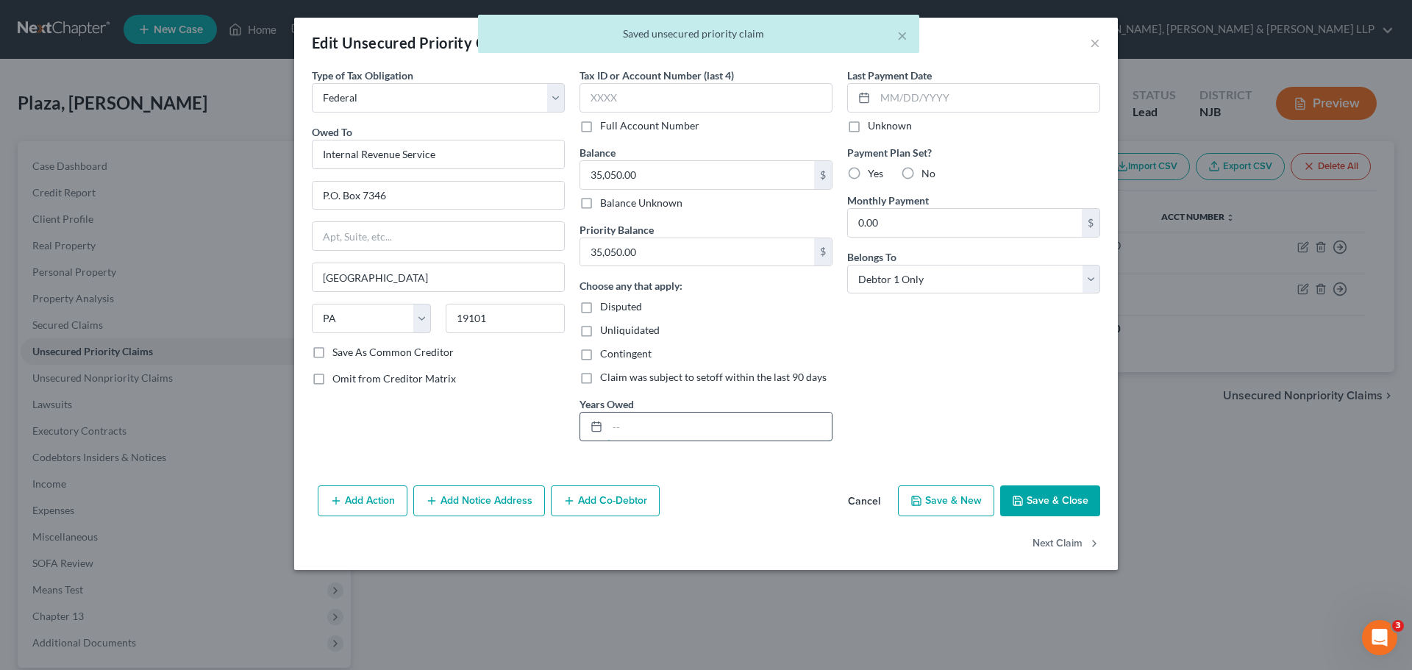
click at [700, 435] on input "text" at bounding box center [719, 427] width 224 height 28
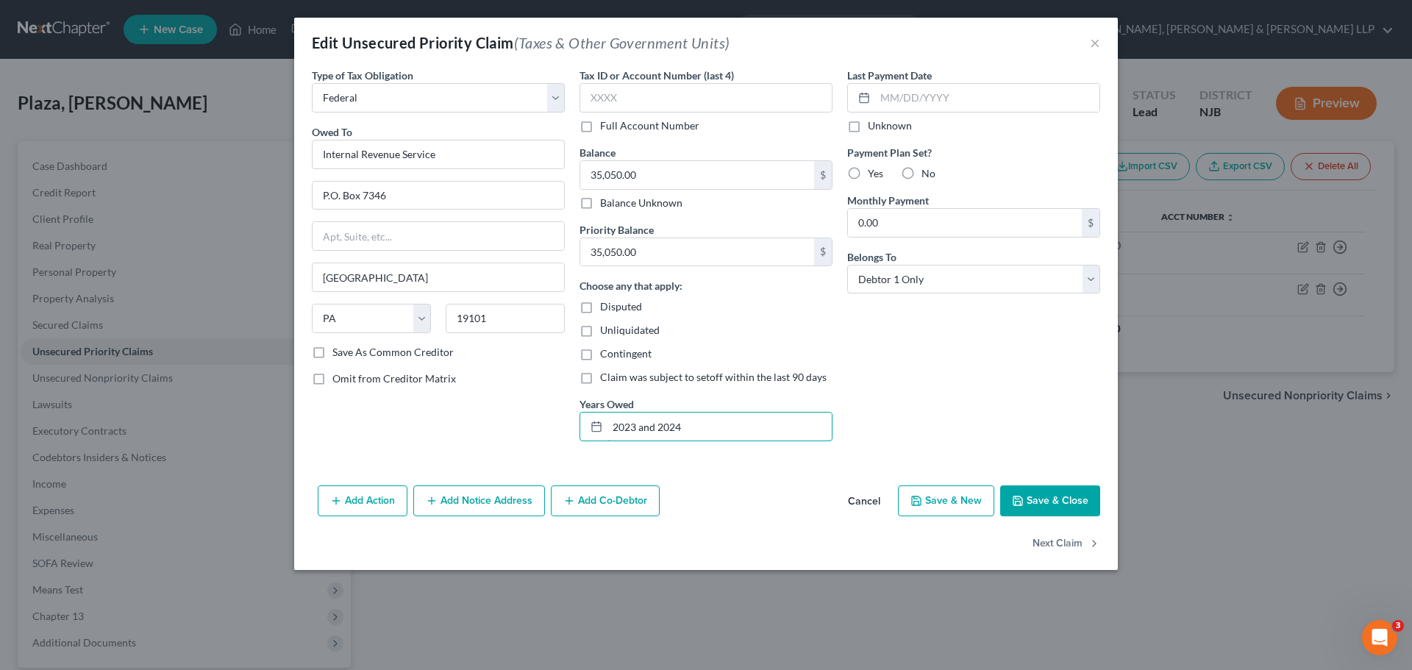
type input "2023 and 2024"
click at [1037, 493] on button "Save & Close" at bounding box center [1050, 500] width 100 height 31
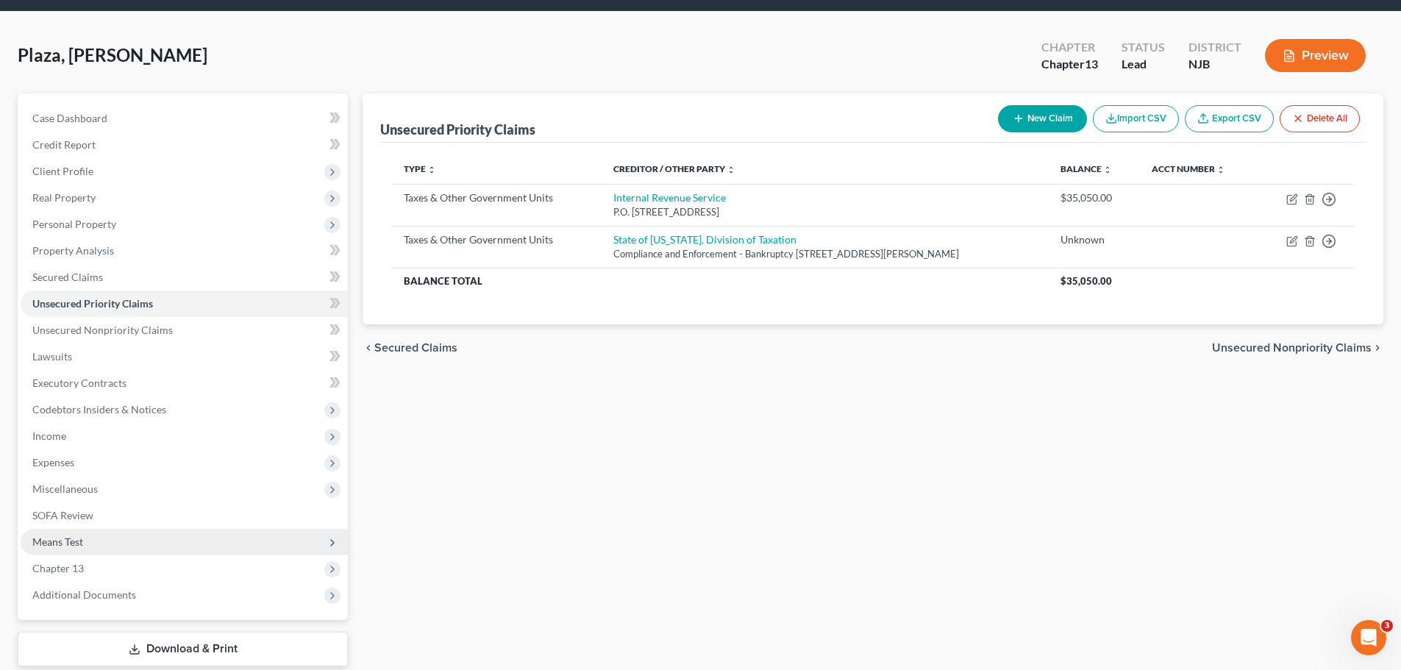
scroll to position [74, 0]
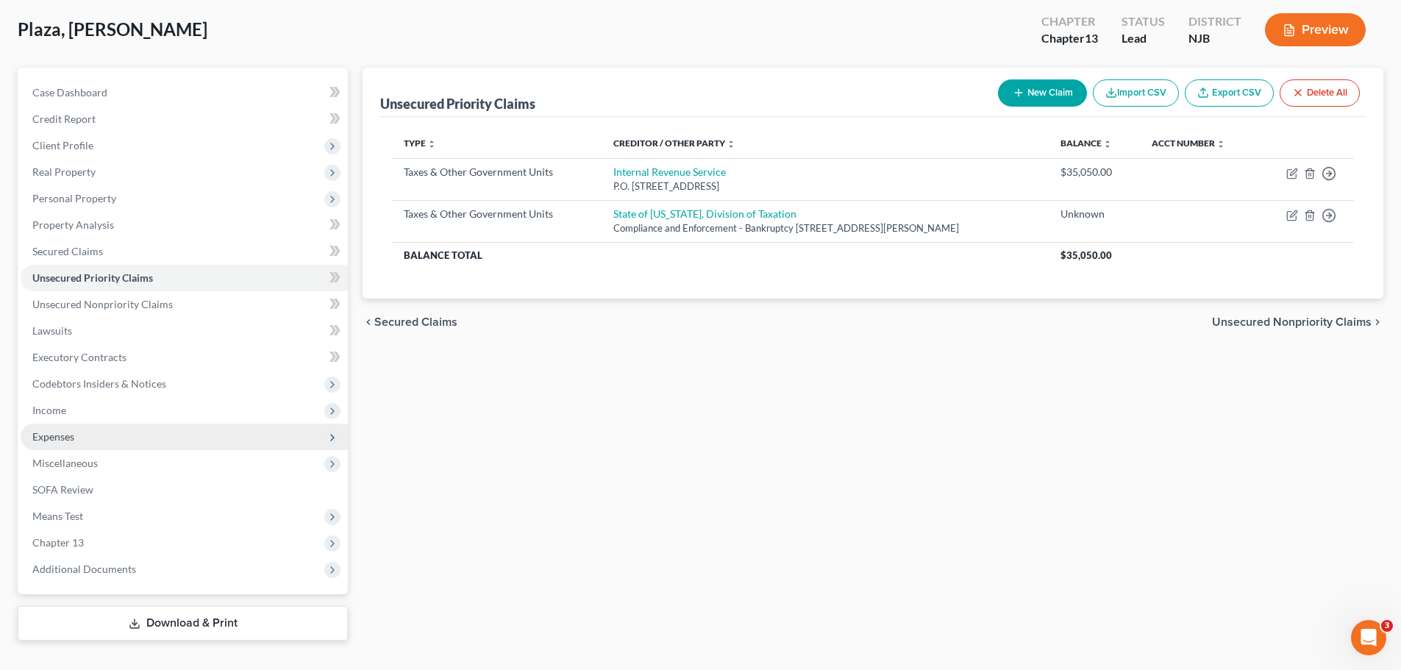
click at [85, 435] on span "Expenses" at bounding box center [184, 437] width 327 height 26
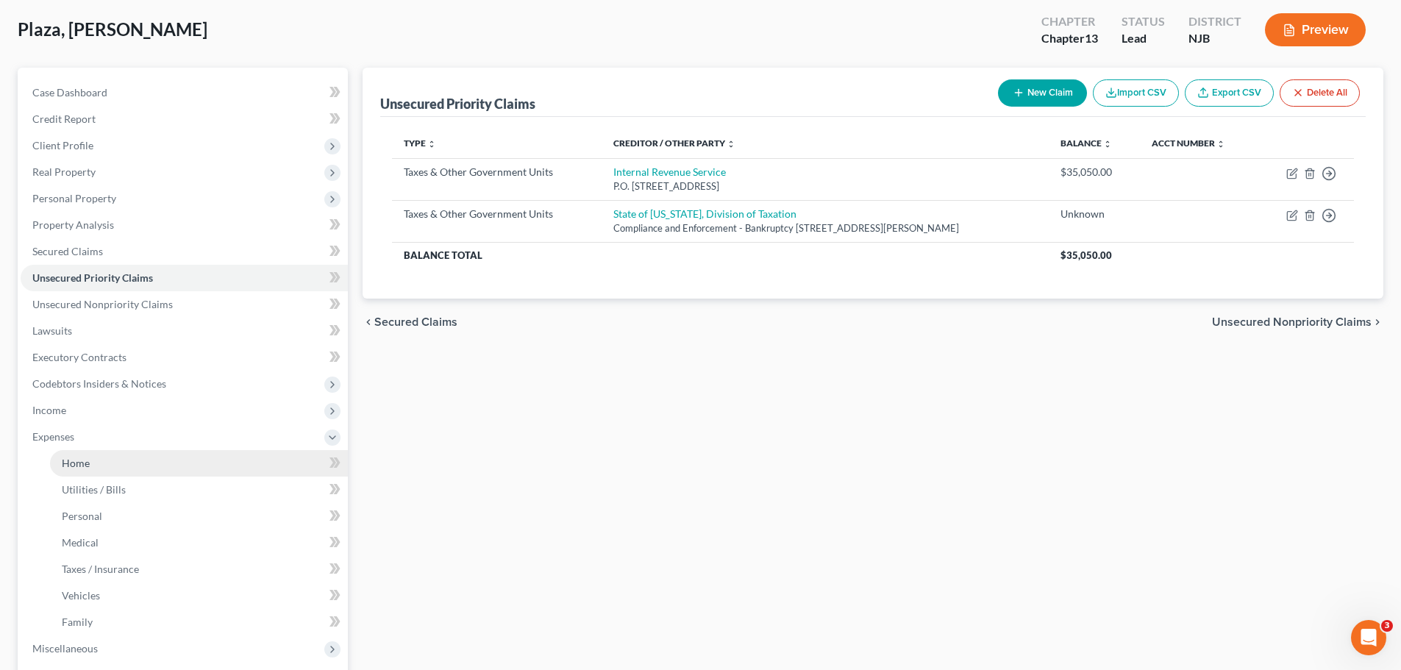
click at [101, 462] on link "Home" at bounding box center [199, 463] width 298 height 26
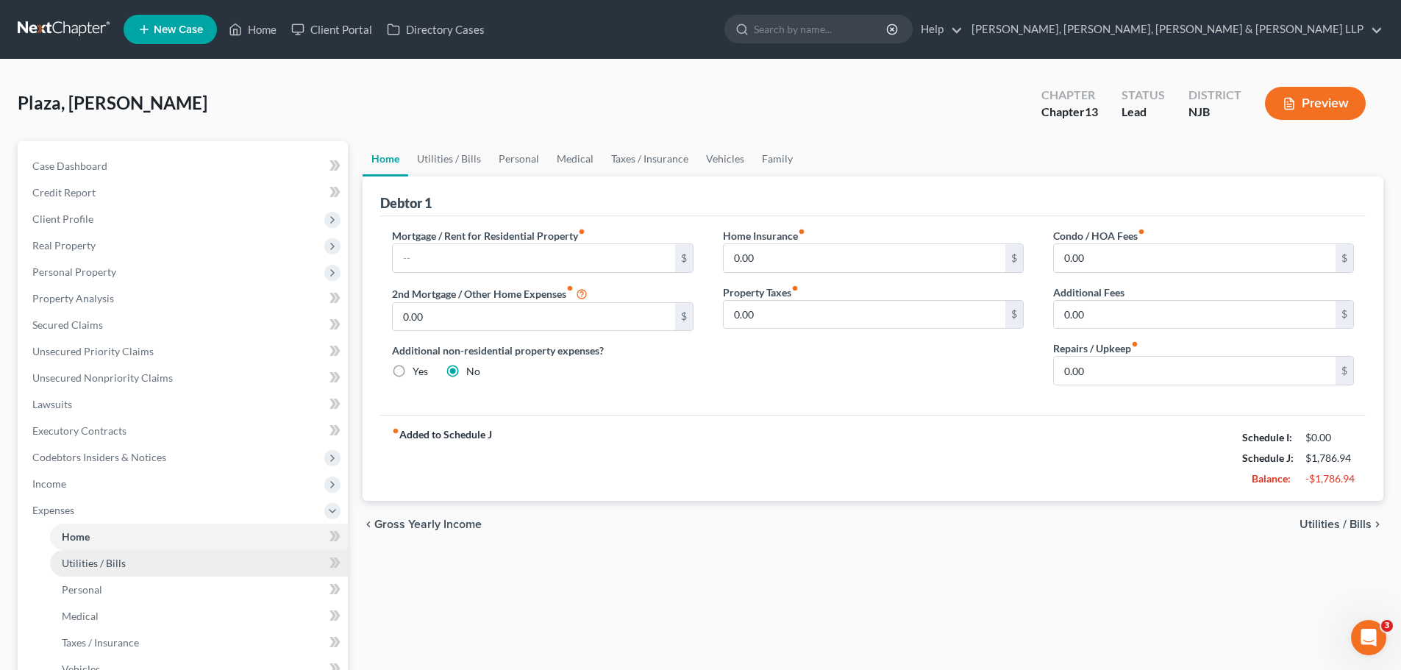
click at [118, 568] on span "Utilities / Bills" at bounding box center [94, 563] width 64 height 13
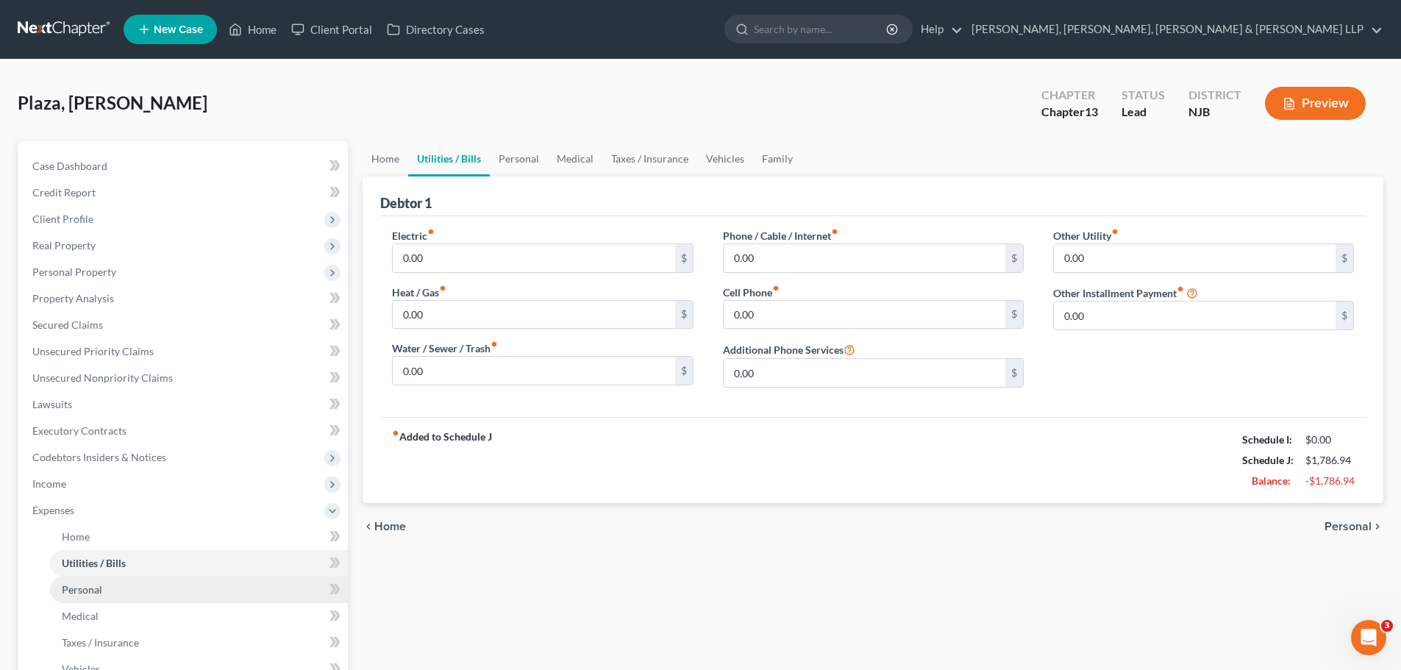
click at [101, 588] on span "Personal" at bounding box center [82, 589] width 40 height 13
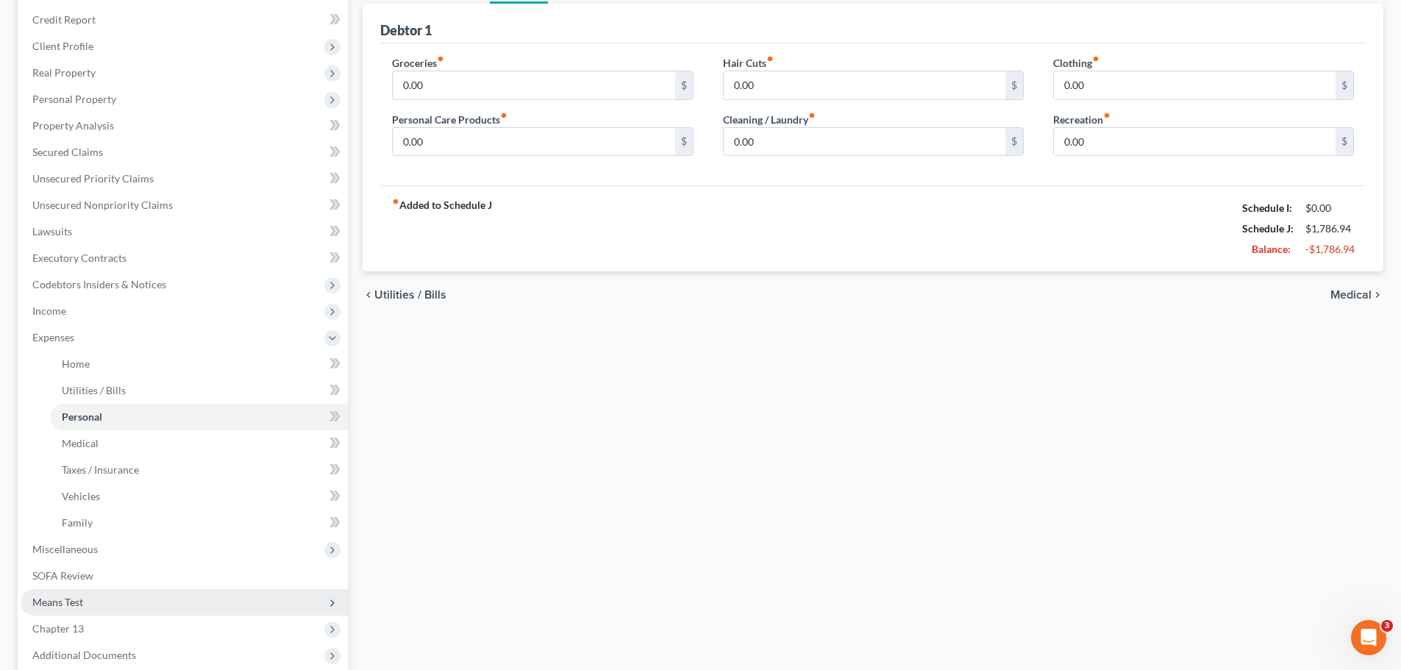
scroll to position [221, 0]
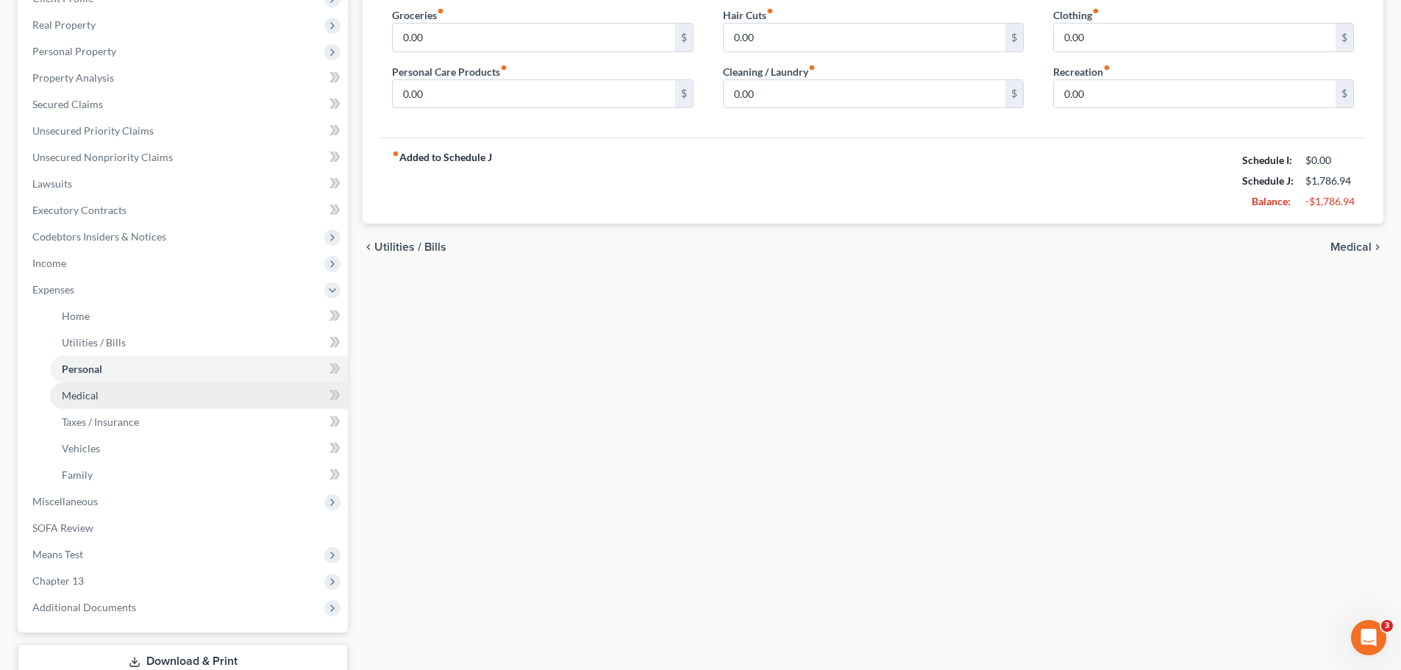
click at [84, 405] on link "Medical" at bounding box center [199, 395] width 298 height 26
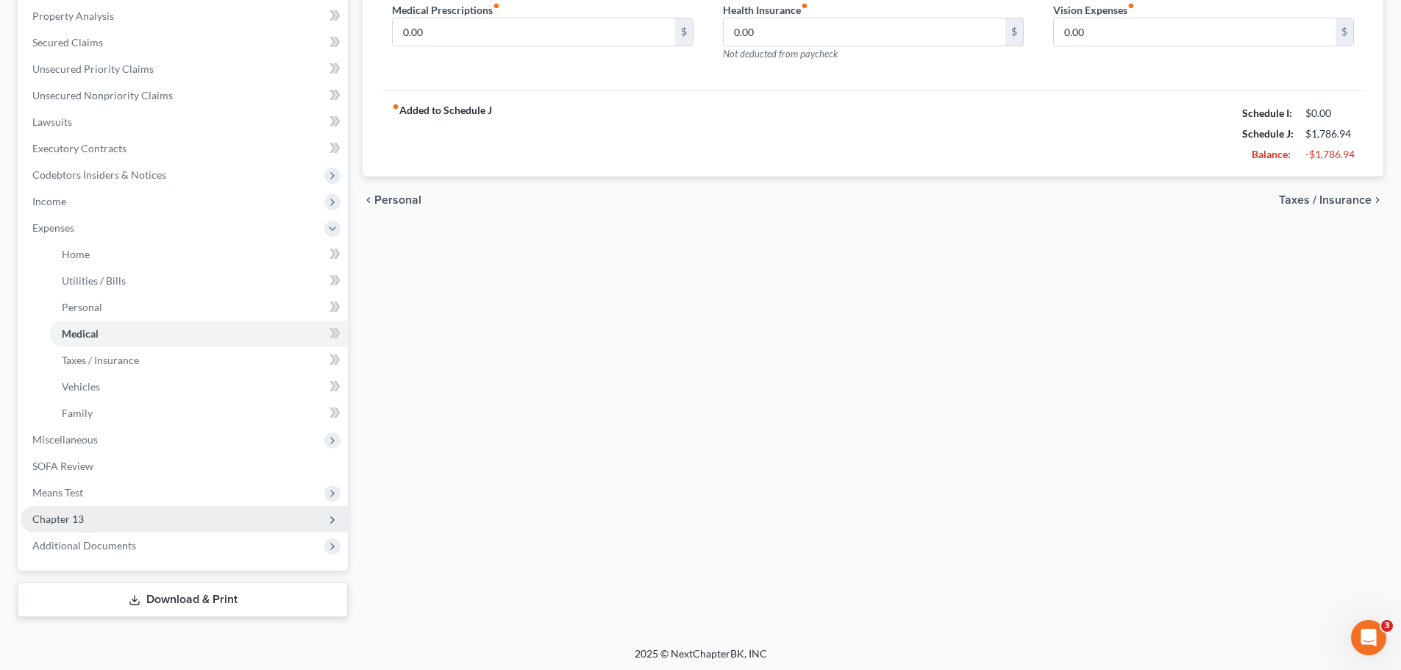
scroll to position [285, 0]
click at [107, 366] on link "Taxes / Insurance" at bounding box center [199, 357] width 298 height 26
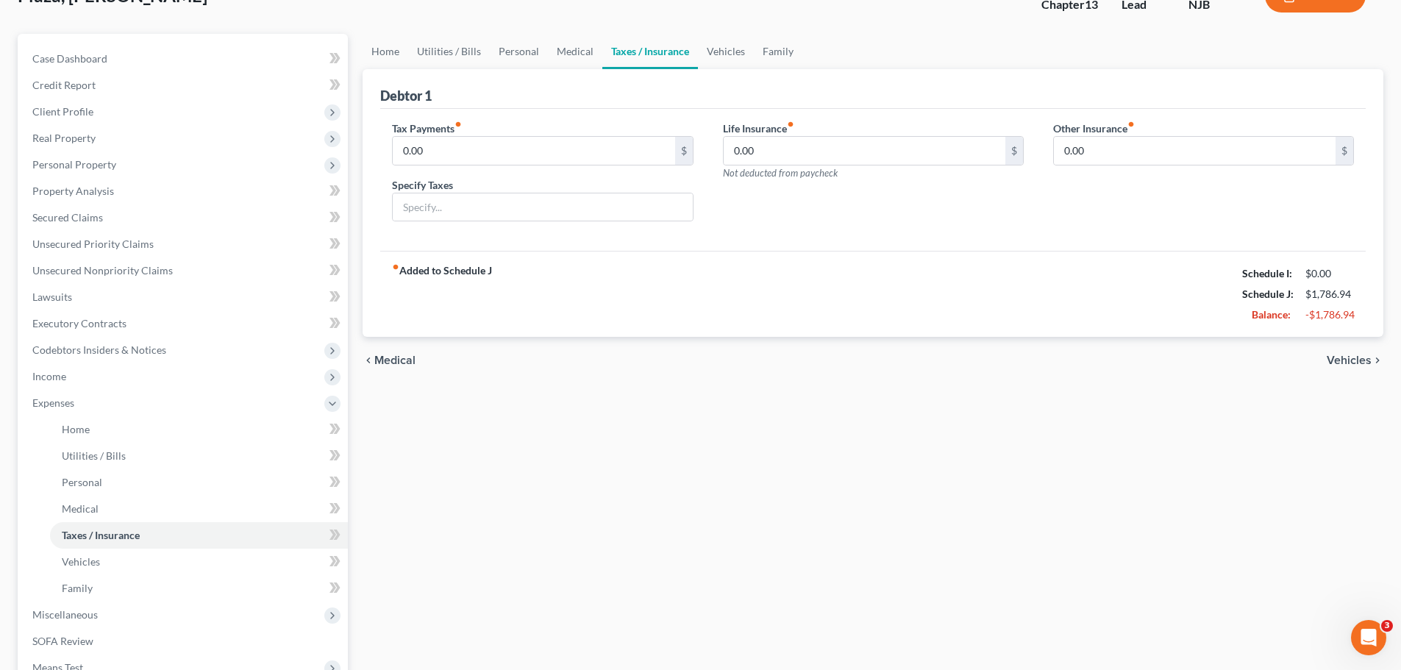
scroll to position [221, 0]
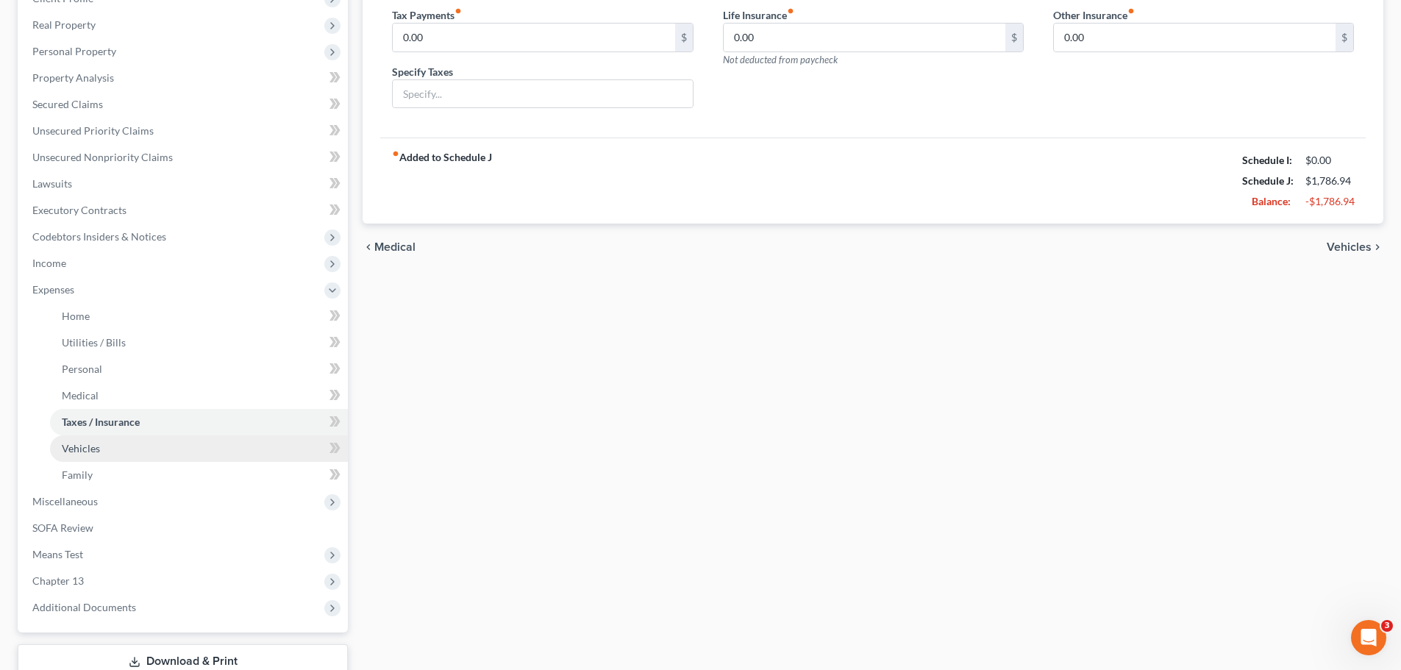
click at [152, 454] on link "Vehicles" at bounding box center [199, 448] width 298 height 26
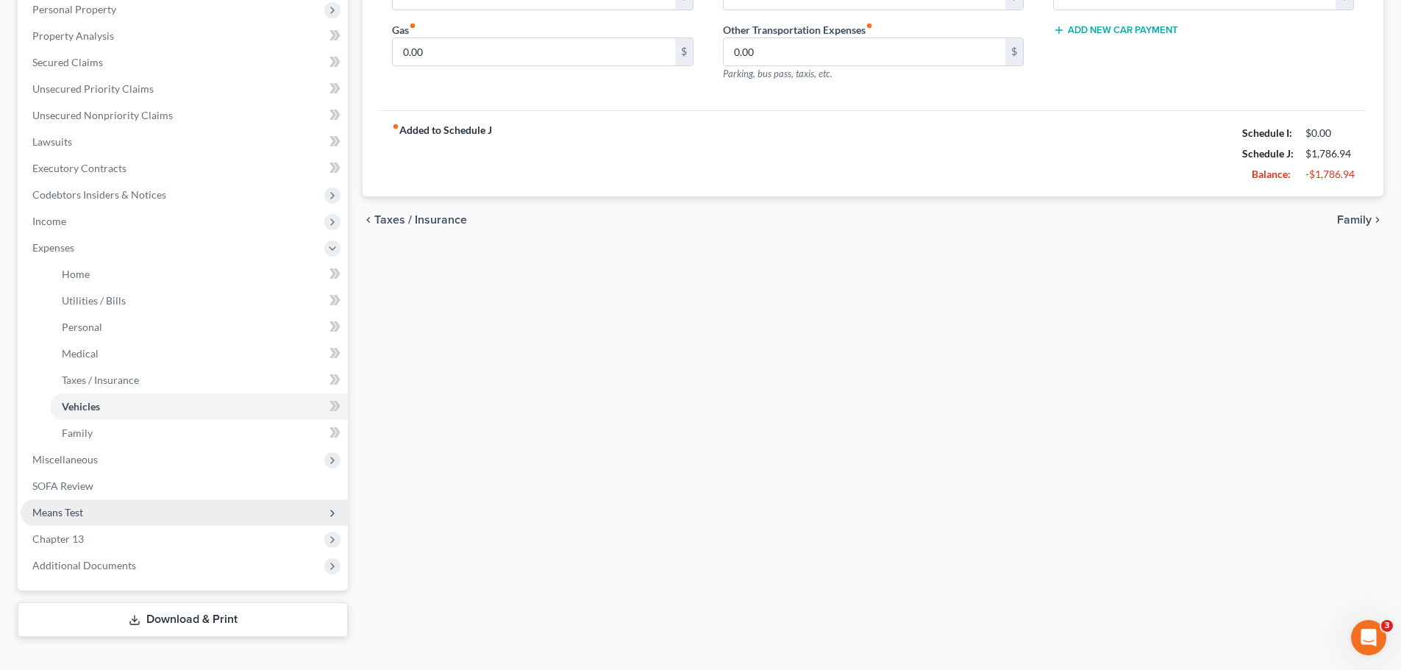
scroll to position [285, 0]
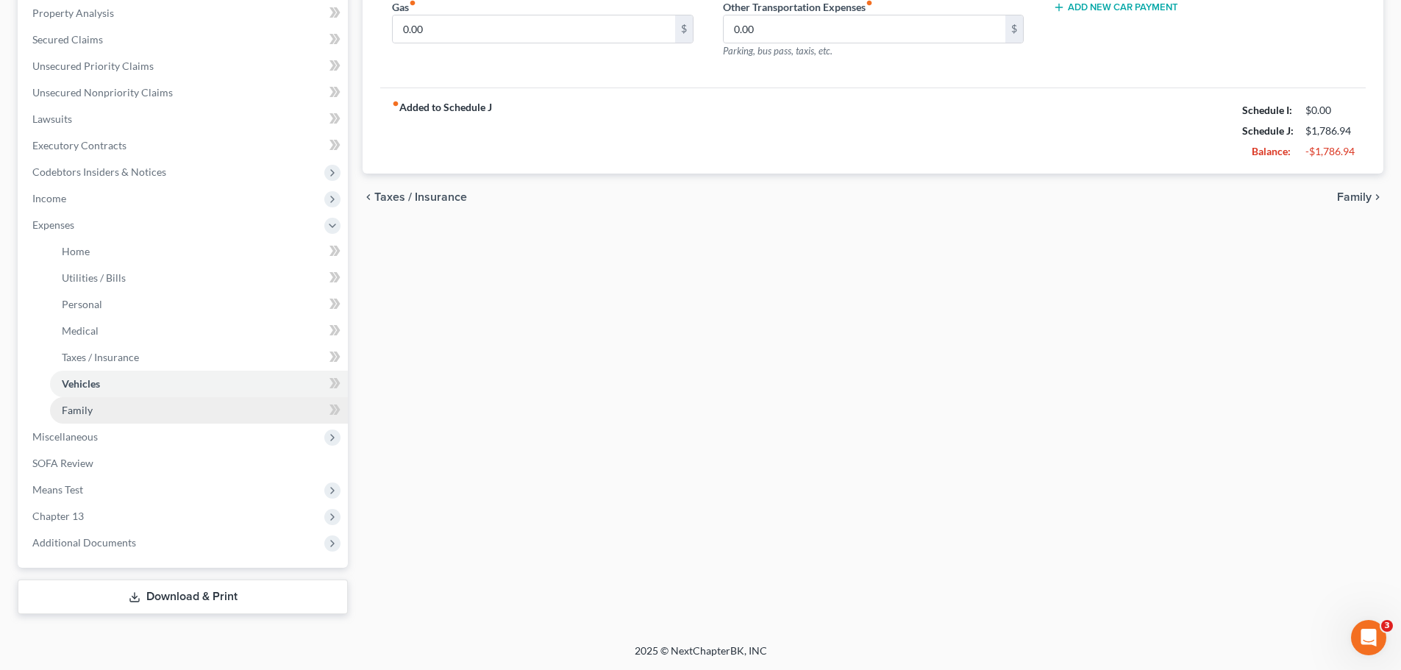
click at [87, 410] on span "Family" at bounding box center [77, 410] width 31 height 13
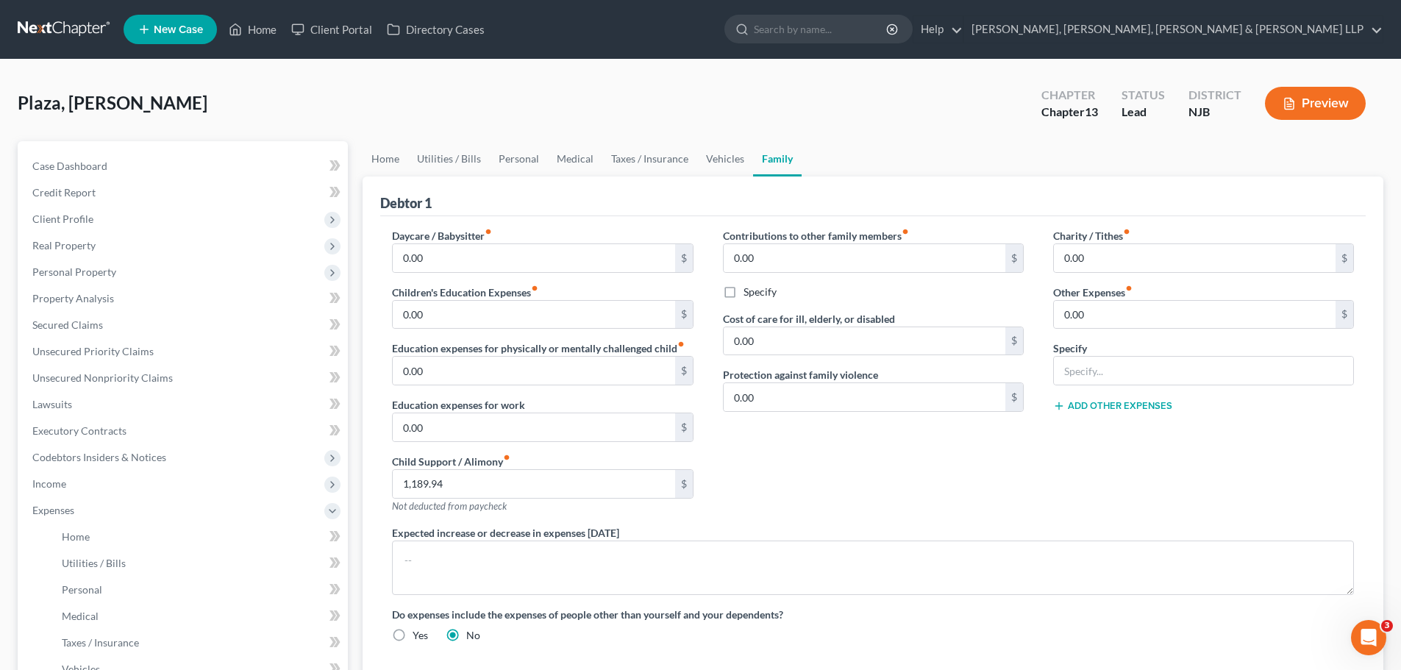
click at [864, 480] on div "Contributions to other family members fiber_manual_record 0.00 $ Specify Cost o…" at bounding box center [873, 376] width 330 height 297
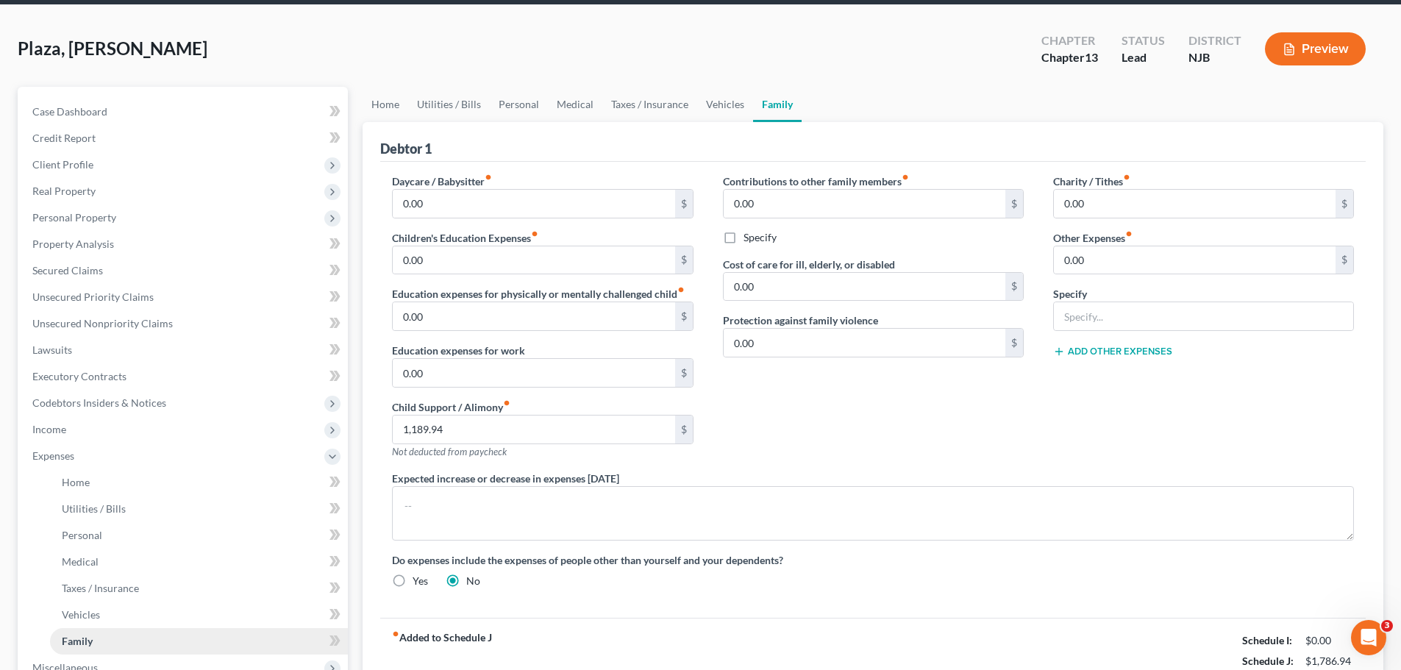
scroll to position [285, 0]
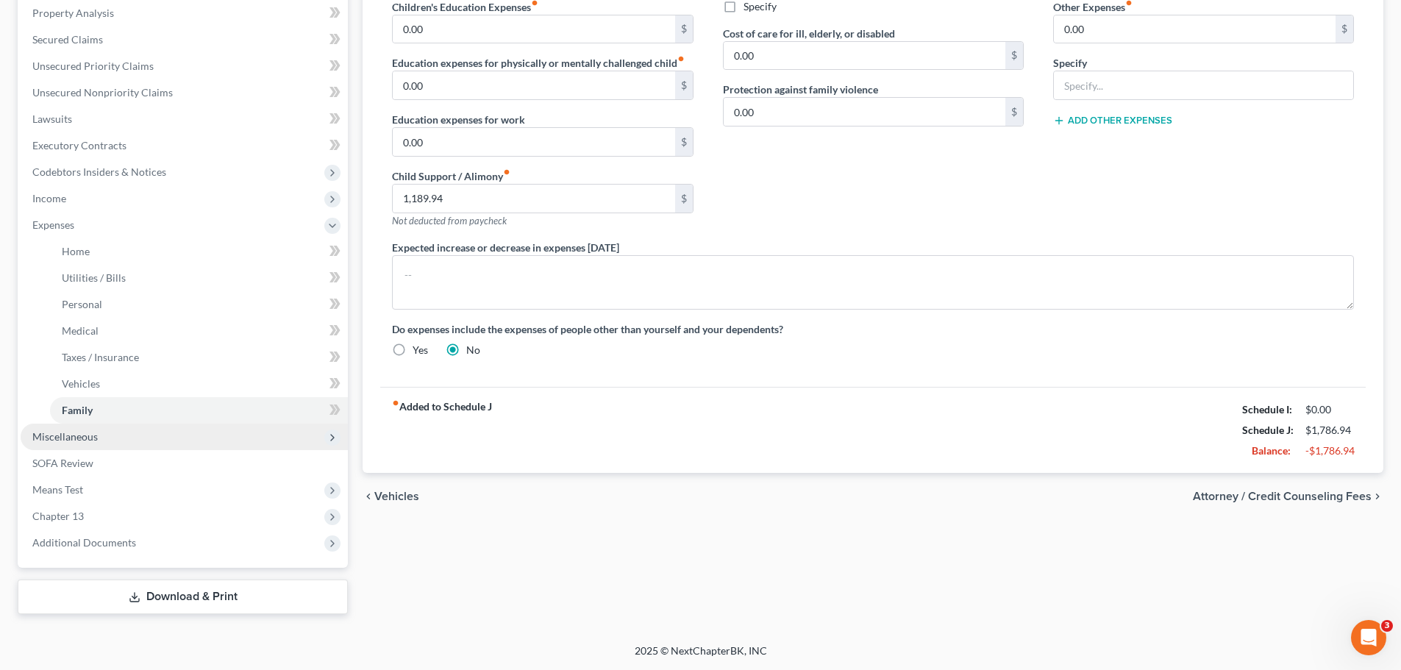
click at [118, 429] on span "Miscellaneous" at bounding box center [184, 437] width 327 height 26
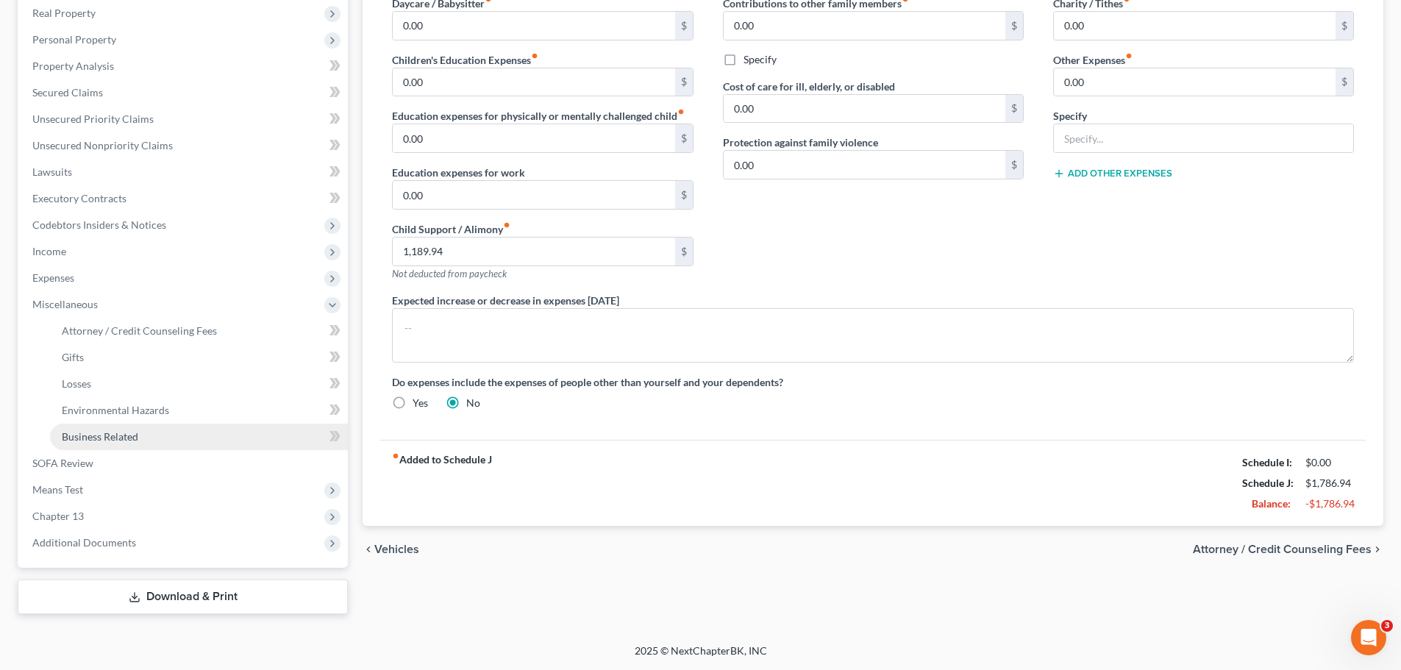
scroll to position [232, 0]
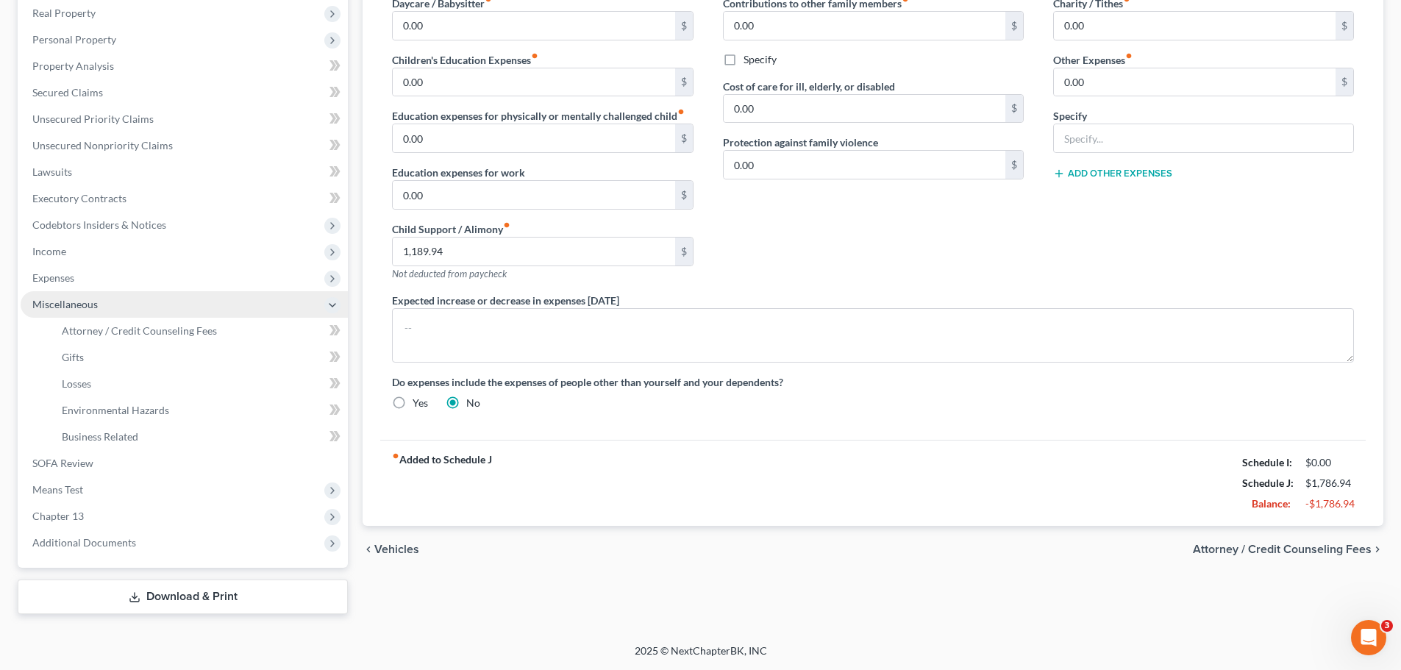
click at [96, 307] on span "Miscellaneous" at bounding box center [64, 304] width 65 height 13
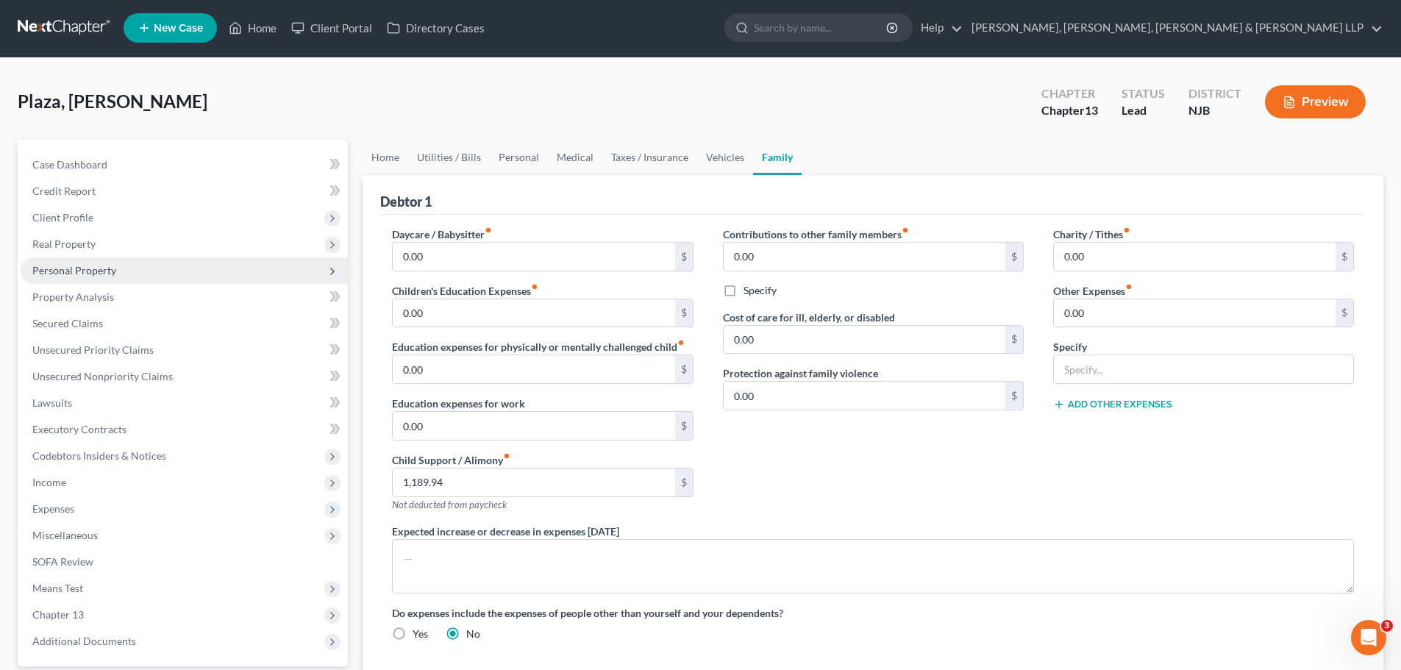
scroll to position [0, 0]
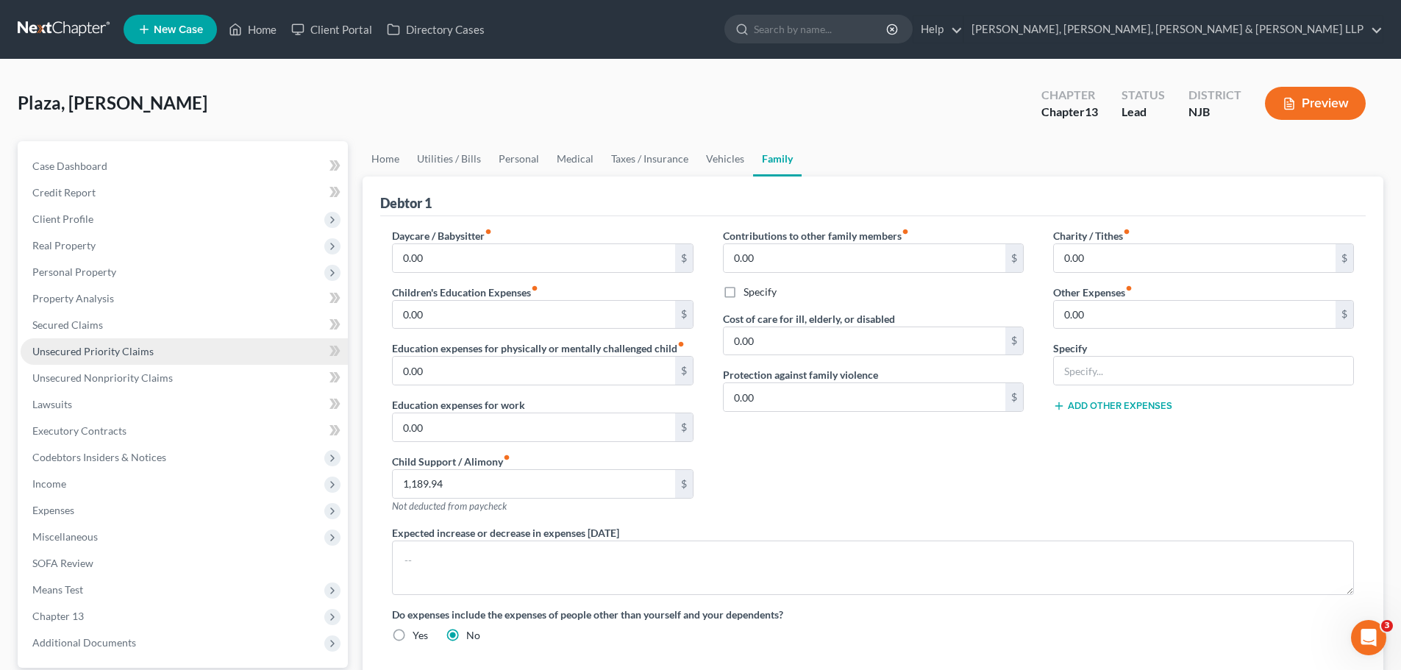
click at [104, 354] on span "Unsecured Priority Claims" at bounding box center [92, 351] width 121 height 13
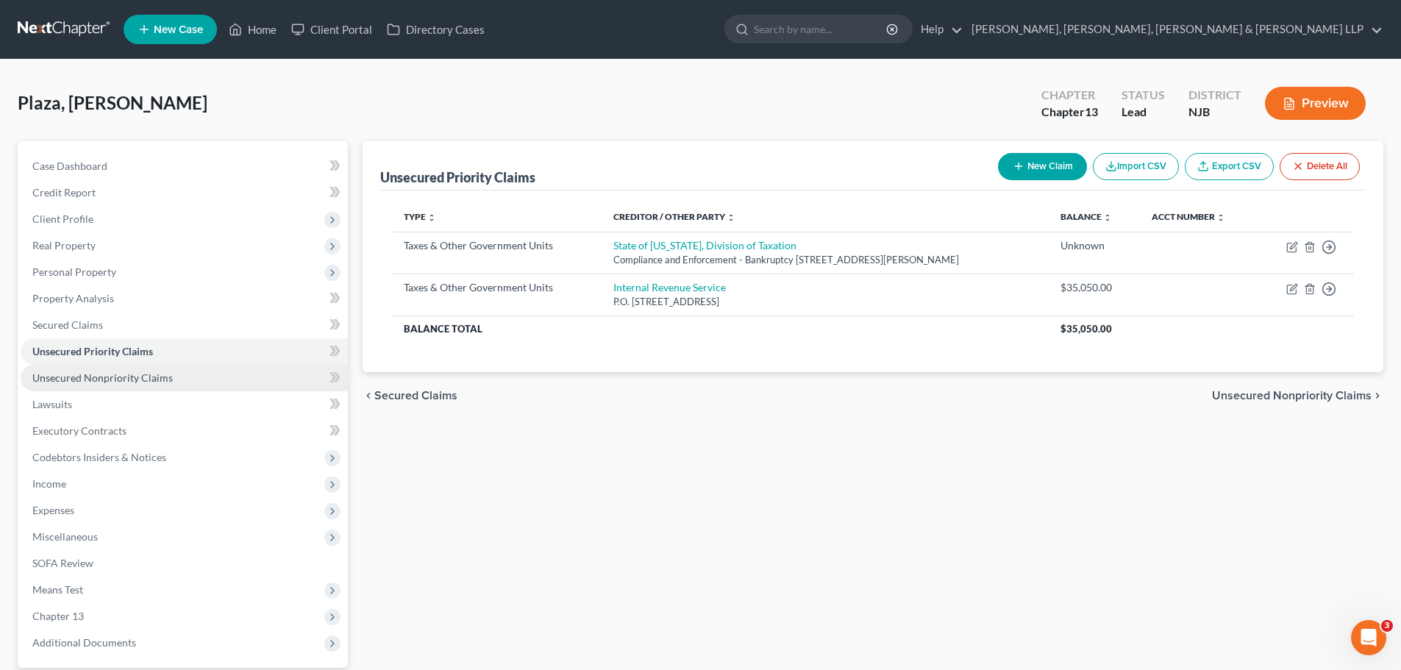
click at [106, 379] on span "Unsecured Nonpriority Claims" at bounding box center [102, 377] width 140 height 13
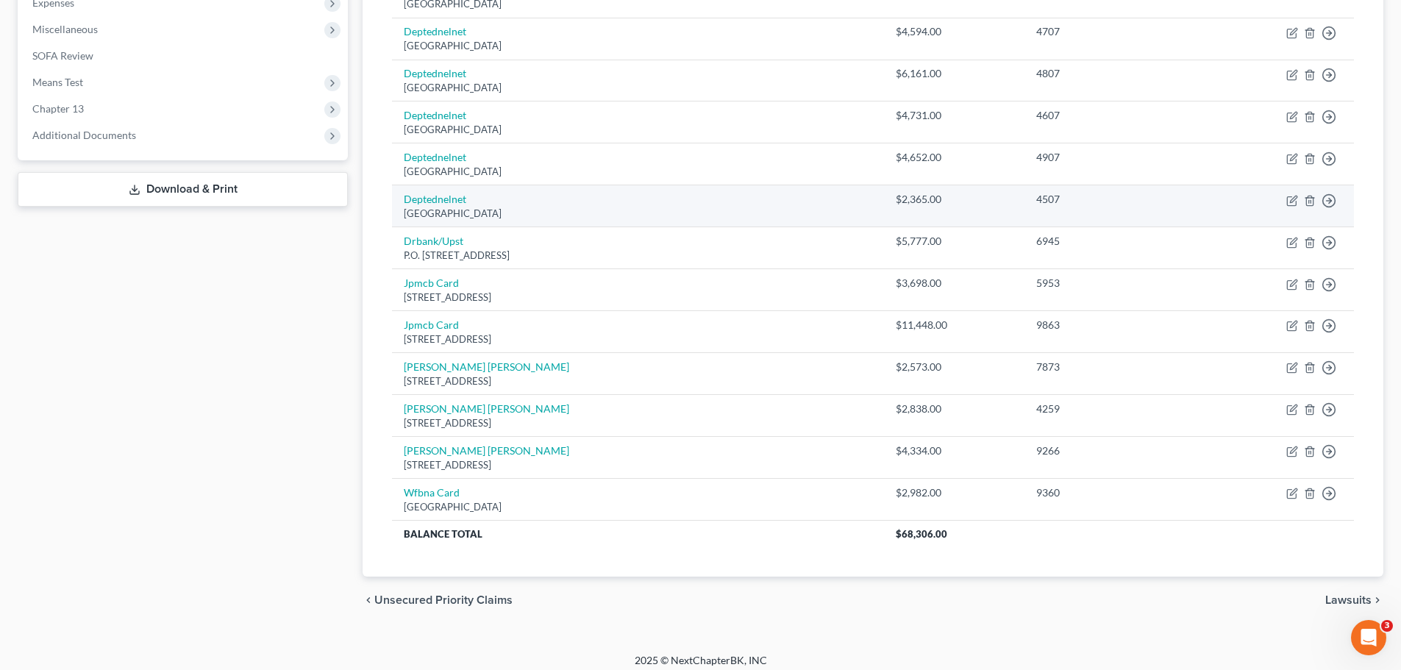
scroll to position [517, 0]
